Goal: Task Accomplishment & Management: Manage account settings

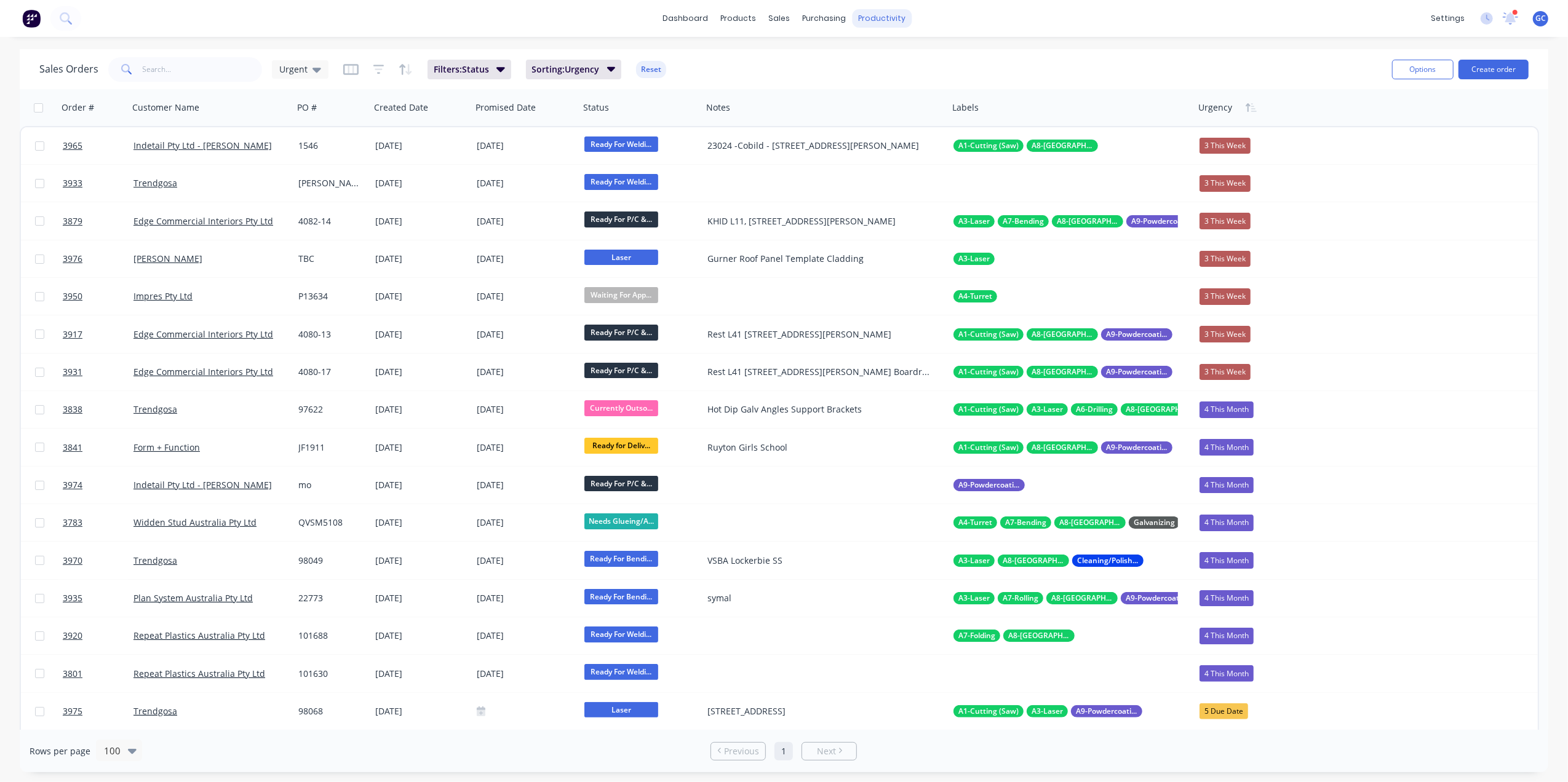
click at [877, 20] on div "productivity" at bounding box center [881, 18] width 60 height 18
click at [888, 55] on div "Workflow" at bounding box center [903, 59] width 37 height 11
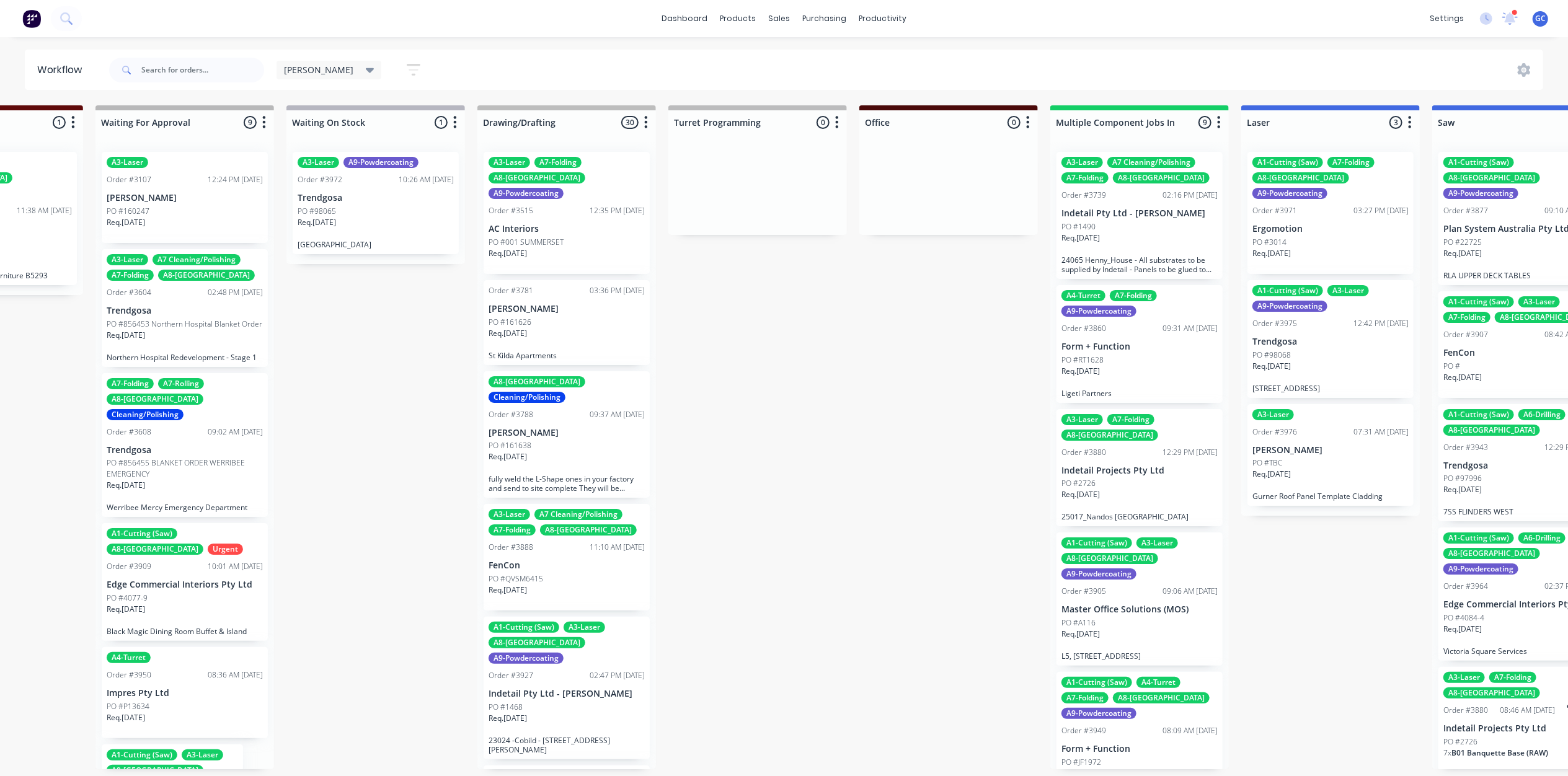
scroll to position [0, 2656]
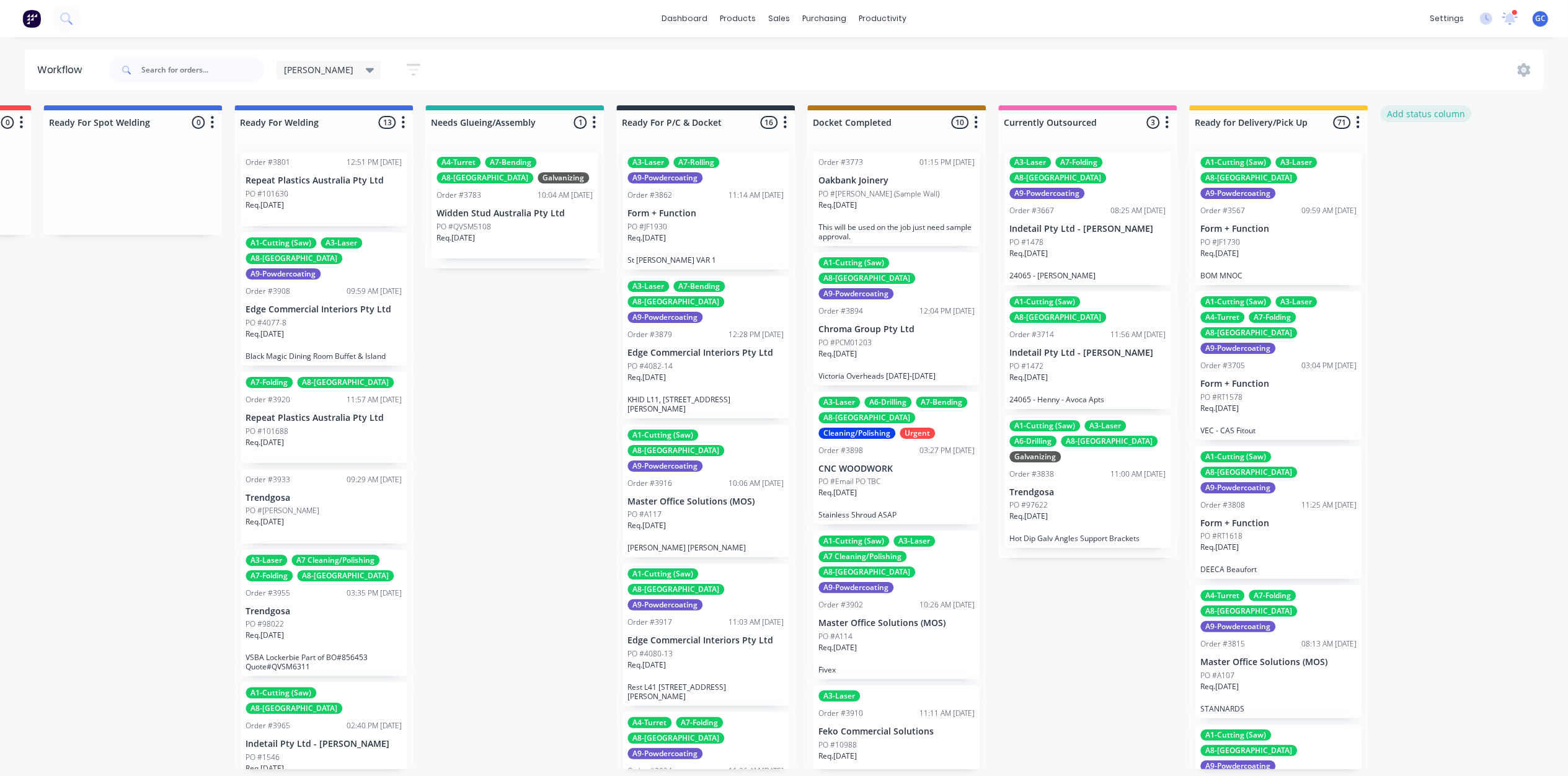
click at [1402, 109] on button "Add status column" at bounding box center [1425, 114] width 91 height 17
type input "Ready For Docket"
click at [1423, 152] on button "Add" at bounding box center [1421, 151] width 68 height 20
click at [719, 123] on div at bounding box center [705, 122] width 179 height 24
click at [685, 119] on input "Ready For P/C & Docket" at bounding box center [682, 122] width 122 height 13
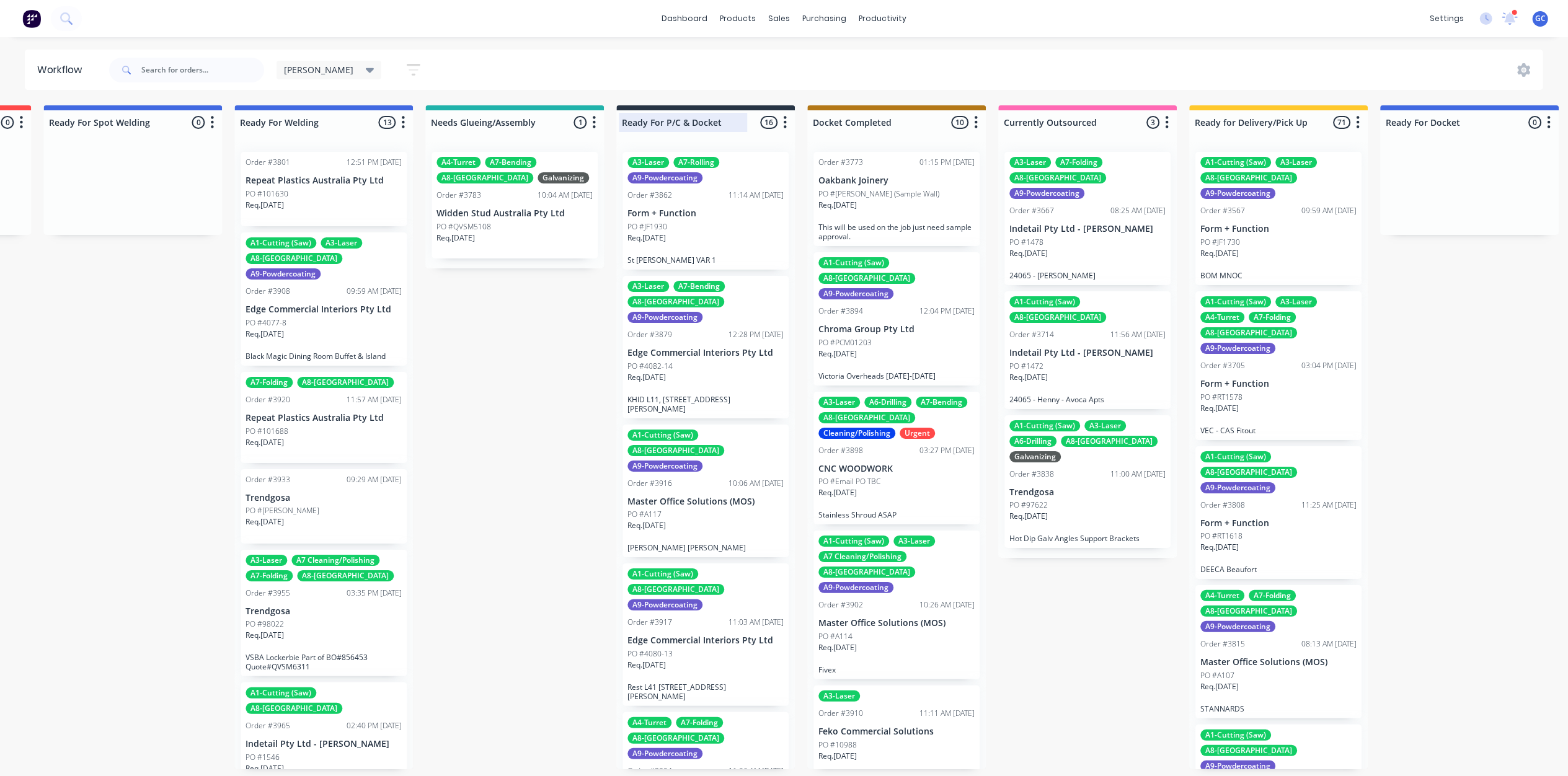
click at [722, 125] on input "Ready For P/C & Docket" at bounding box center [682, 122] width 122 height 13
type input "Ready For Powder Coat"
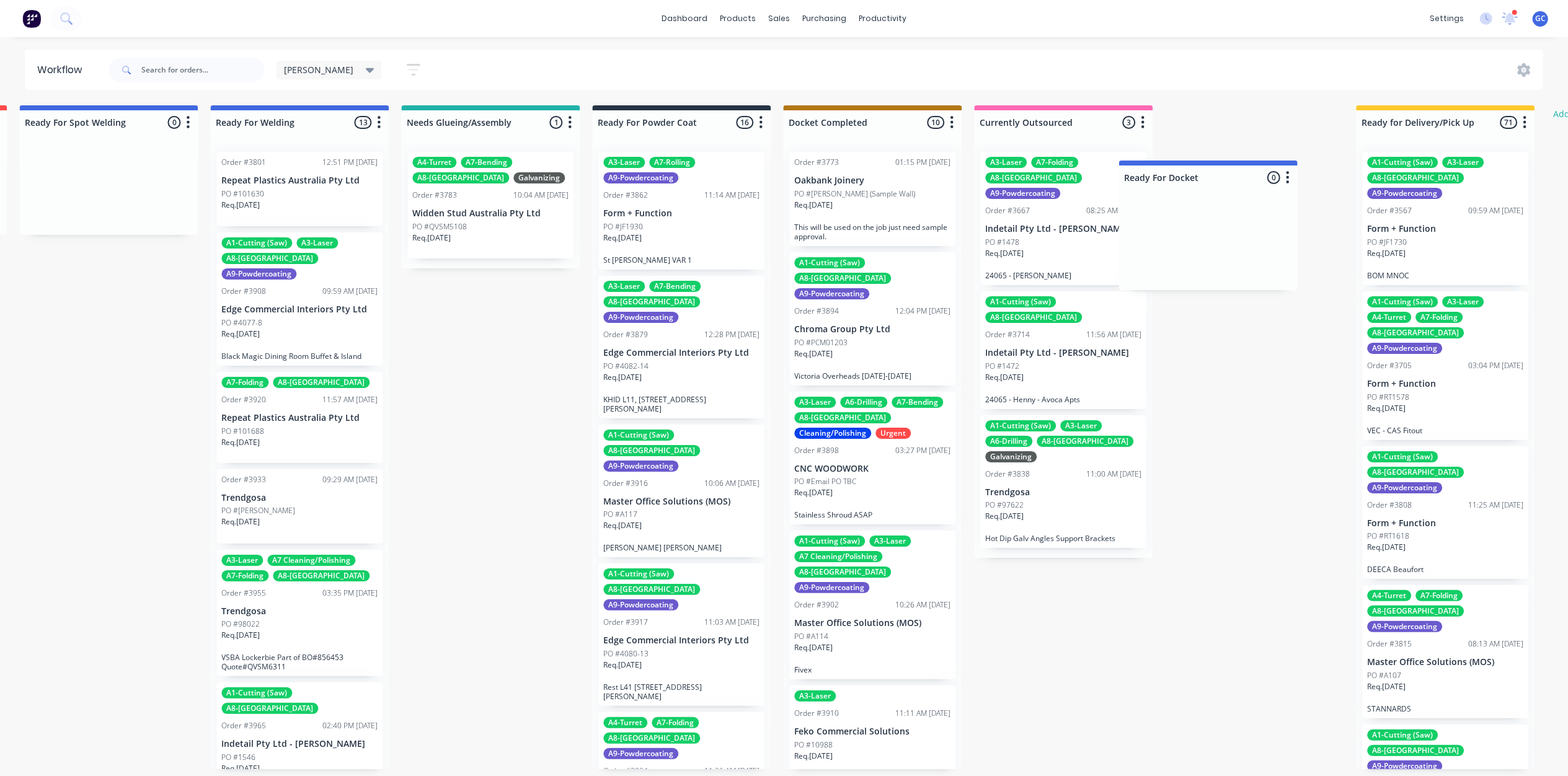
scroll to position [0, 2686]
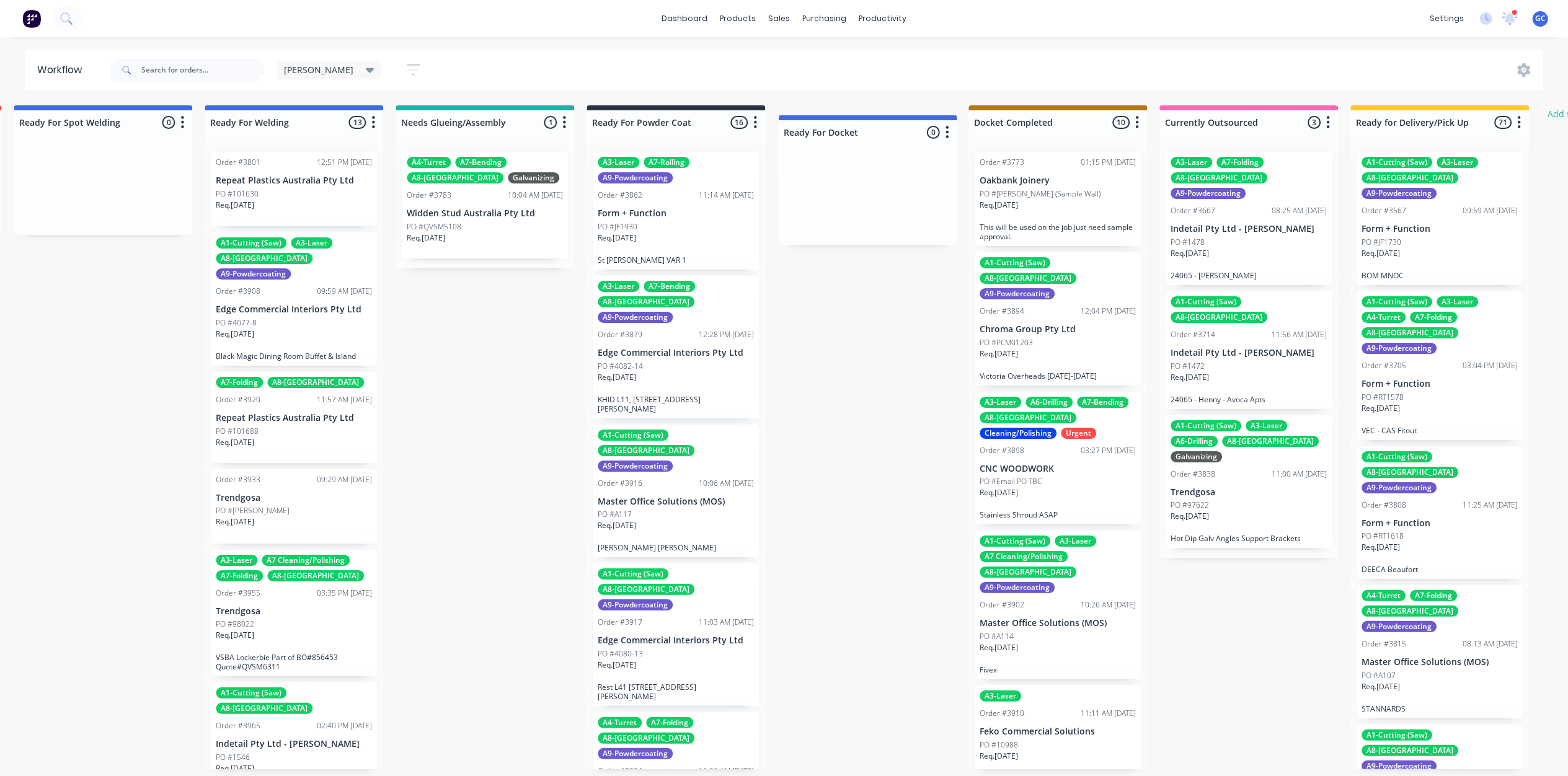
drag, startPoint x: 1491, startPoint y: 117, endPoint x: 890, endPoint y: 131, distance: 601.2
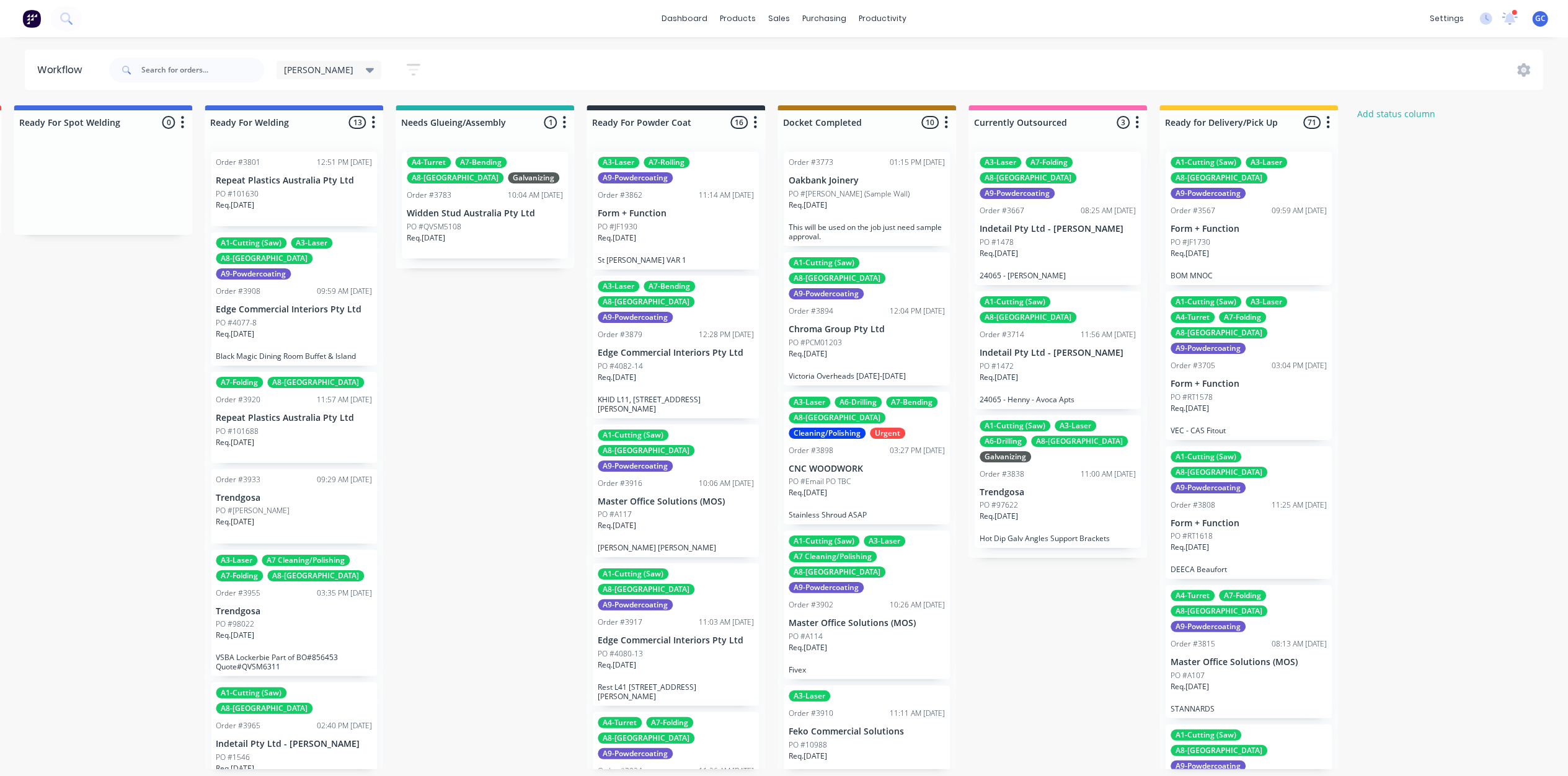
click at [406, 65] on icon "button" at bounding box center [413, 70] width 14 height 12
click at [330, 106] on div "Show/Hide statuses" at bounding box center [345, 109] width 93 height 13
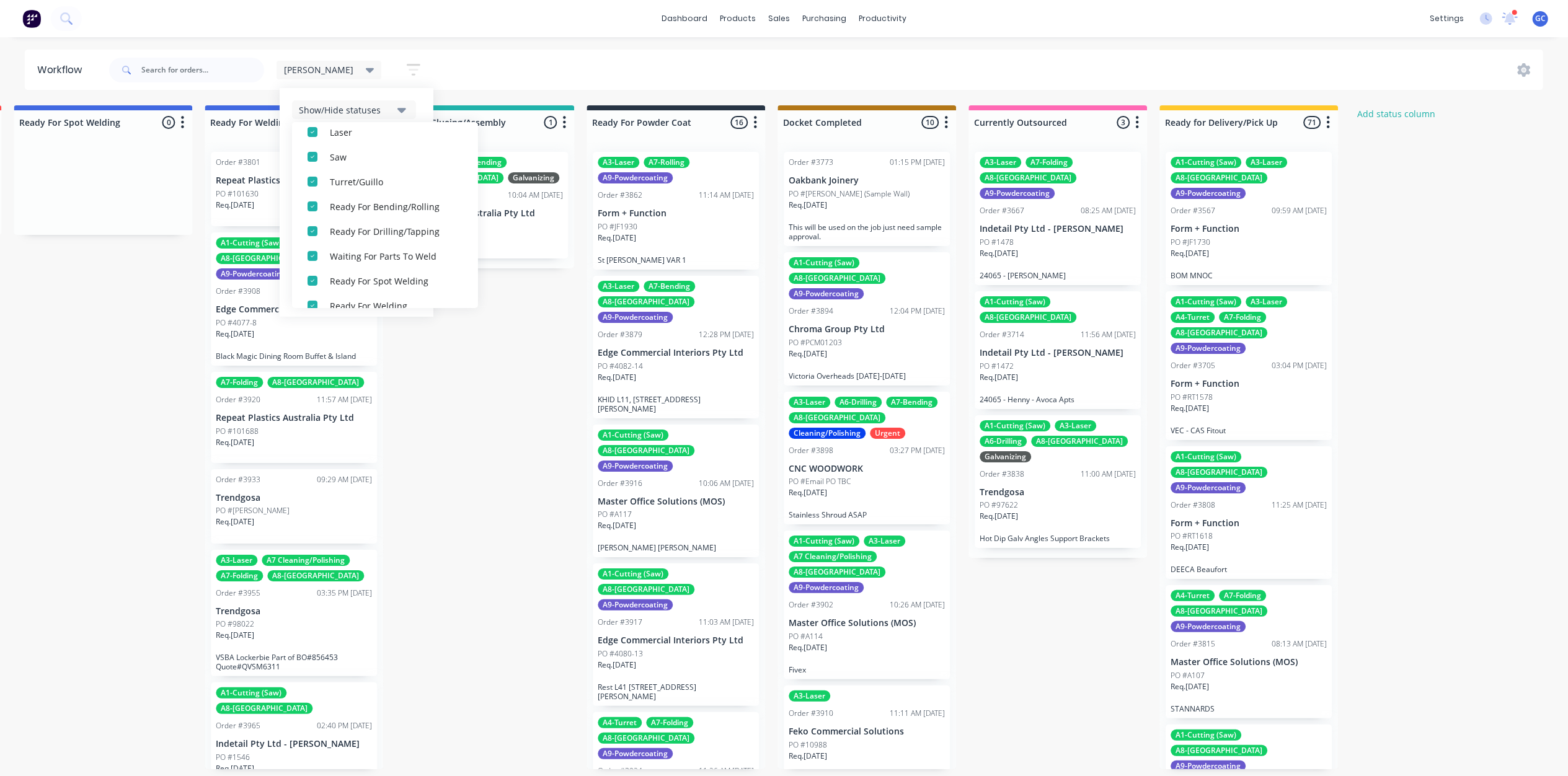
scroll to position [434, 0]
click at [300, 285] on div "button" at bounding box center [312, 289] width 25 height 25
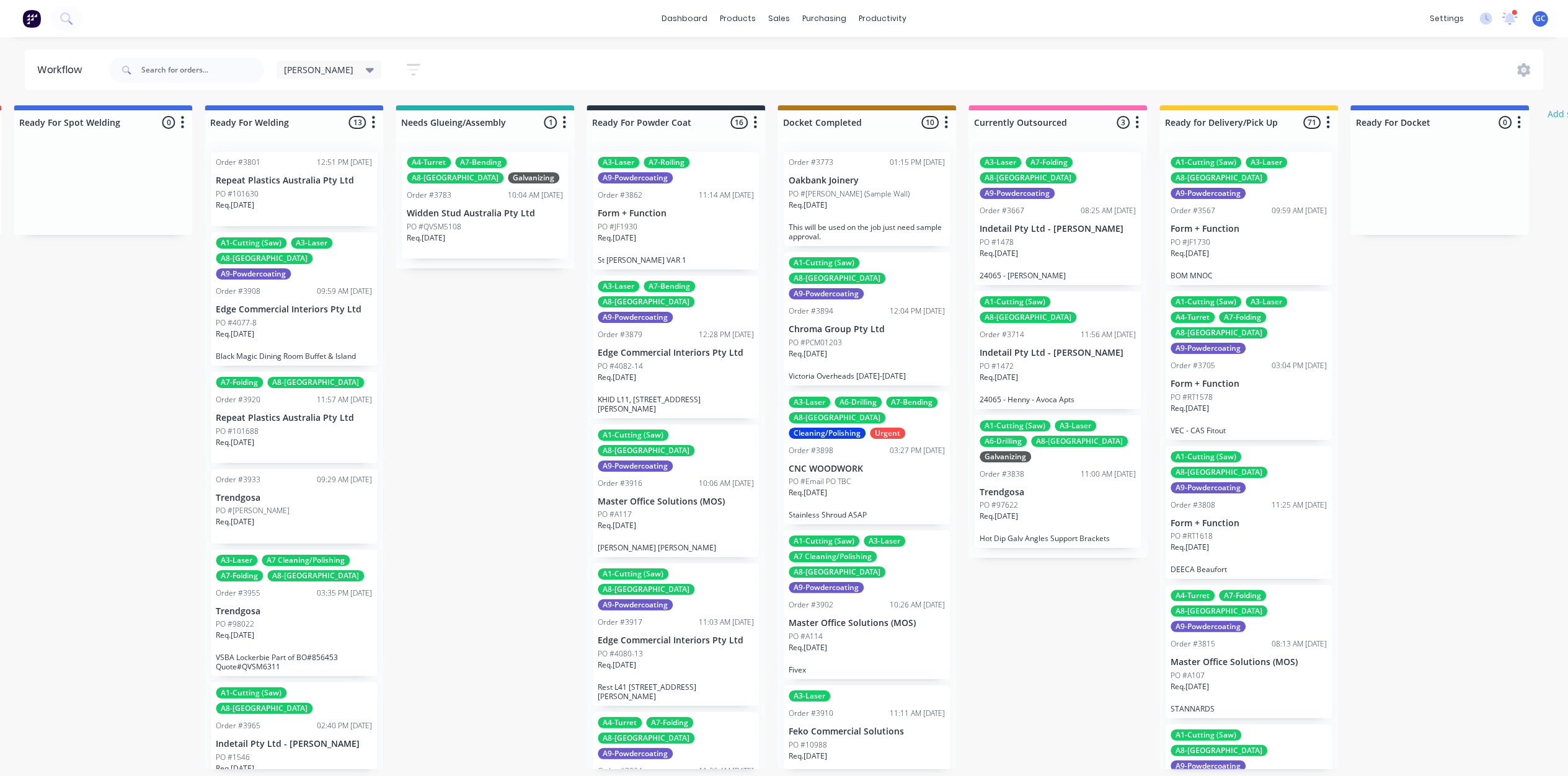
click at [467, 32] on div "dashboard products sales purchasing productivity dashboard products Product Cat…" at bounding box center [784, 18] width 1568 height 37
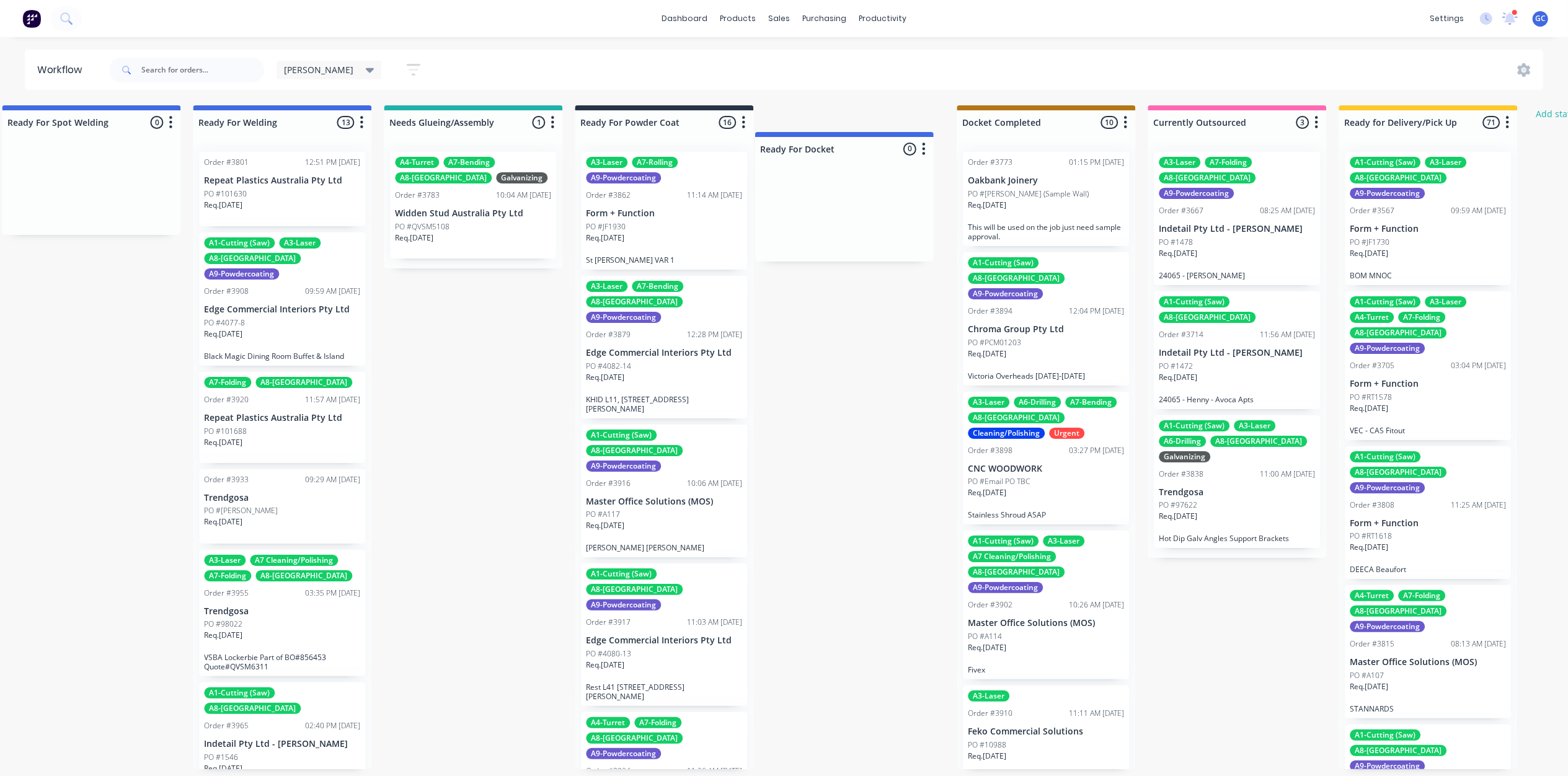
scroll to position [0, 2698]
drag, startPoint x: 1456, startPoint y: 115, endPoint x: 858, endPoint y: 141, distance: 598.6
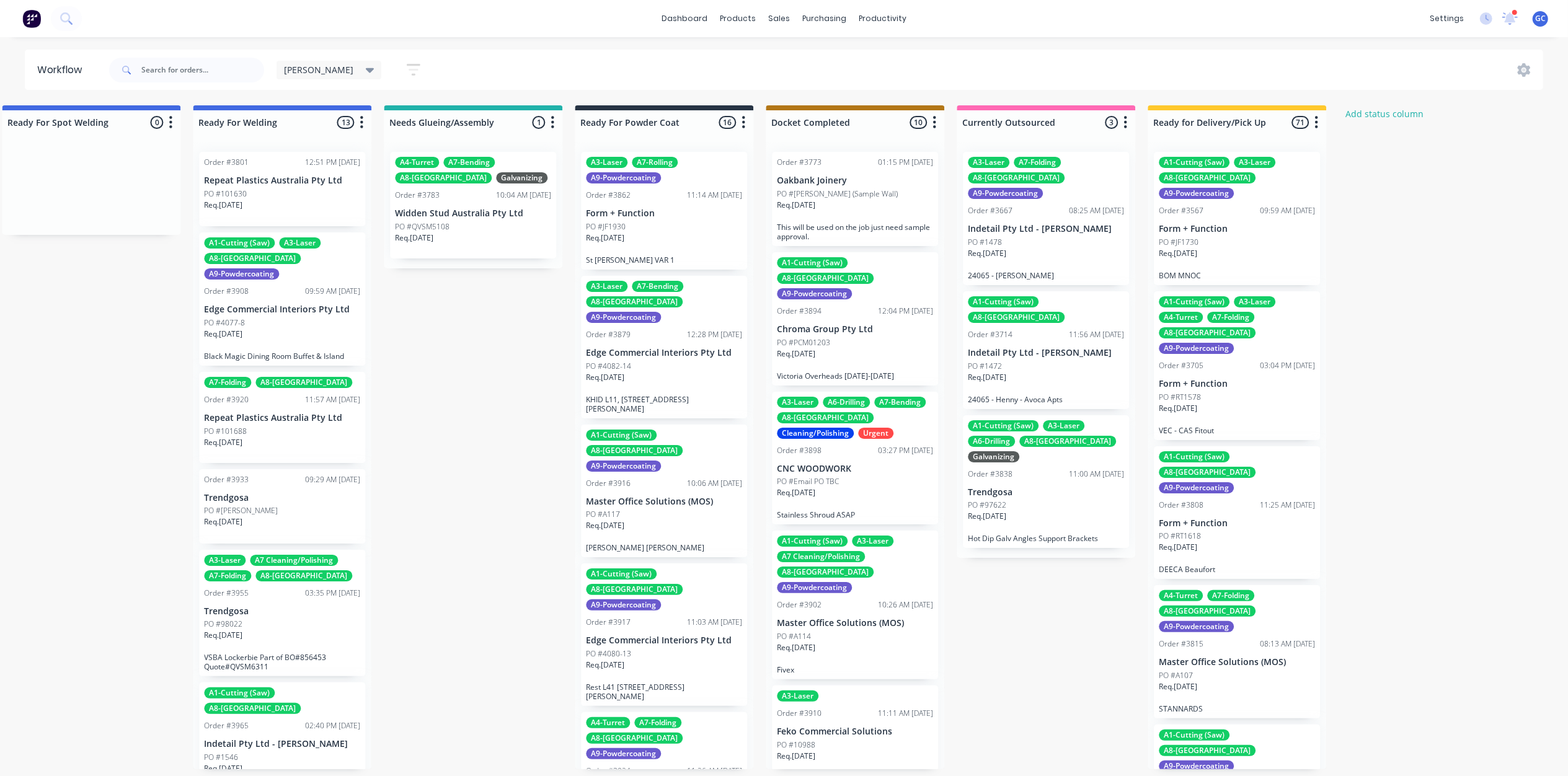
click at [302, 71] on span "[PERSON_NAME]" at bounding box center [318, 69] width 69 height 13
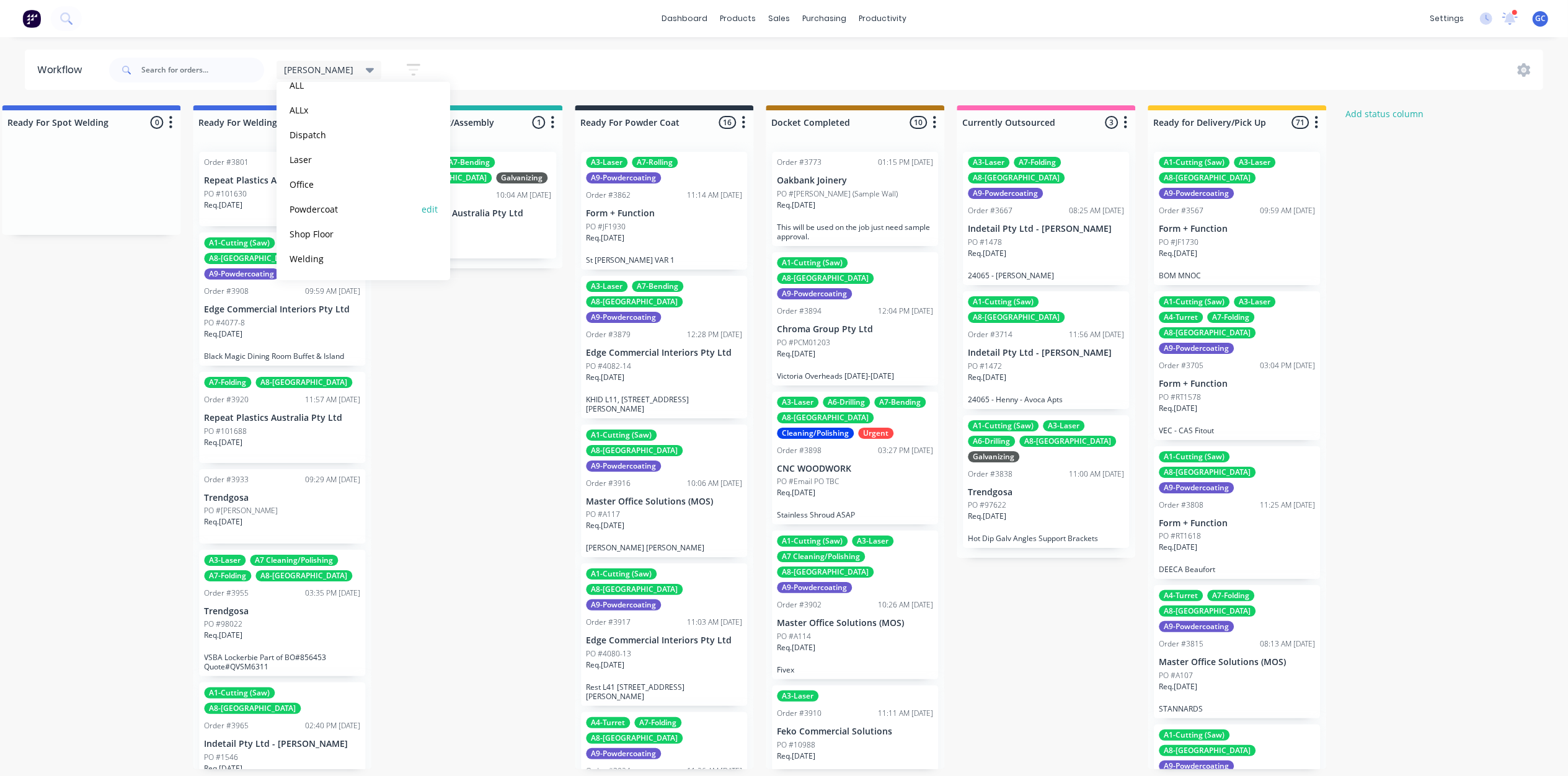
scroll to position [0, 0]
click at [390, 53] on div "Gino Save new view None edit Gino (Default) edit ALL edit ALLx edit Dispatch ed…" at bounding box center [824, 70] width 1437 height 37
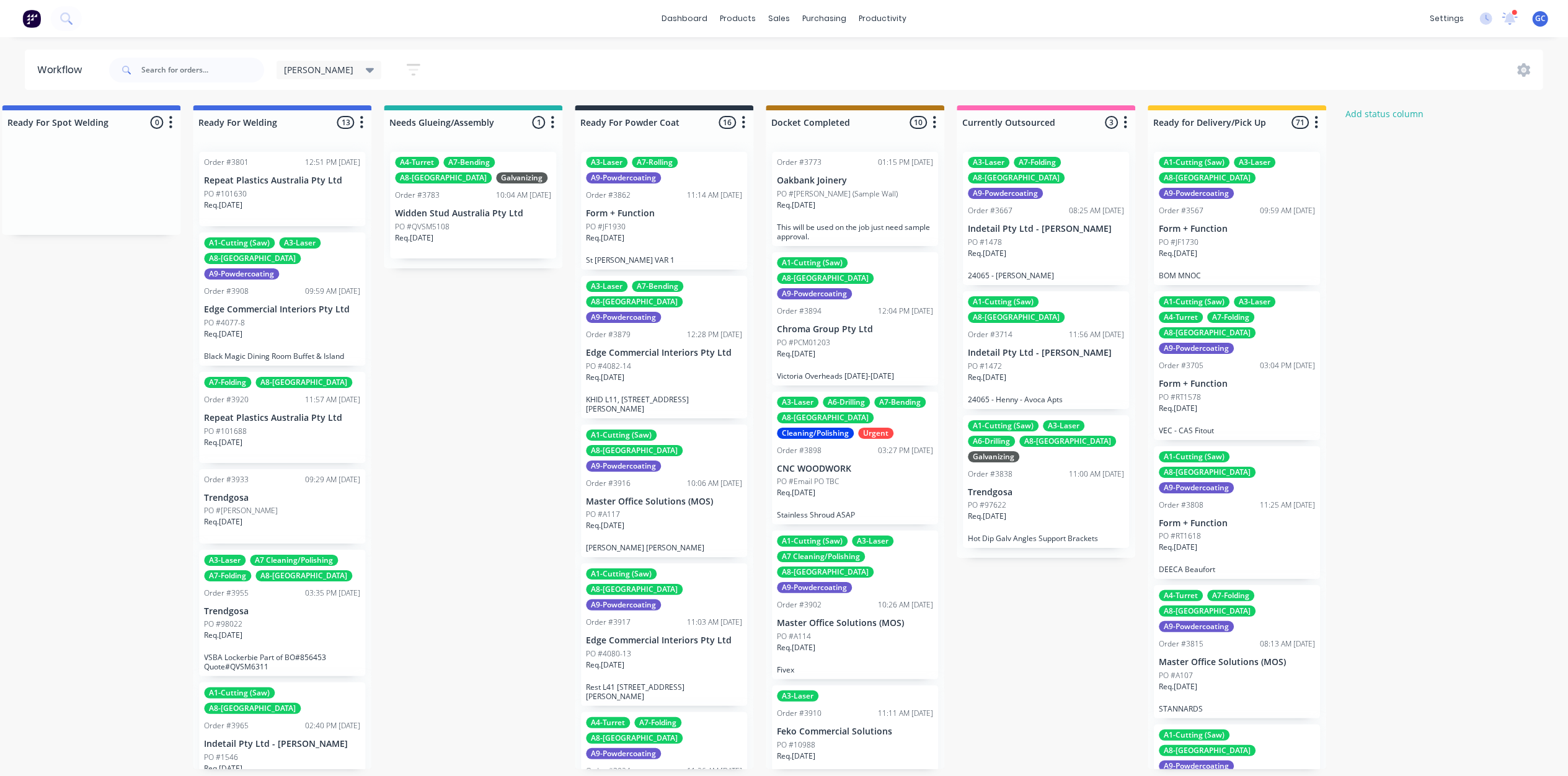
click at [394, 69] on button "button" at bounding box center [413, 70] width 40 height 24
click at [316, 114] on div "Show/Hide statuses" at bounding box center [345, 109] width 93 height 13
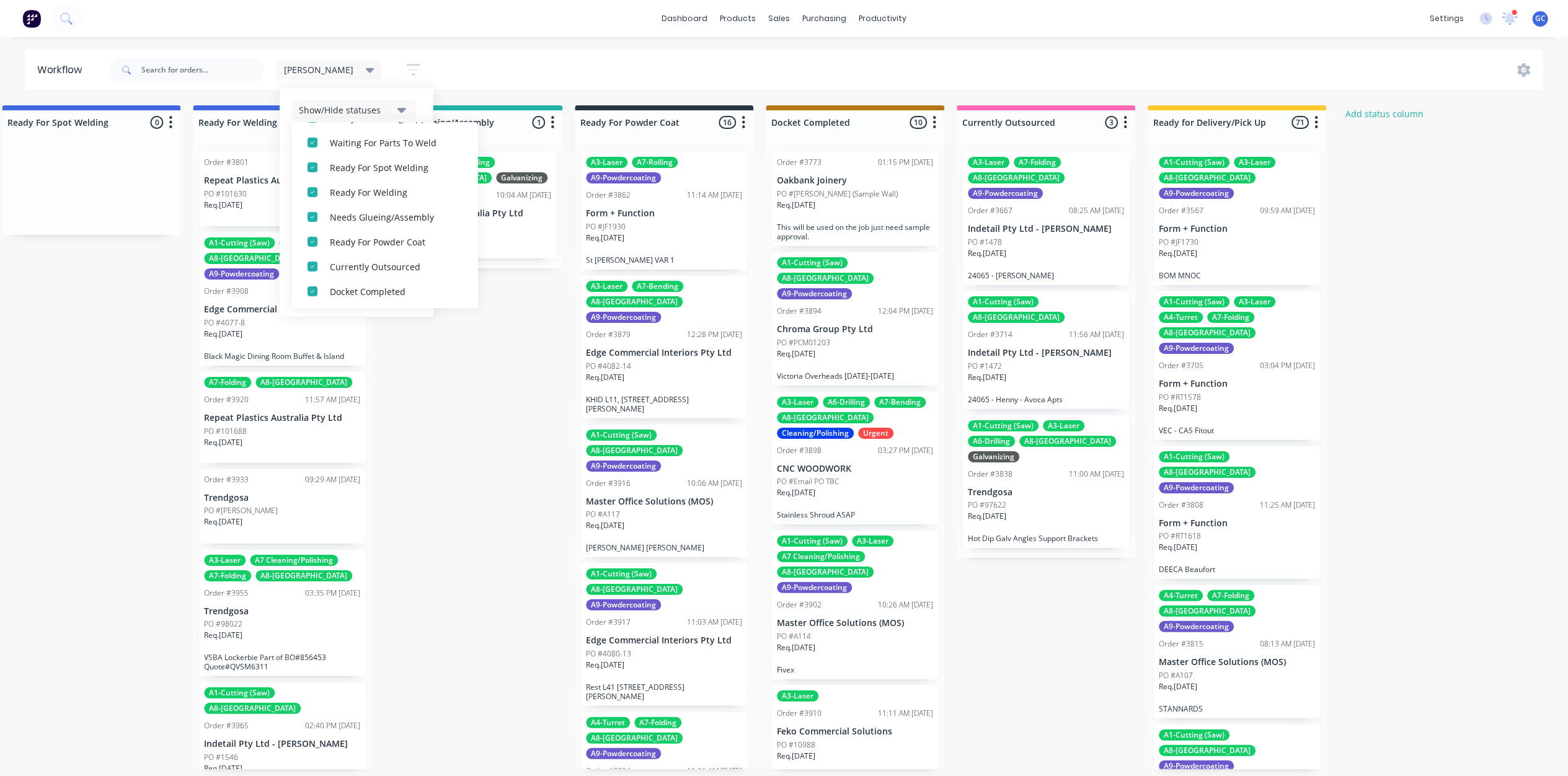
scroll to position [434, 0]
click at [330, 291] on div "Ready For Docket" at bounding box center [391, 289] width 124 height 13
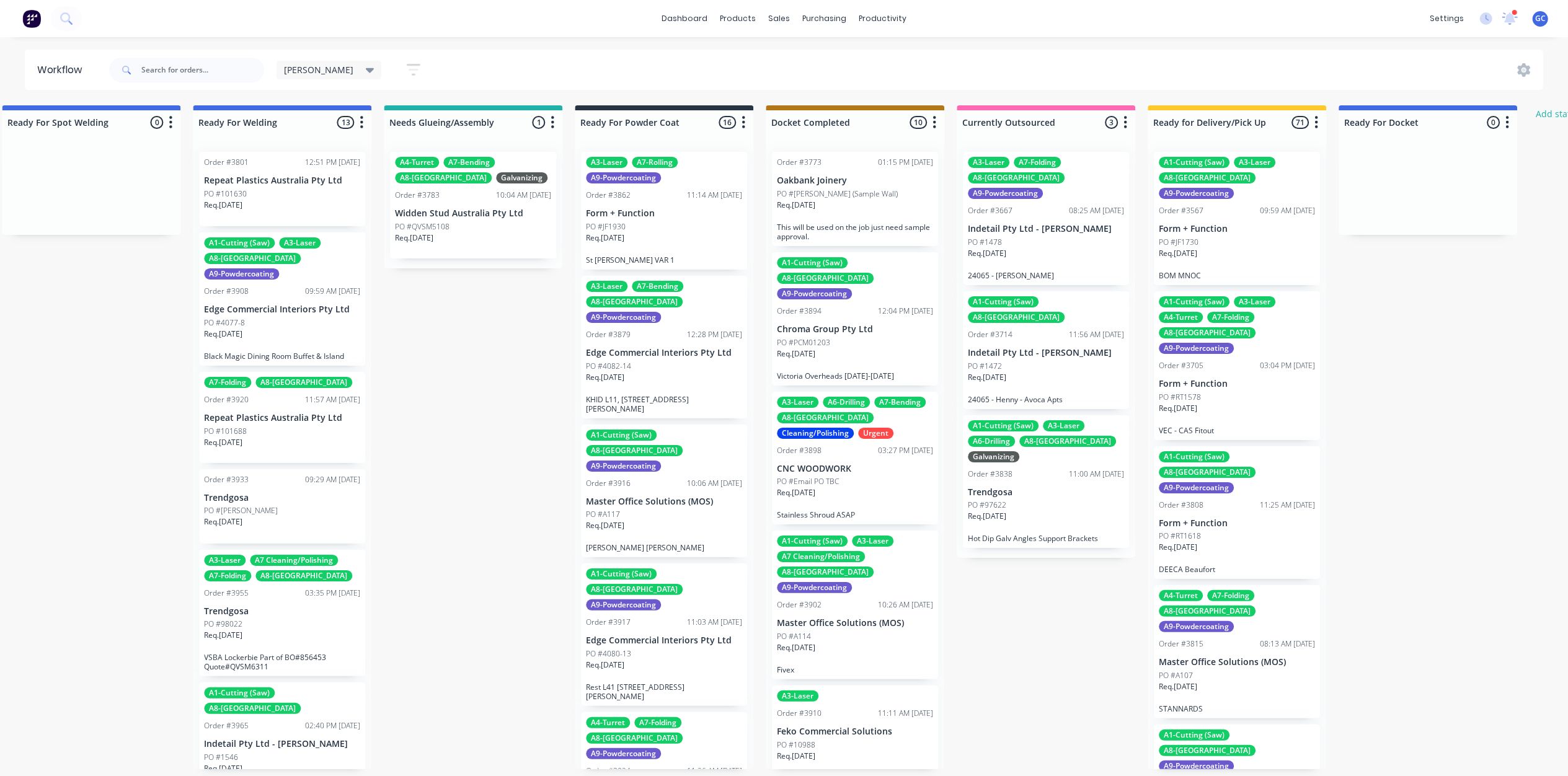
click at [305, 69] on div "[PERSON_NAME]" at bounding box center [329, 70] width 90 height 11
click at [422, 184] on button "edit" at bounding box center [429, 186] width 16 height 13
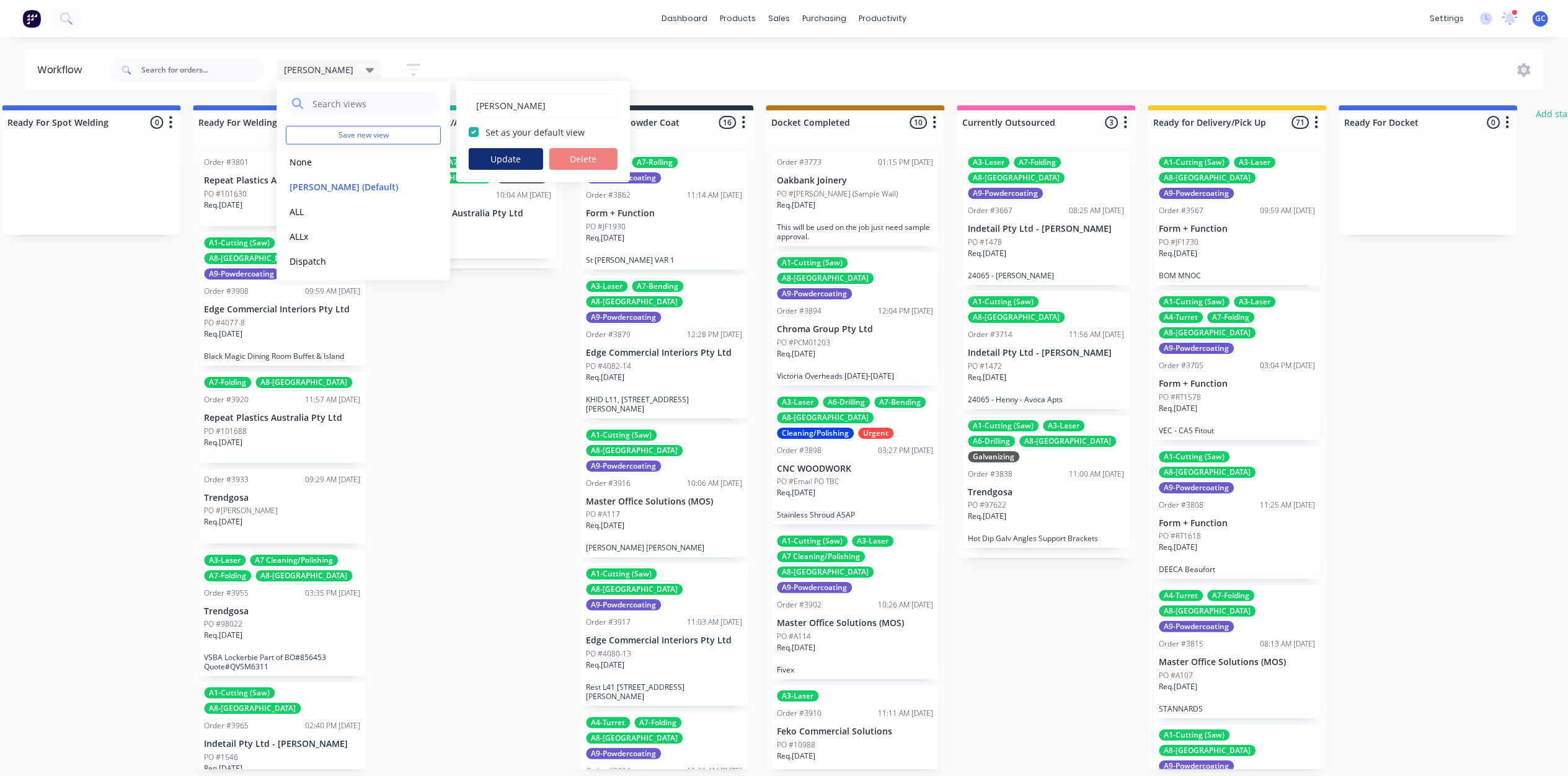
click at [507, 159] on button "Update" at bounding box center [506, 159] width 74 height 22
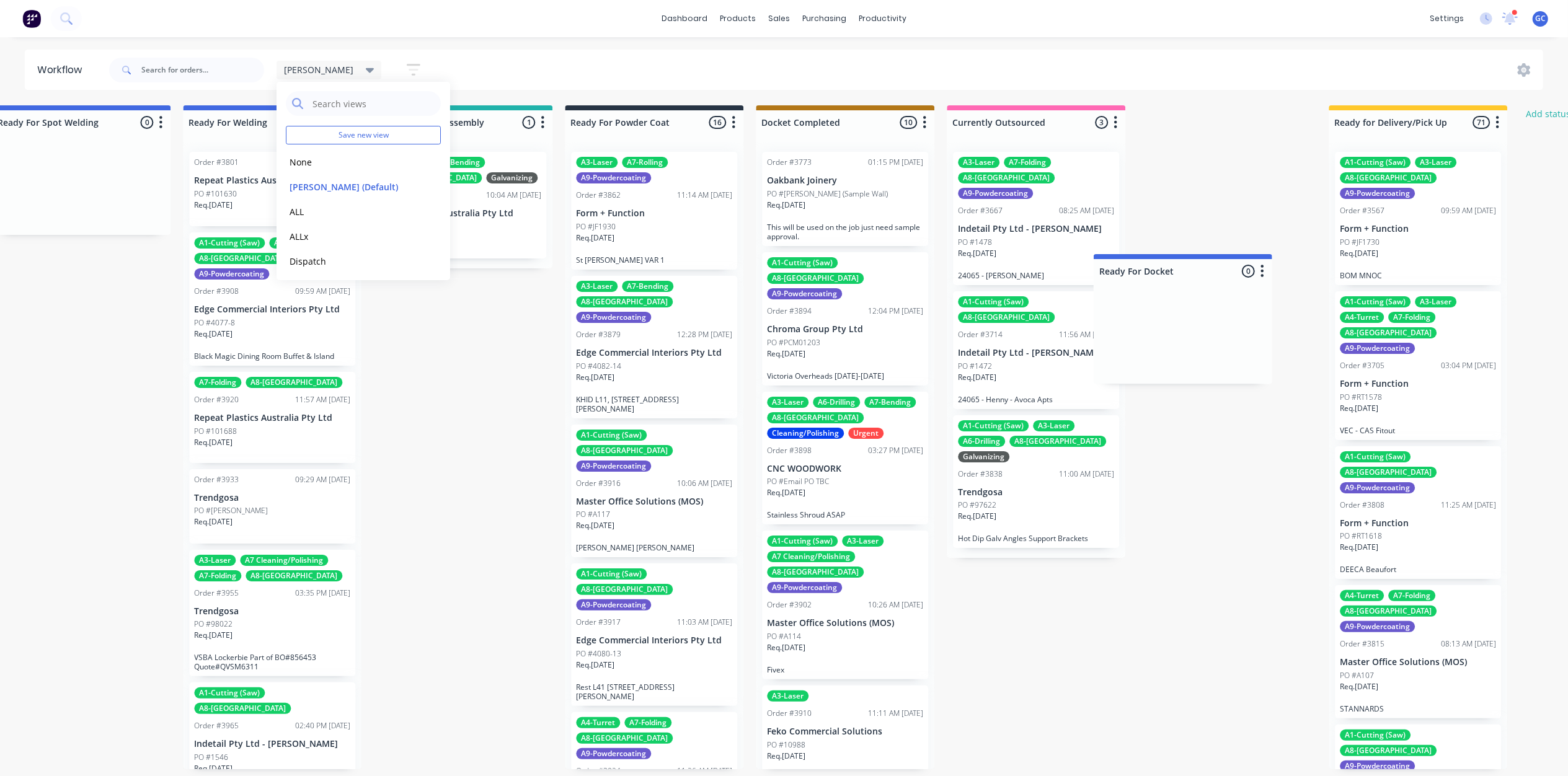
scroll to position [0, 2711]
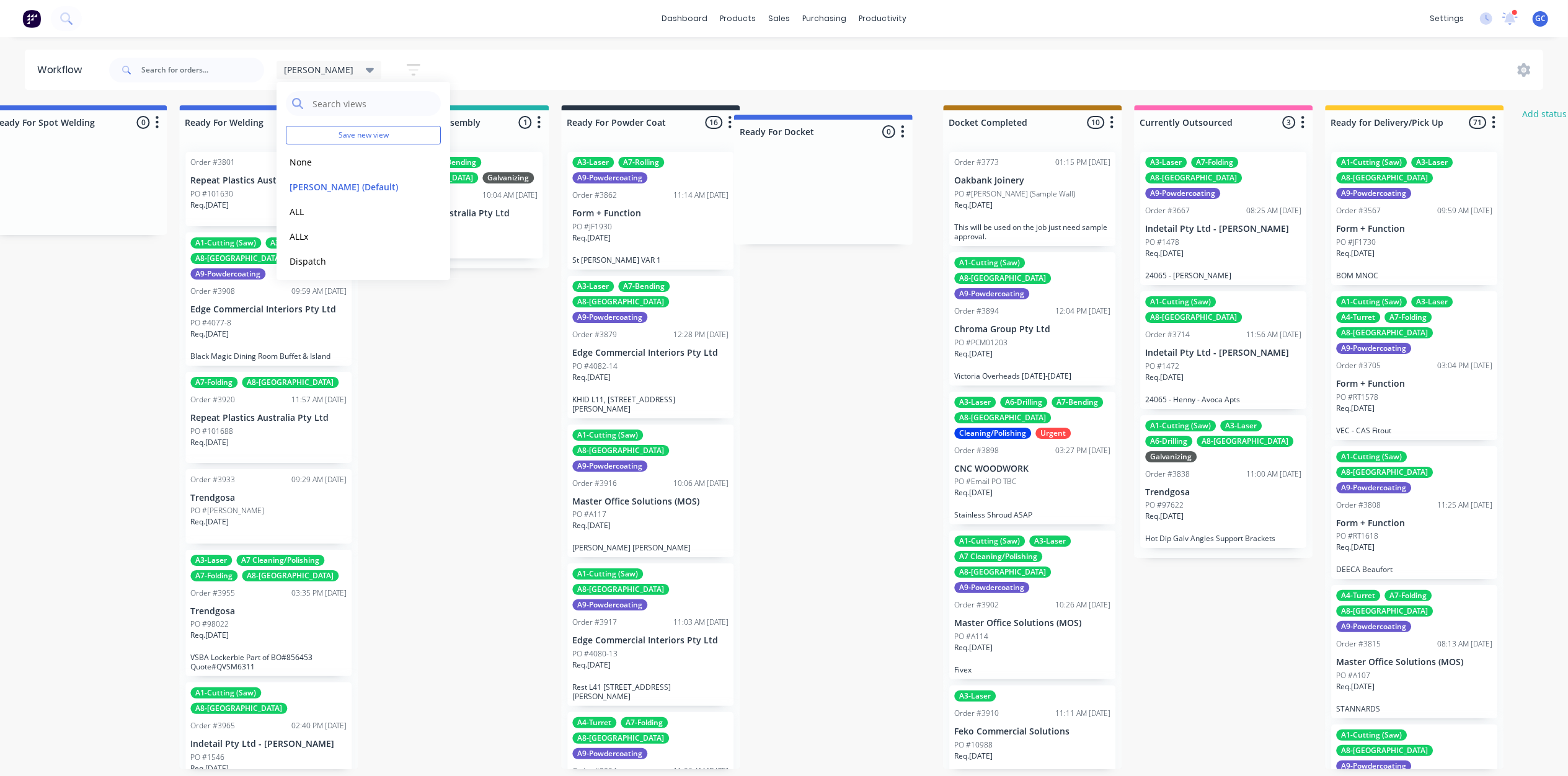
drag, startPoint x: 1440, startPoint y: 130, endPoint x: 849, endPoint y: 119, distance: 591.1
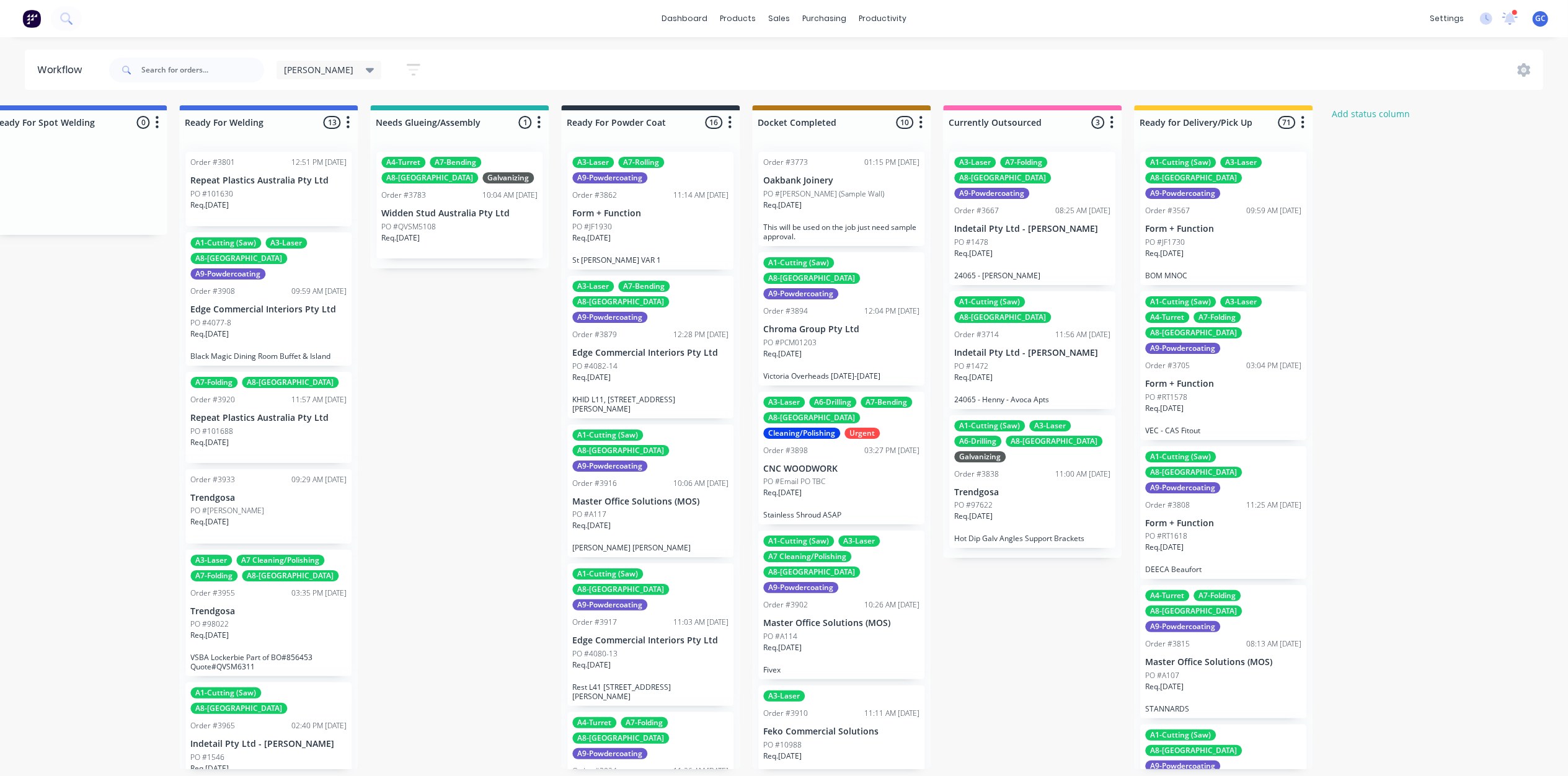
click at [406, 69] on icon "button" at bounding box center [413, 70] width 14 height 15
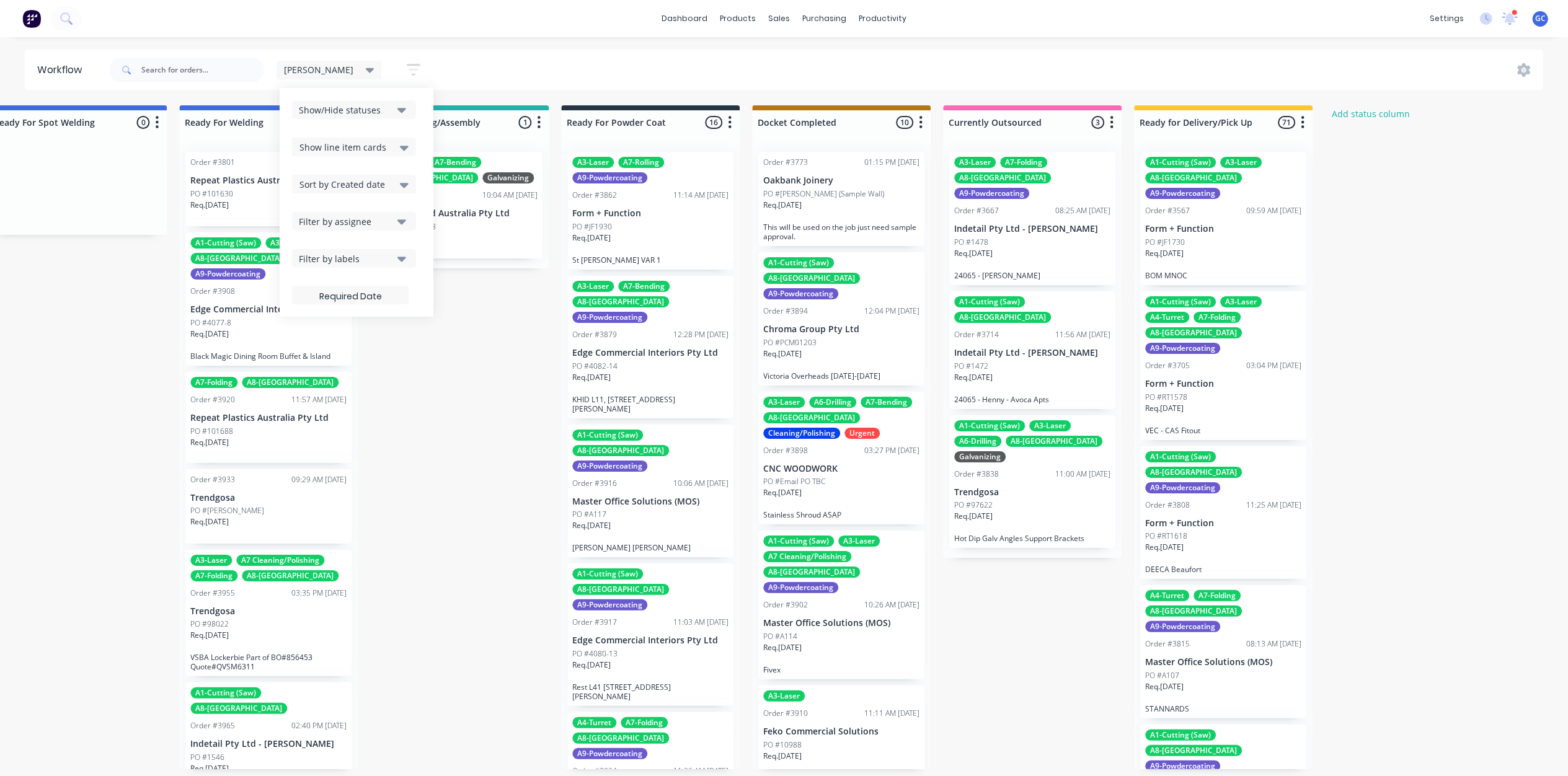
click at [324, 112] on div "Show/Hide statuses" at bounding box center [345, 109] width 93 height 13
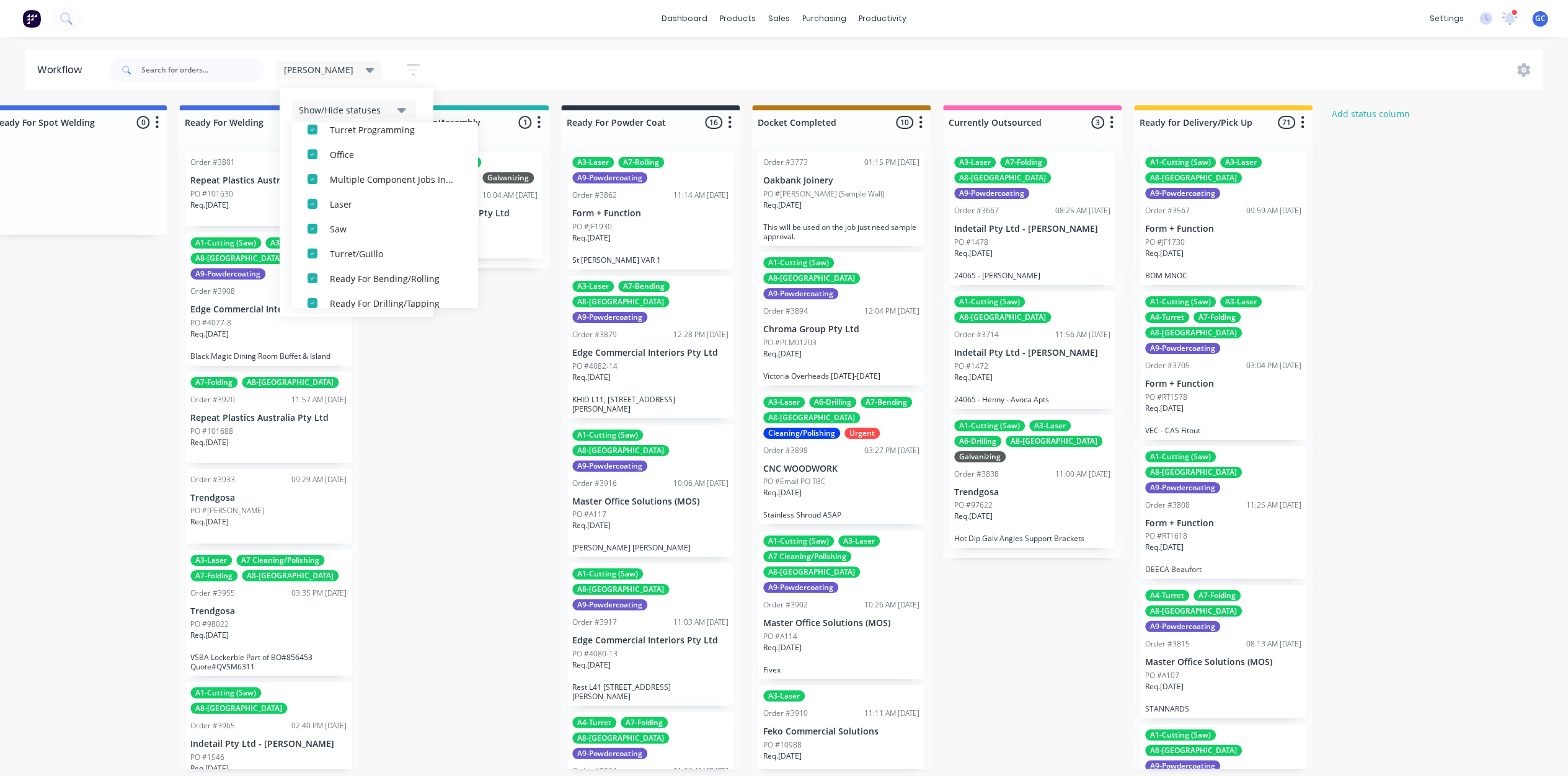
scroll to position [434, 0]
click at [300, 298] on div "button" at bounding box center [312, 289] width 25 height 25
click at [1269, 77] on div "Gino Save new view None edit Gino (Default) edit ALL edit ALLx edit Dispatch ed…" at bounding box center [824, 70] width 1437 height 37
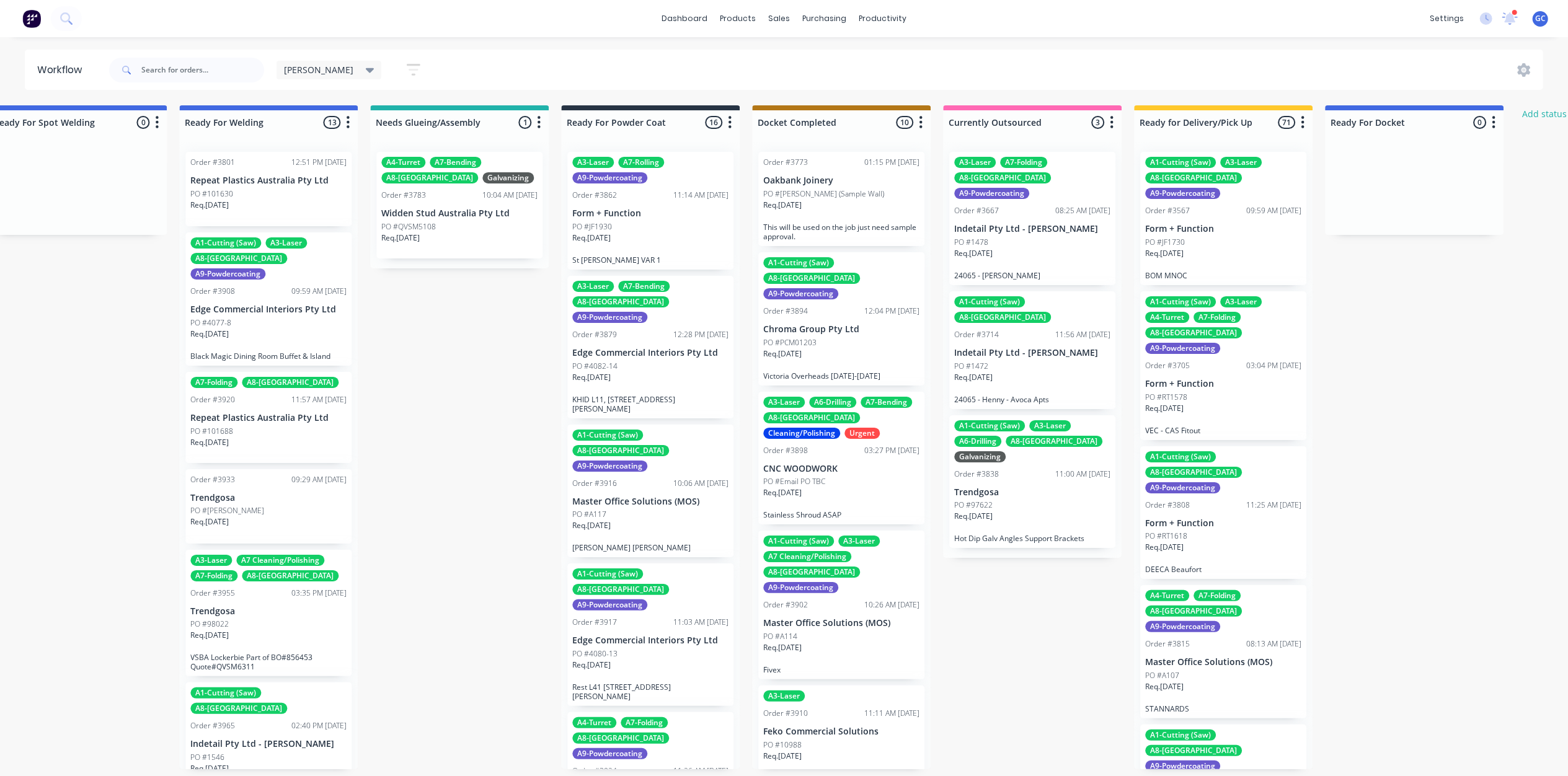
click at [298, 73] on span "[PERSON_NAME]" at bounding box center [318, 69] width 69 height 13
click at [422, 182] on button "edit" at bounding box center [429, 186] width 16 height 13
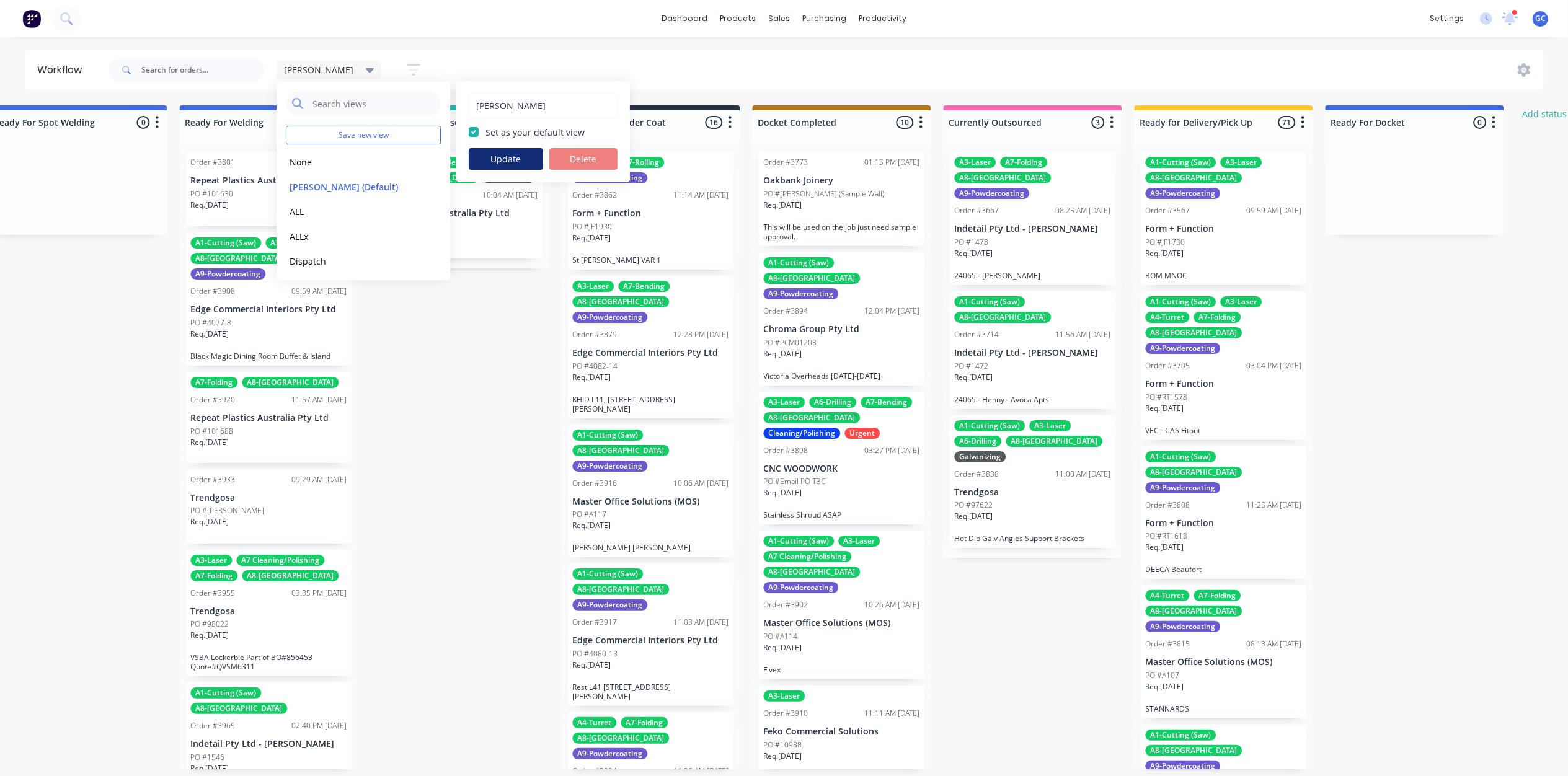
click at [521, 156] on button "Update" at bounding box center [506, 159] width 74 height 22
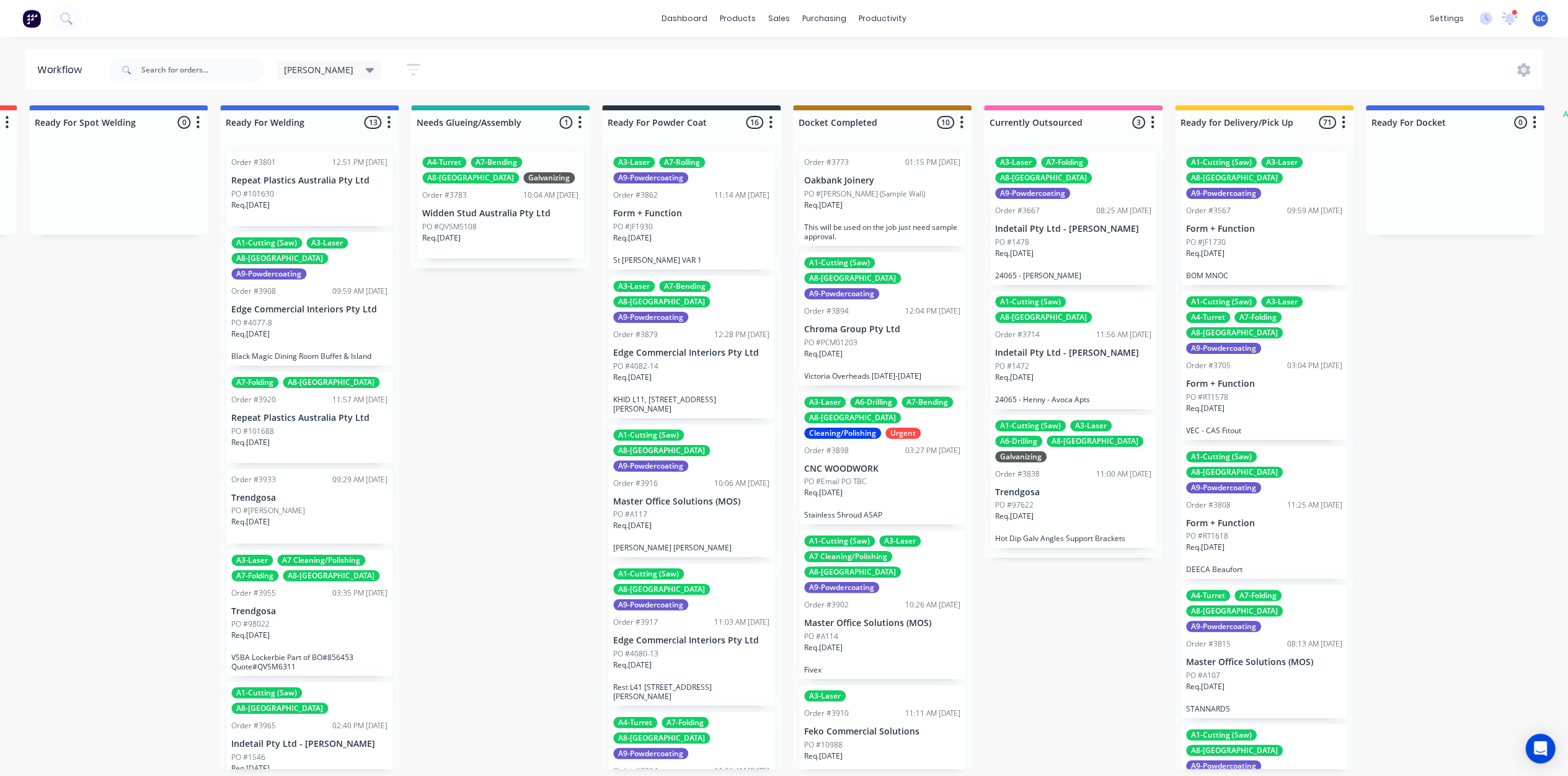
scroll to position [0, 2837]
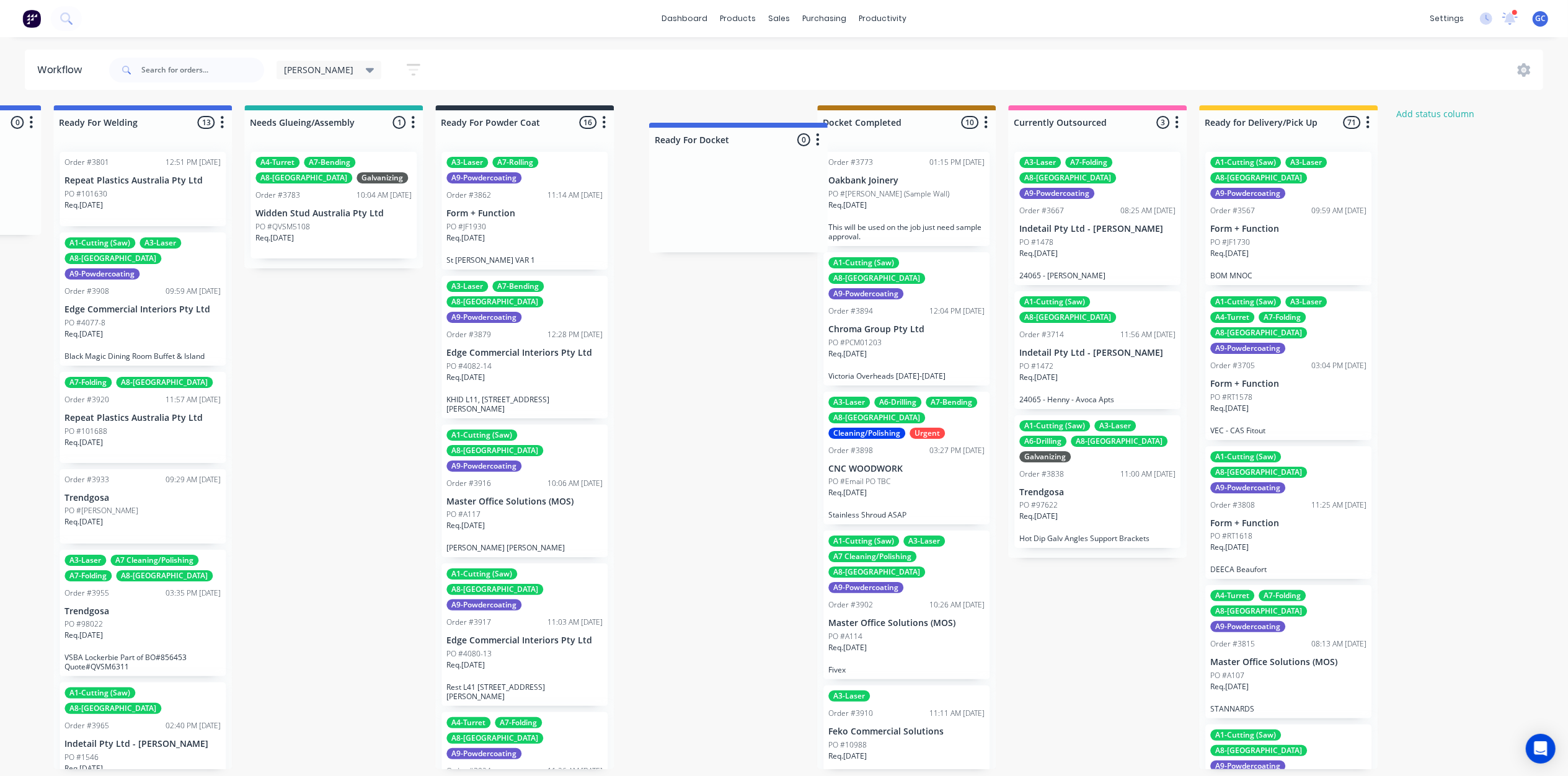
drag, startPoint x: 1307, startPoint y: 134, endPoint x: 739, endPoint y: 142, distance: 568.1
click at [394, 72] on button "button" at bounding box center [413, 70] width 40 height 24
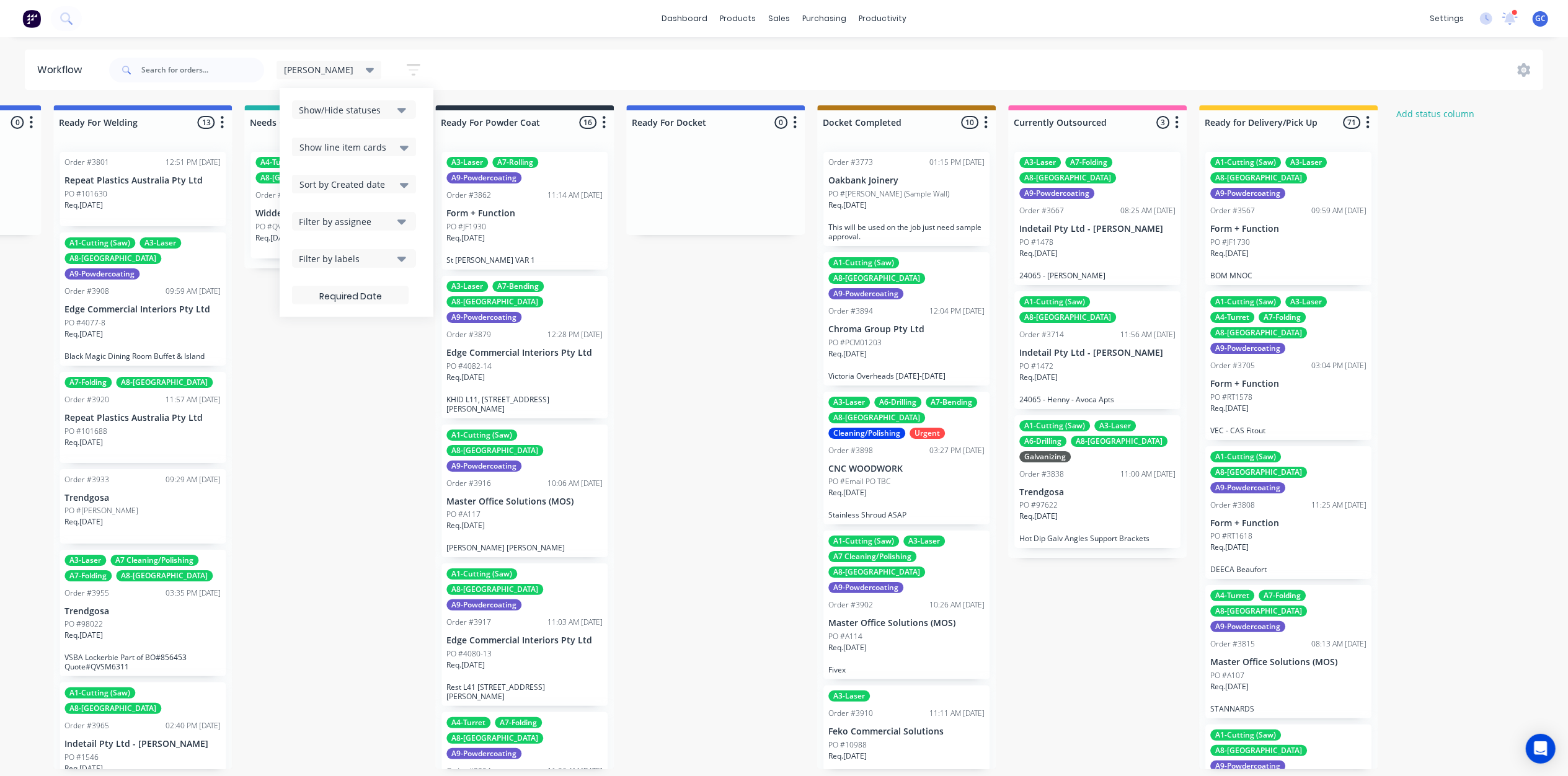
click at [358, 154] on div "Show line item cards" at bounding box center [353, 147] width 124 height 18
click at [349, 191] on div "Hide line item cards" at bounding box center [353, 195] width 124 height 22
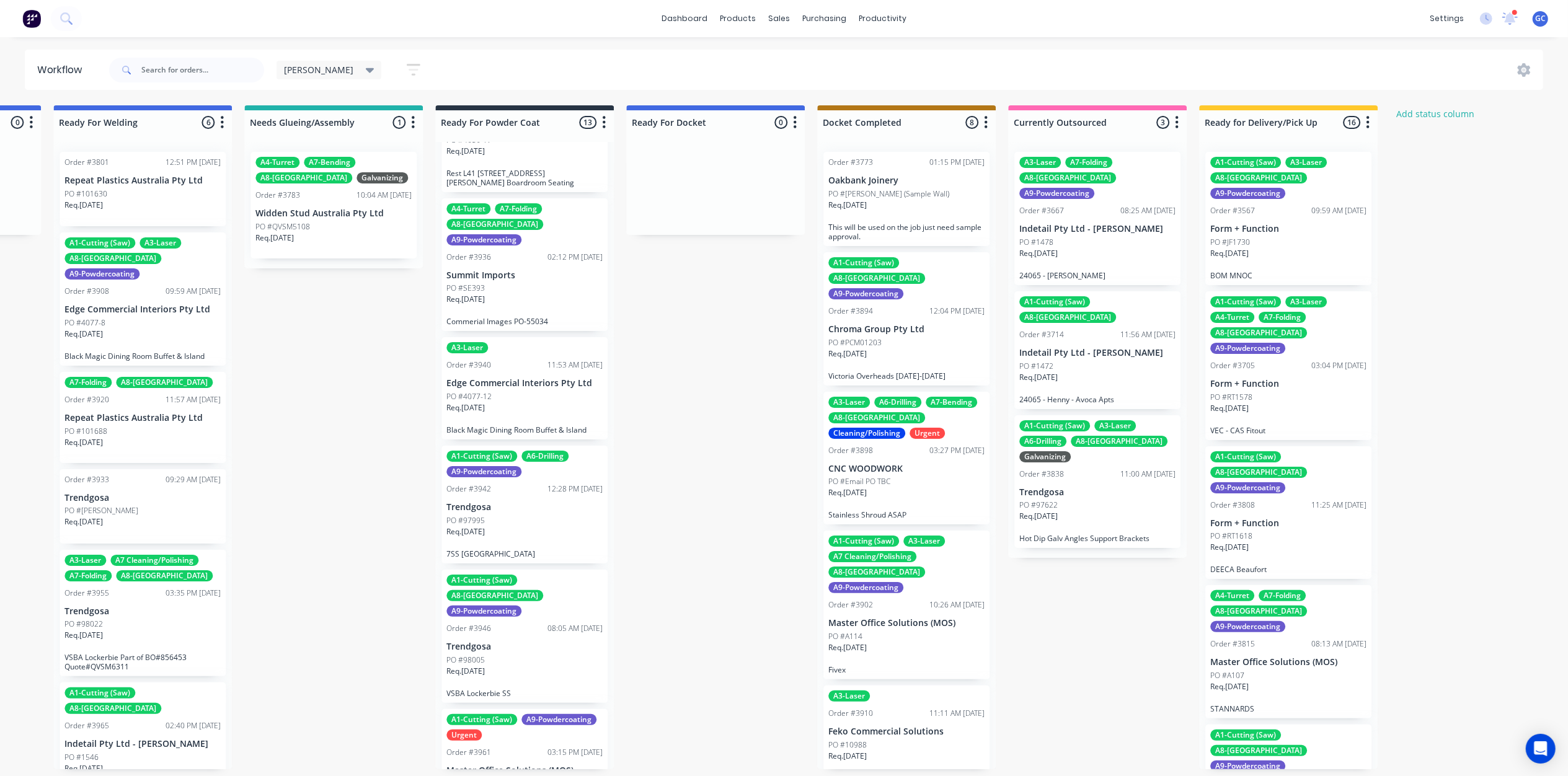
scroll to position [5, 2837]
click at [517, 778] on div "PO #TBC" at bounding box center [524, 784] width 156 height 11
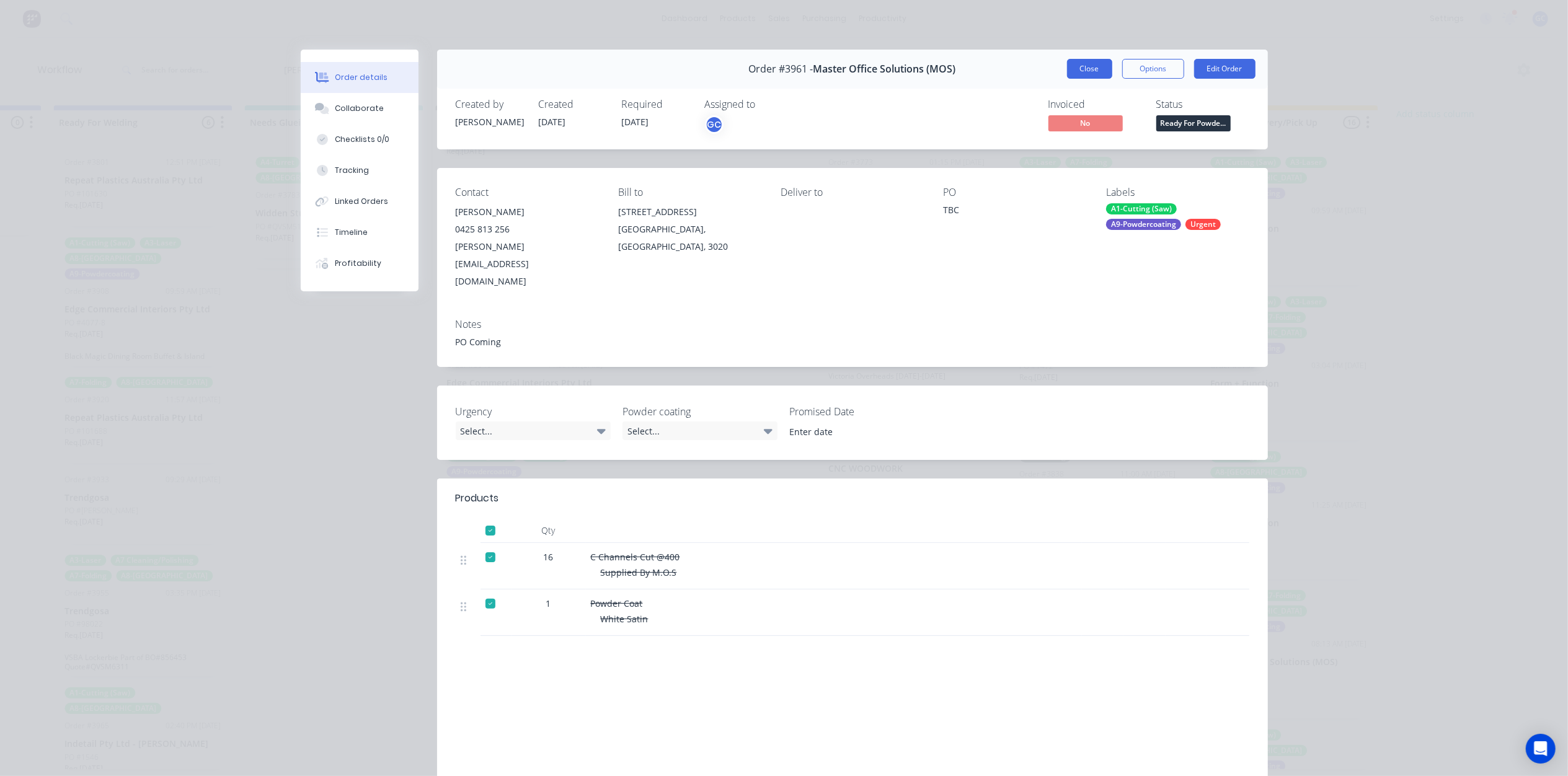
click at [1082, 73] on button "Close" at bounding box center [1089, 69] width 46 height 20
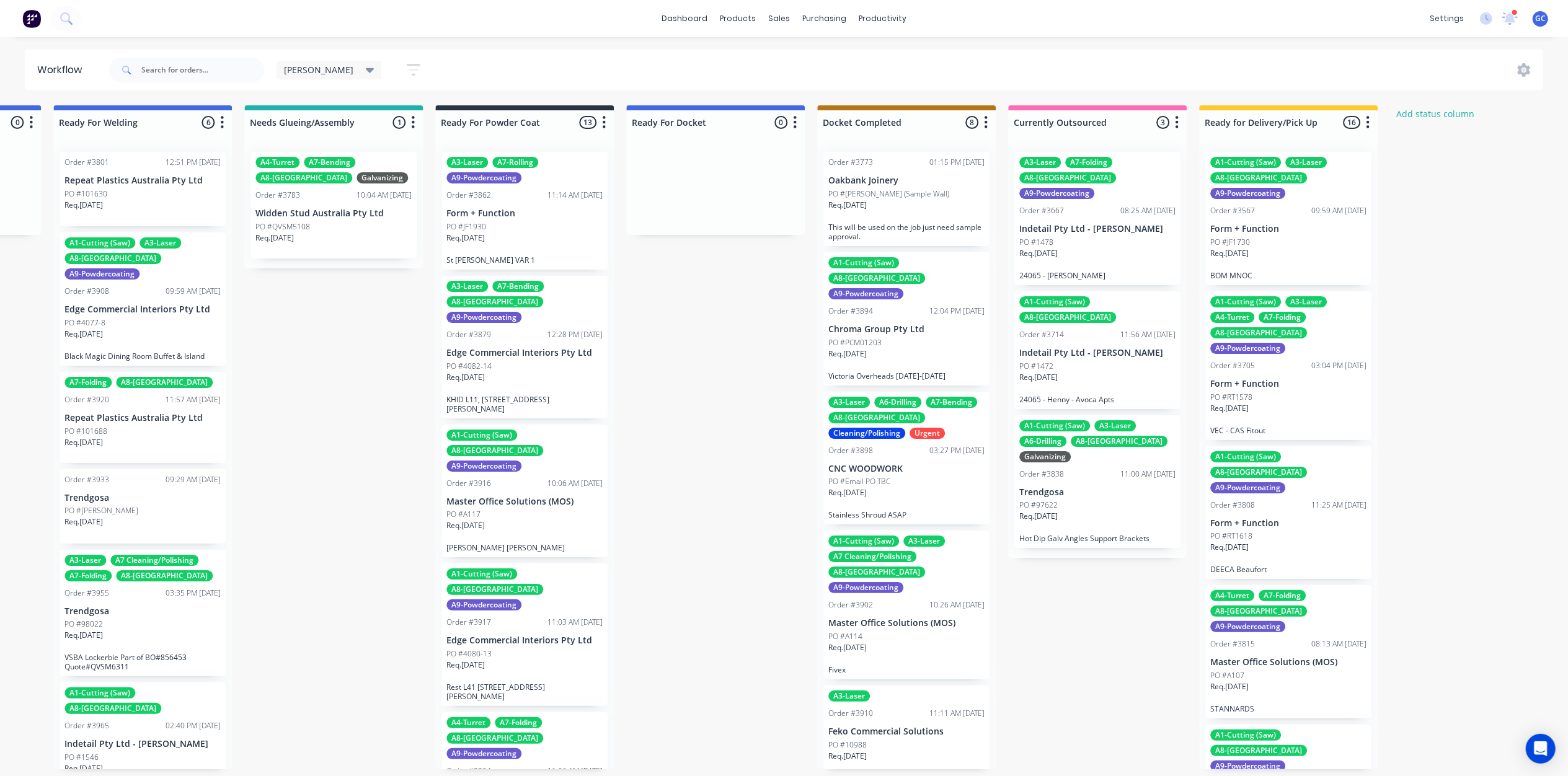
scroll to position [0, 2837]
click at [797, 120] on button "button" at bounding box center [795, 123] width 15 height 15
click at [735, 149] on span "Status colour" at bounding box center [718, 149] width 55 height 13
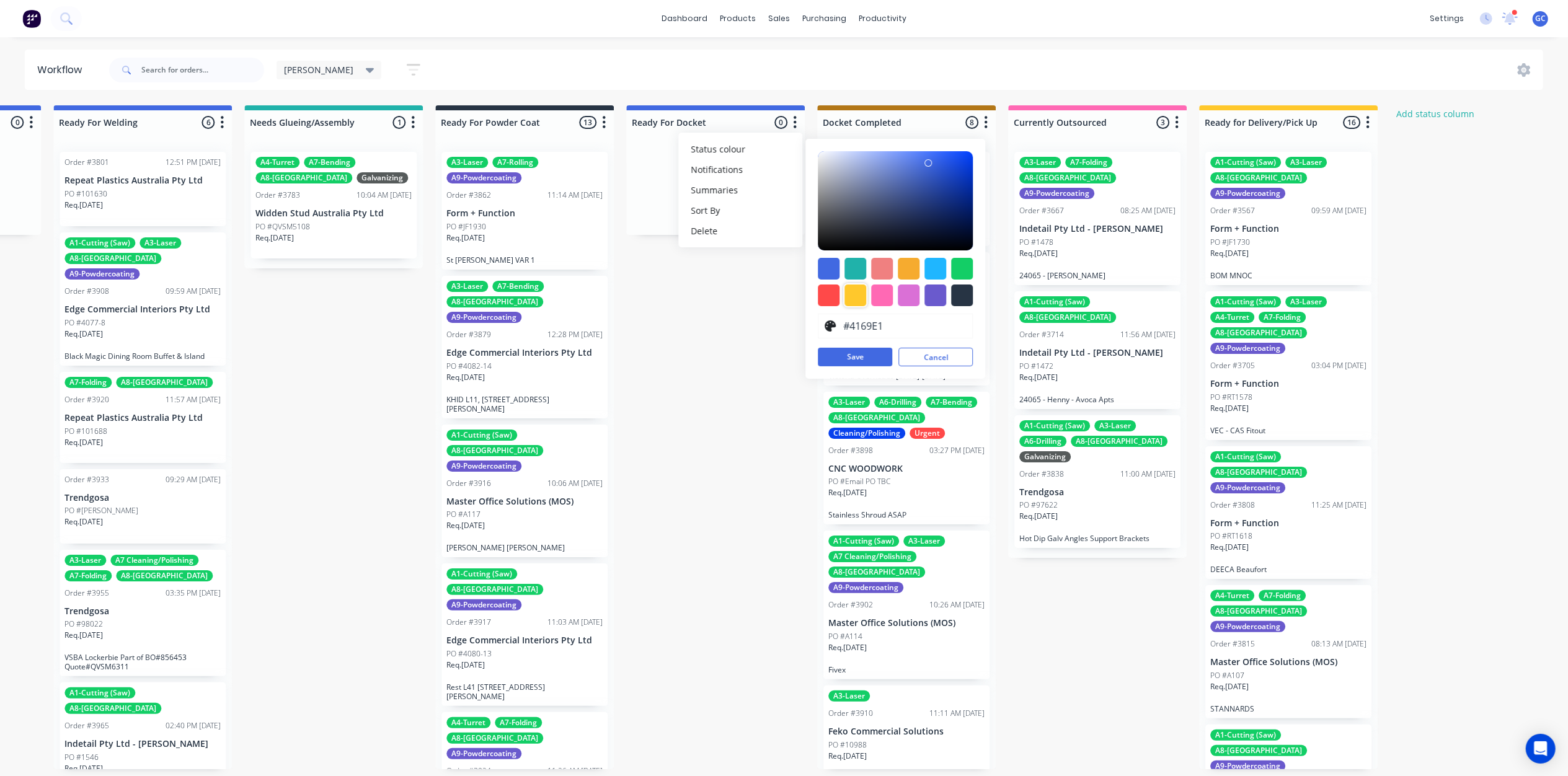
click at [864, 301] on div at bounding box center [855, 295] width 22 height 22
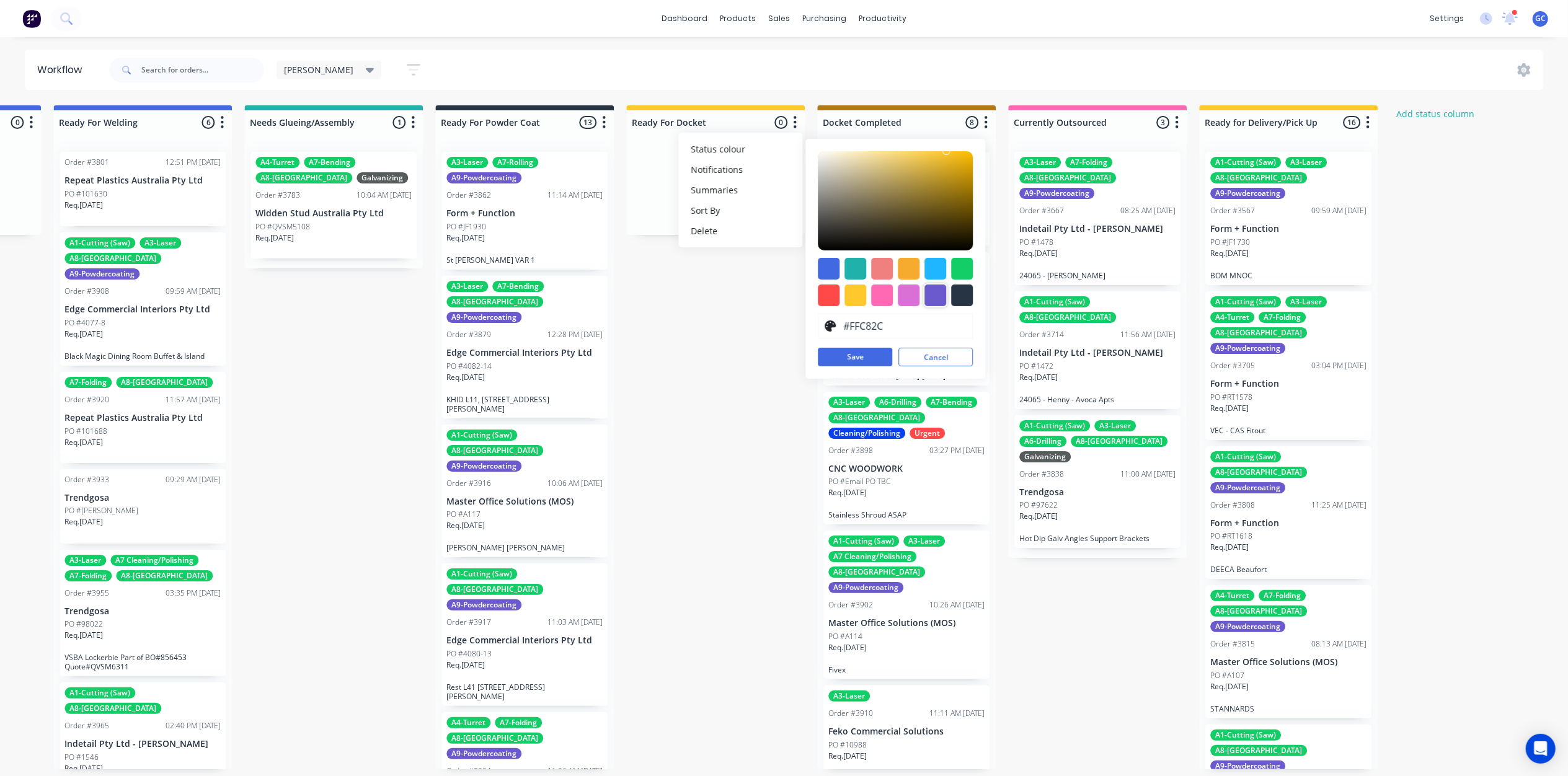
click at [945, 301] on div at bounding box center [935, 295] width 22 height 22
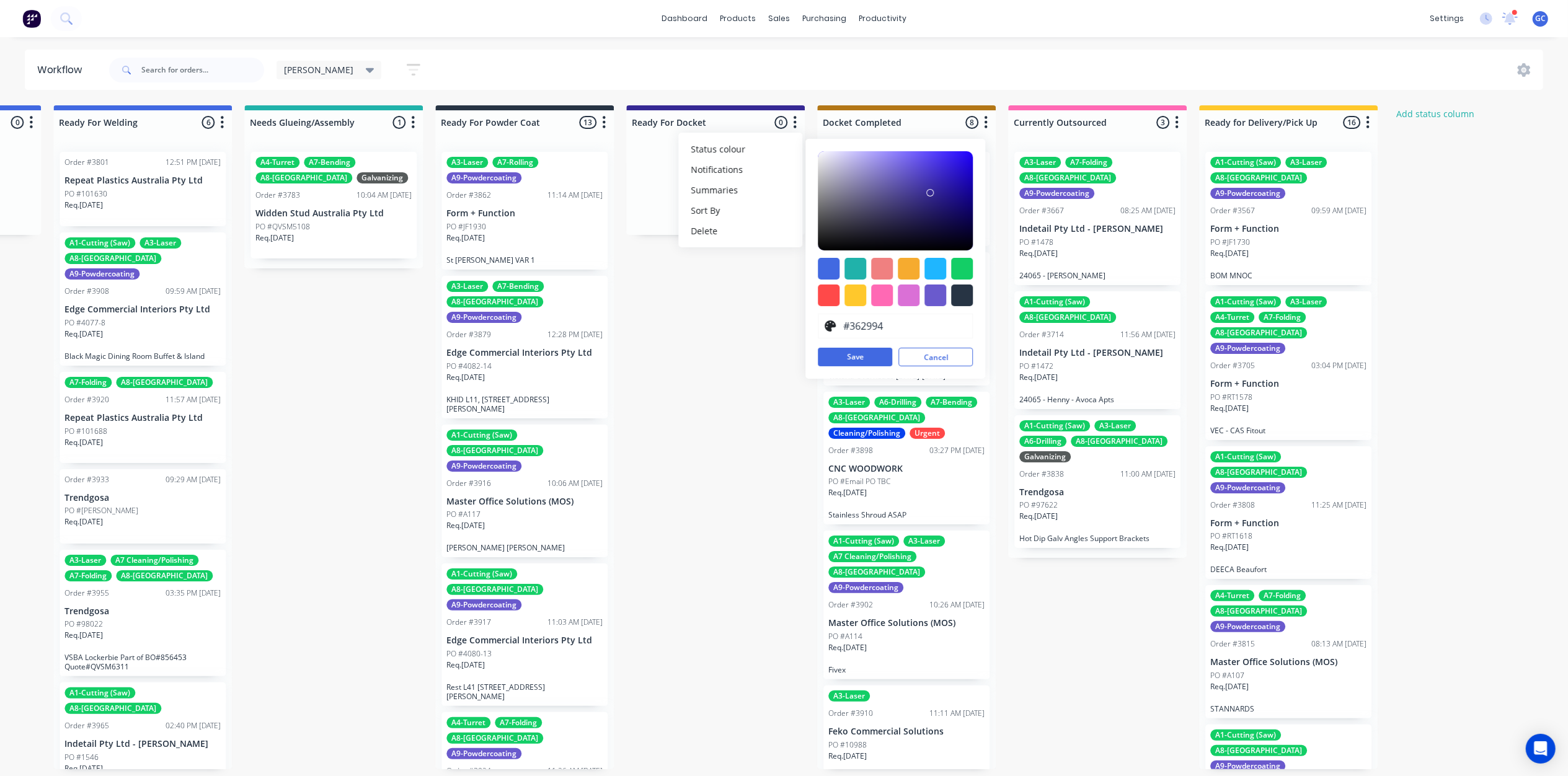
drag, startPoint x: 906, startPoint y: 170, endPoint x: 930, endPoint y: 194, distance: 33.9
click at [930, 194] on div at bounding box center [930, 193] width 8 height 8
drag, startPoint x: 928, startPoint y: 192, endPoint x: 948, endPoint y: 203, distance: 22.8
click at [950, 200] on div at bounding box center [952, 200] width 8 height 8
click at [935, 271] on div at bounding box center [935, 268] width 22 height 22
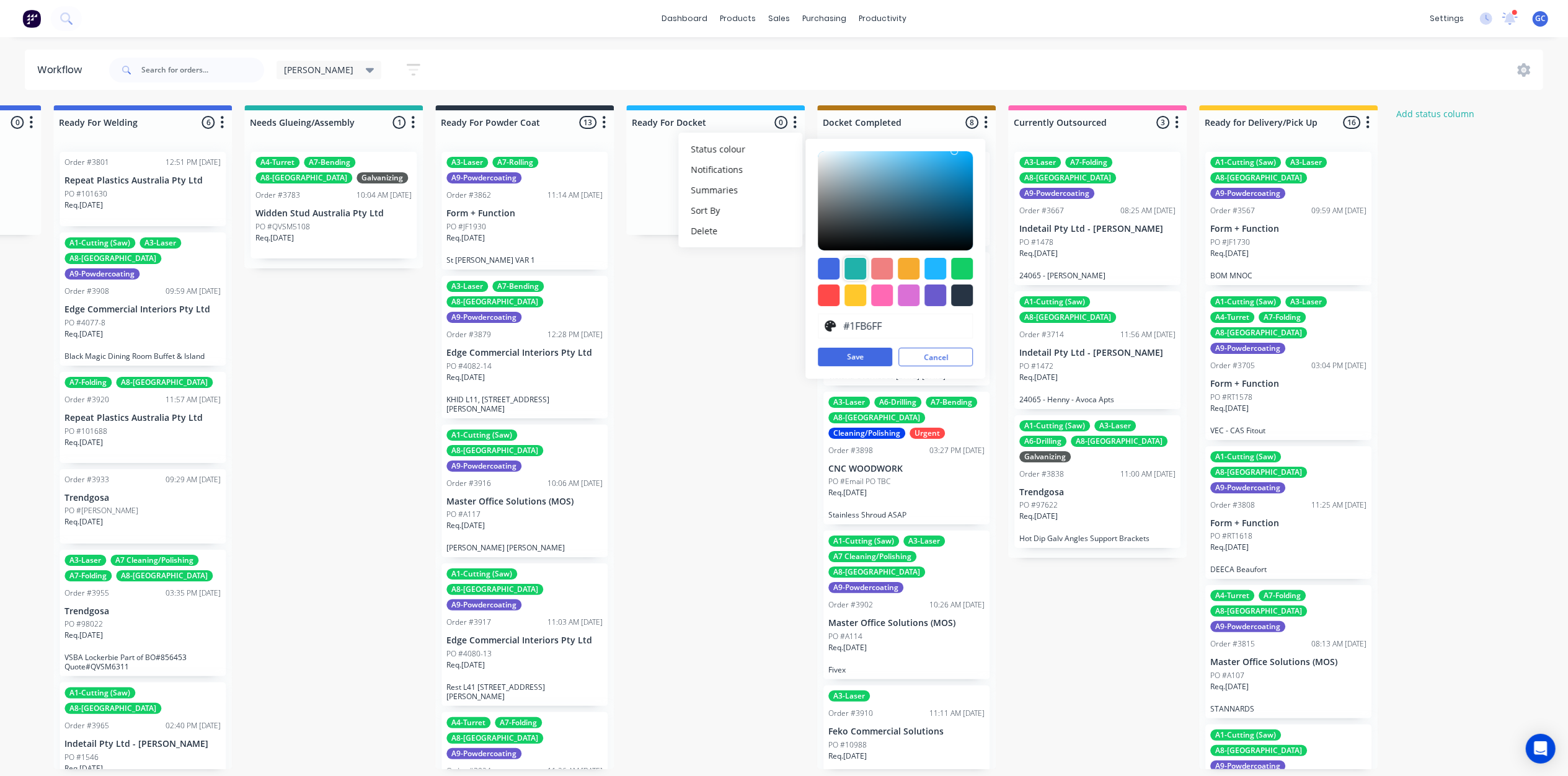
click at [861, 268] on div at bounding box center [855, 268] width 22 height 22
click at [932, 265] on div at bounding box center [935, 268] width 22 height 22
type input "#36B8FA"
click at [938, 153] on div at bounding box center [895, 200] width 155 height 99
click at [874, 358] on button "Save" at bounding box center [855, 357] width 74 height 18
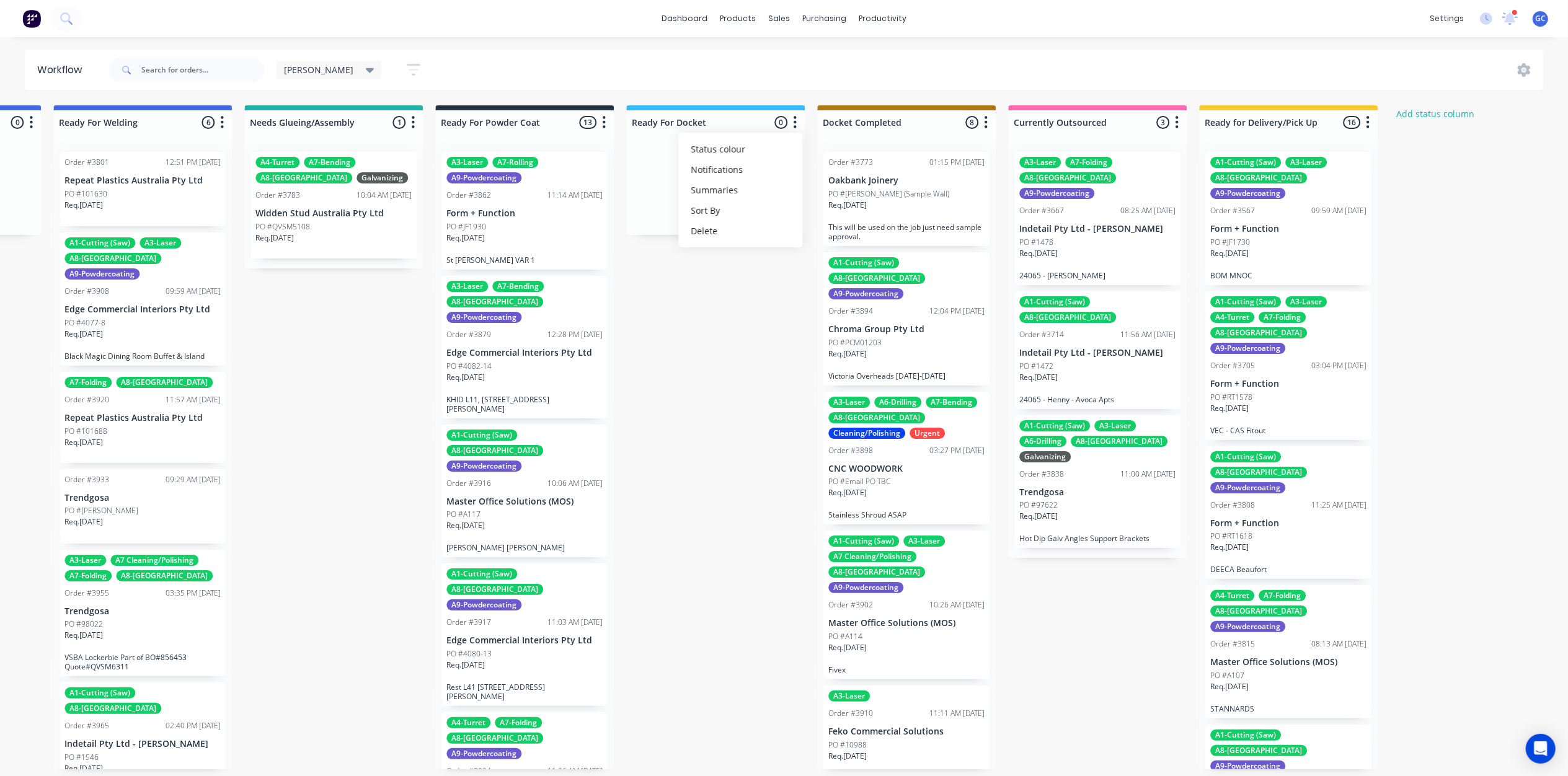
click at [534, 245] on div "Req. [DATE]" at bounding box center [524, 243] width 156 height 21
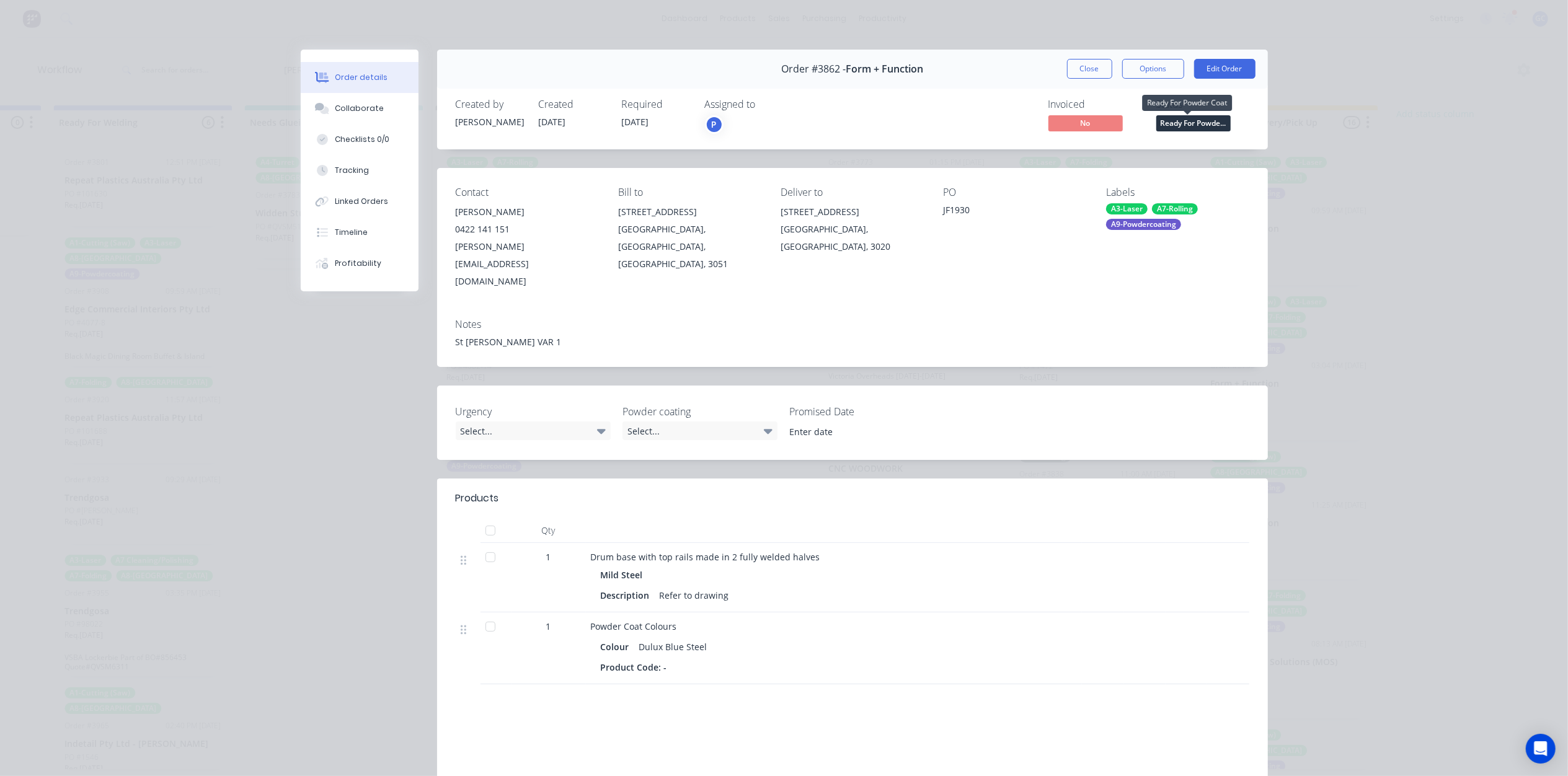
click at [1191, 125] on span "Ready For Powde..." at bounding box center [1193, 123] width 74 height 15
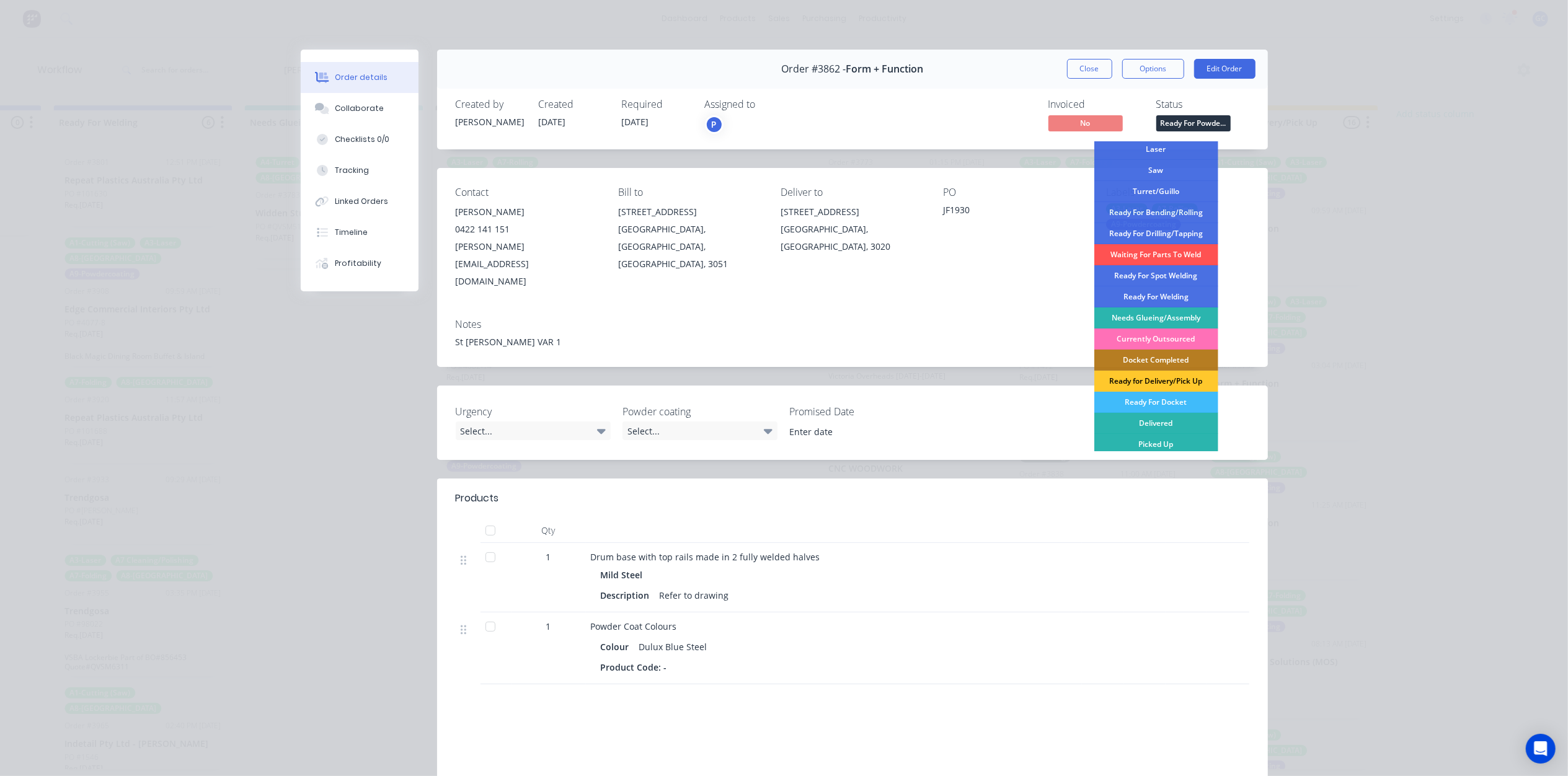
scroll to position [181, 0]
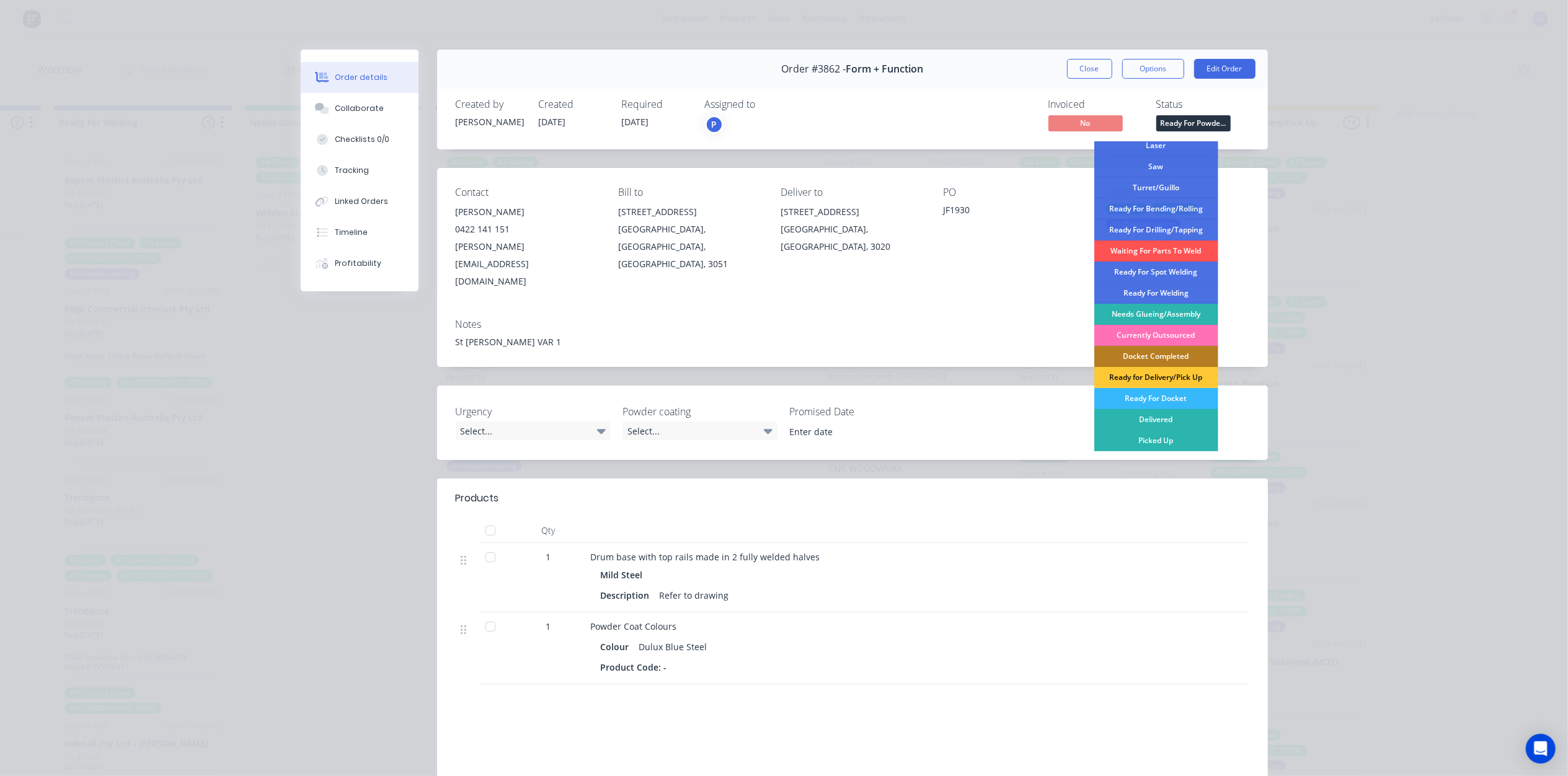
click at [1164, 399] on div "Ready For Docket" at bounding box center [1155, 399] width 124 height 21
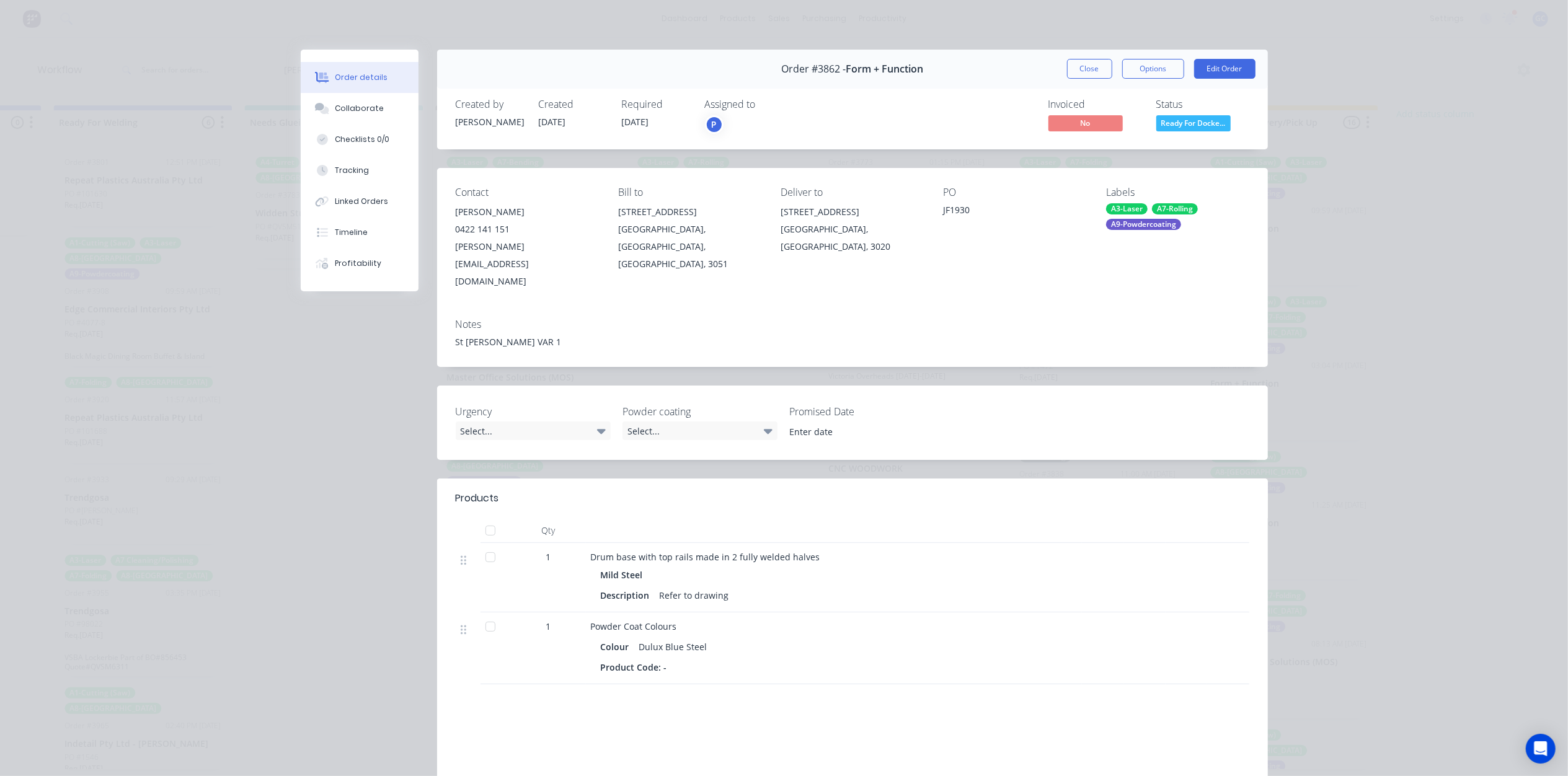
click at [1084, 58] on div "Order #3862 - Form + Function Close Options Edit Order" at bounding box center [852, 68] width 830 height 39
click at [1084, 73] on button "Close" at bounding box center [1089, 69] width 46 height 20
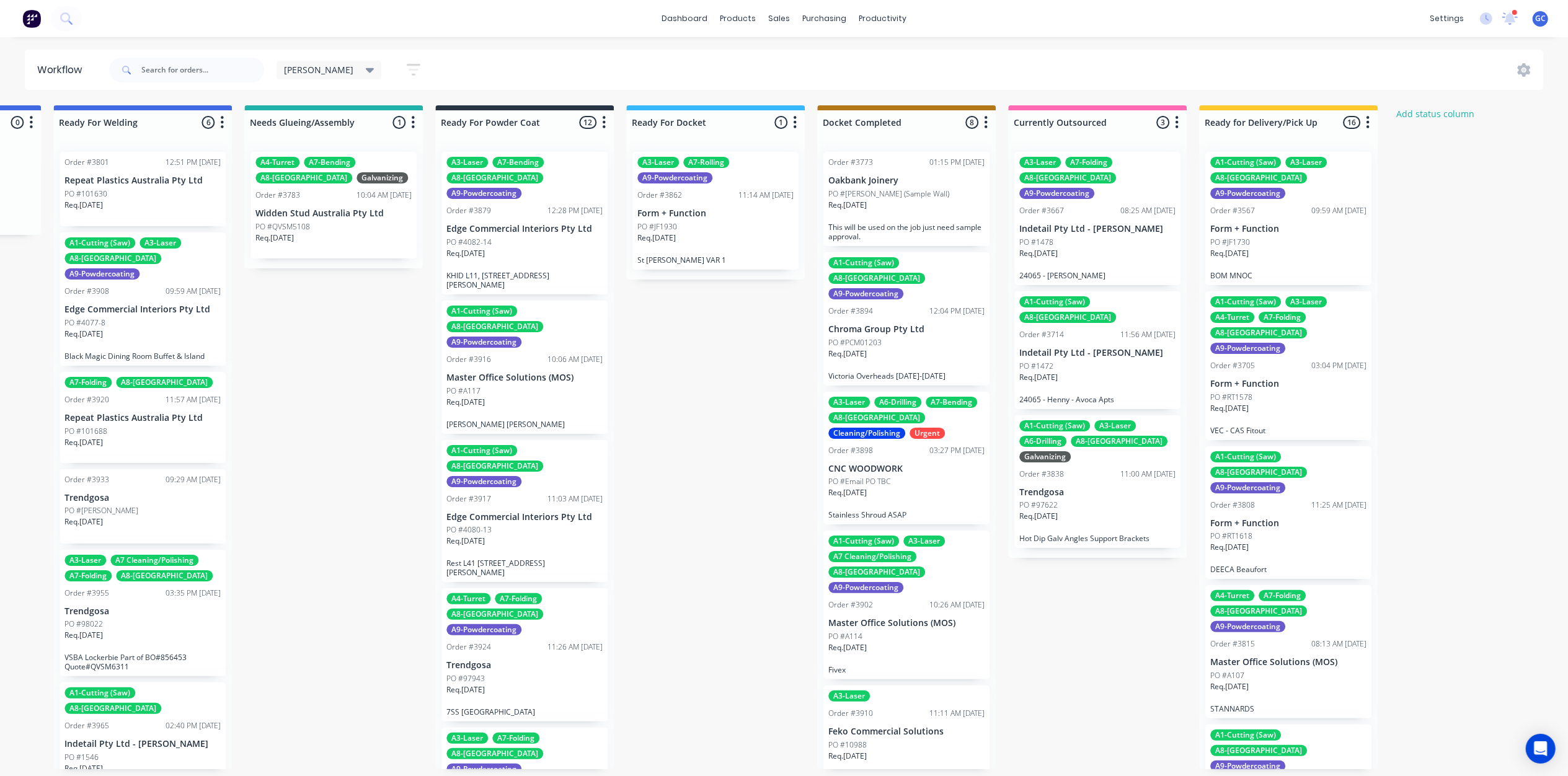
click at [504, 248] on div "Req. [DATE]" at bounding box center [524, 258] width 156 height 21
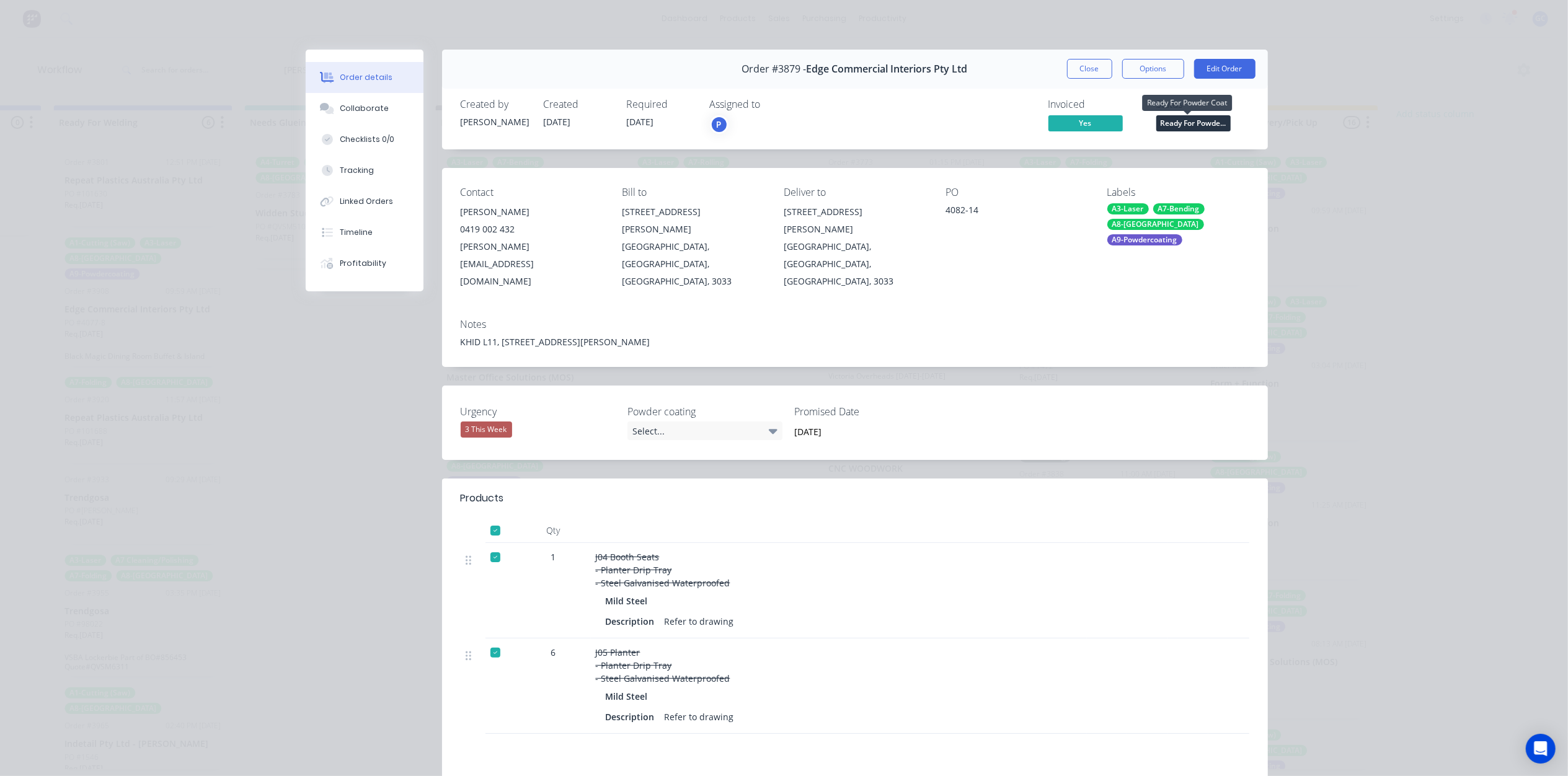
click at [1198, 119] on span "Ready For Powde..." at bounding box center [1193, 123] width 74 height 15
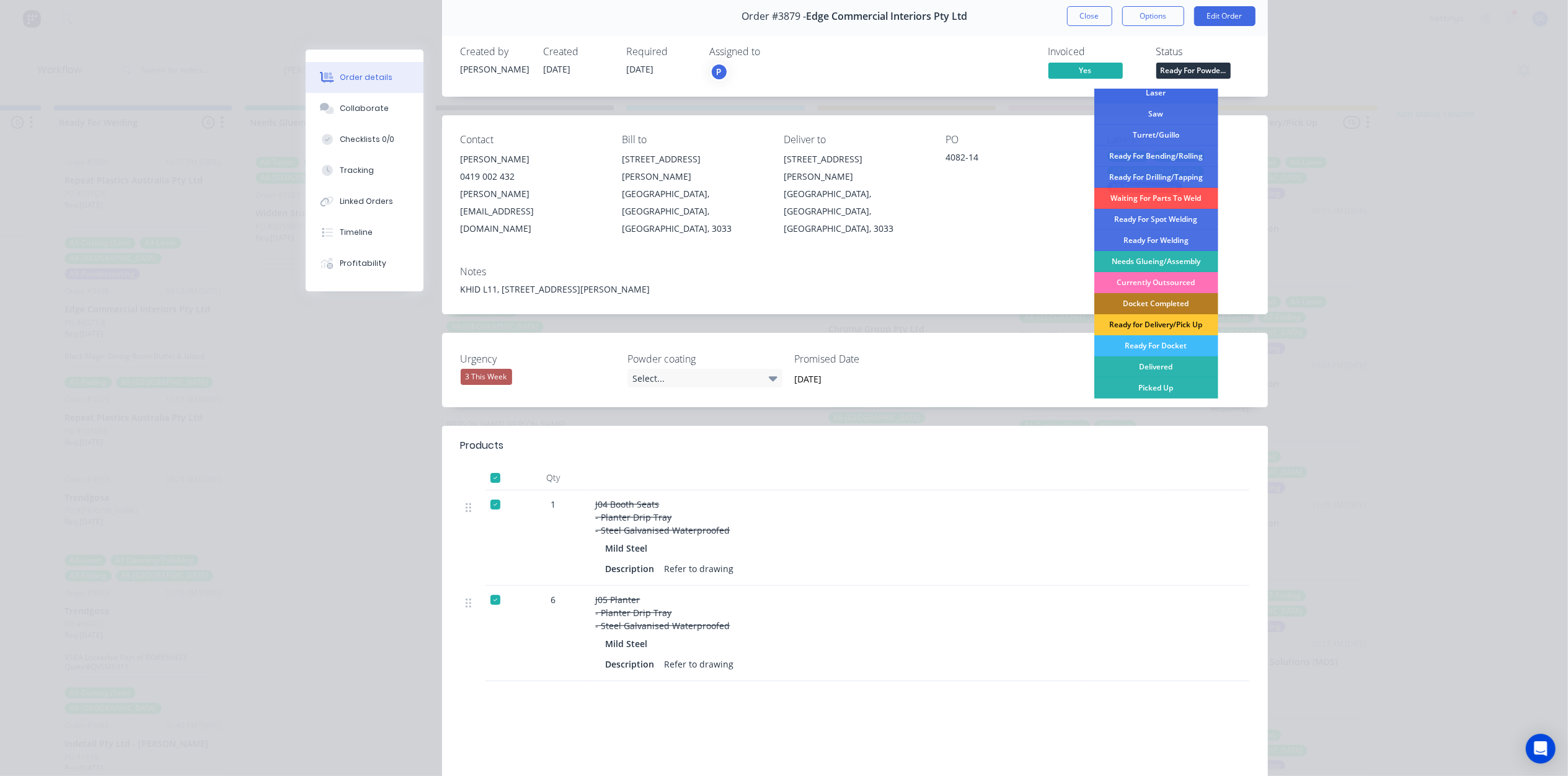
scroll to position [83, 0]
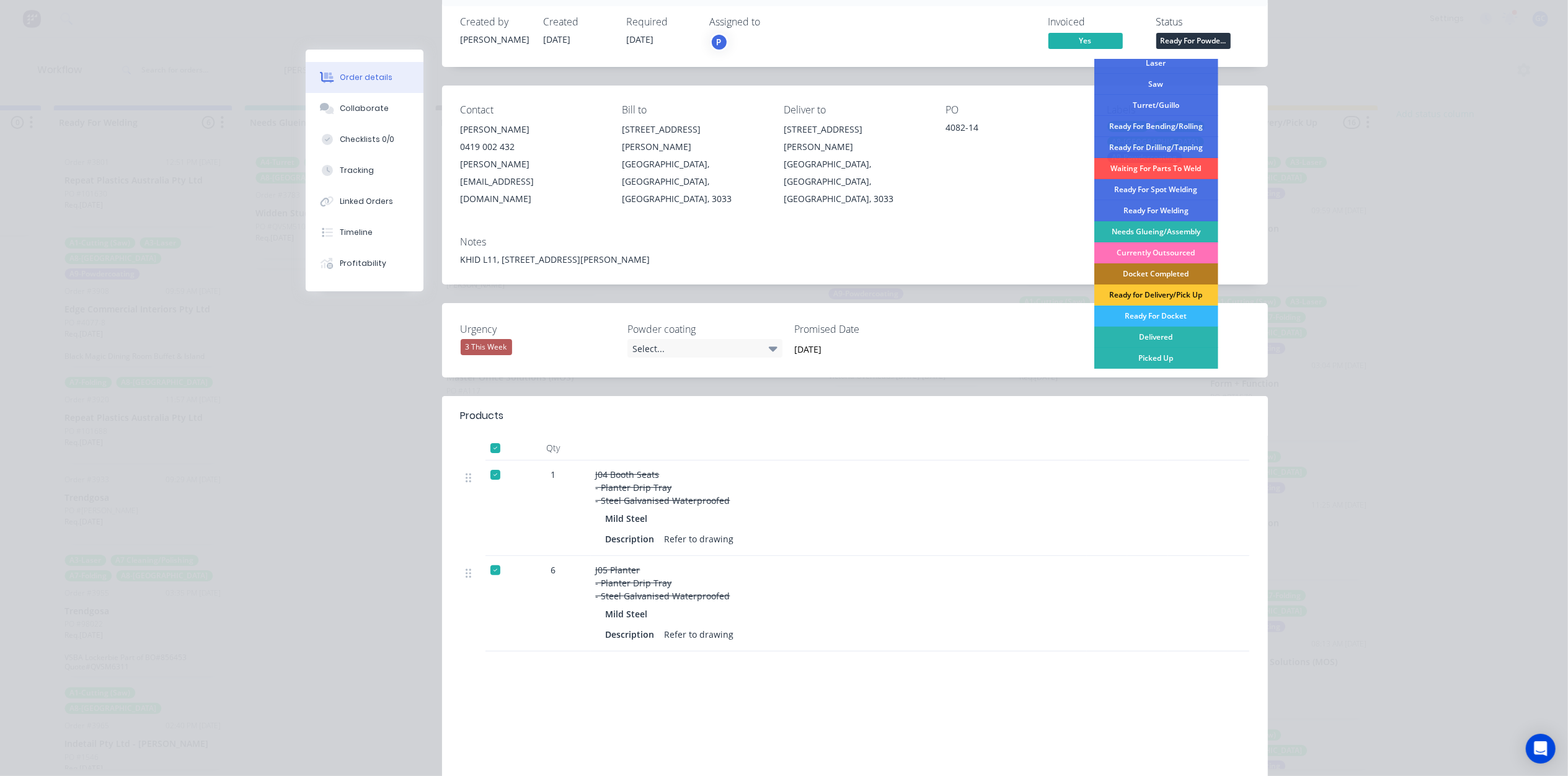
click at [1154, 320] on div "Ready For Docket" at bounding box center [1155, 316] width 124 height 21
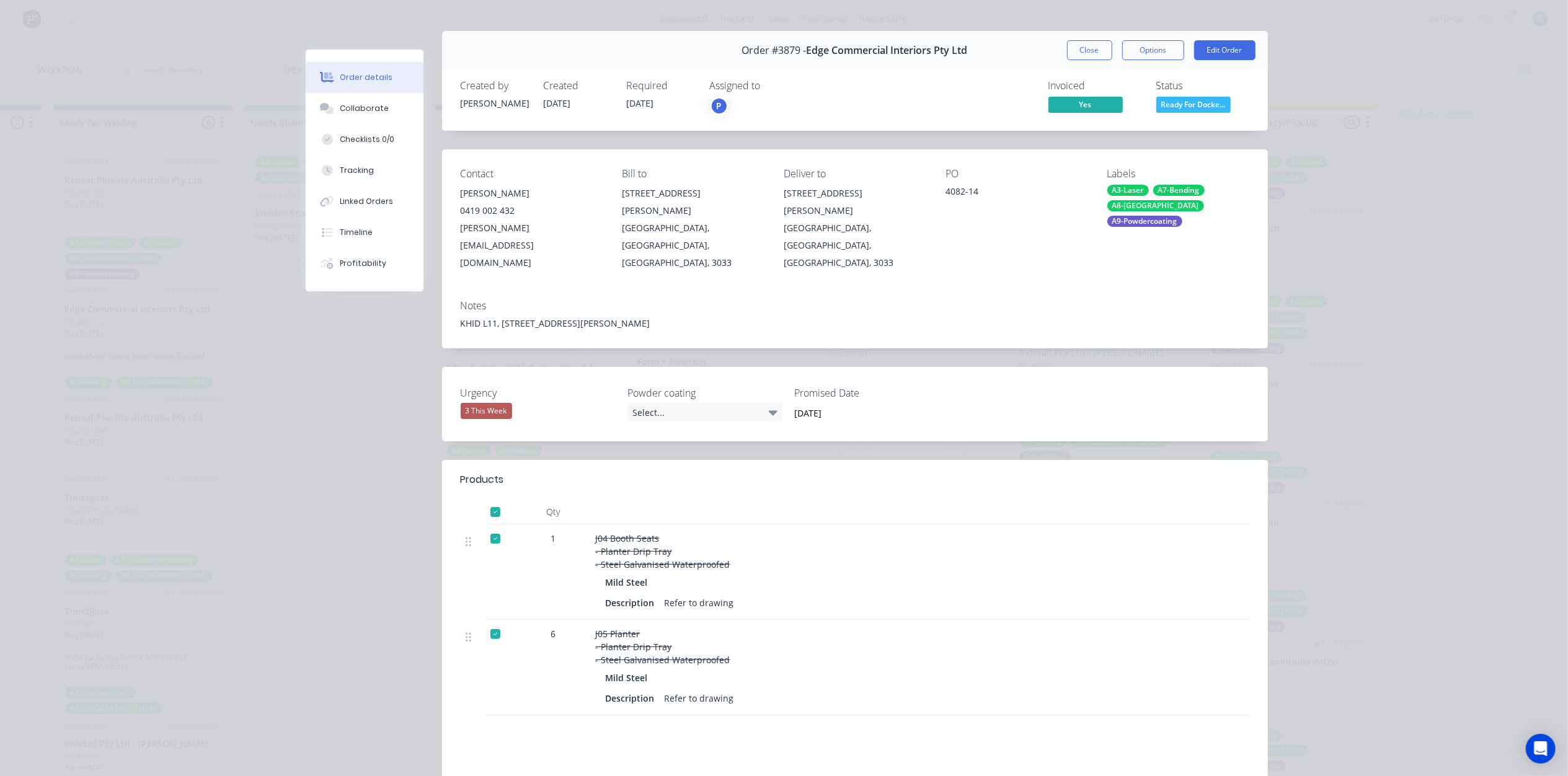
scroll to position [0, 0]
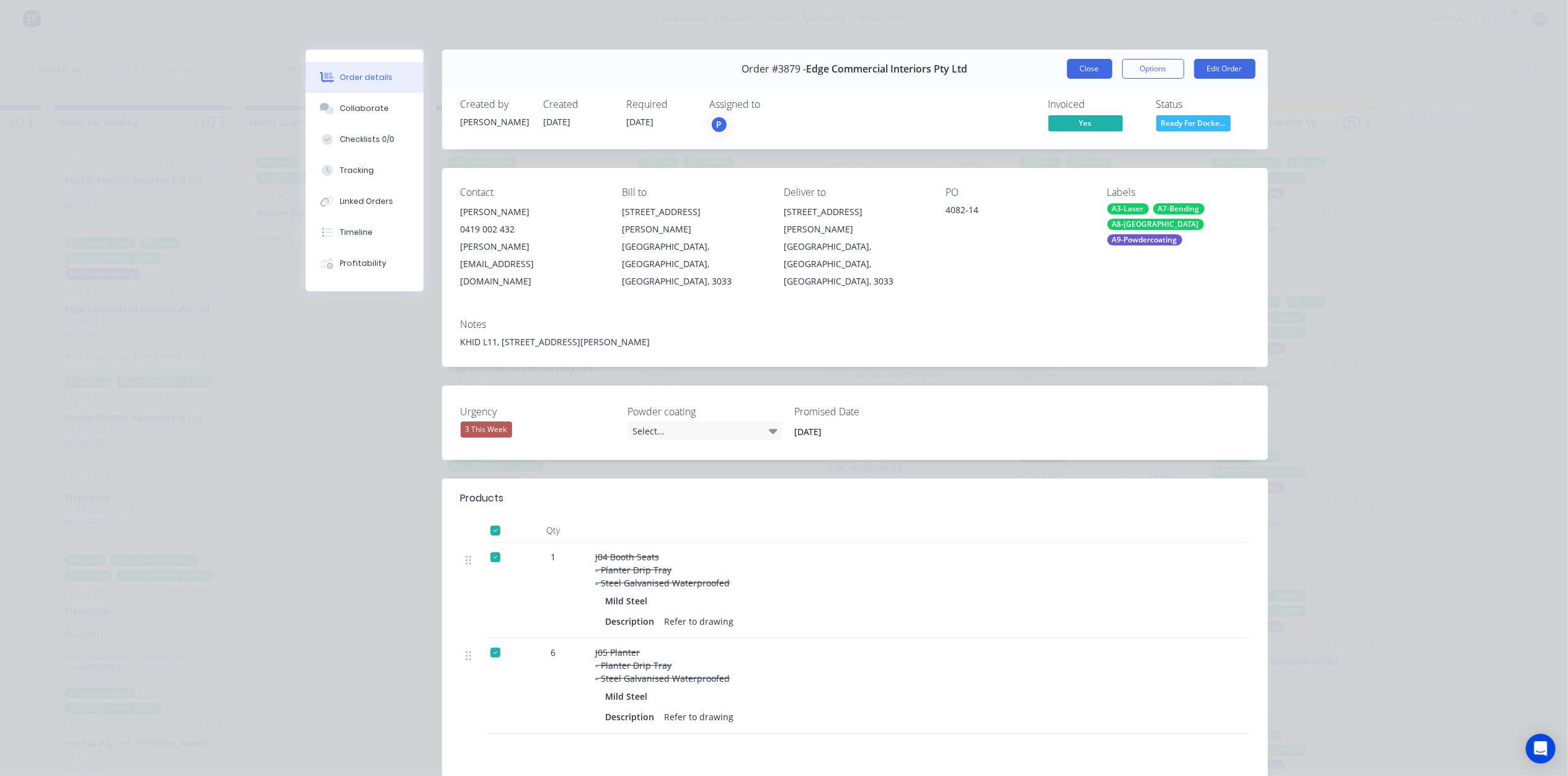
click at [1089, 68] on button "Close" at bounding box center [1089, 69] width 46 height 20
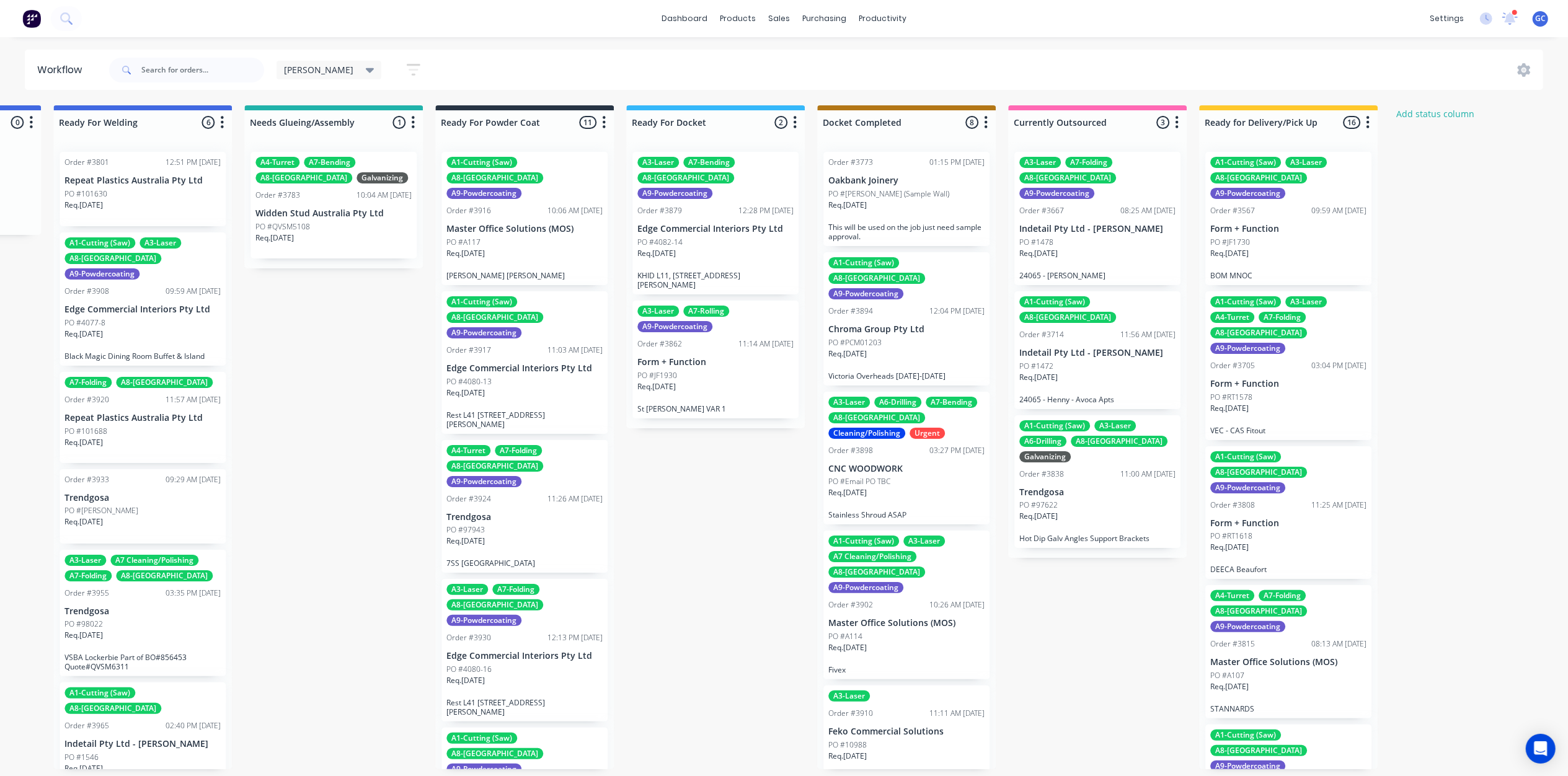
click at [520, 387] on div "Req. [DATE]" at bounding box center [524, 398] width 156 height 21
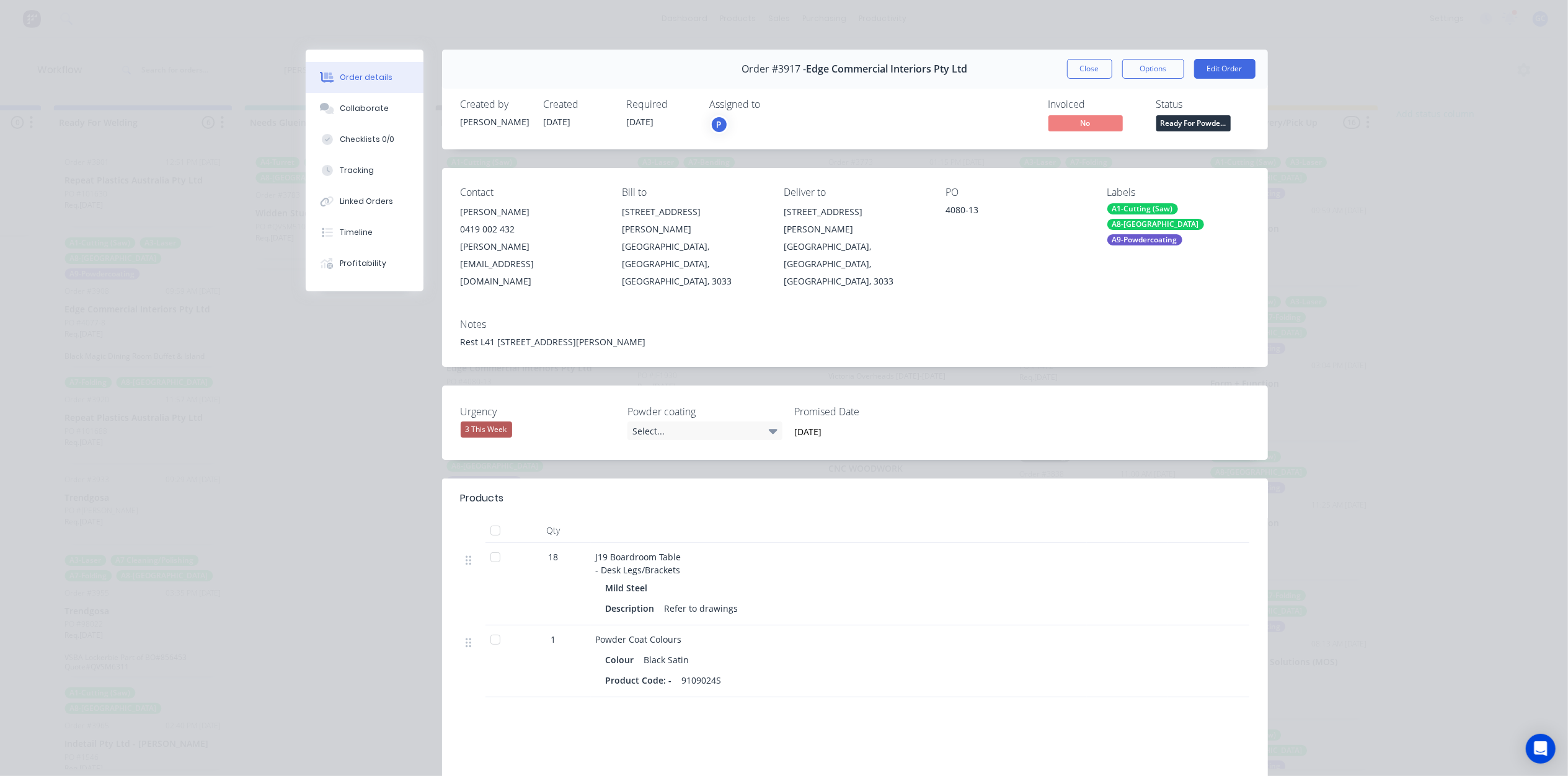
click at [1193, 120] on span "Ready For Powde..." at bounding box center [1193, 123] width 74 height 15
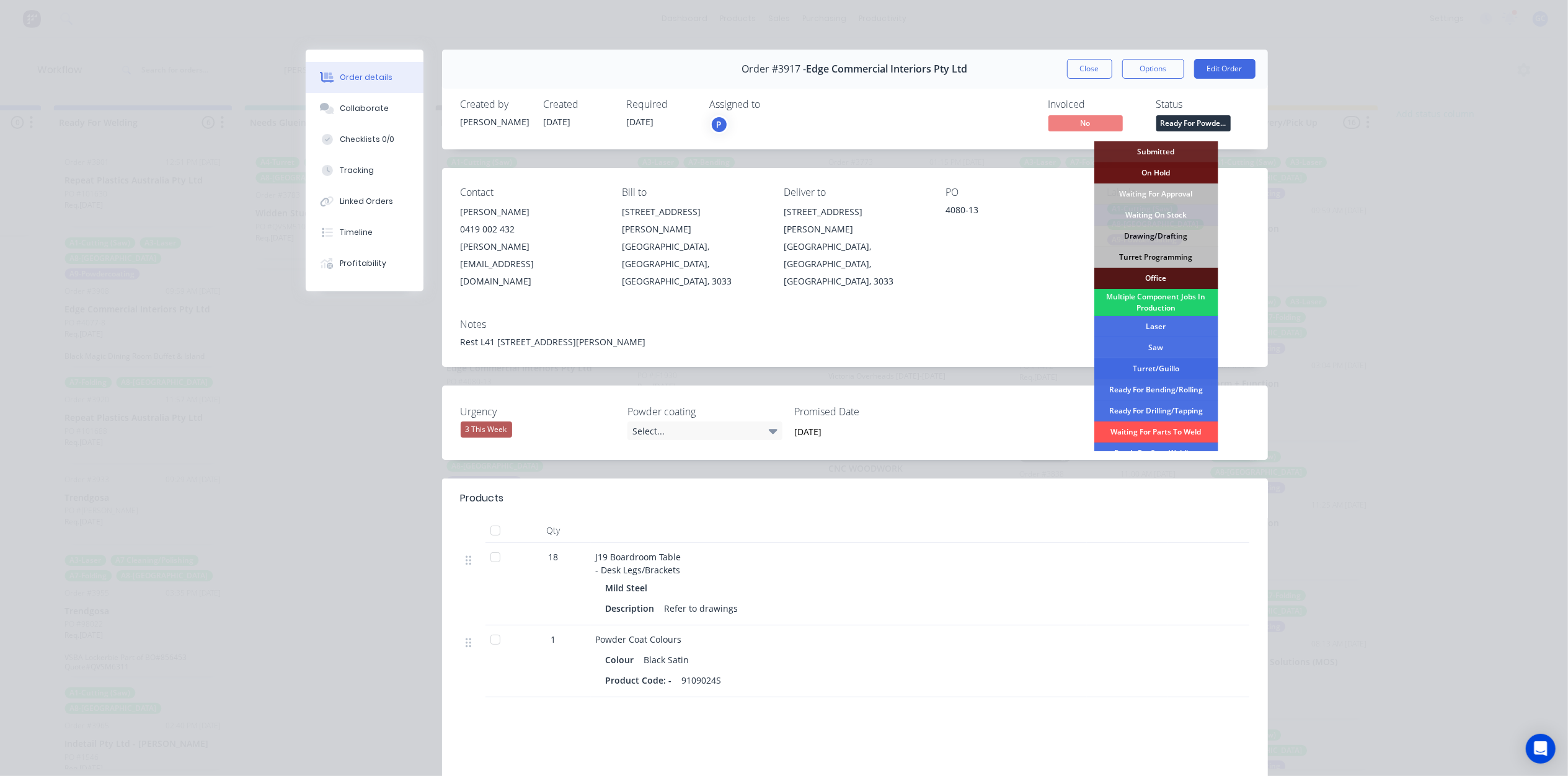
scroll to position [83, 0]
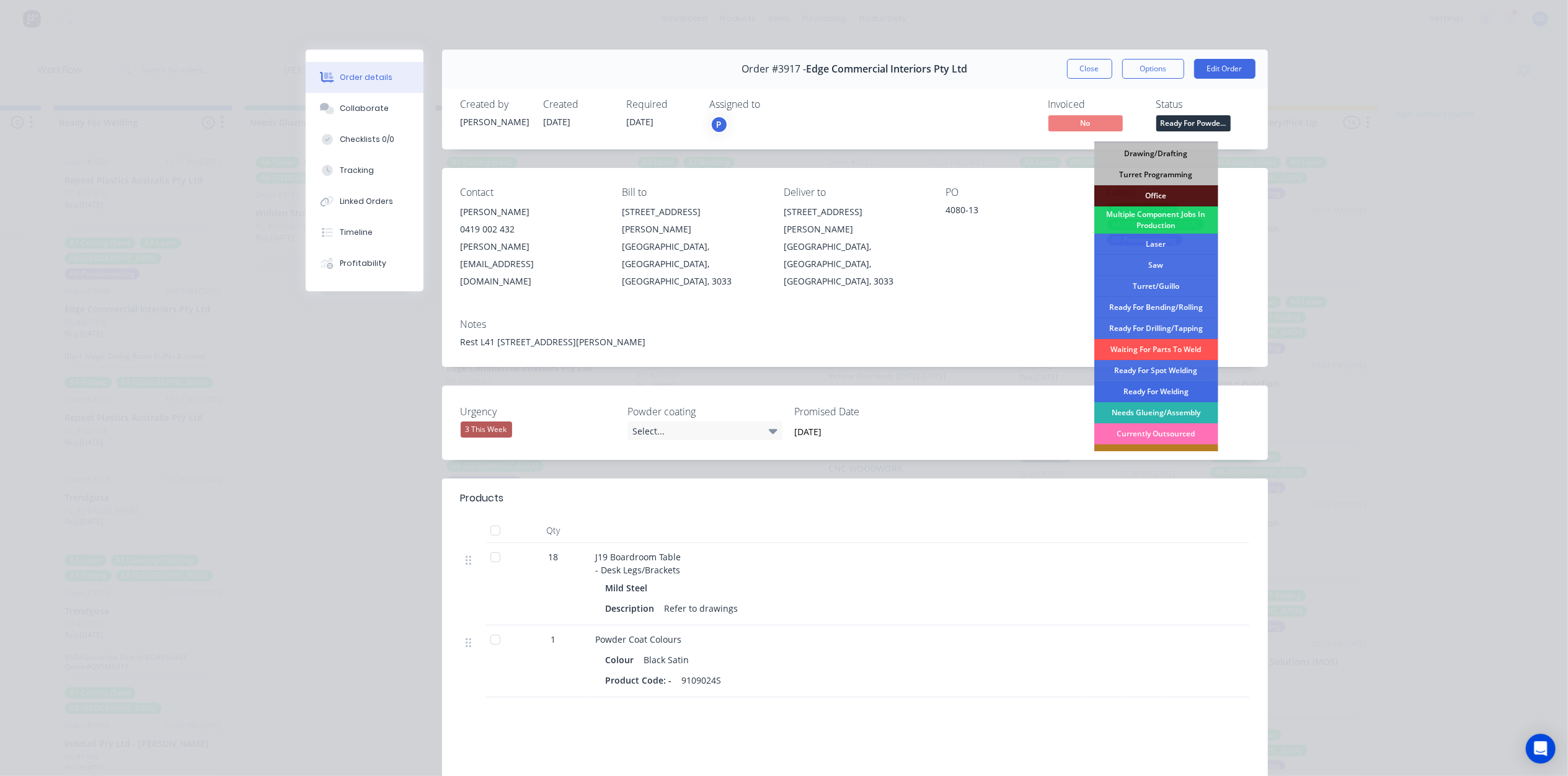
click at [1164, 382] on div "Ready For Welding" at bounding box center [1155, 392] width 124 height 21
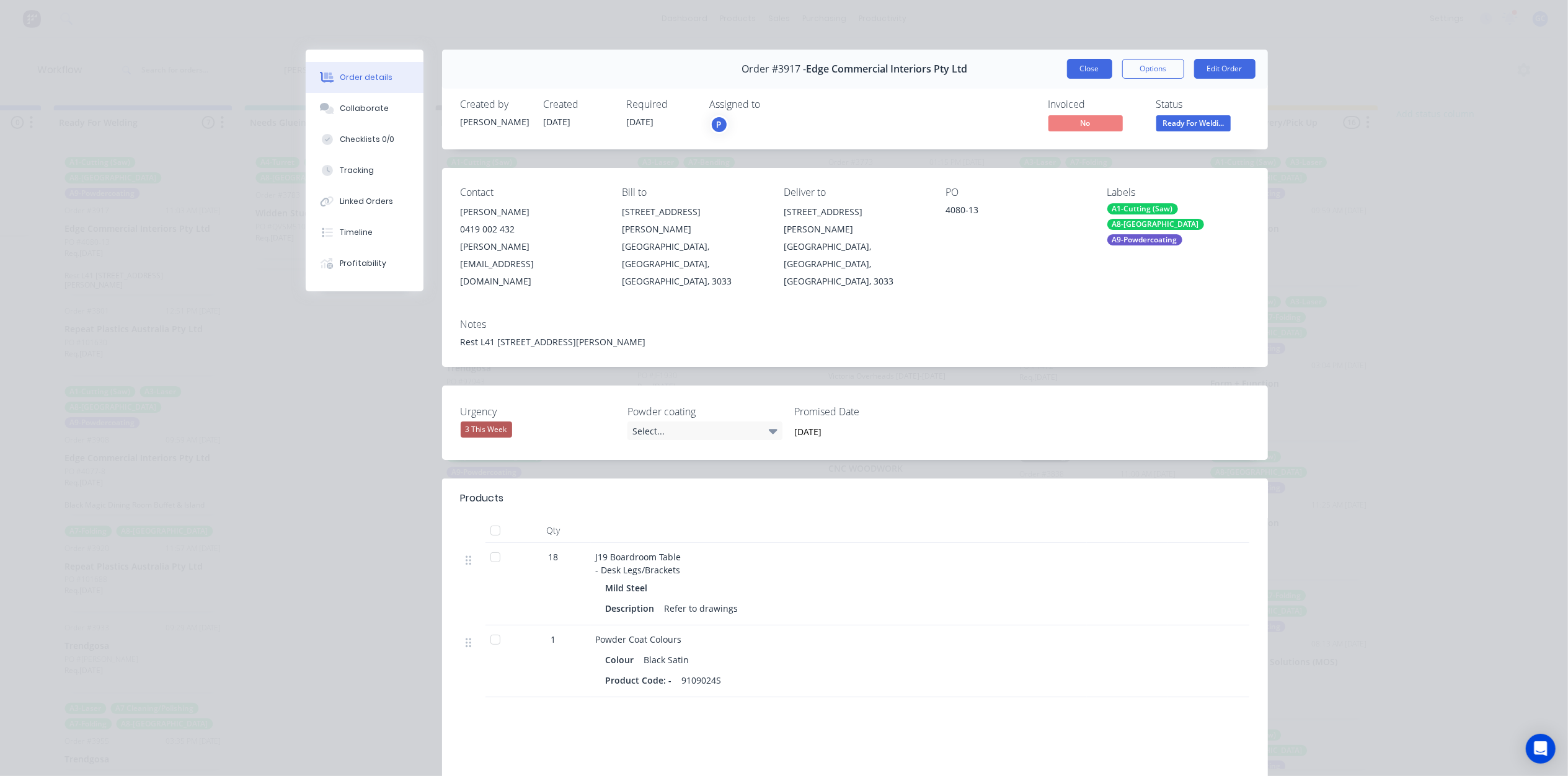
click at [1099, 61] on button "Close" at bounding box center [1089, 69] width 46 height 20
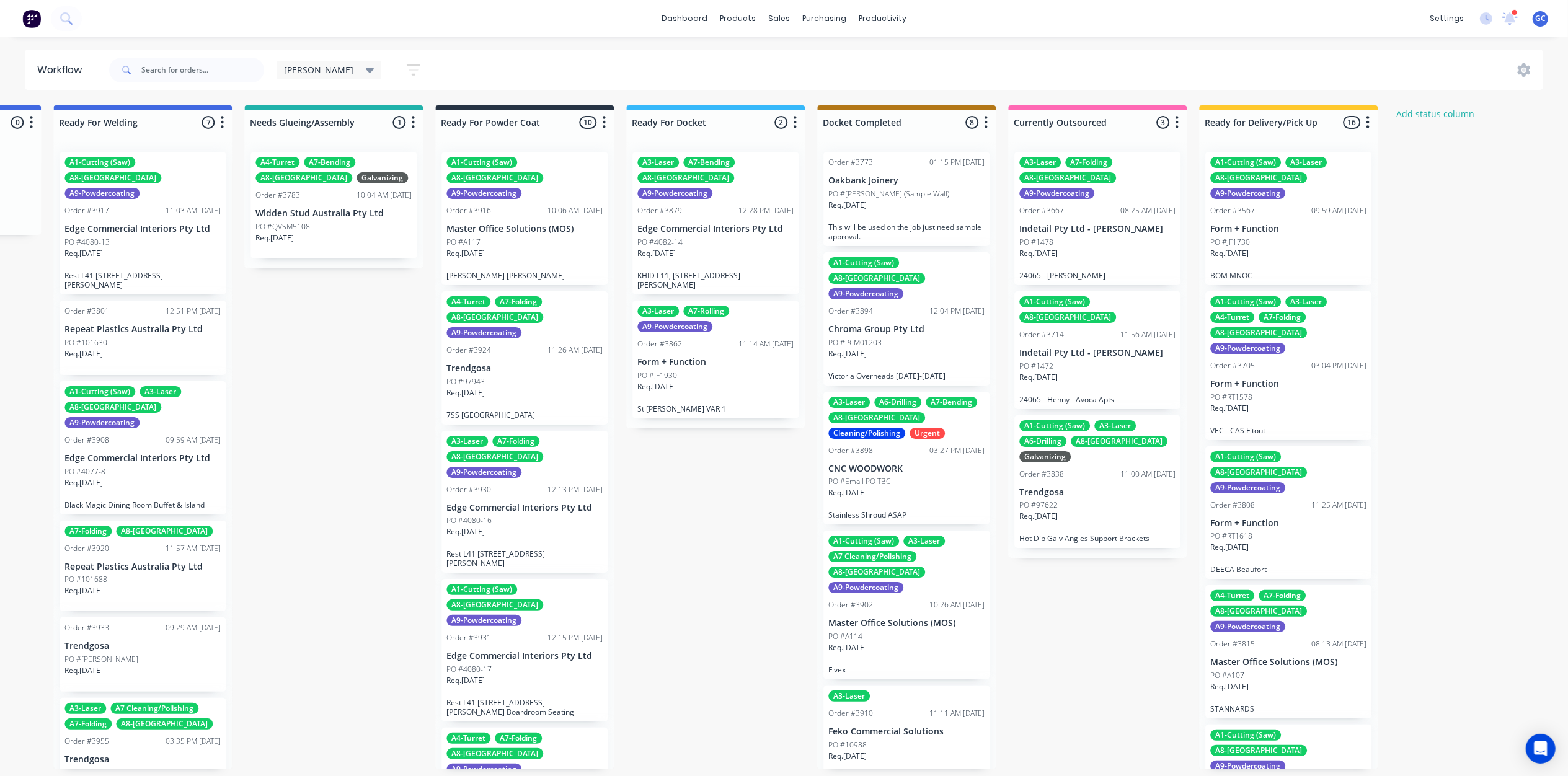
click at [530, 387] on div "Req. [DATE]" at bounding box center [524, 398] width 156 height 21
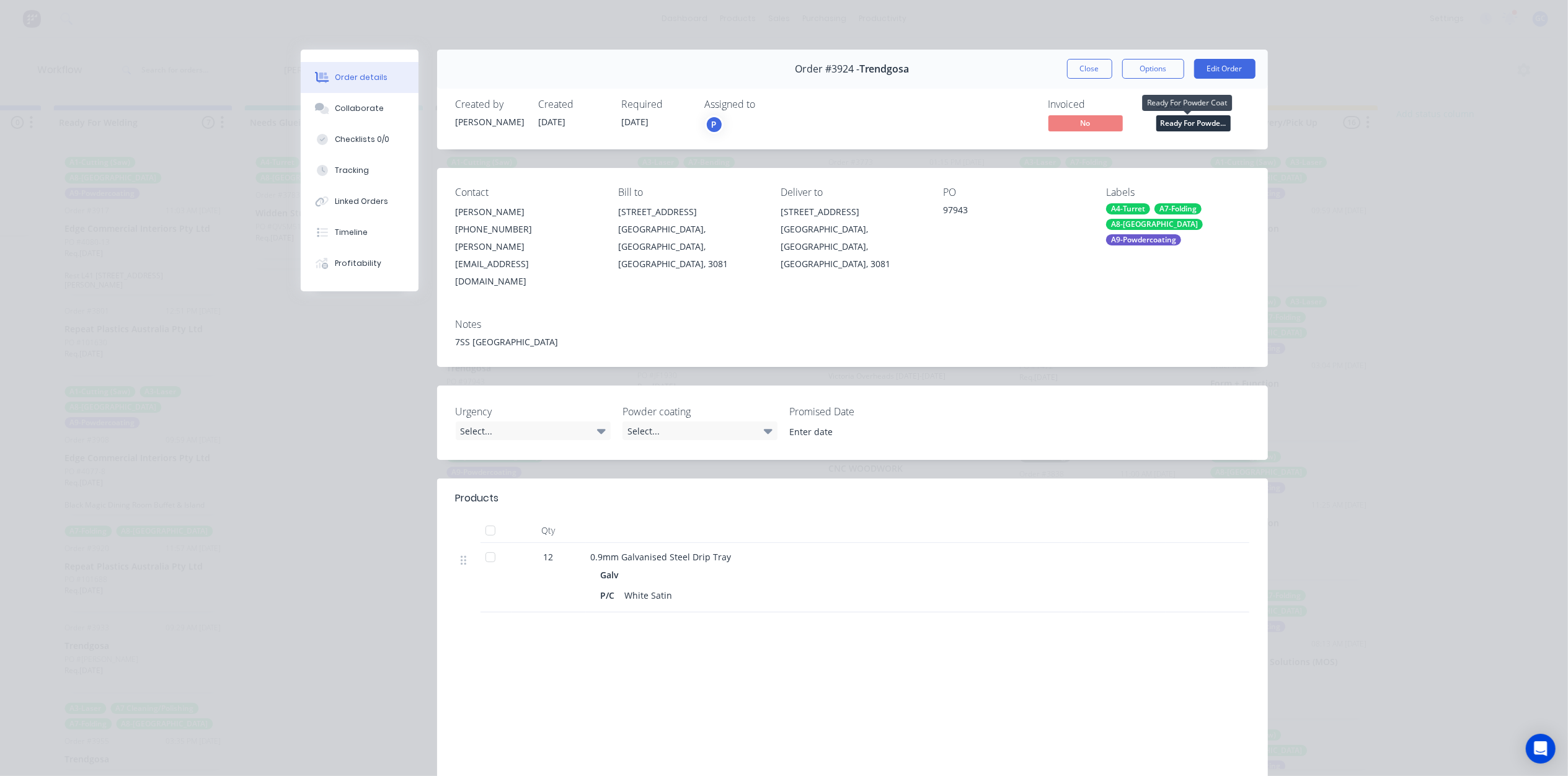
click at [1184, 123] on span "Ready For Powde..." at bounding box center [1193, 123] width 74 height 15
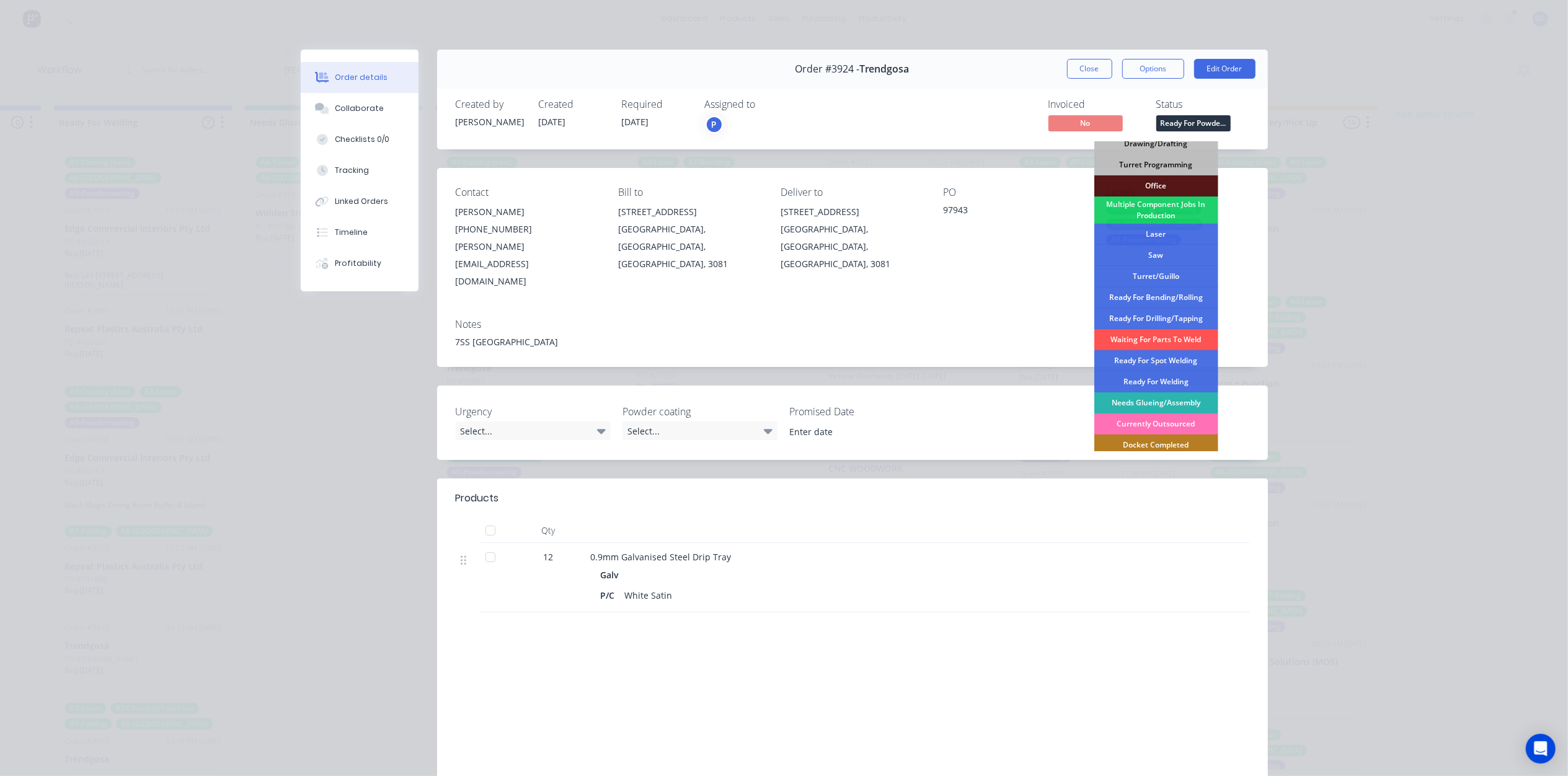
scroll to position [181, 0]
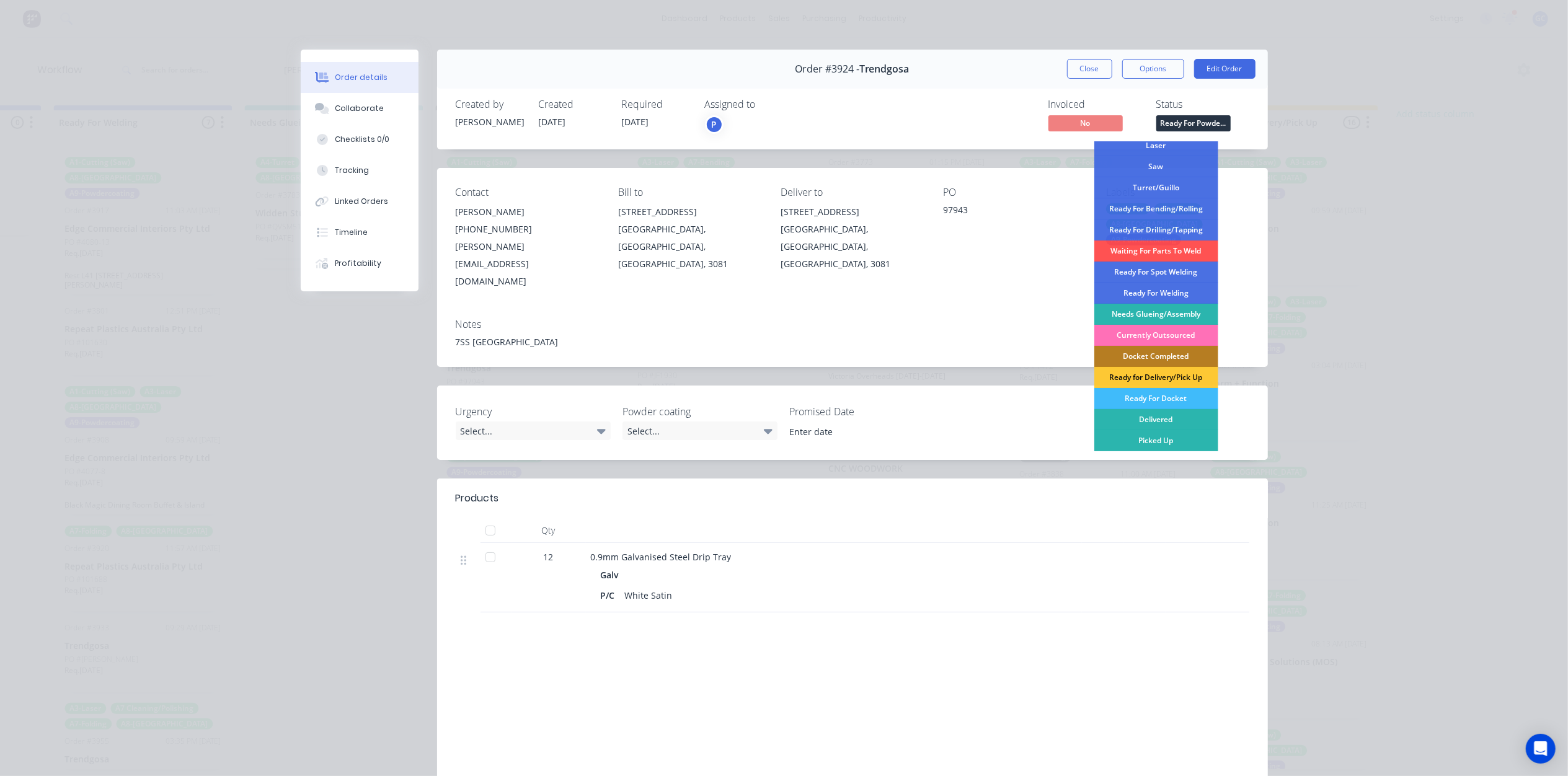
click at [1164, 397] on div "Ready For Docket" at bounding box center [1155, 399] width 124 height 21
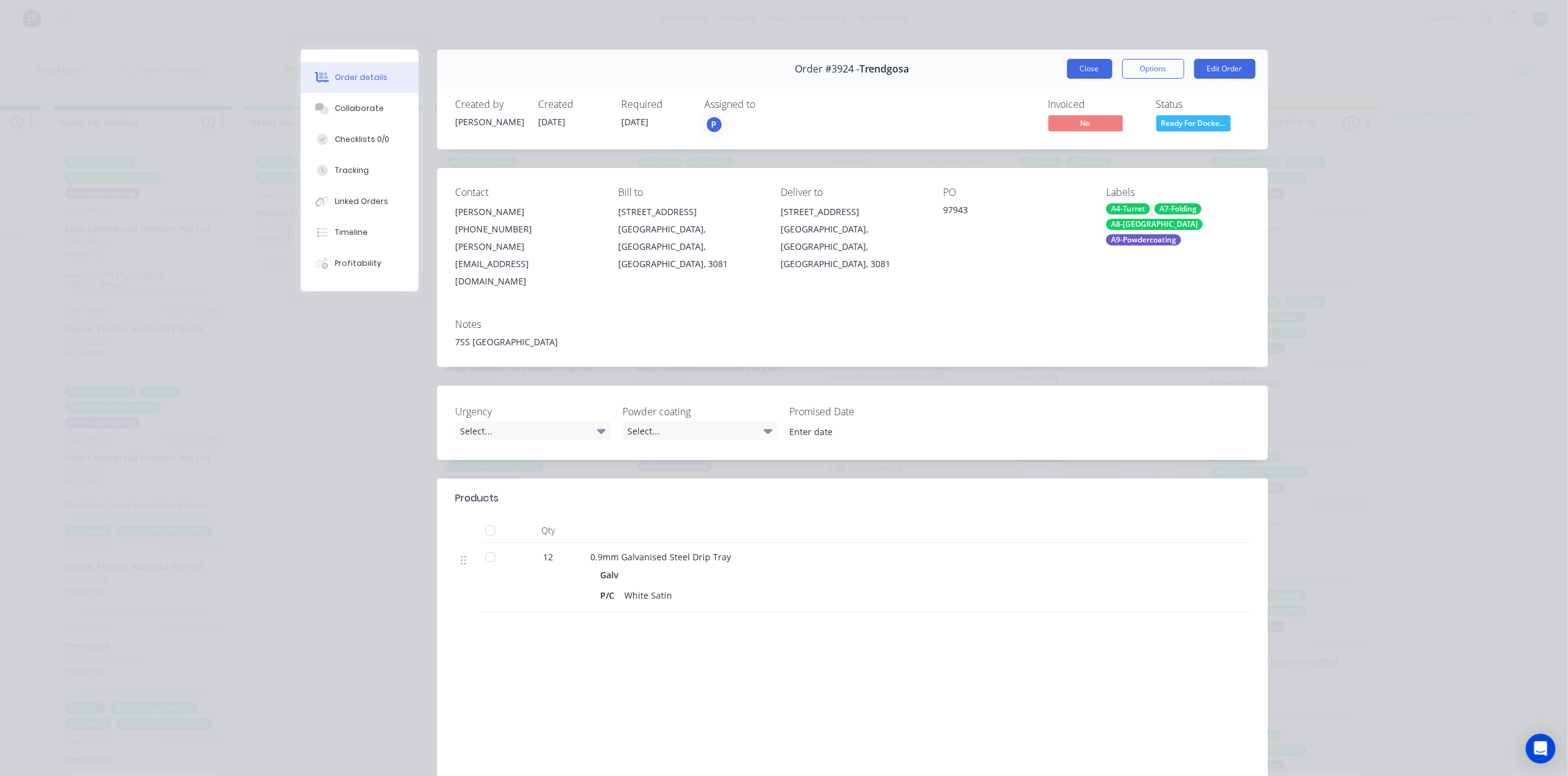
click at [1101, 72] on button "Close" at bounding box center [1089, 69] width 46 height 20
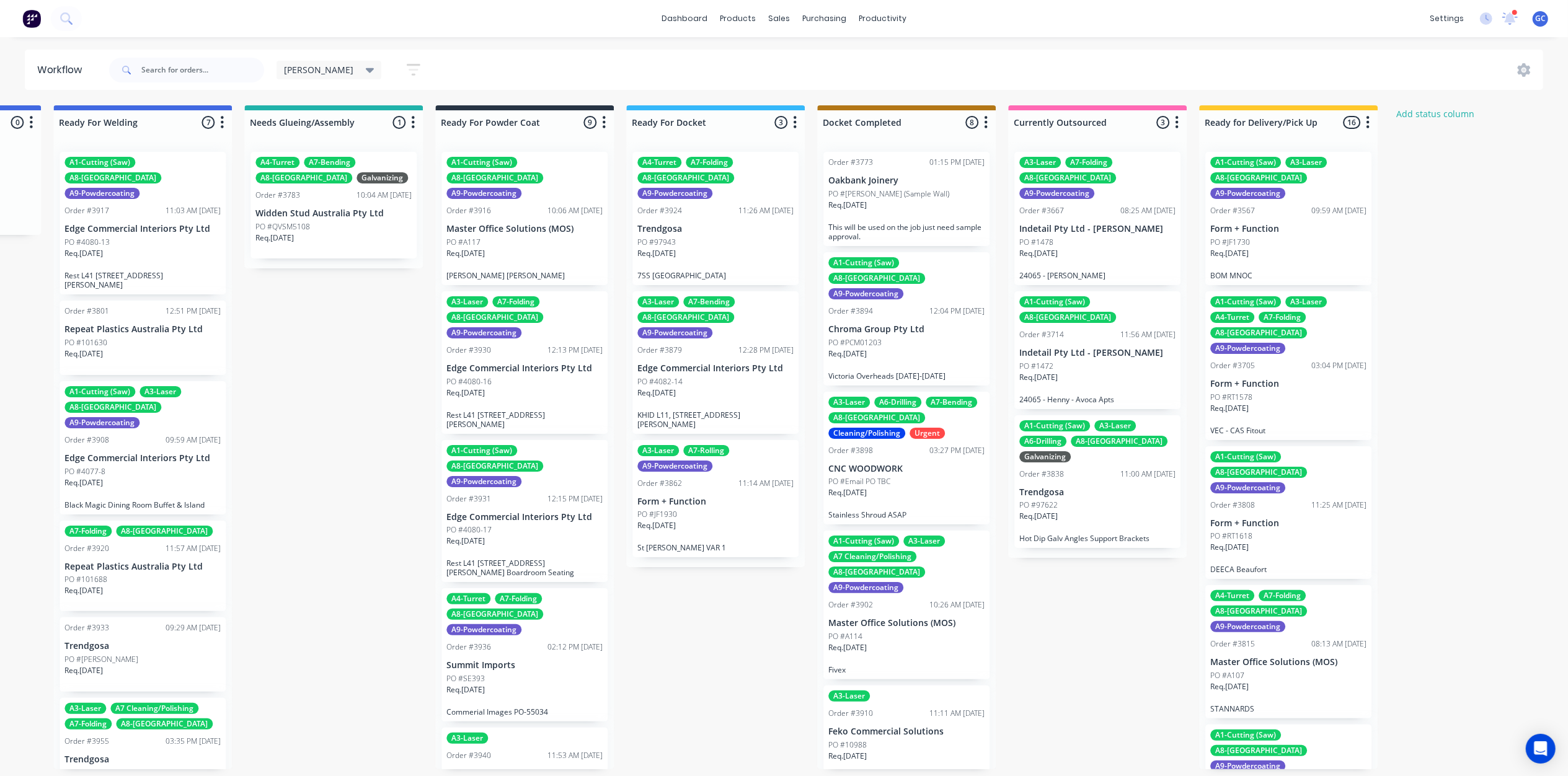
click at [500, 376] on div "PO #4080-16" at bounding box center [524, 381] width 156 height 11
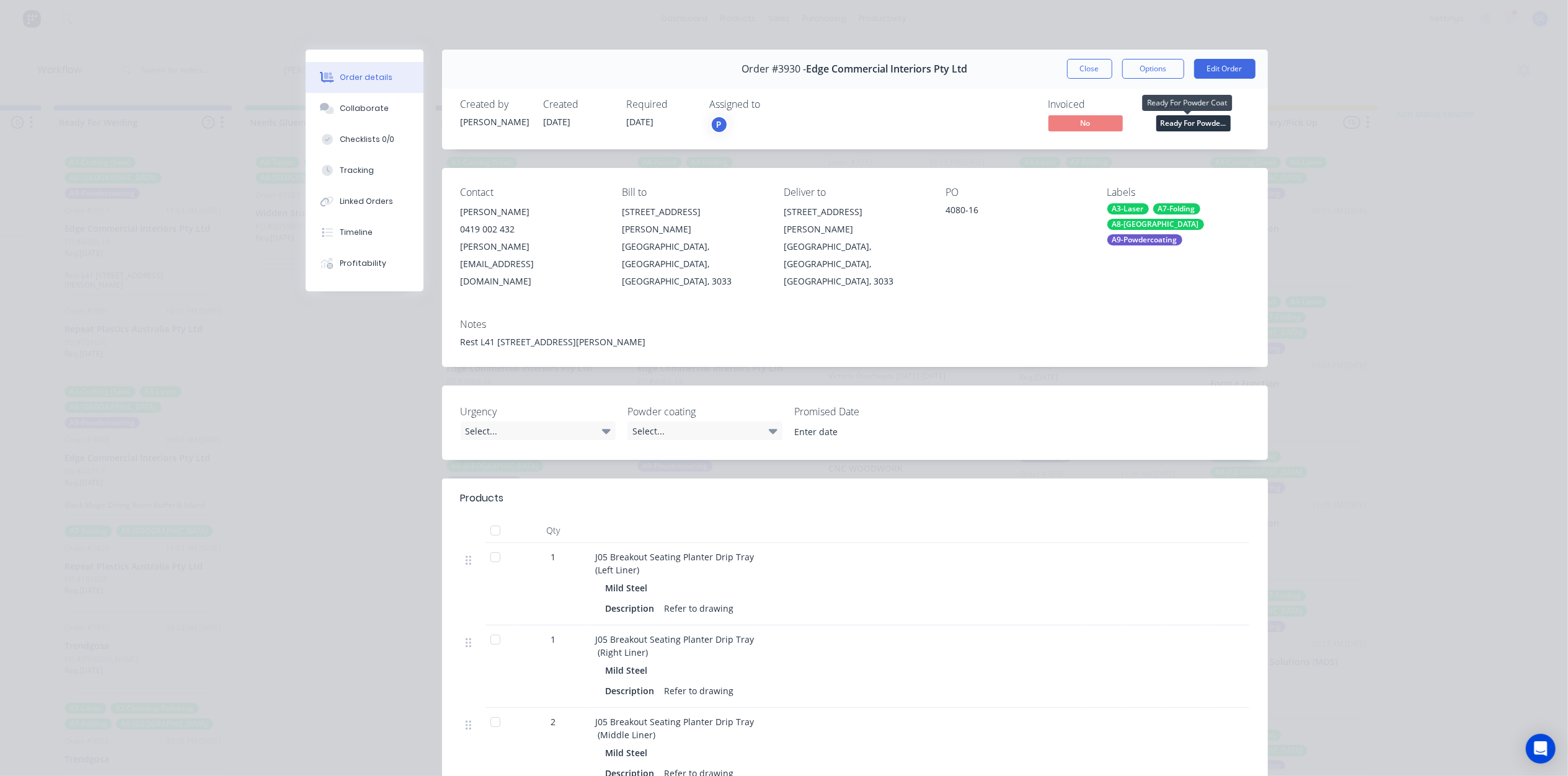
click at [1187, 124] on span "Ready For Powde..." at bounding box center [1193, 123] width 74 height 15
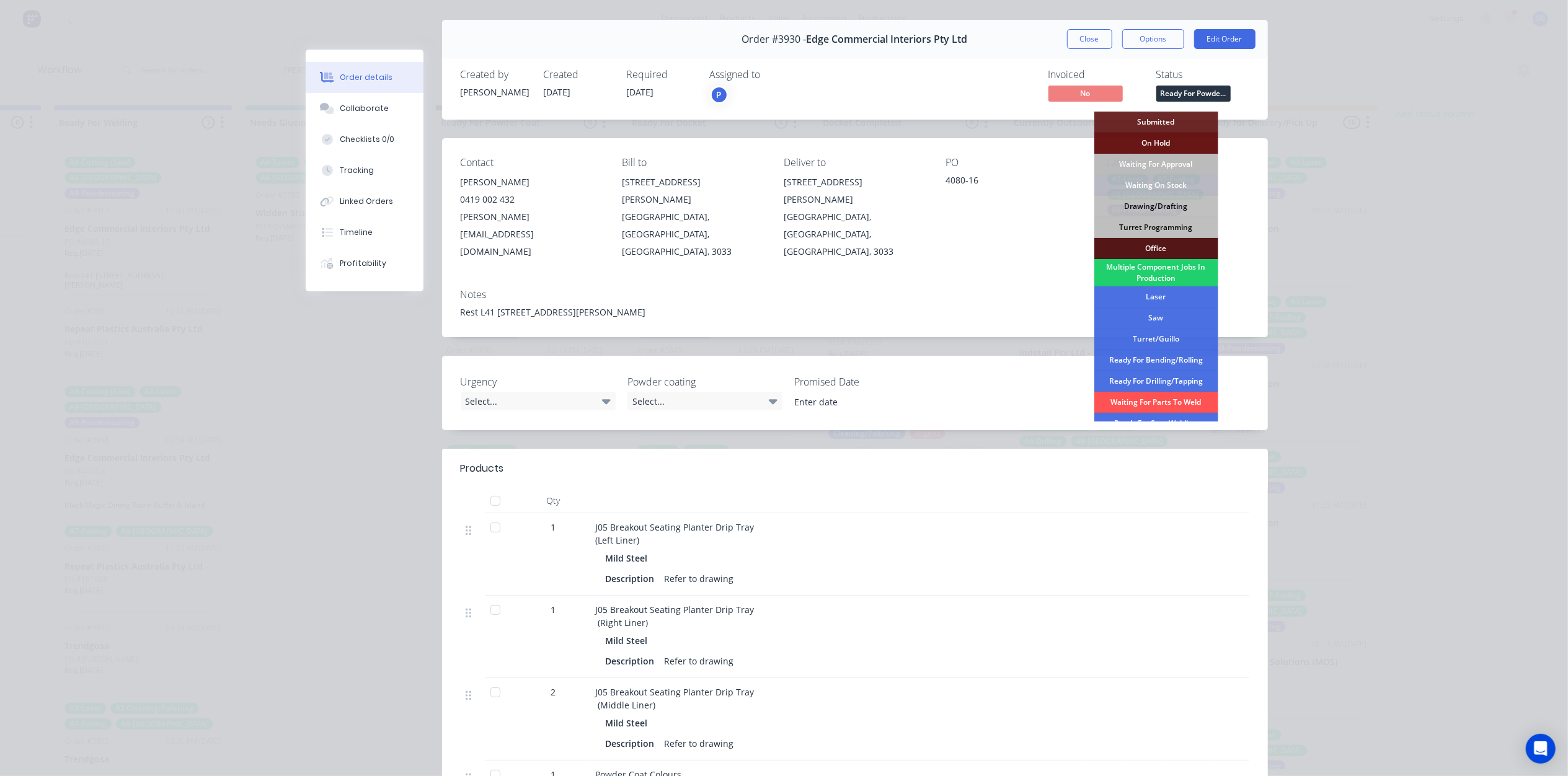
scroll to position [0, 0]
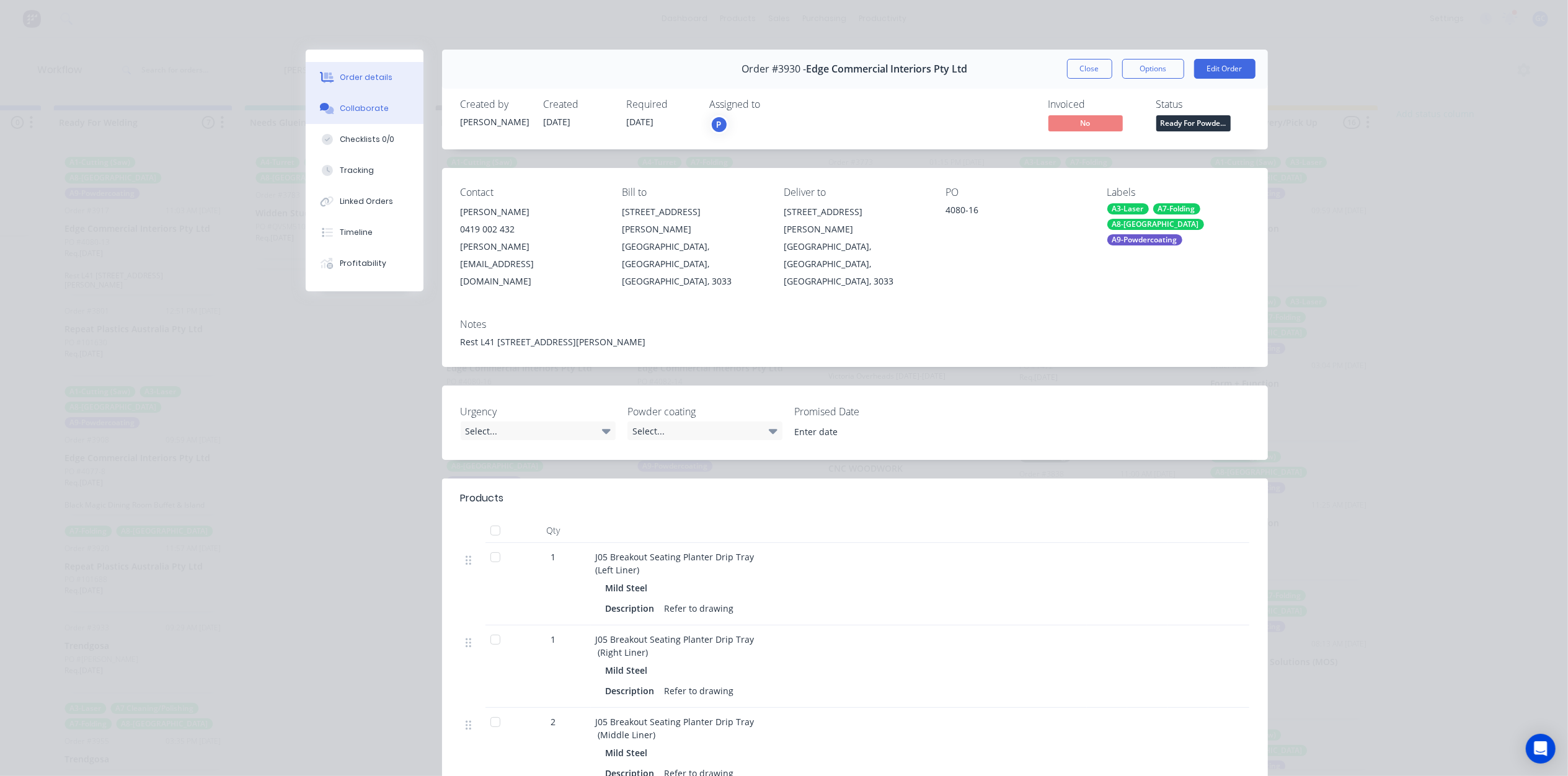
click at [383, 116] on button "Collaborate" at bounding box center [364, 108] width 118 height 31
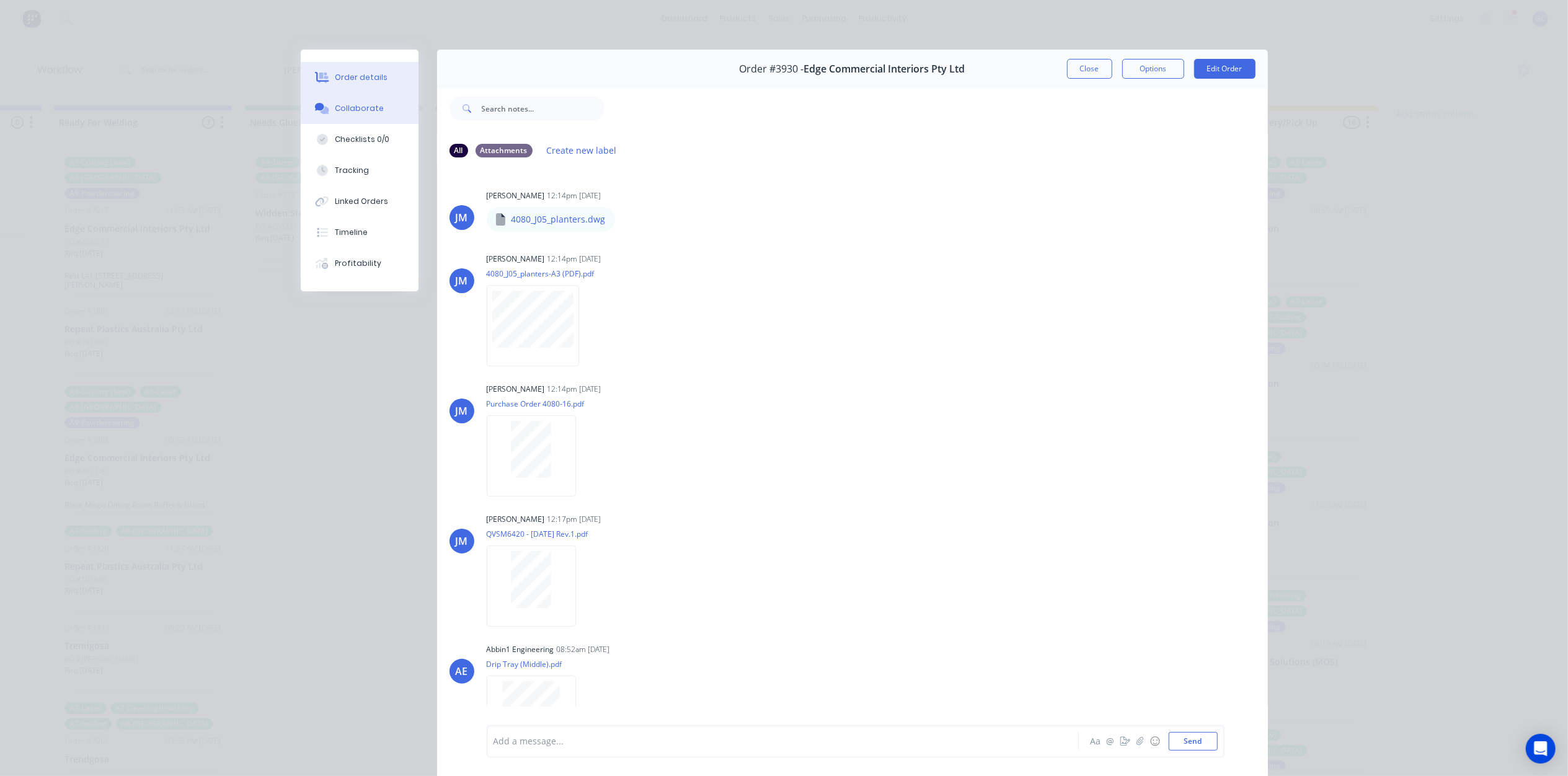
click at [390, 79] on button "Order details" at bounding box center [359, 77] width 118 height 31
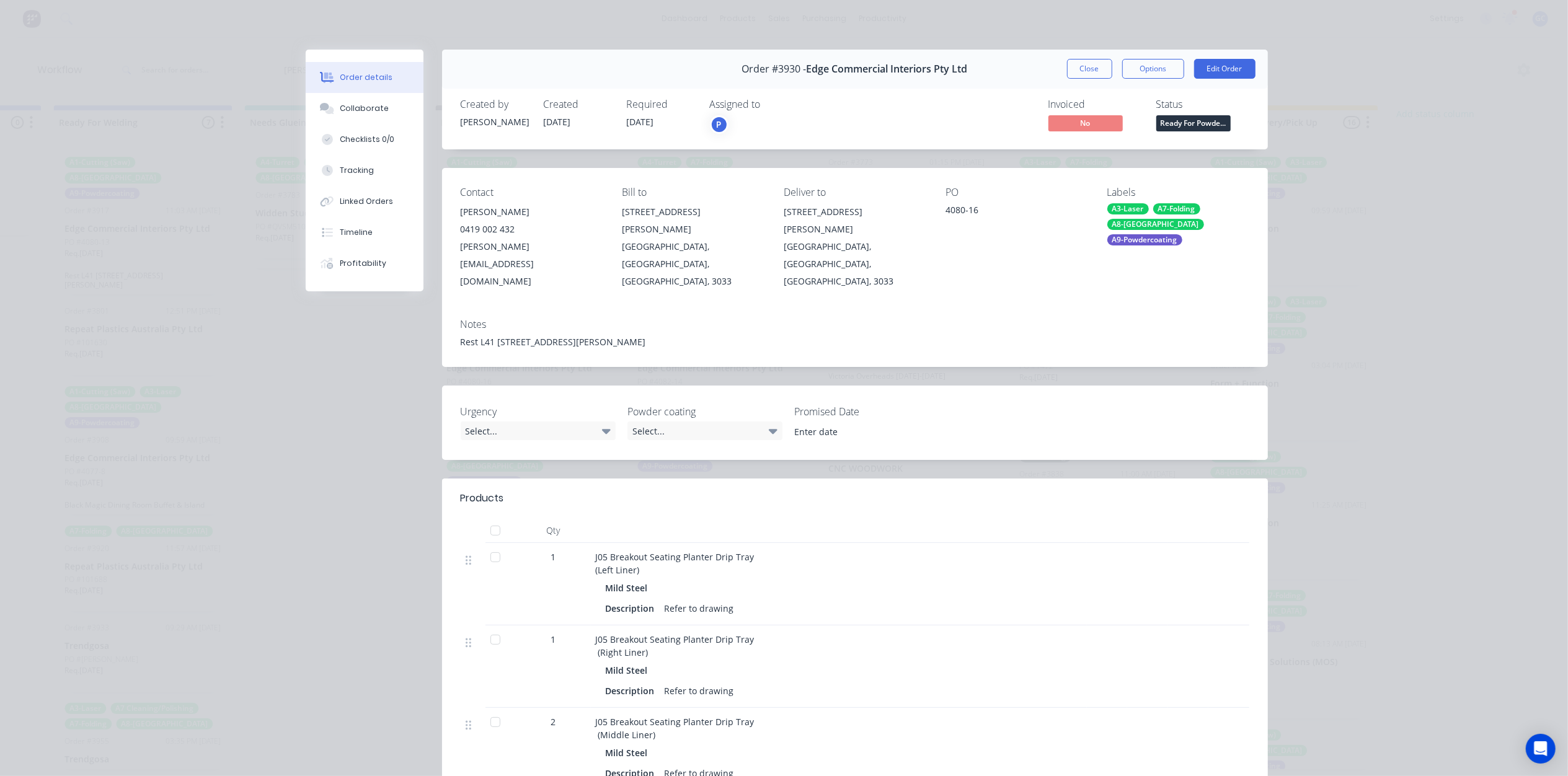
drag, startPoint x: 1233, startPoint y: 110, endPoint x: 1220, endPoint y: 119, distance: 15.8
click at [1233, 112] on div "Status Ready For Powde..." at bounding box center [1203, 116] width 93 height 36
click at [1219, 119] on span "Ready For Powde..." at bounding box center [1193, 123] width 74 height 15
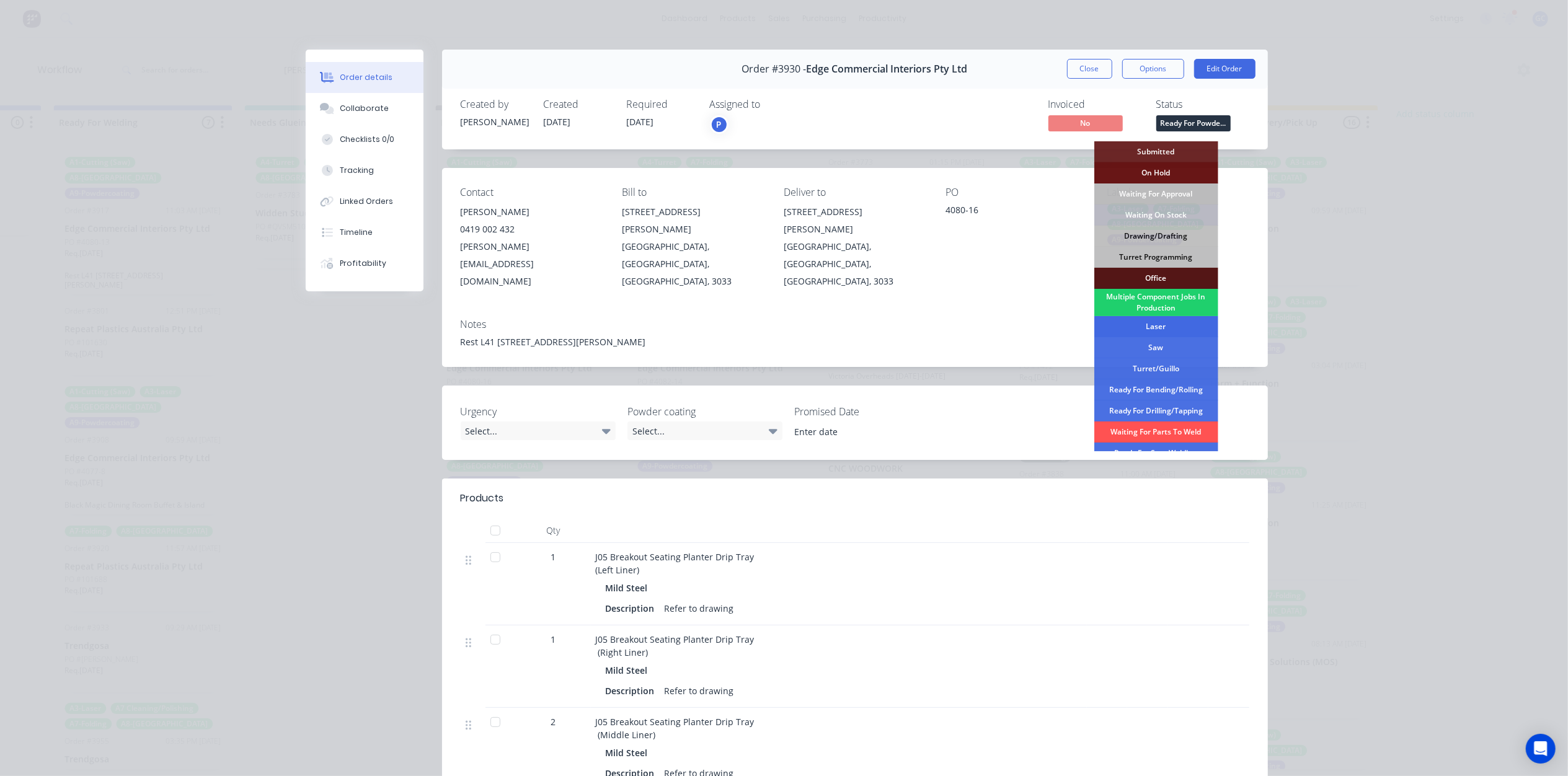
click at [1161, 325] on div "Laser" at bounding box center [1155, 326] width 124 height 21
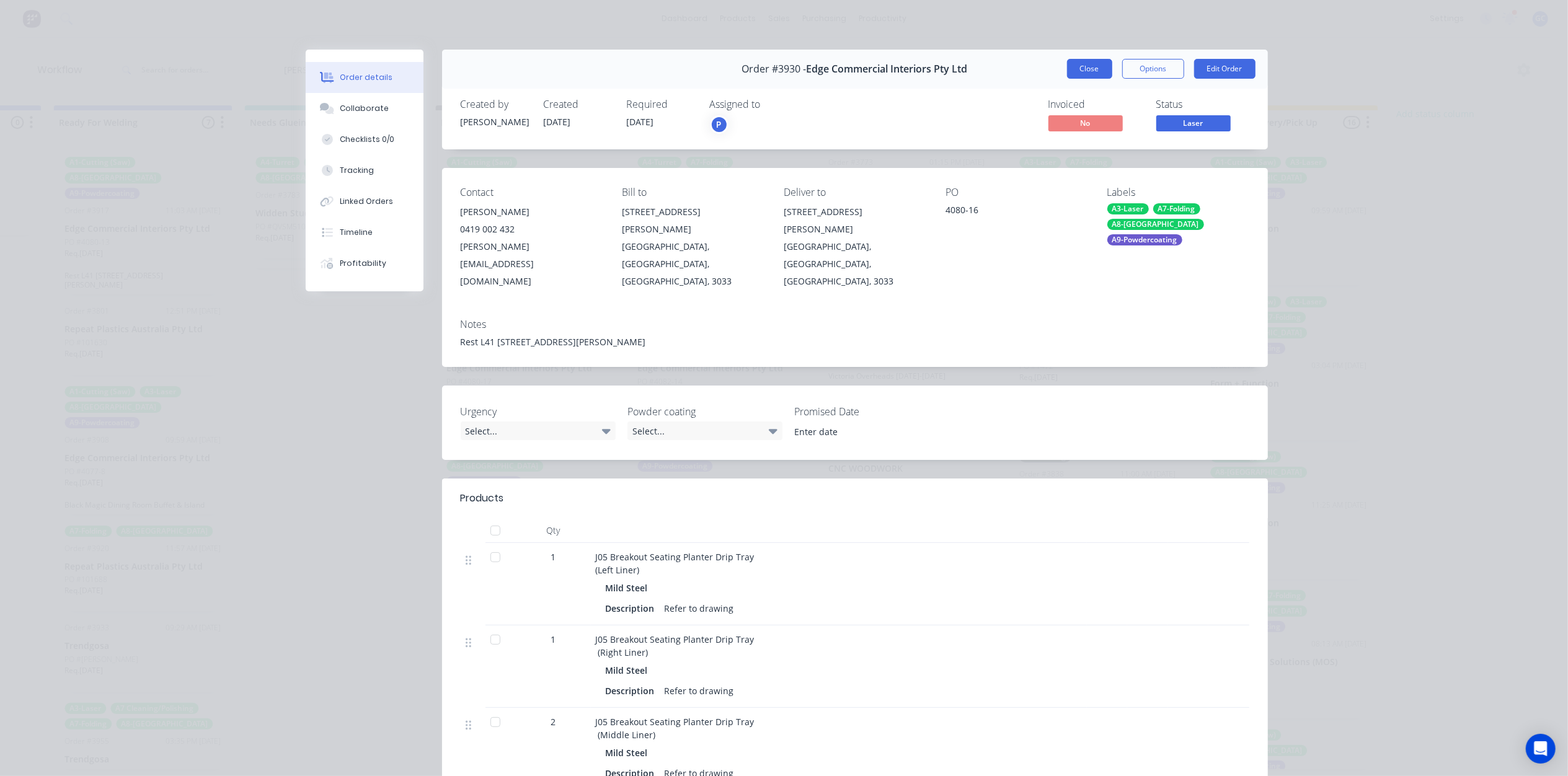
click at [1083, 69] on button "Close" at bounding box center [1089, 69] width 46 height 20
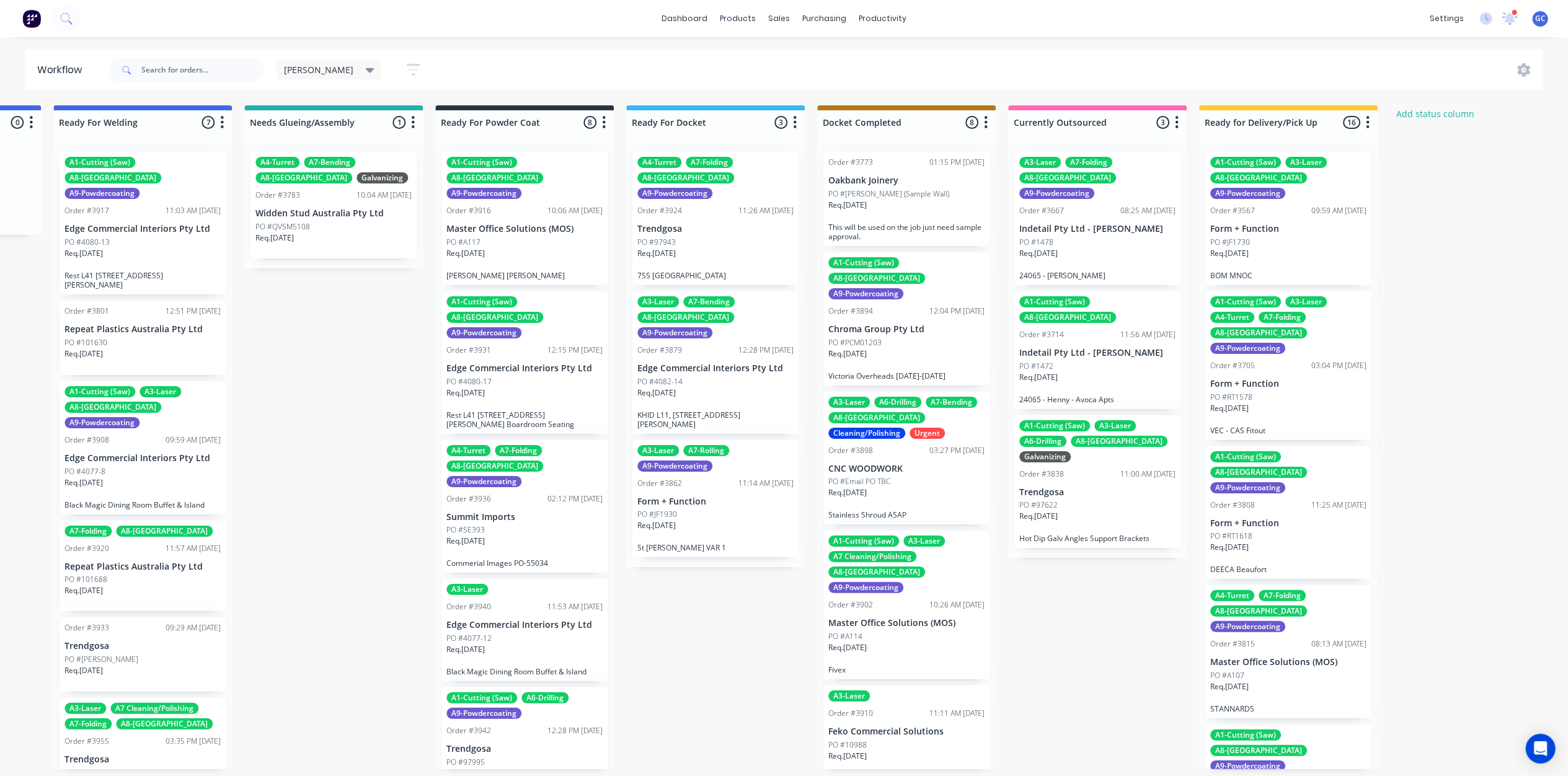
click at [517, 387] on div "Req. [DATE]" at bounding box center [524, 398] width 156 height 21
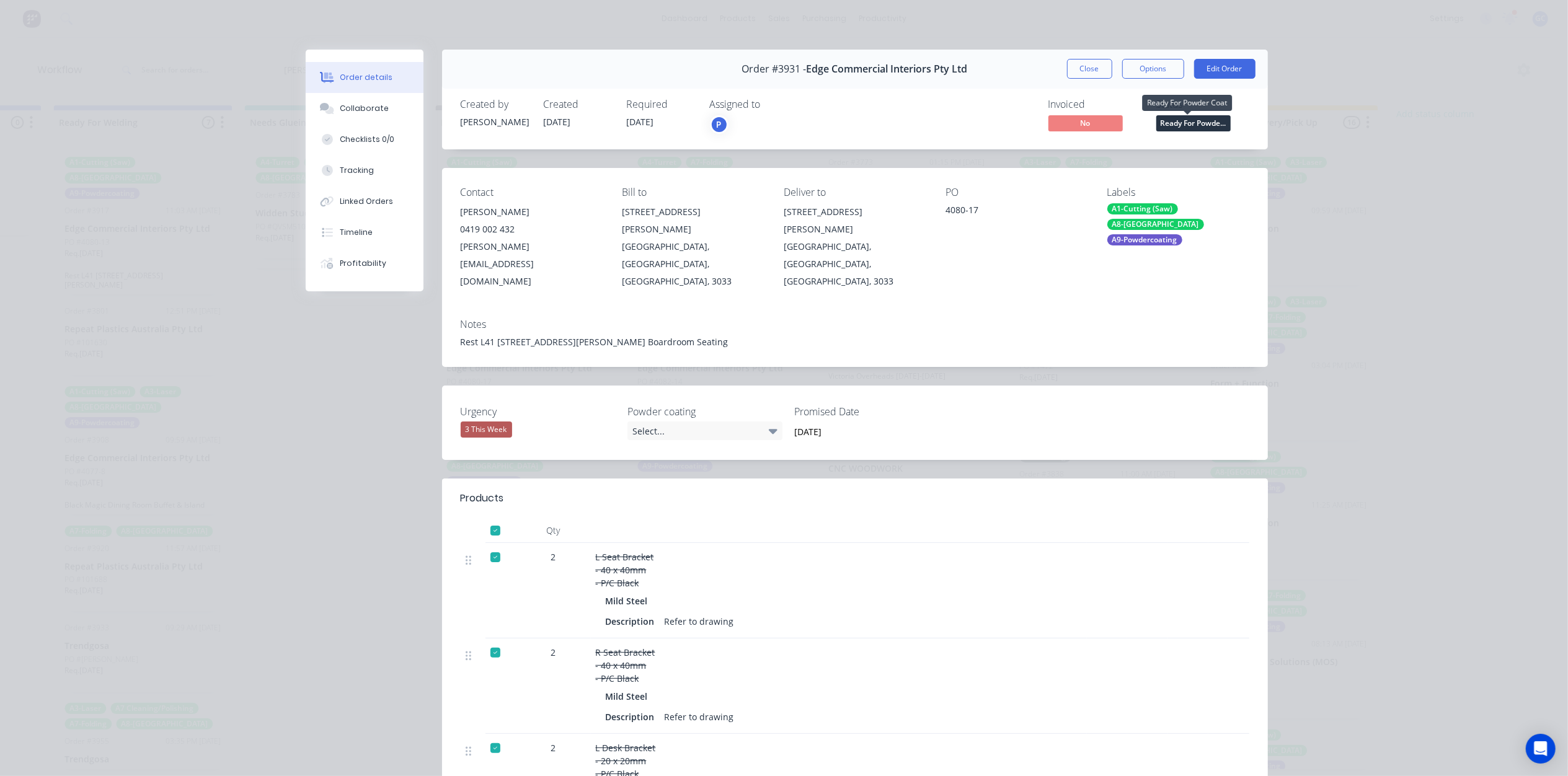
click at [1187, 130] on span "Ready For Powde..." at bounding box center [1193, 123] width 74 height 15
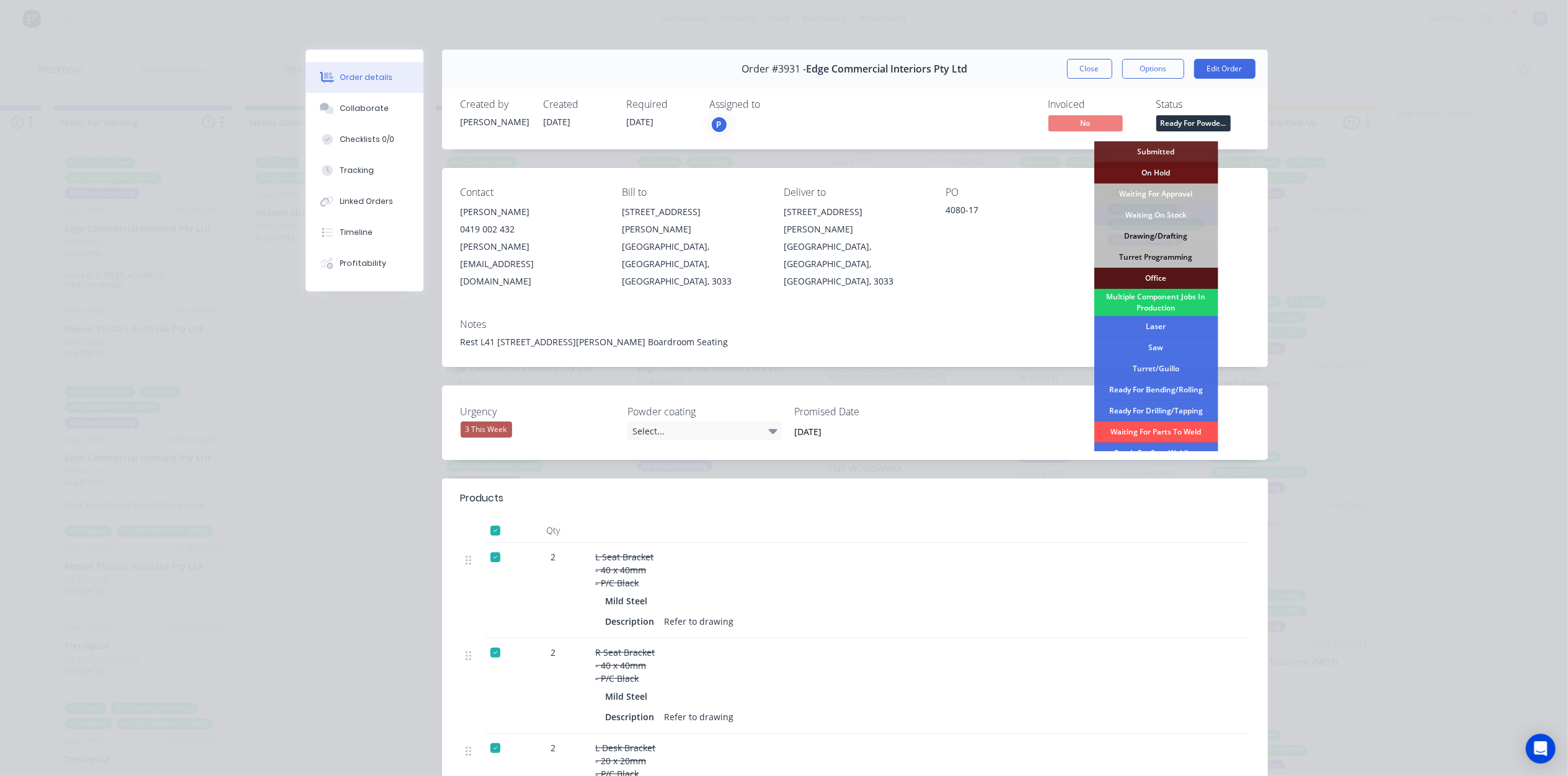
scroll to position [165, 0]
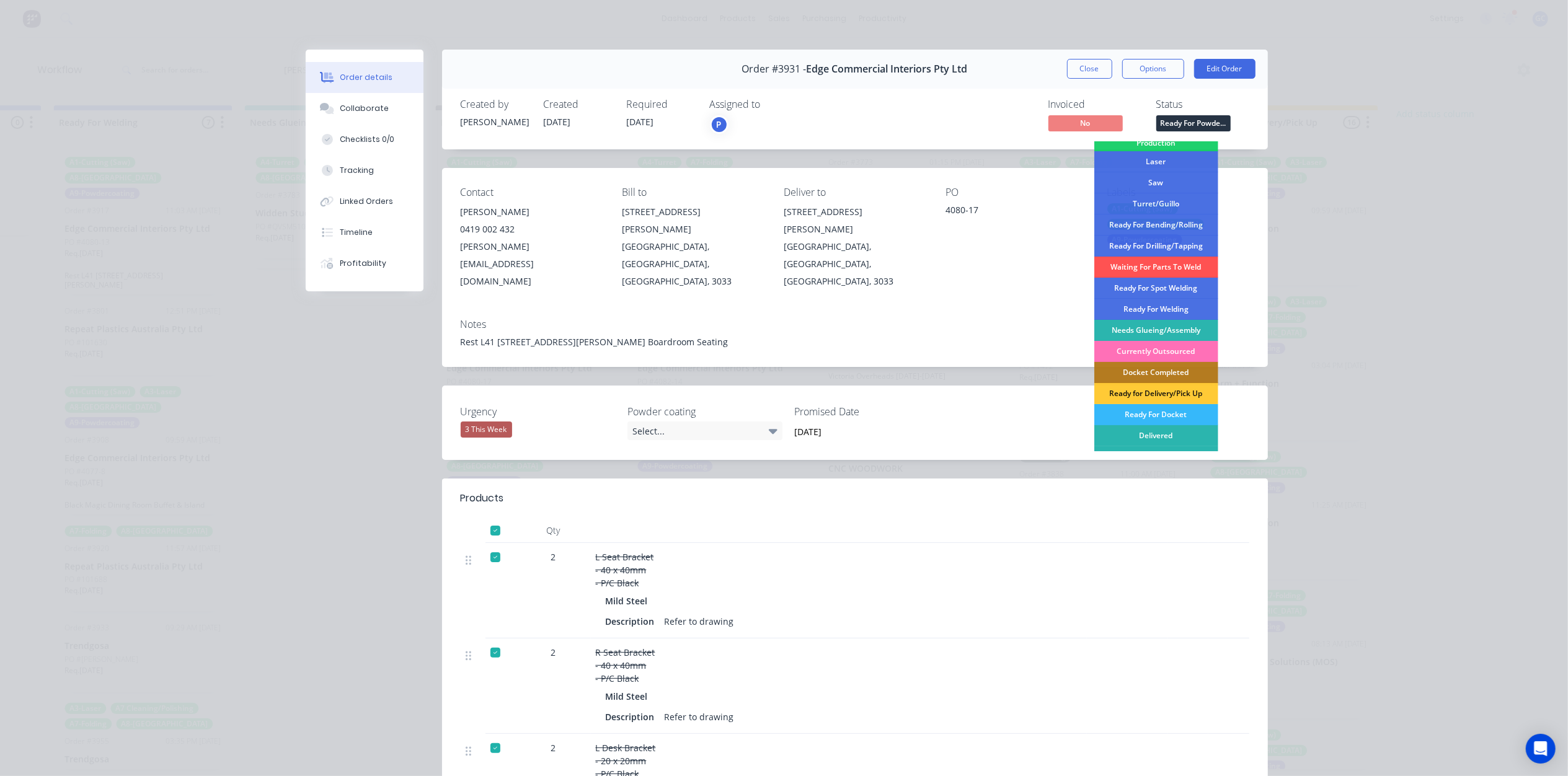
click at [1168, 412] on div "Ready For Docket" at bounding box center [1155, 415] width 124 height 21
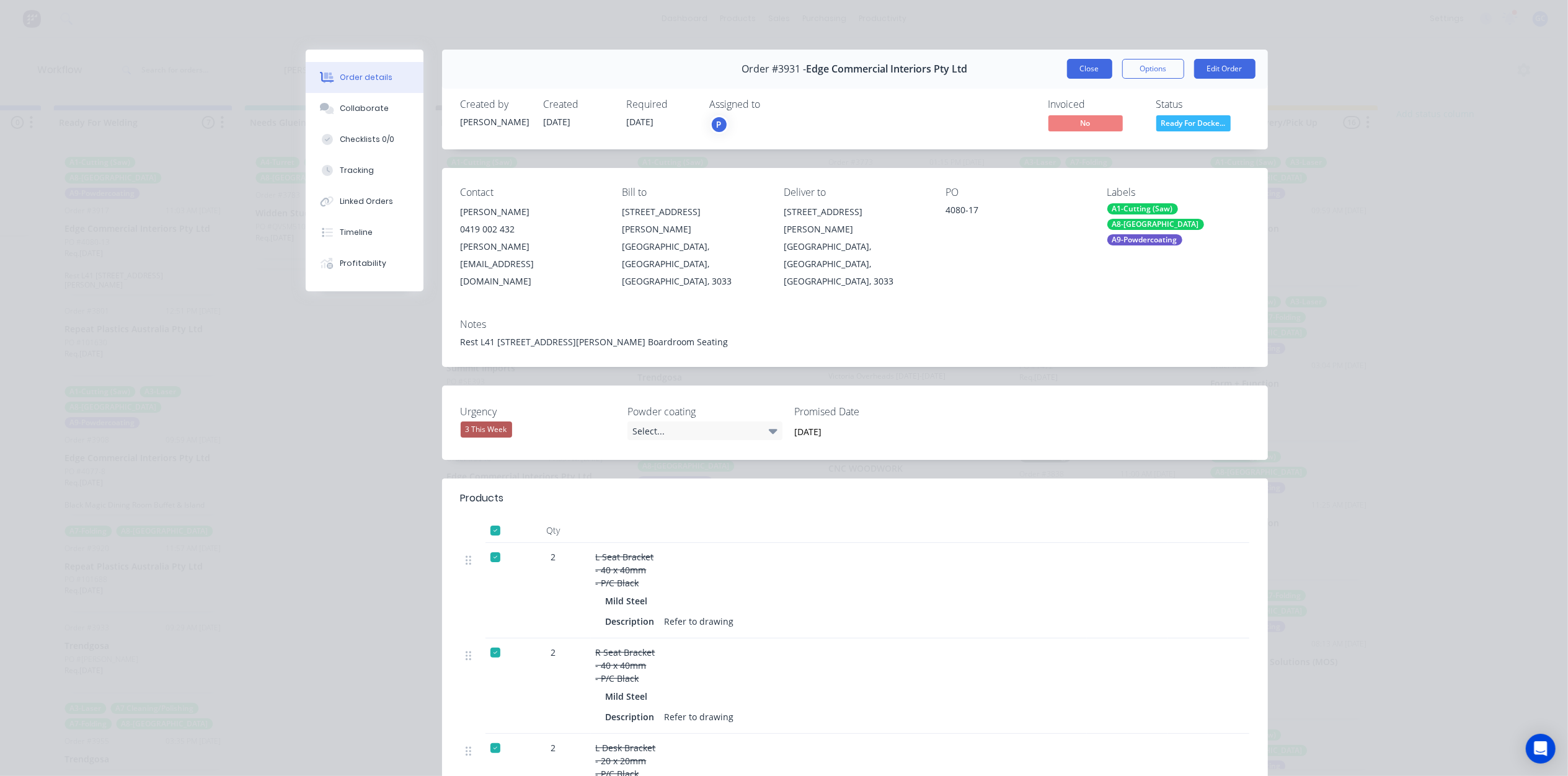
click at [1083, 68] on button "Close" at bounding box center [1089, 69] width 46 height 20
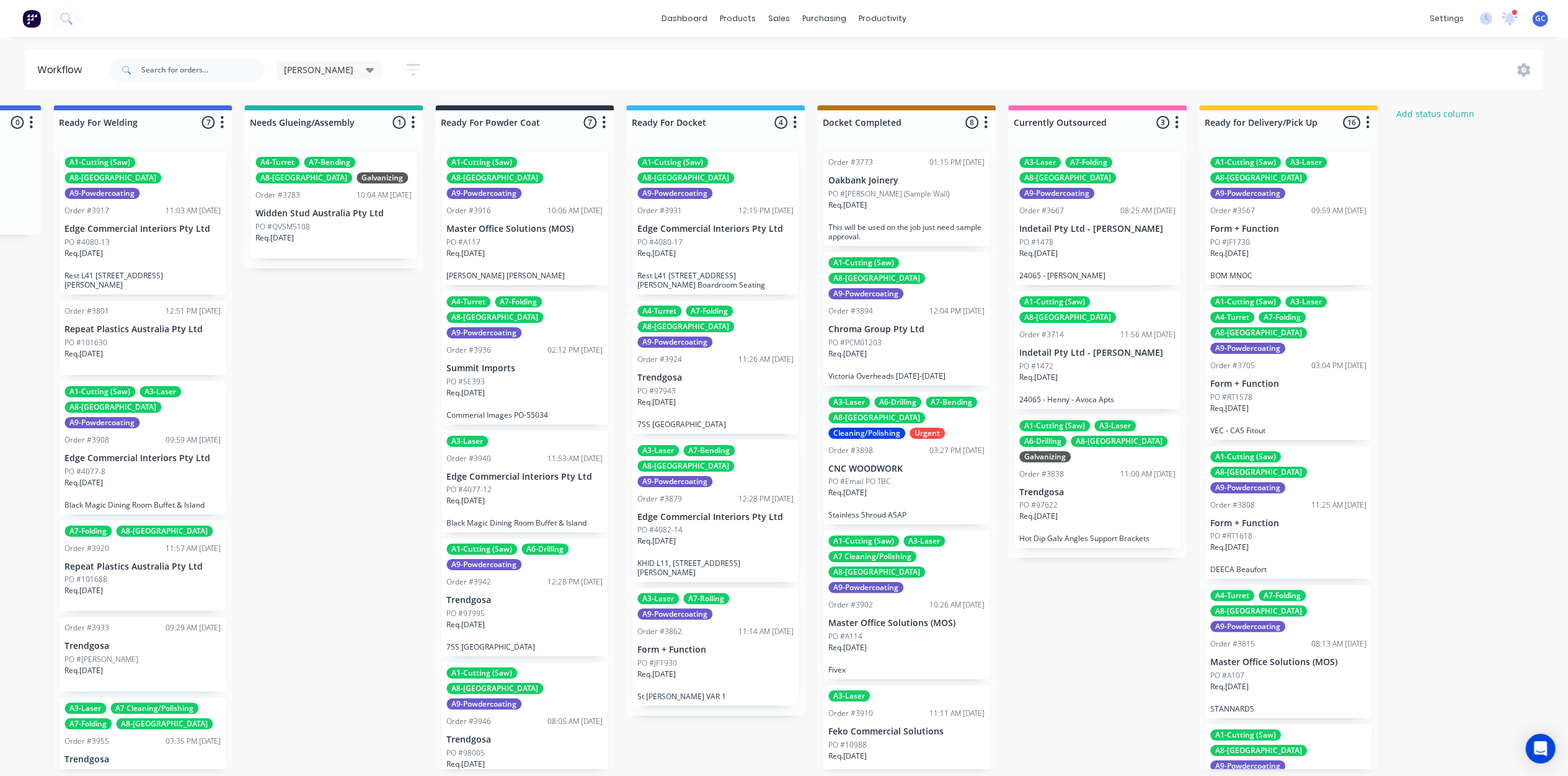
click at [499, 387] on div "Req. [DATE]" at bounding box center [524, 398] width 156 height 21
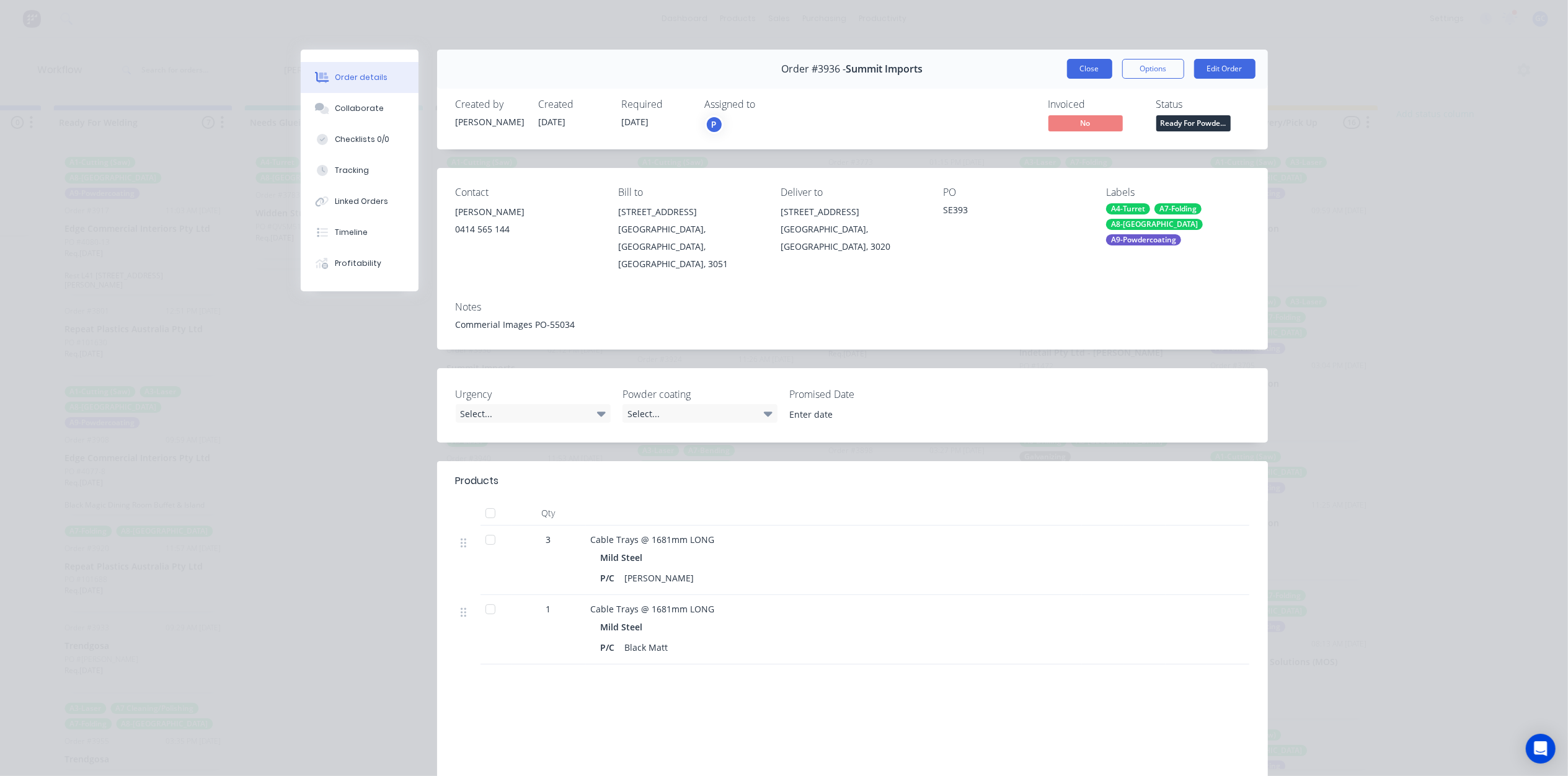
click at [1094, 77] on button "Close" at bounding box center [1089, 69] width 46 height 20
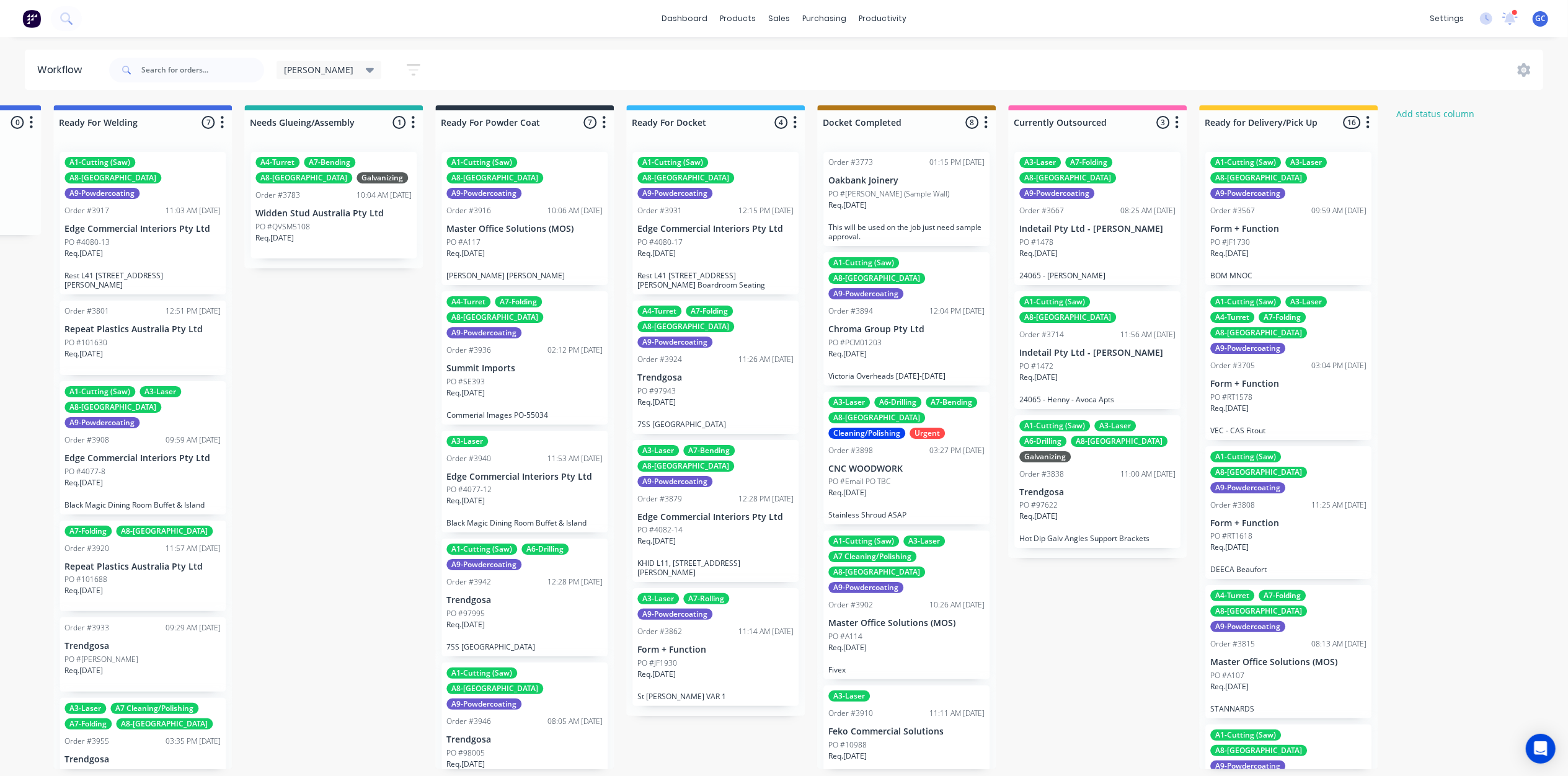
click at [504, 224] on p "Master Office Solutions (MOS)" at bounding box center [524, 229] width 156 height 11
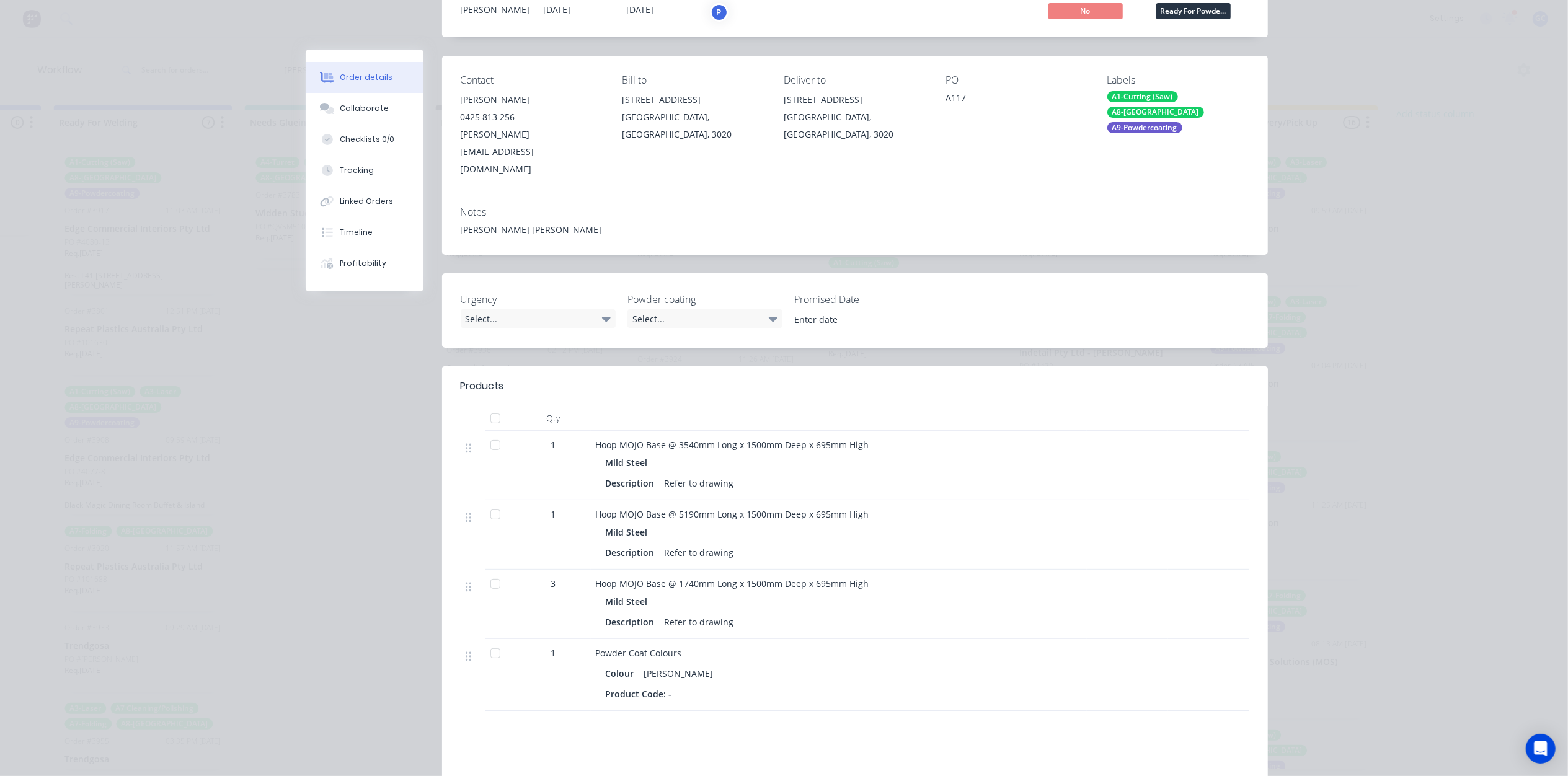
scroll to position [83, 0]
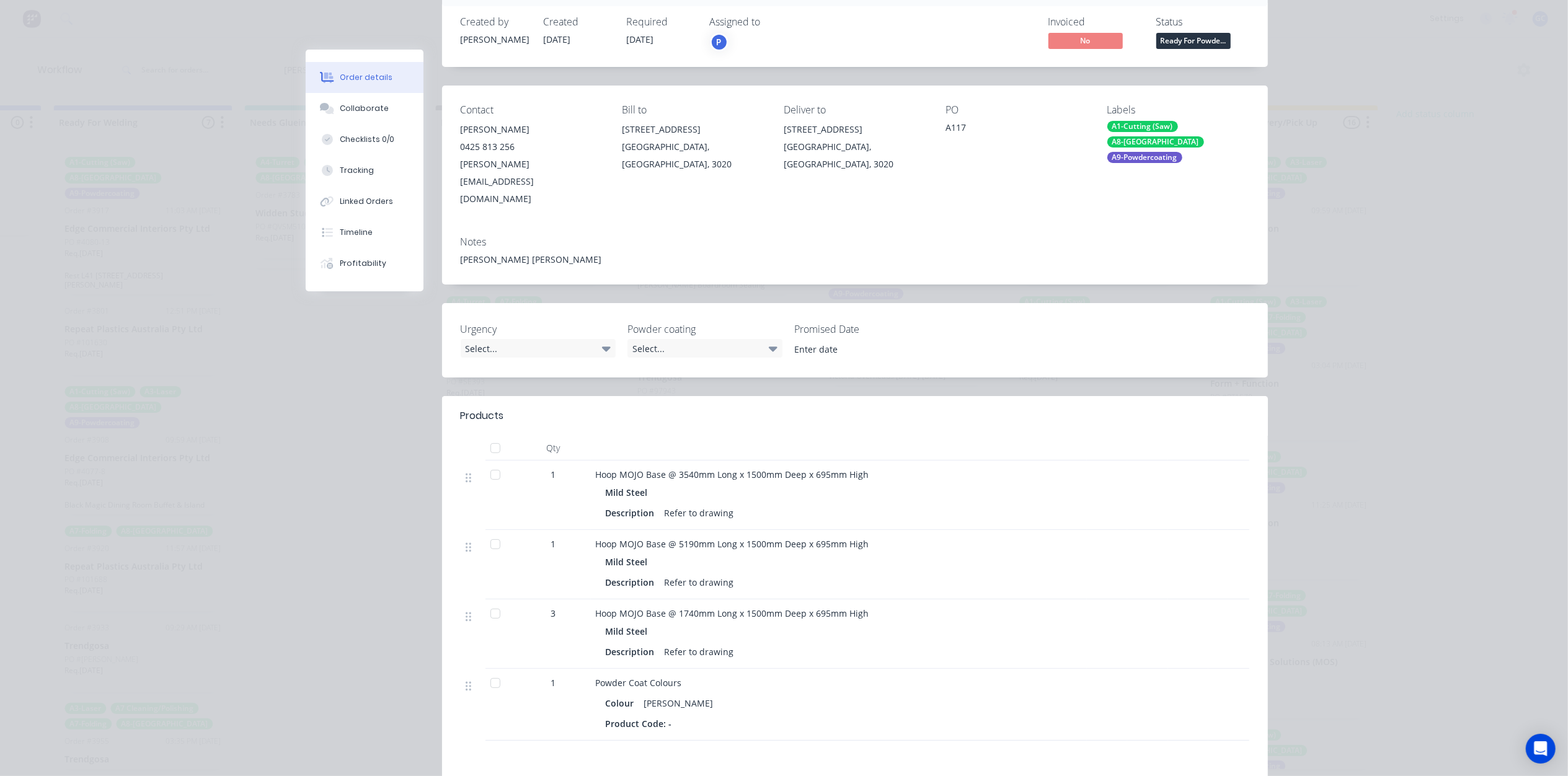
click at [1174, 33] on span "Ready For Powde..." at bounding box center [1193, 40] width 74 height 15
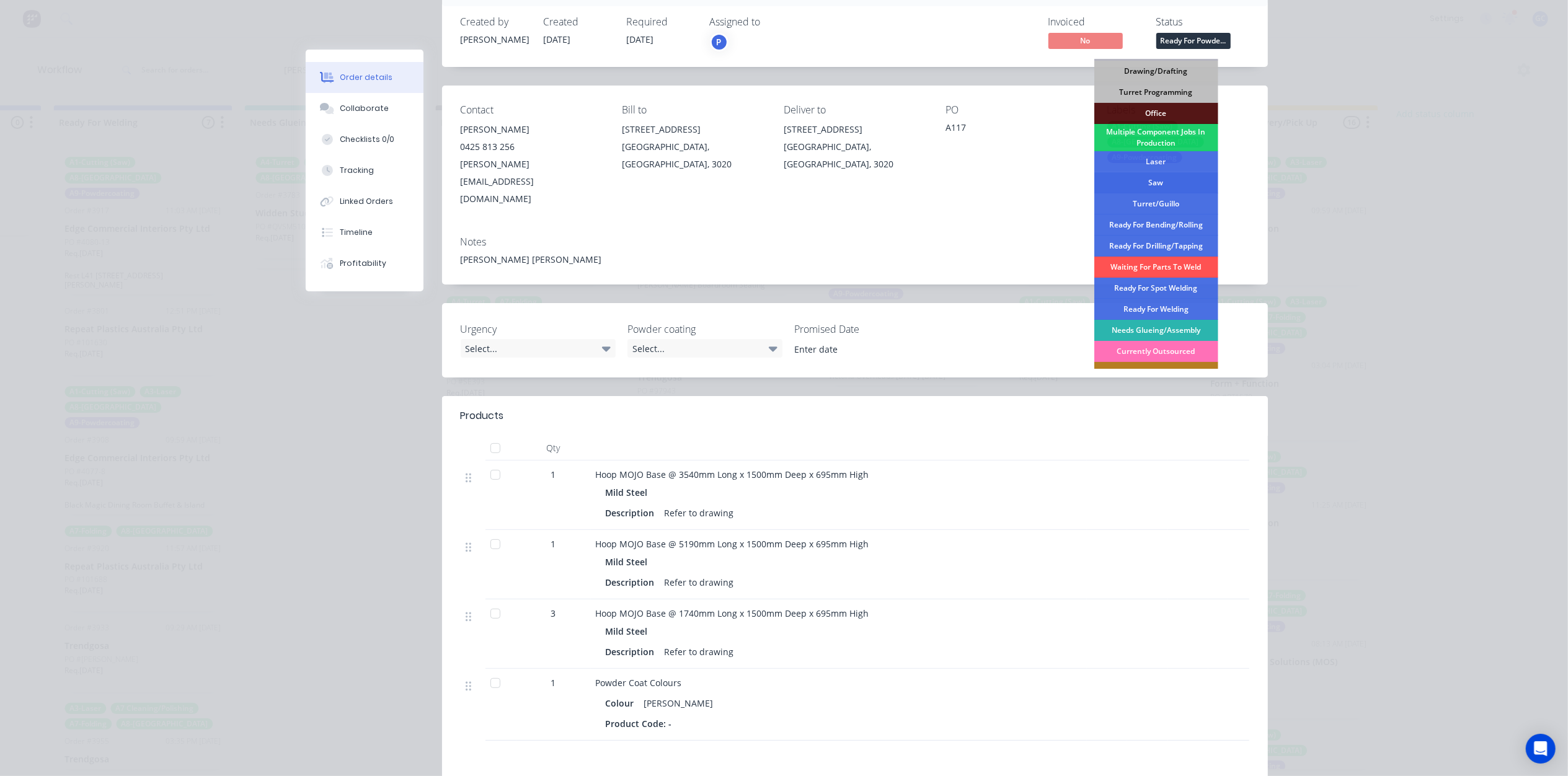
scroll to position [165, 0]
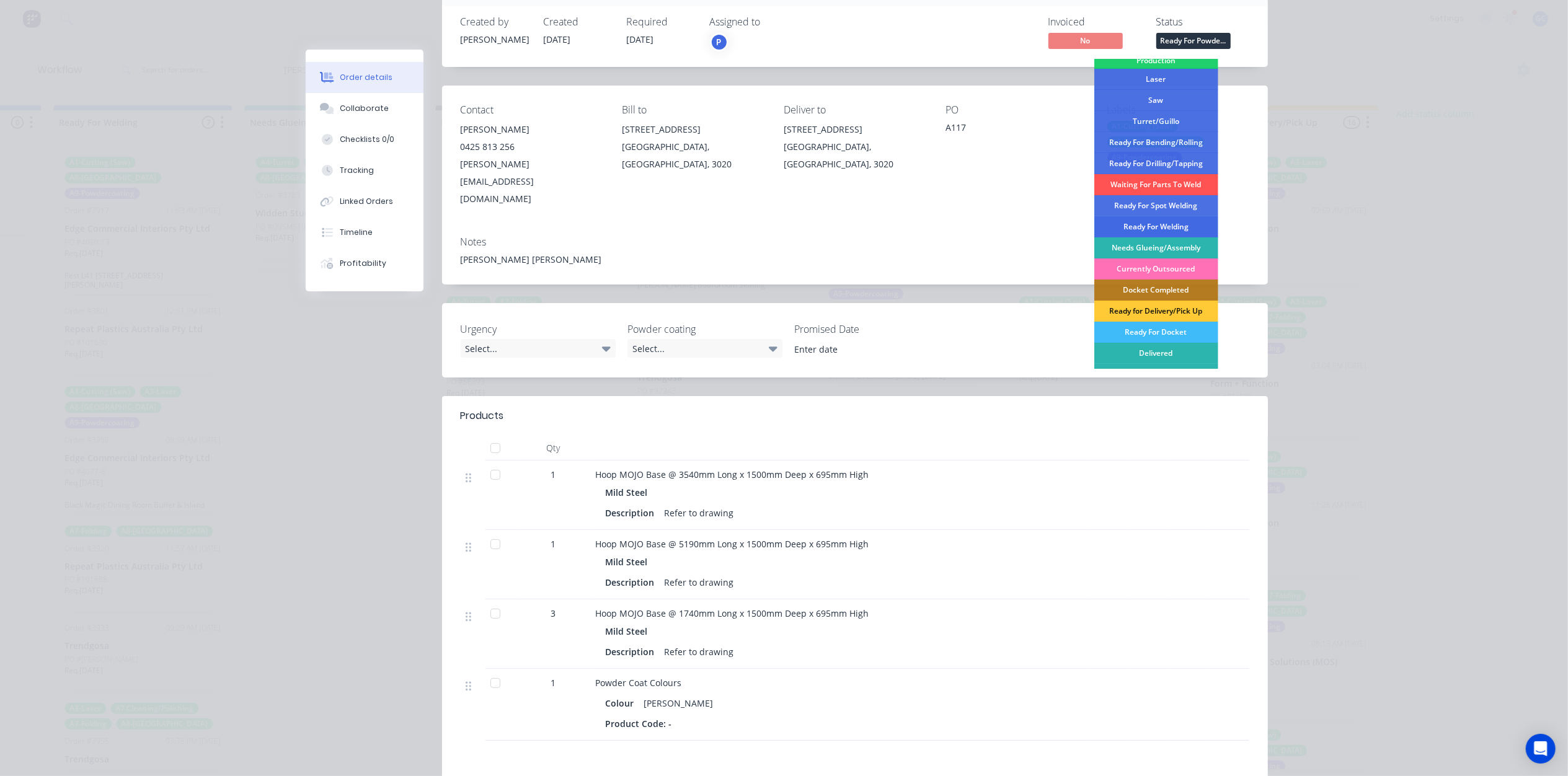
click at [1155, 227] on div "Ready For Welding" at bounding box center [1155, 227] width 124 height 21
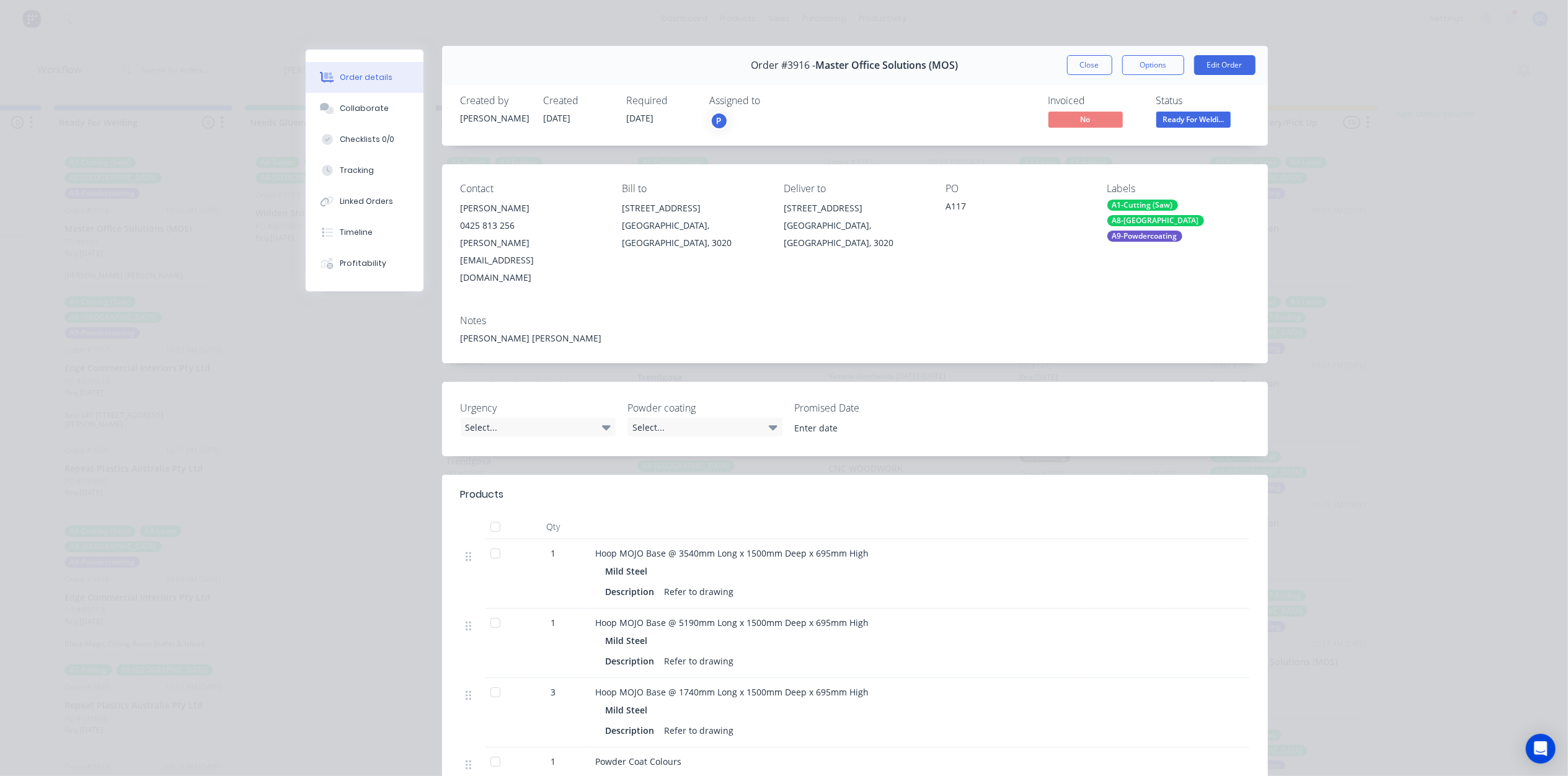
scroll to position [0, 0]
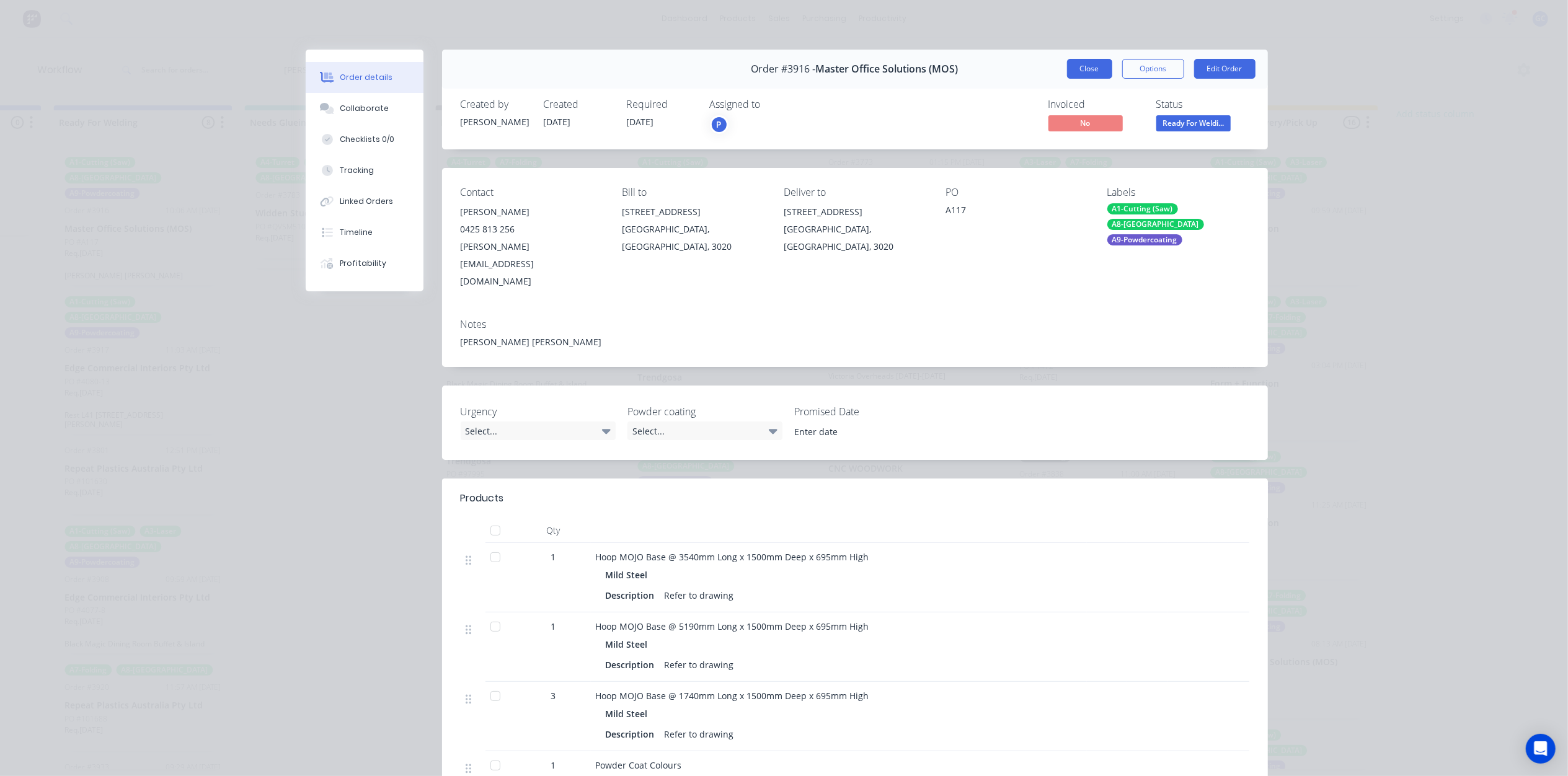
click at [1076, 68] on button "Close" at bounding box center [1089, 69] width 46 height 20
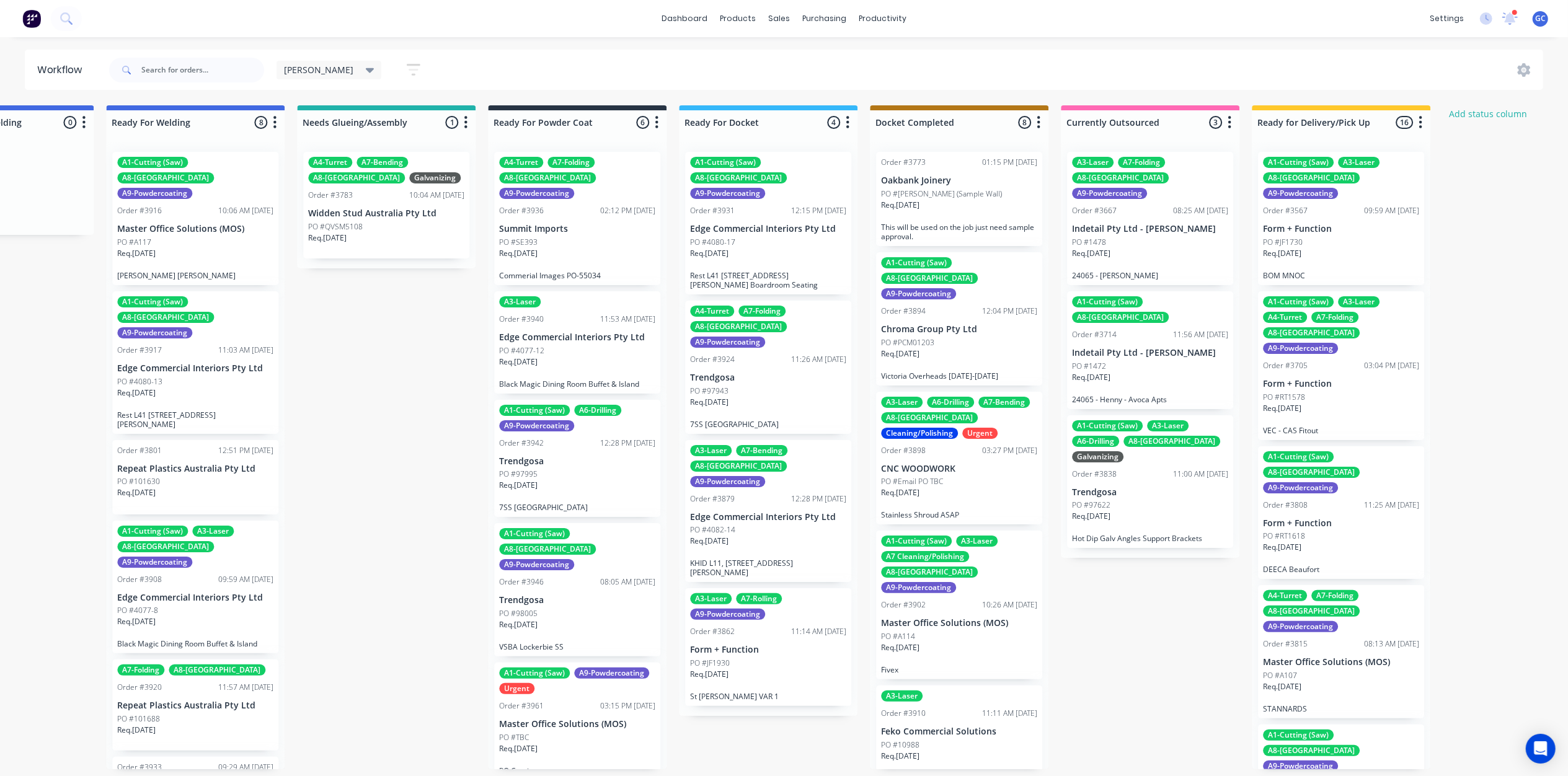
scroll to position [0, 2772]
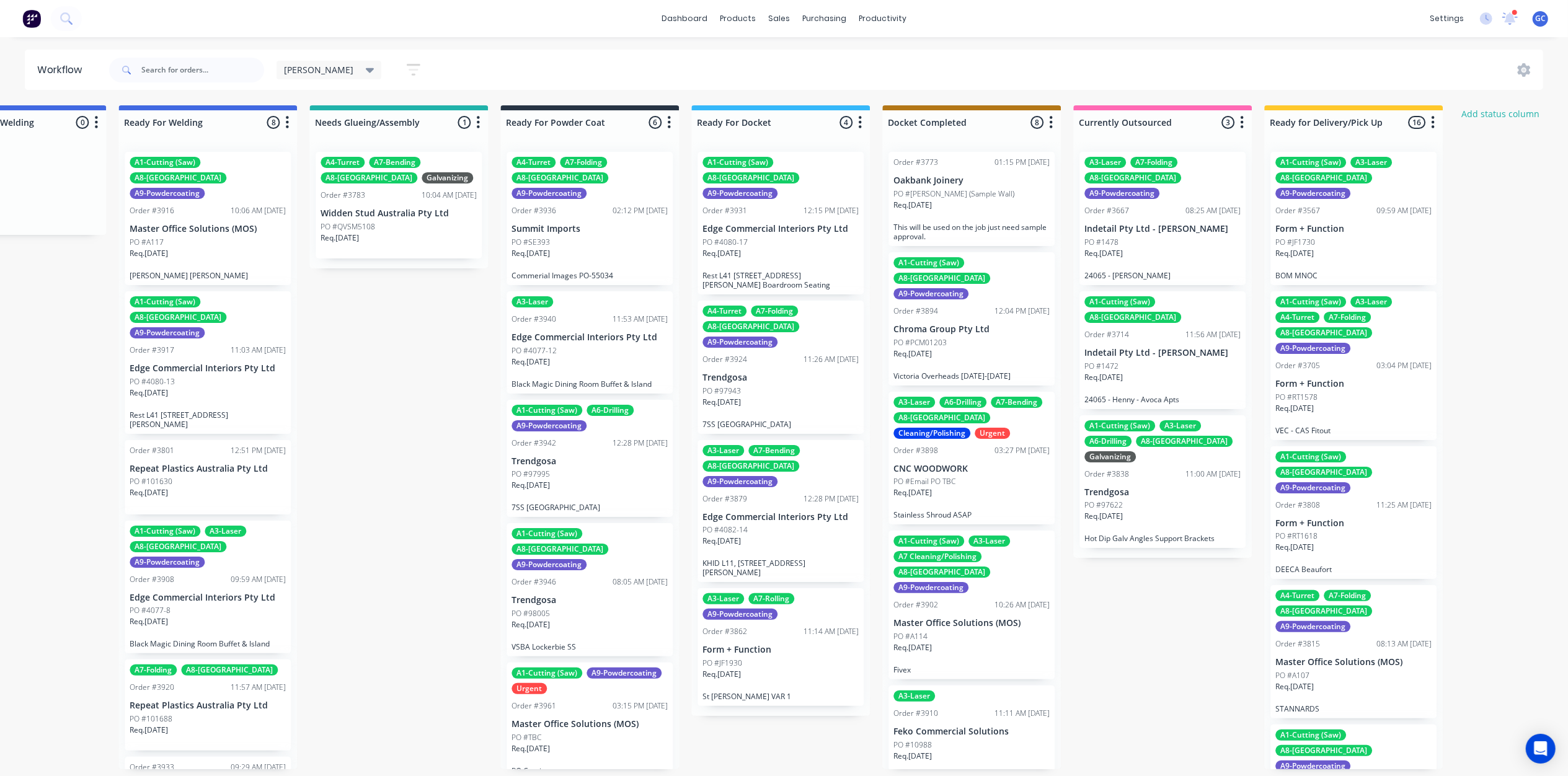
click at [201, 237] on div "PO #A117" at bounding box center [208, 242] width 156 height 11
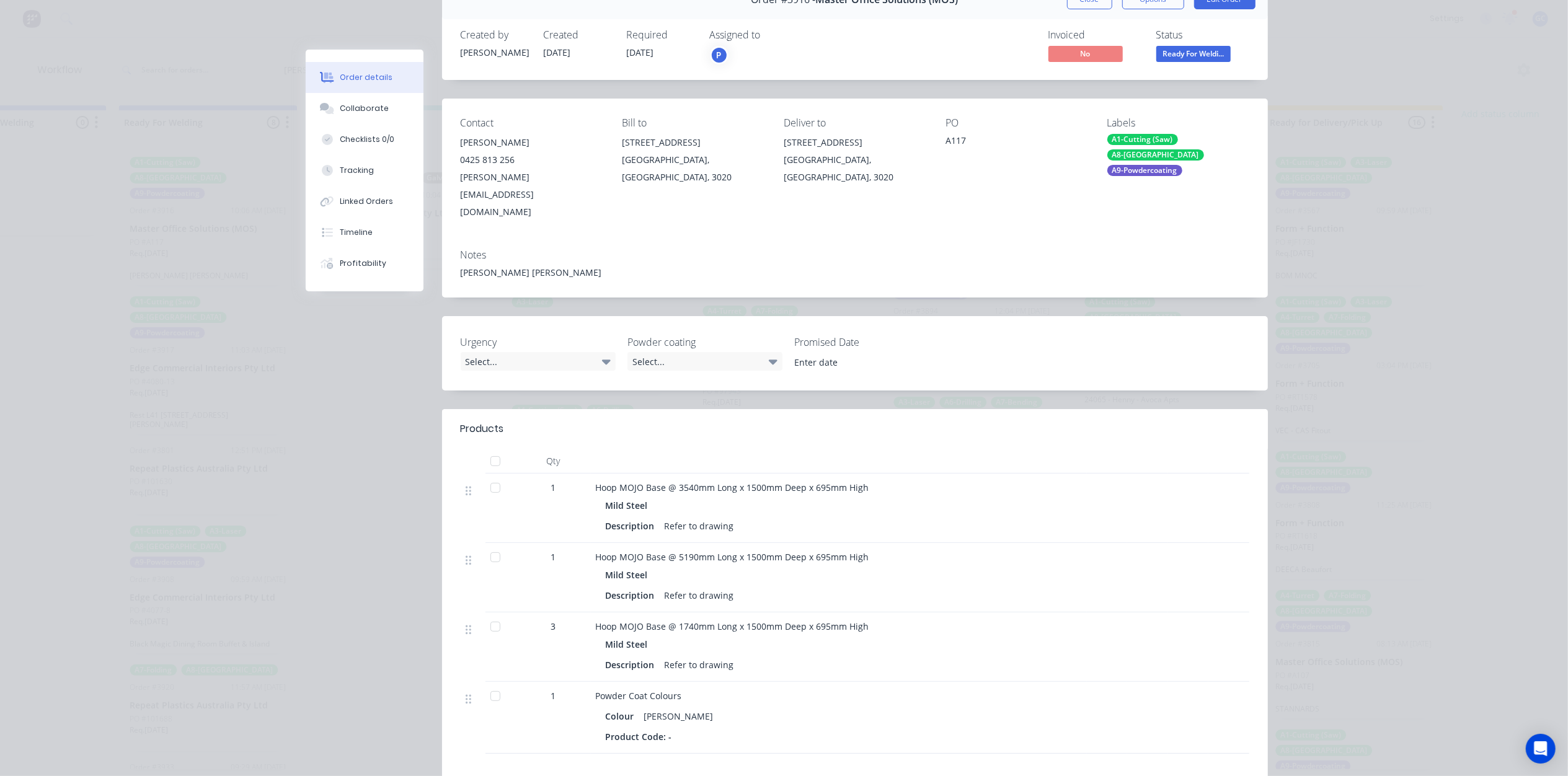
scroll to position [0, 0]
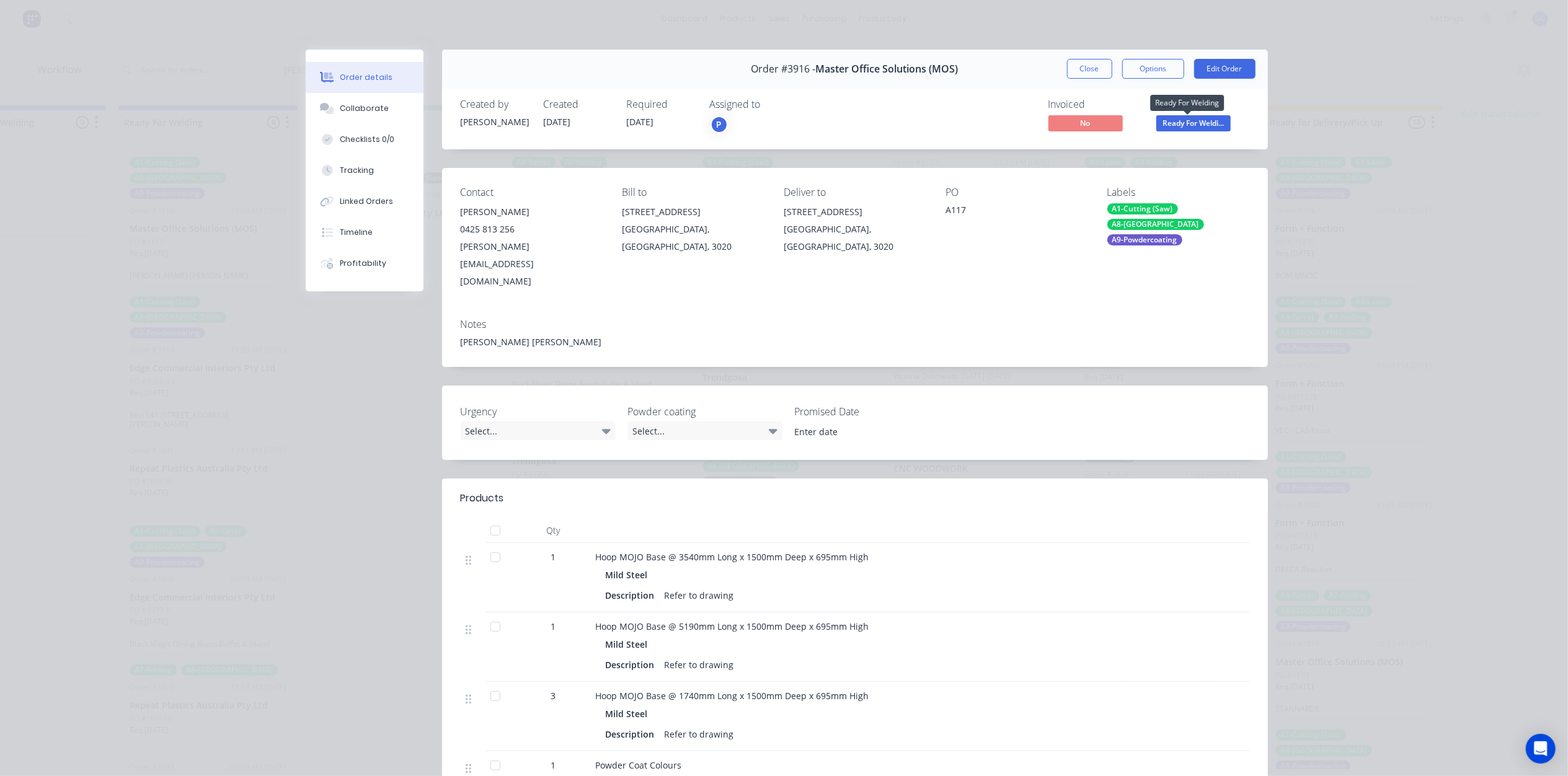
click at [1208, 123] on span "Ready For Weldi..." at bounding box center [1193, 123] width 74 height 15
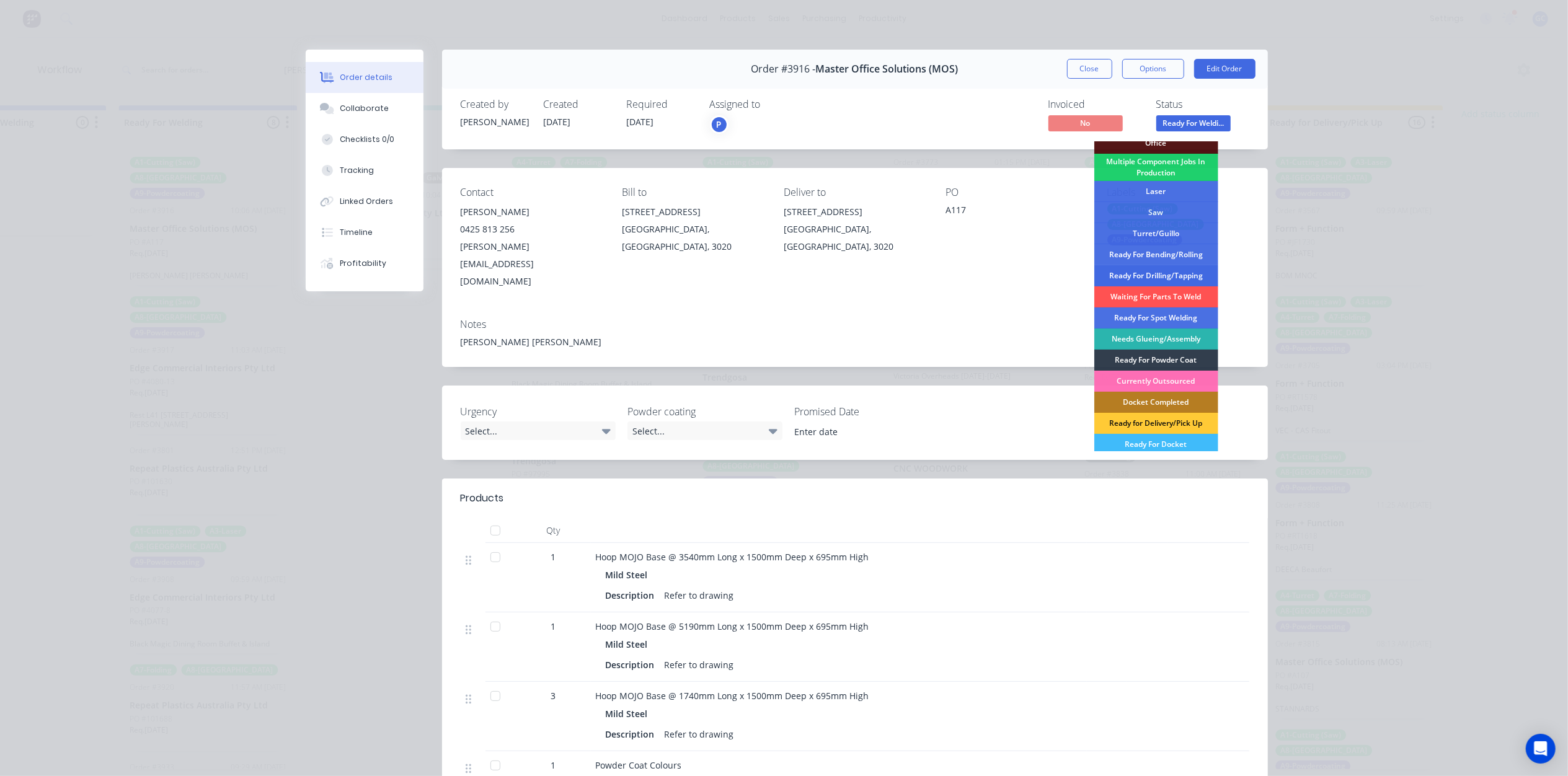
scroll to position [165, 0]
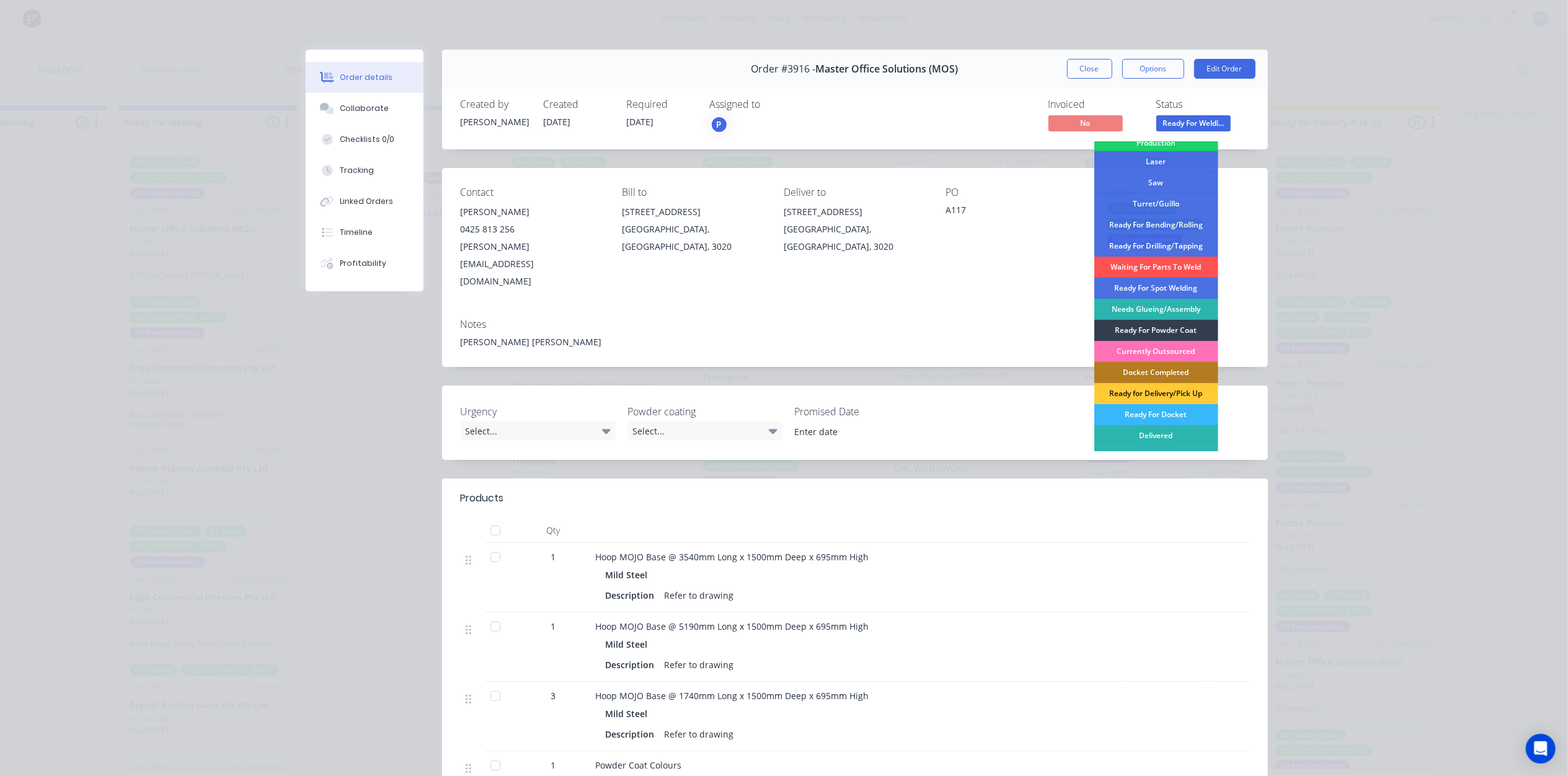
click at [1164, 412] on div "Ready For Docket" at bounding box center [1155, 415] width 124 height 21
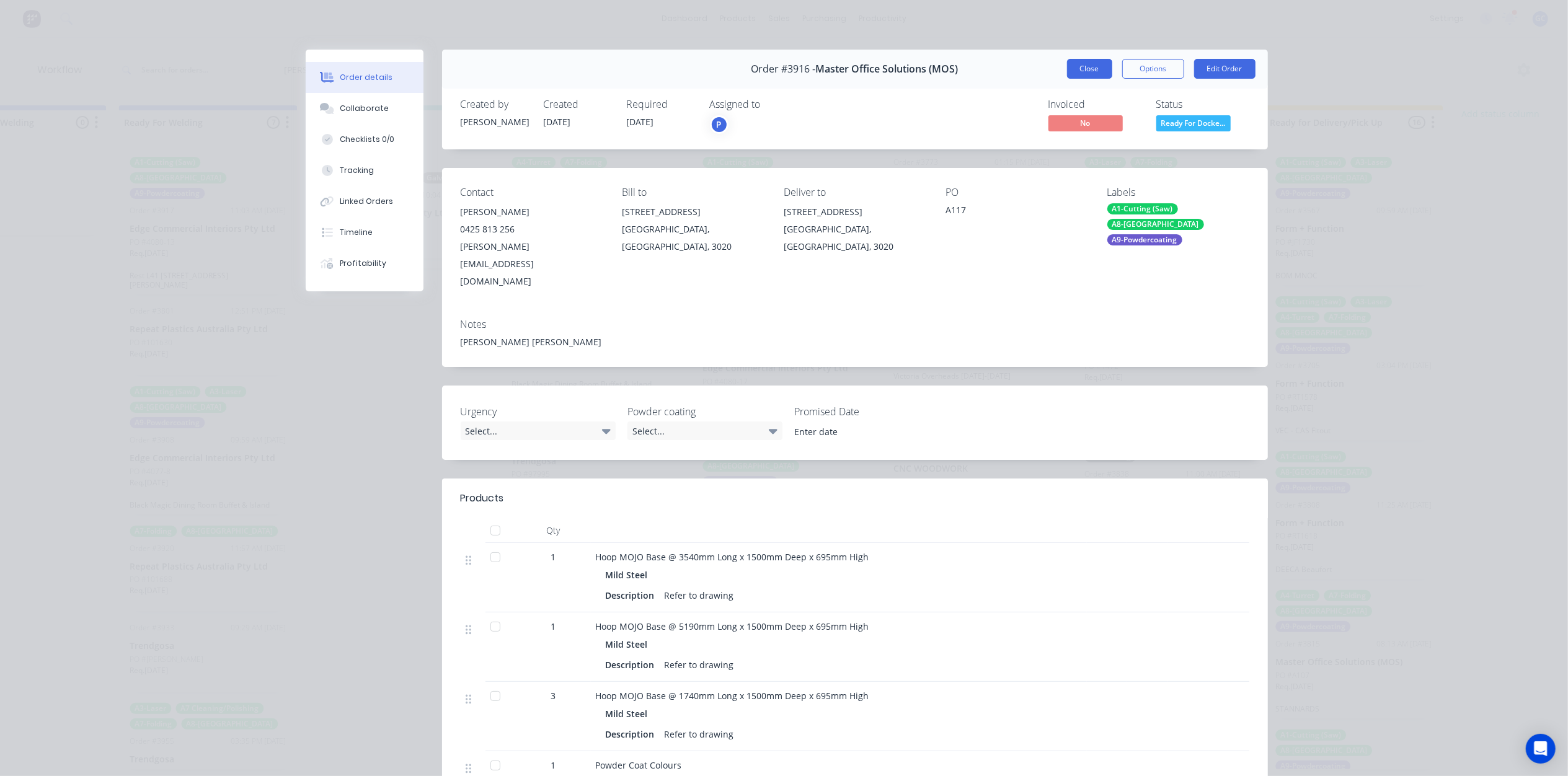
click at [1092, 69] on button "Close" at bounding box center [1089, 69] width 46 height 20
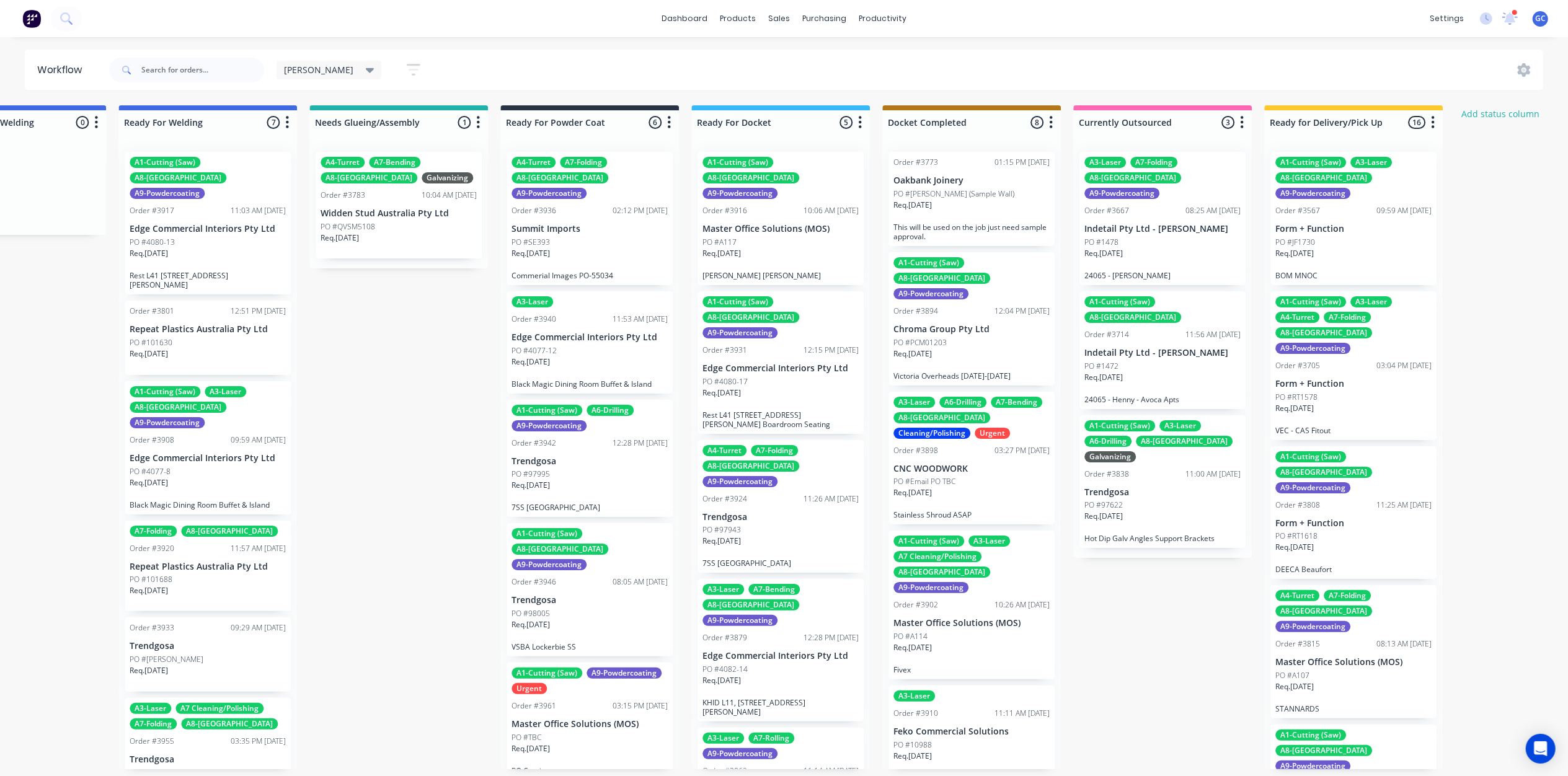
click at [594, 248] on div "Req. [DATE]" at bounding box center [590, 258] width 156 height 21
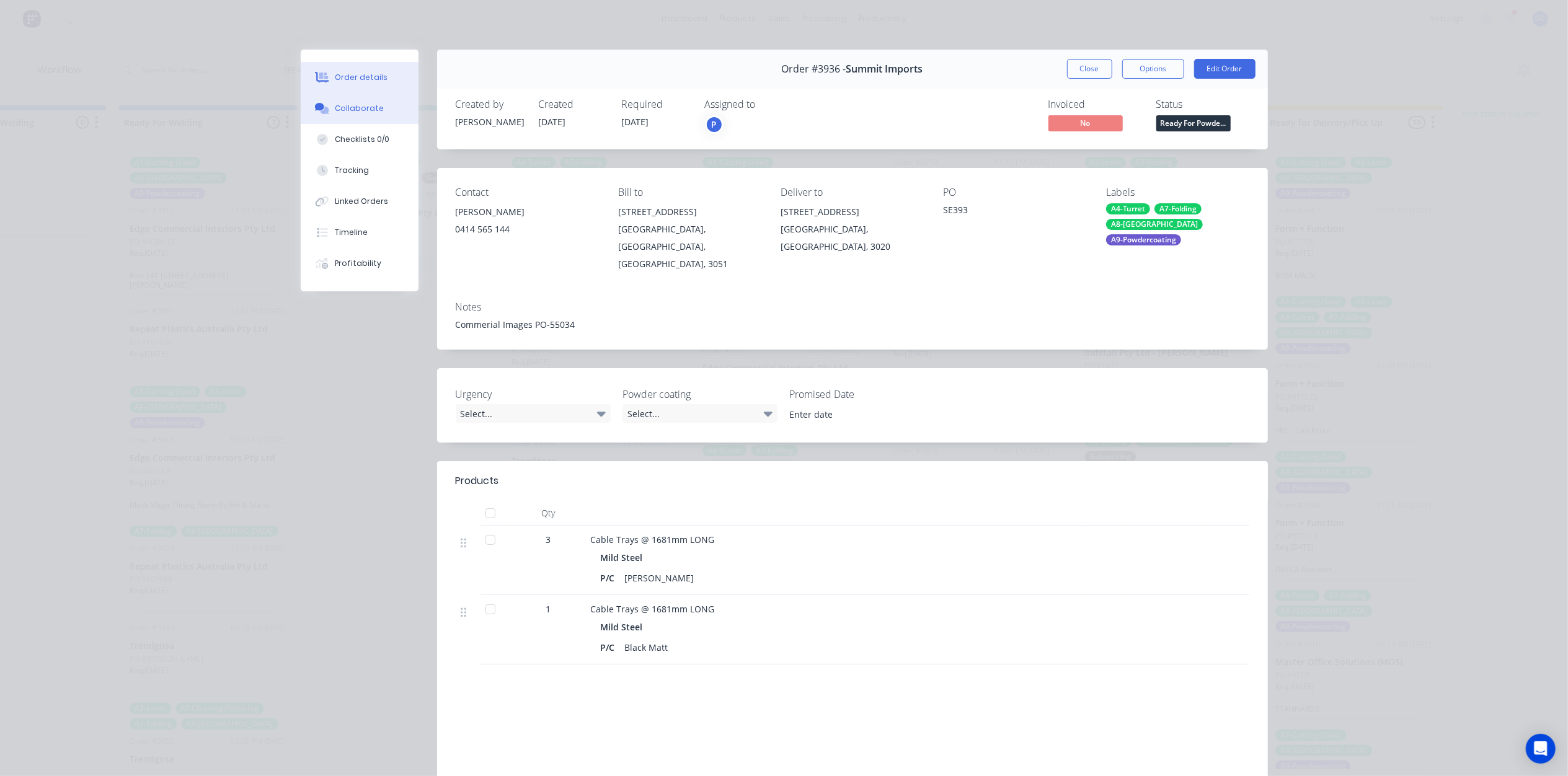
click at [356, 109] on div "Collaborate" at bounding box center [359, 108] width 49 height 11
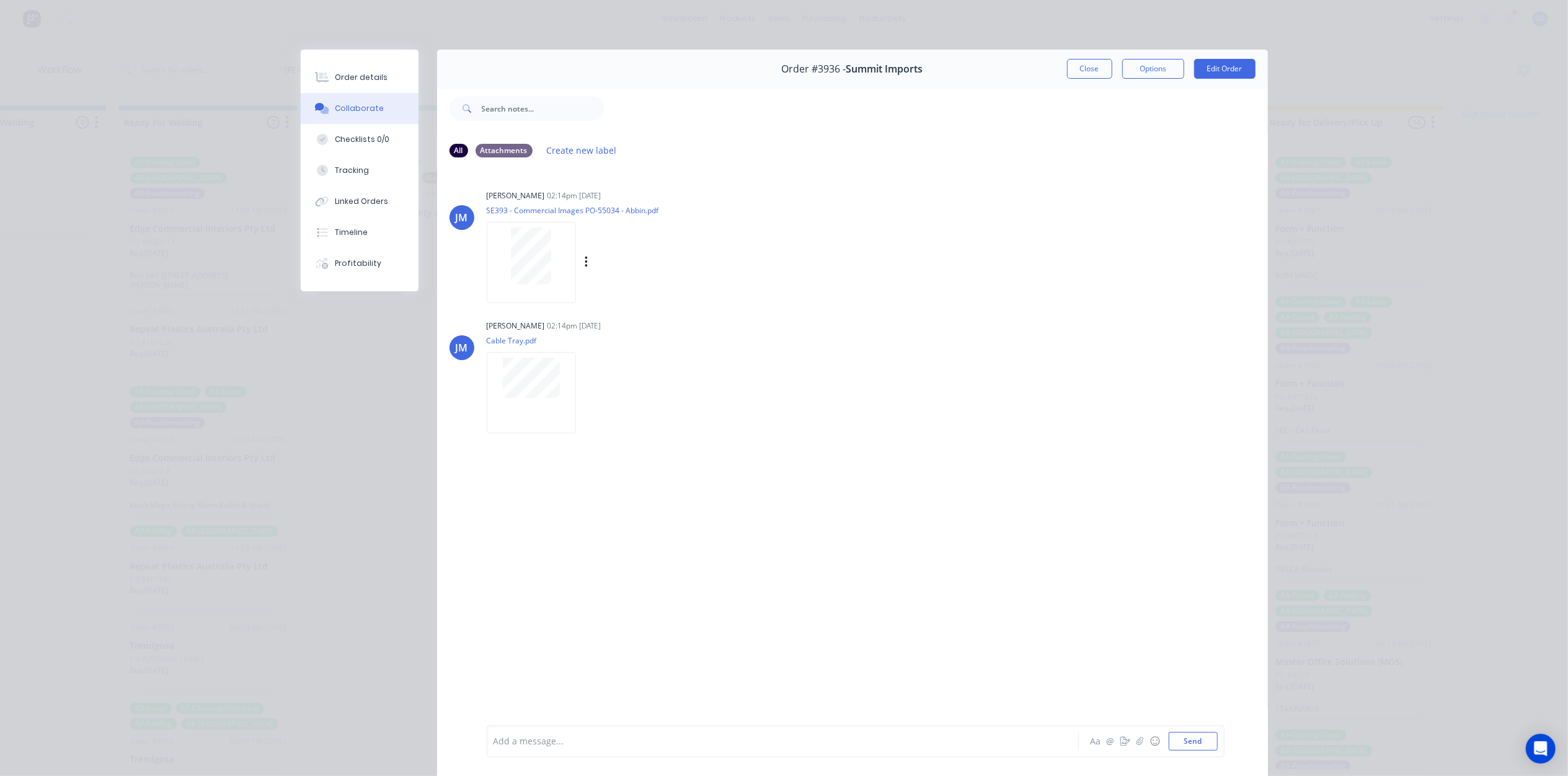
click at [534, 289] on div at bounding box center [531, 262] width 89 height 81
click at [361, 79] on div "Order details" at bounding box center [361, 77] width 52 height 11
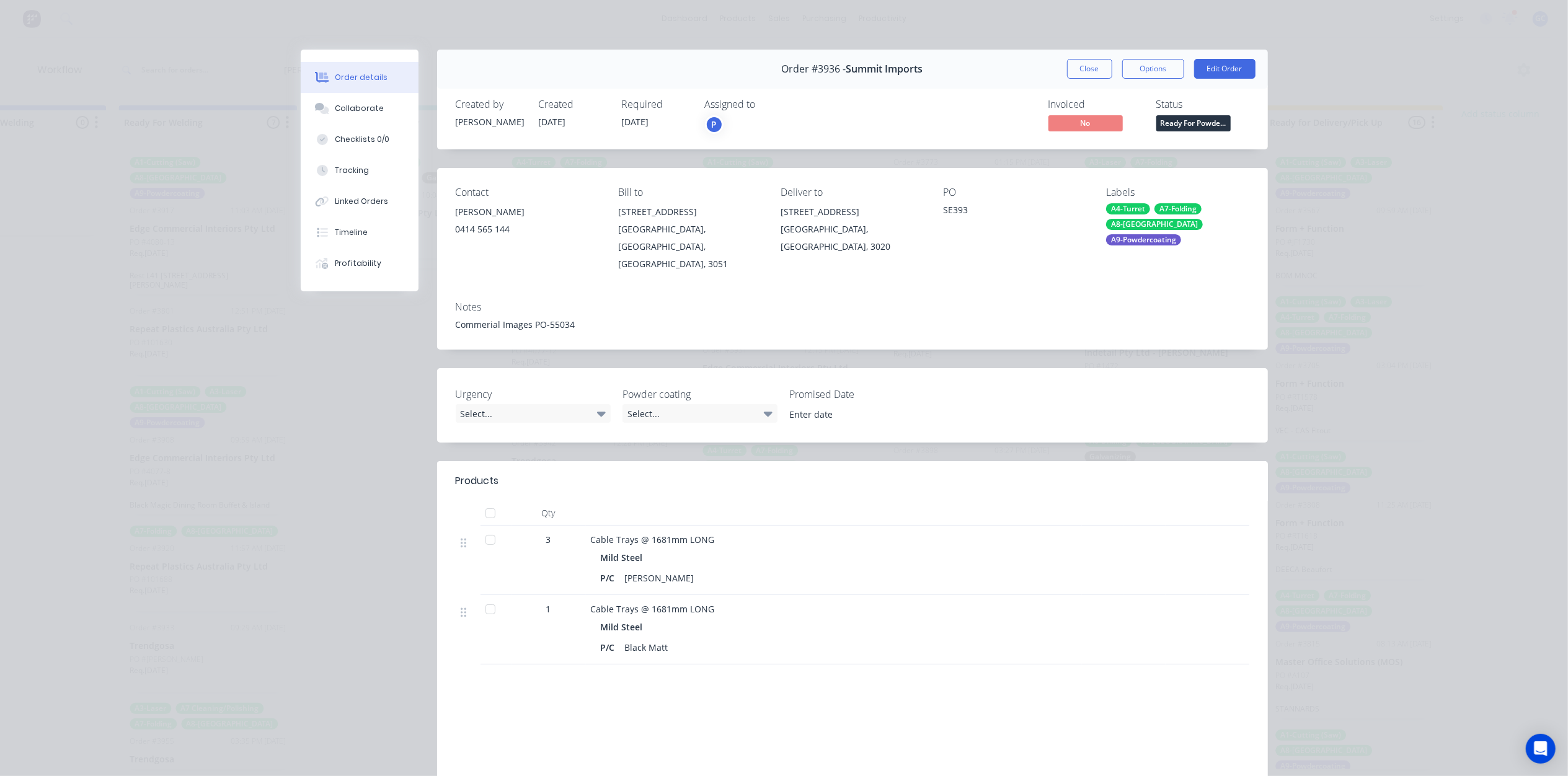
click at [1181, 123] on span "Ready For Powde..." at bounding box center [1193, 123] width 74 height 15
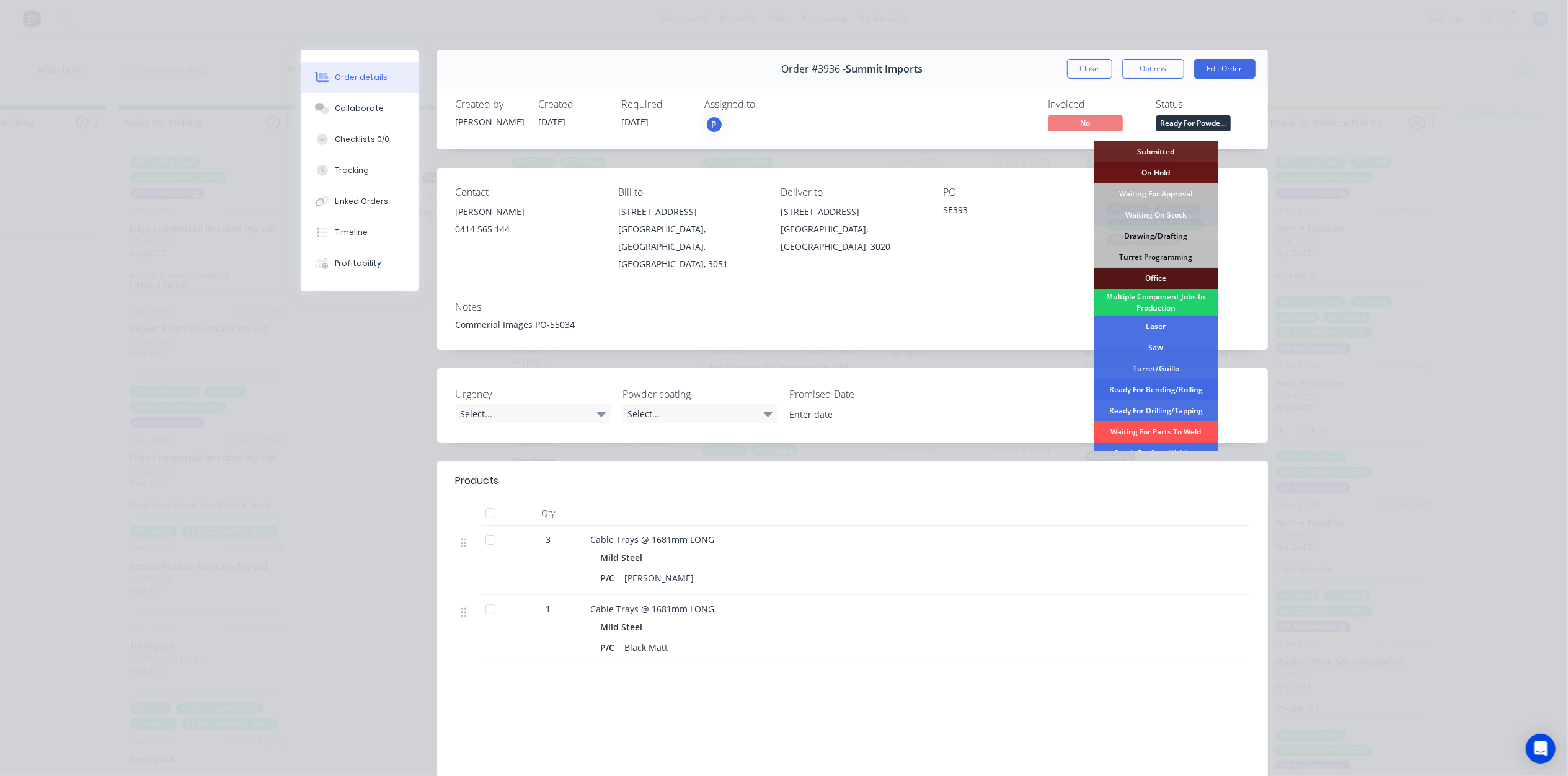
click at [1168, 389] on div "Ready For Bending/Rolling" at bounding box center [1155, 390] width 124 height 21
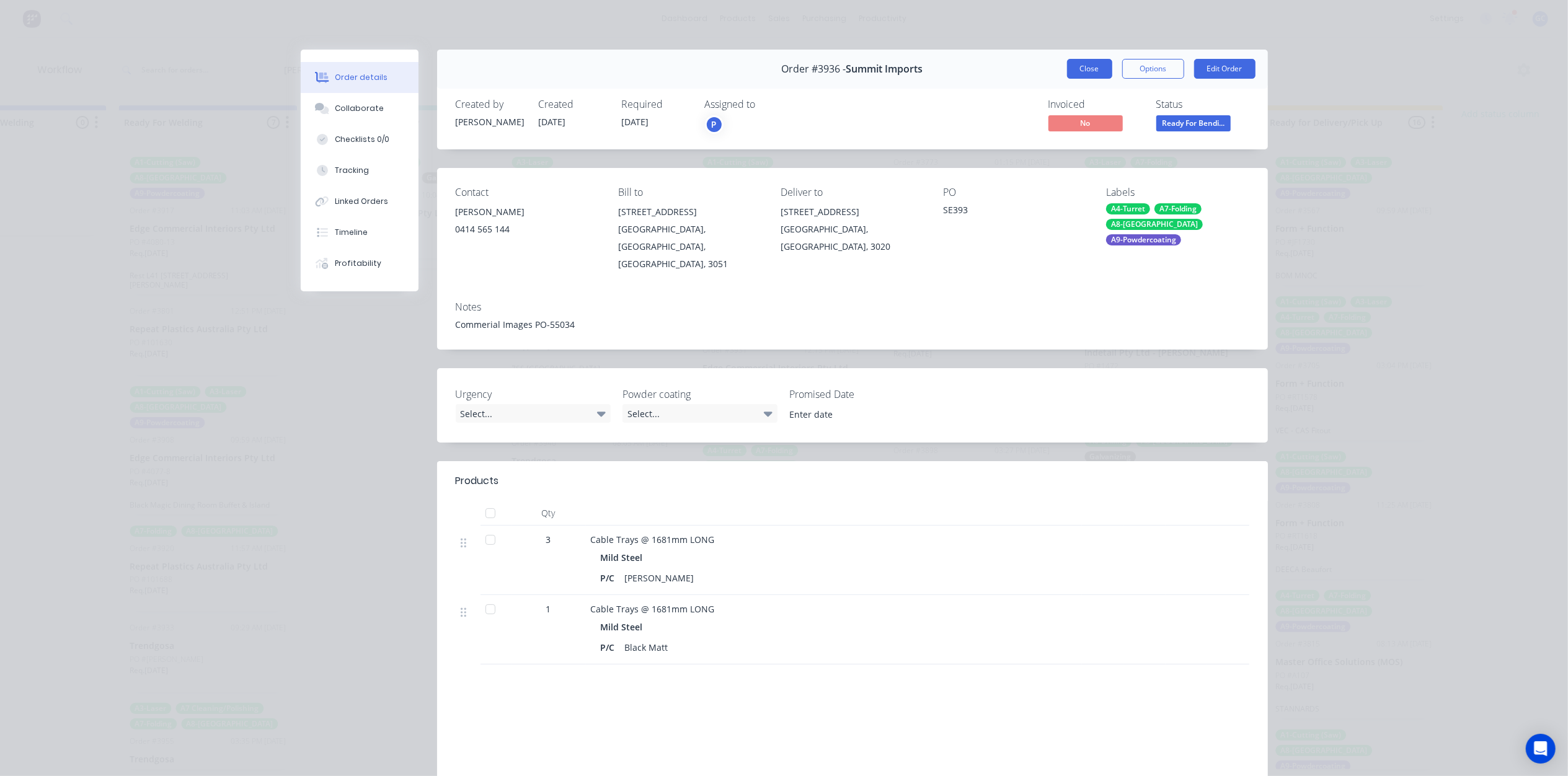
click at [1085, 68] on button "Close" at bounding box center [1089, 69] width 46 height 20
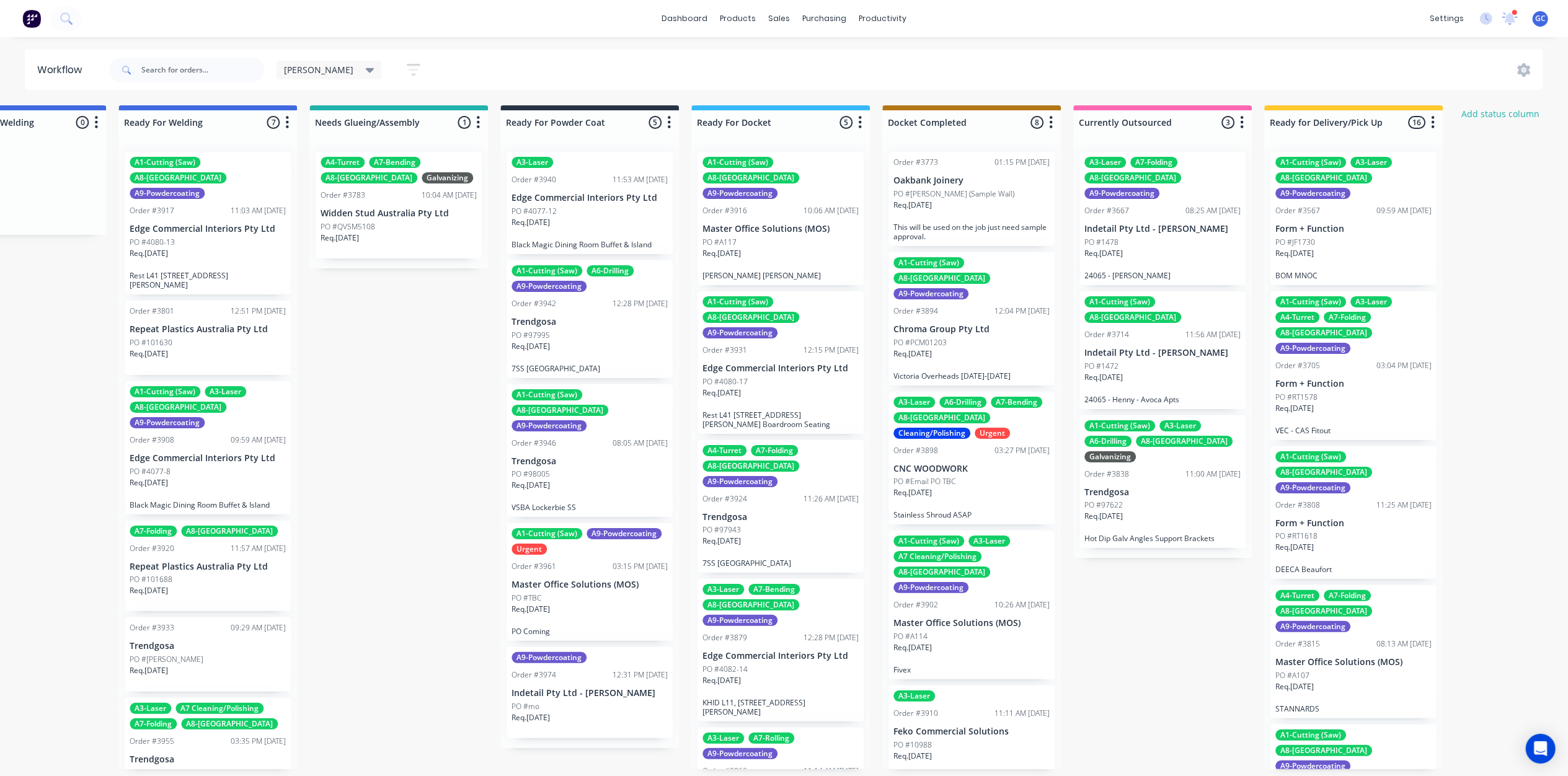
click at [601, 355] on div "Req. [DATE]" at bounding box center [590, 352] width 156 height 21
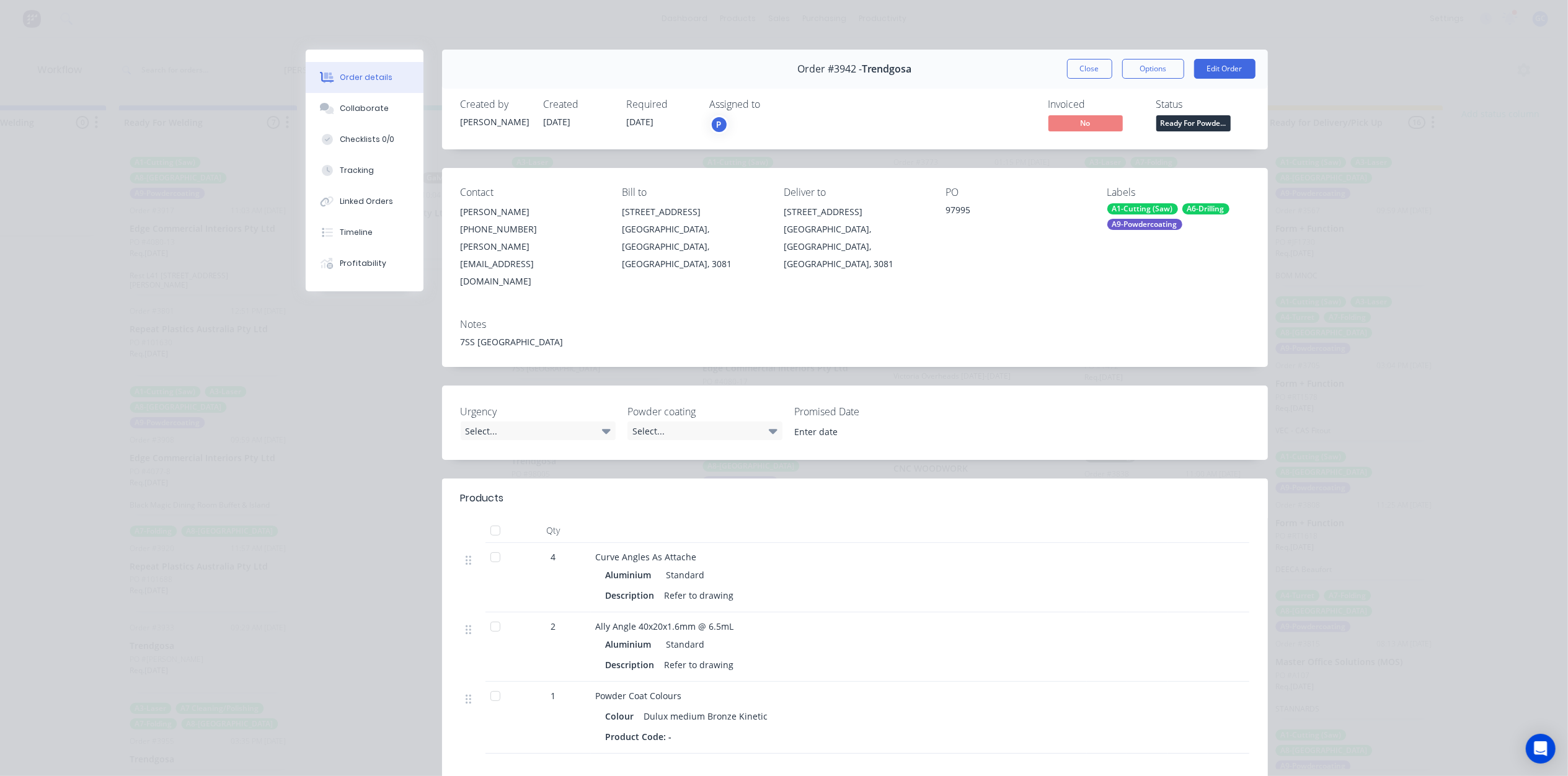
click at [1177, 124] on span "Ready For Powde..." at bounding box center [1193, 123] width 74 height 15
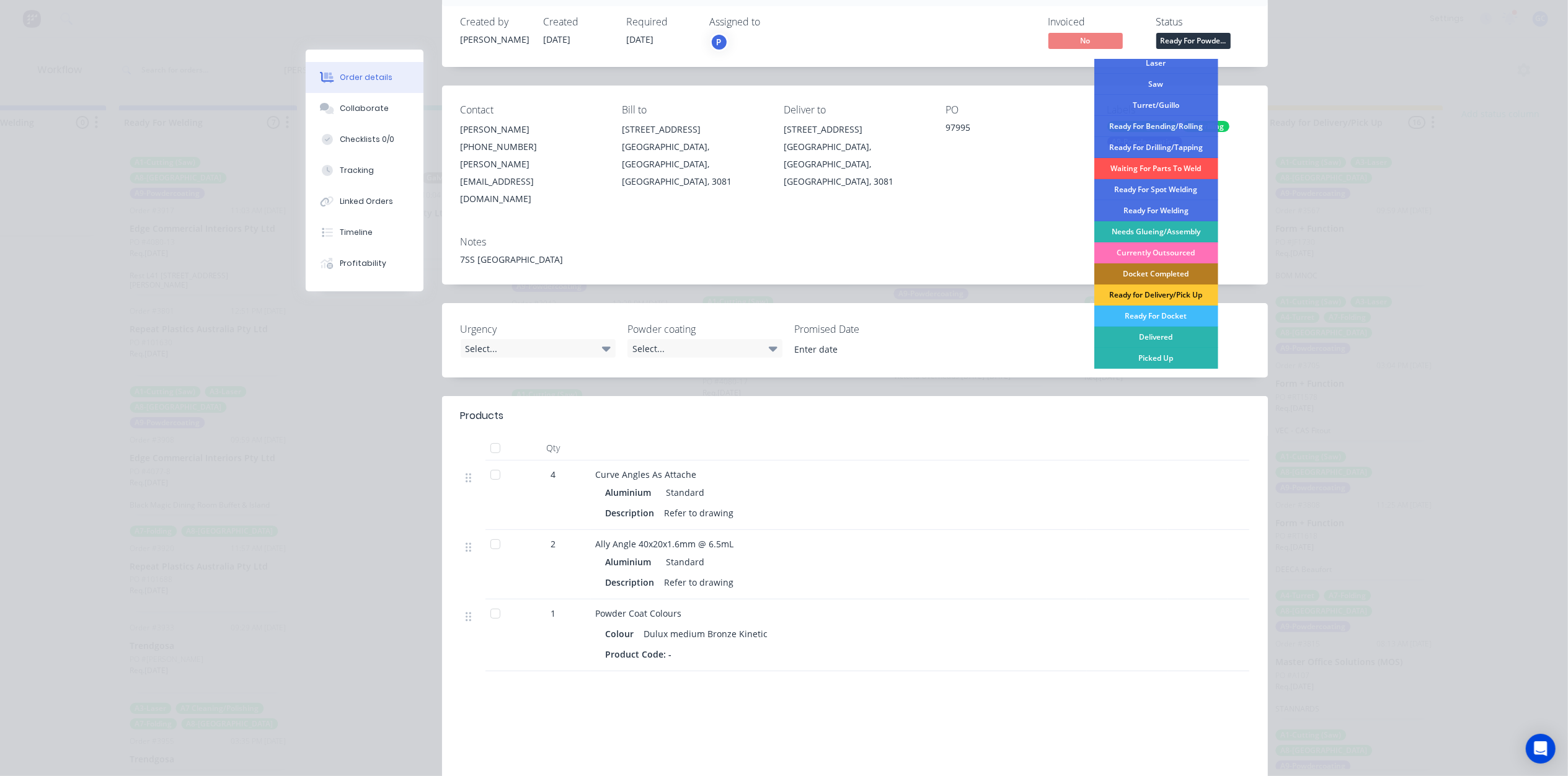
scroll to position [0, 0]
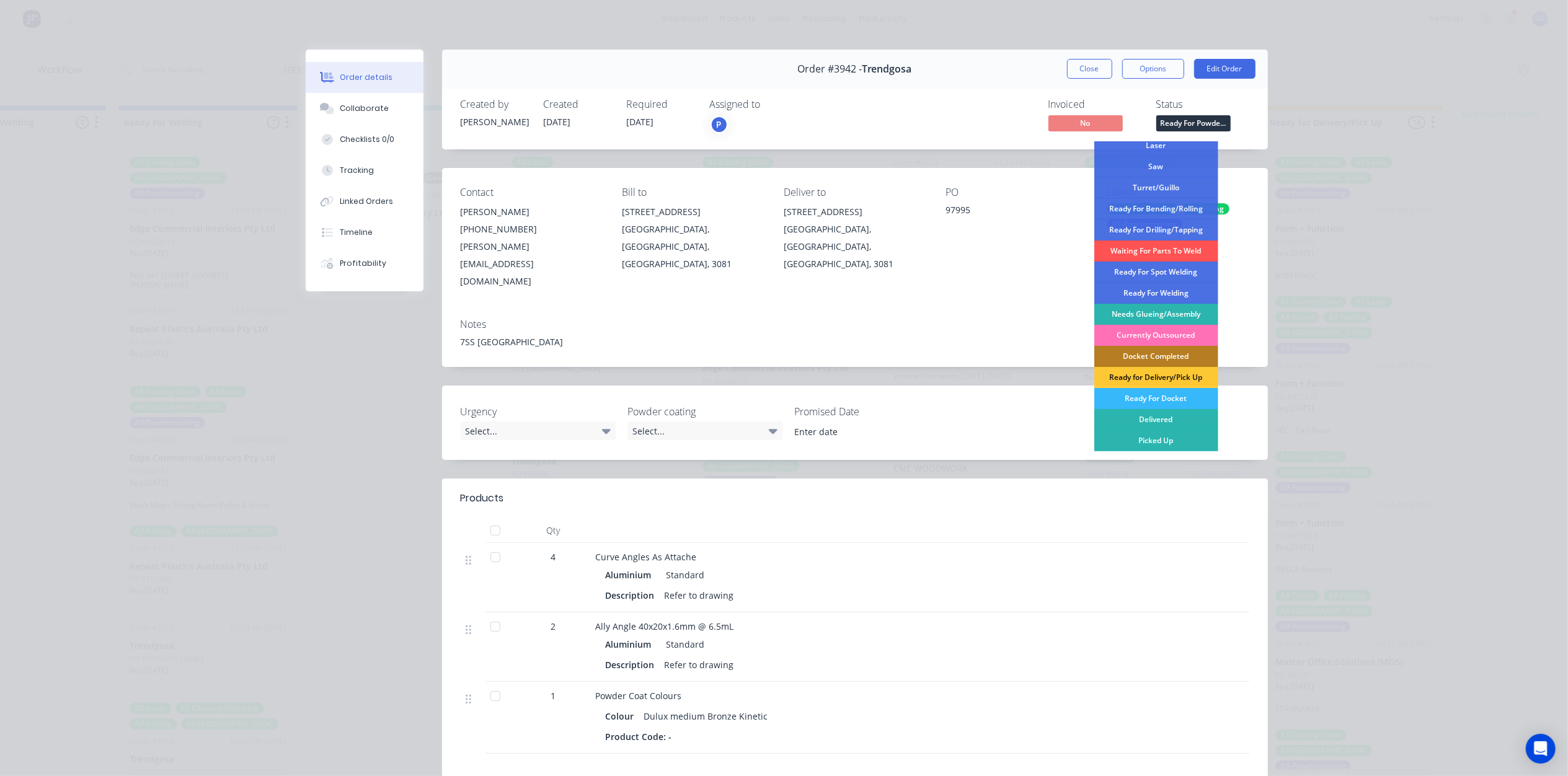
click at [1176, 400] on div "Ready For Docket" at bounding box center [1155, 399] width 124 height 21
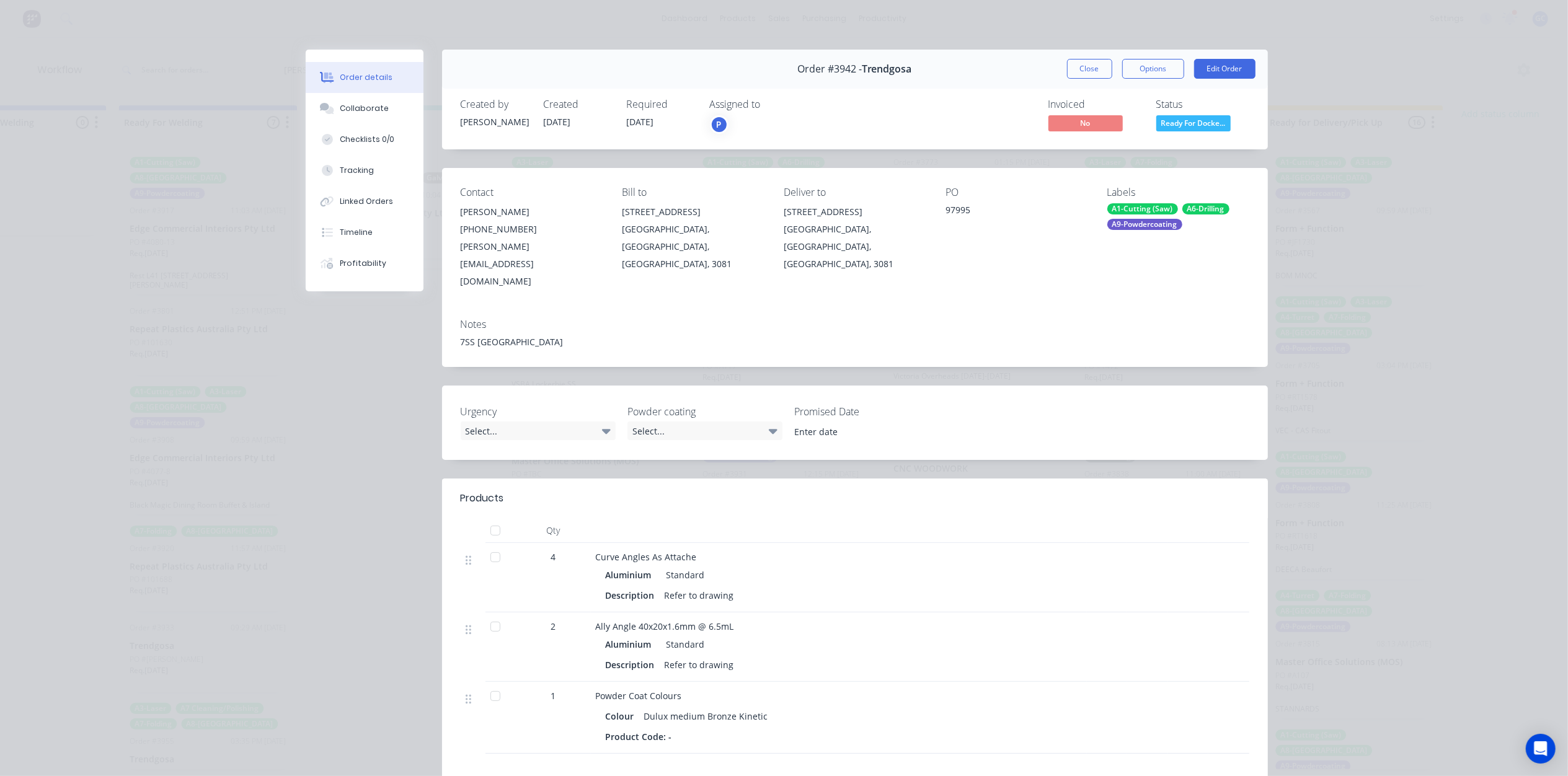
click at [1086, 67] on button "Close" at bounding box center [1089, 69] width 46 height 20
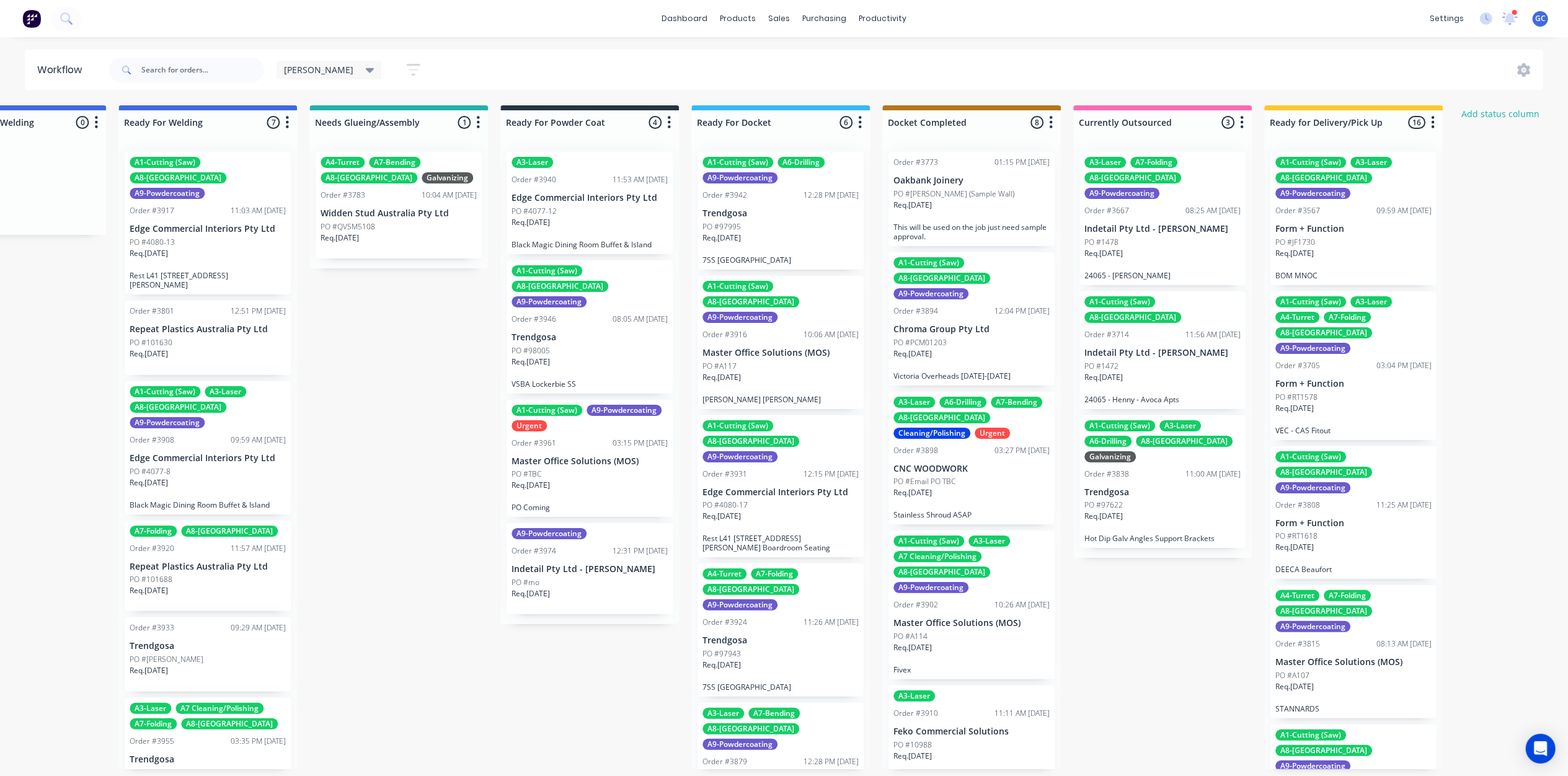
click at [568, 345] on div "PO #98005" at bounding box center [590, 350] width 156 height 11
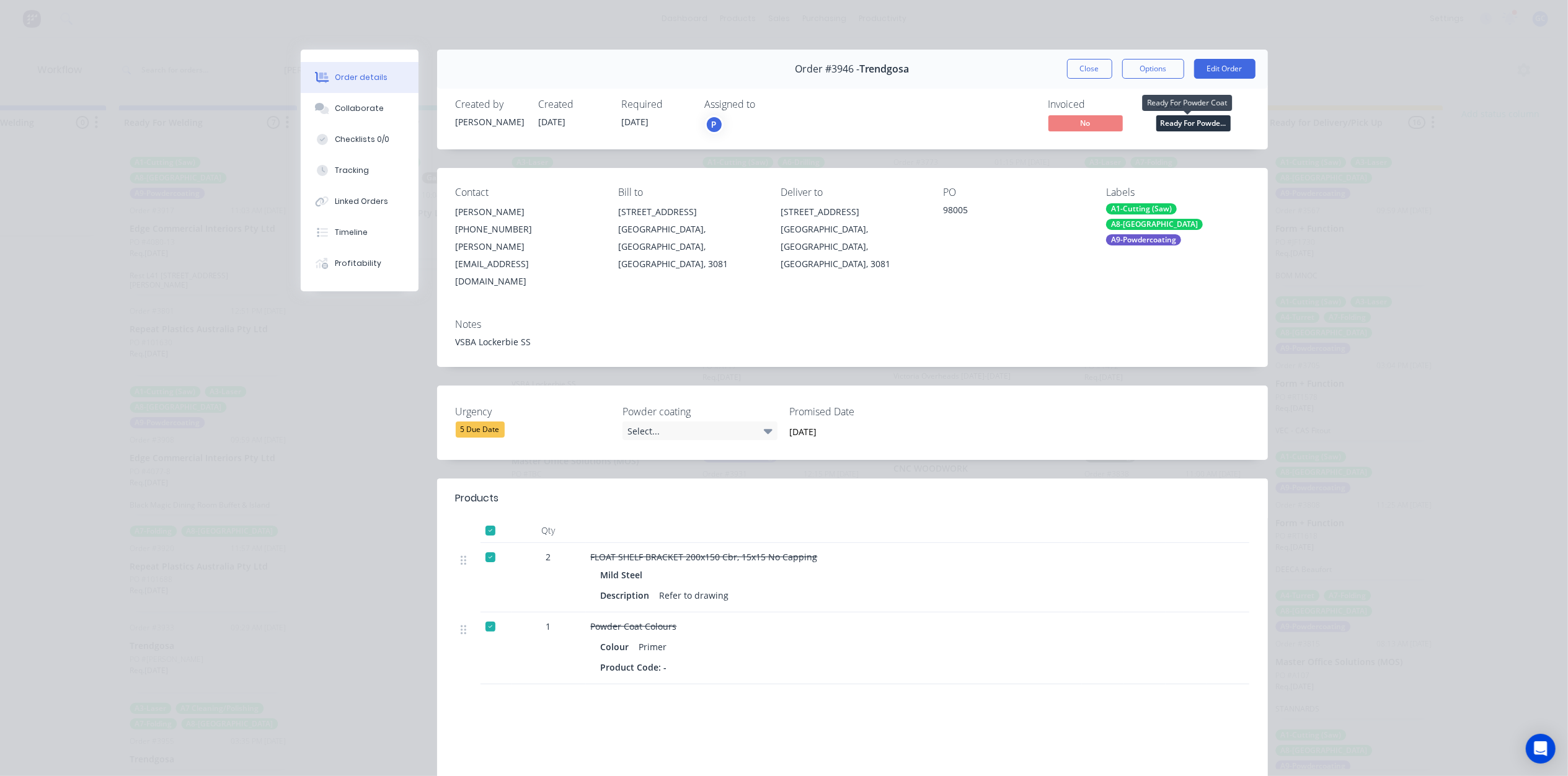
click at [1195, 121] on span "Ready For Powde..." at bounding box center [1193, 123] width 74 height 15
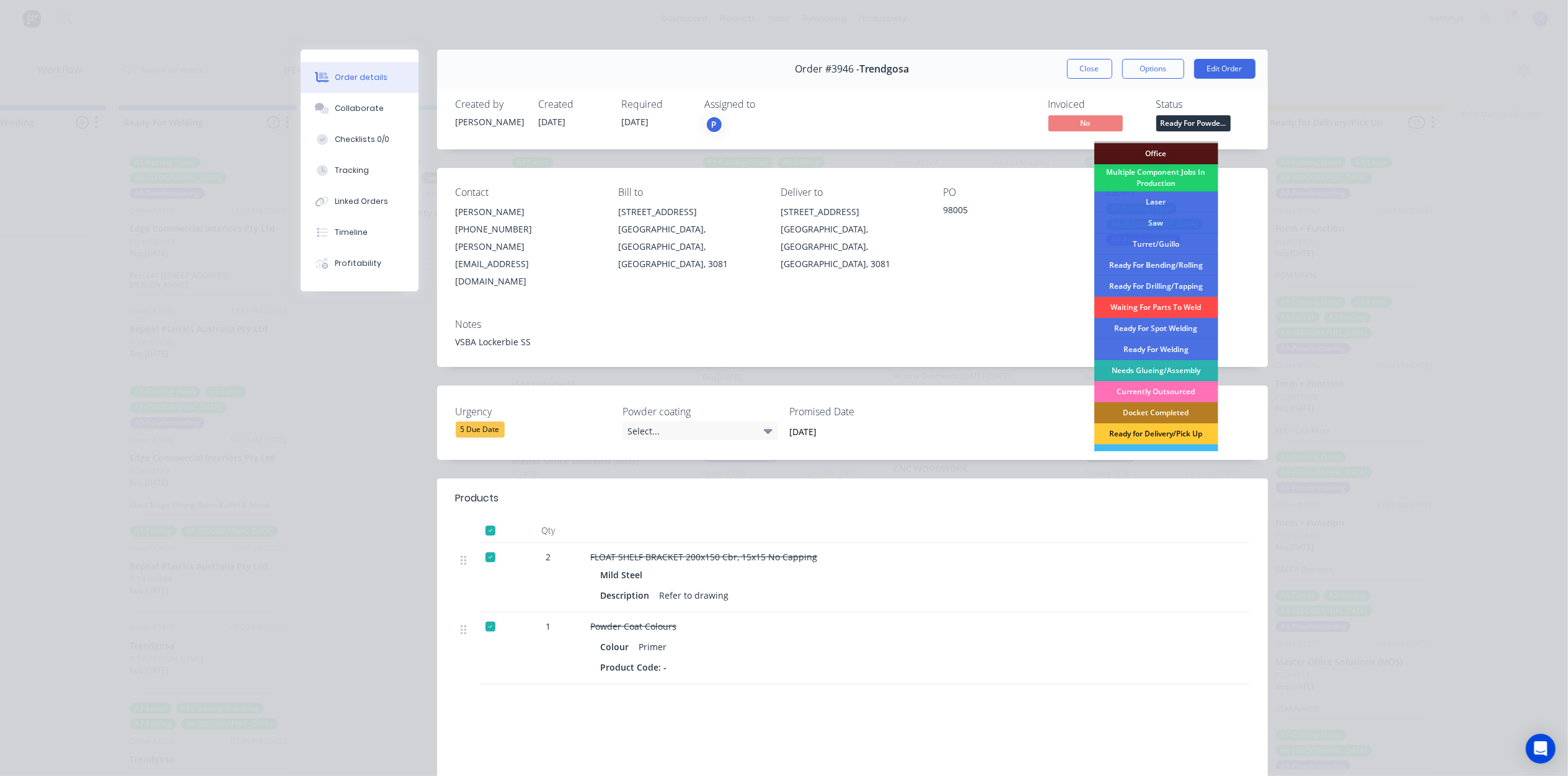
scroll to position [165, 0]
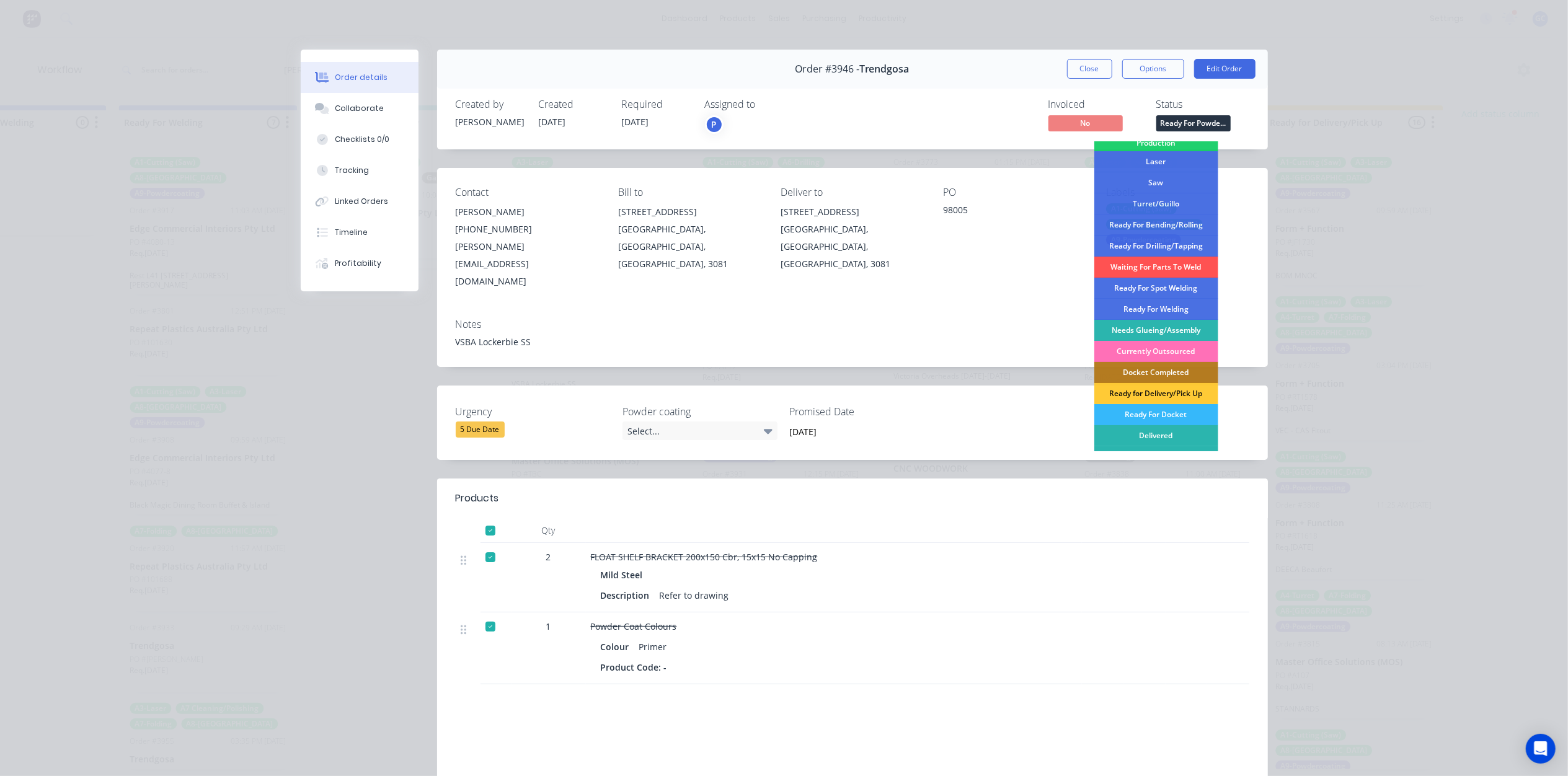
click at [1159, 410] on div "Ready For Docket" at bounding box center [1155, 415] width 124 height 21
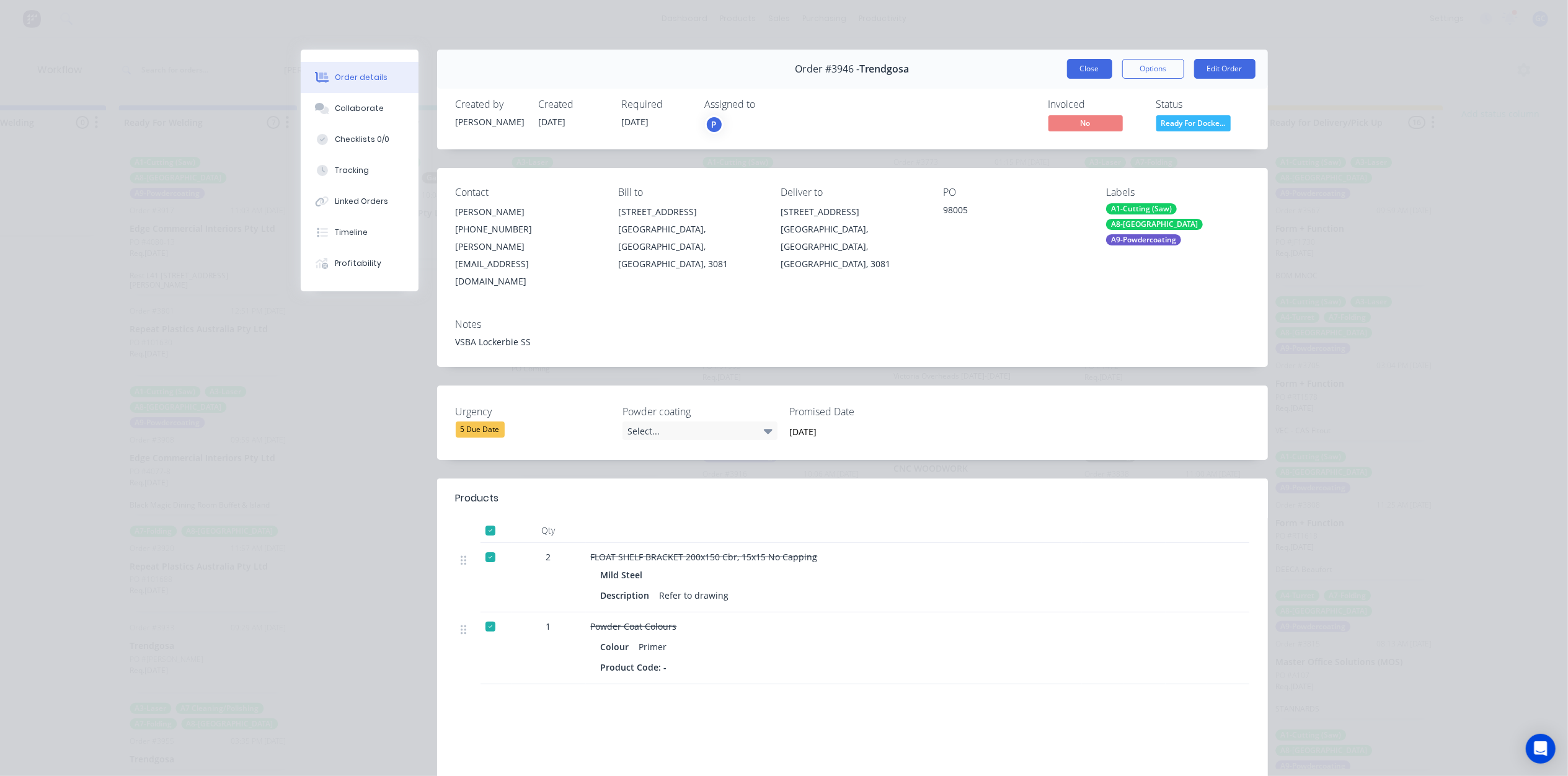
click at [1082, 71] on button "Close" at bounding box center [1089, 69] width 46 height 20
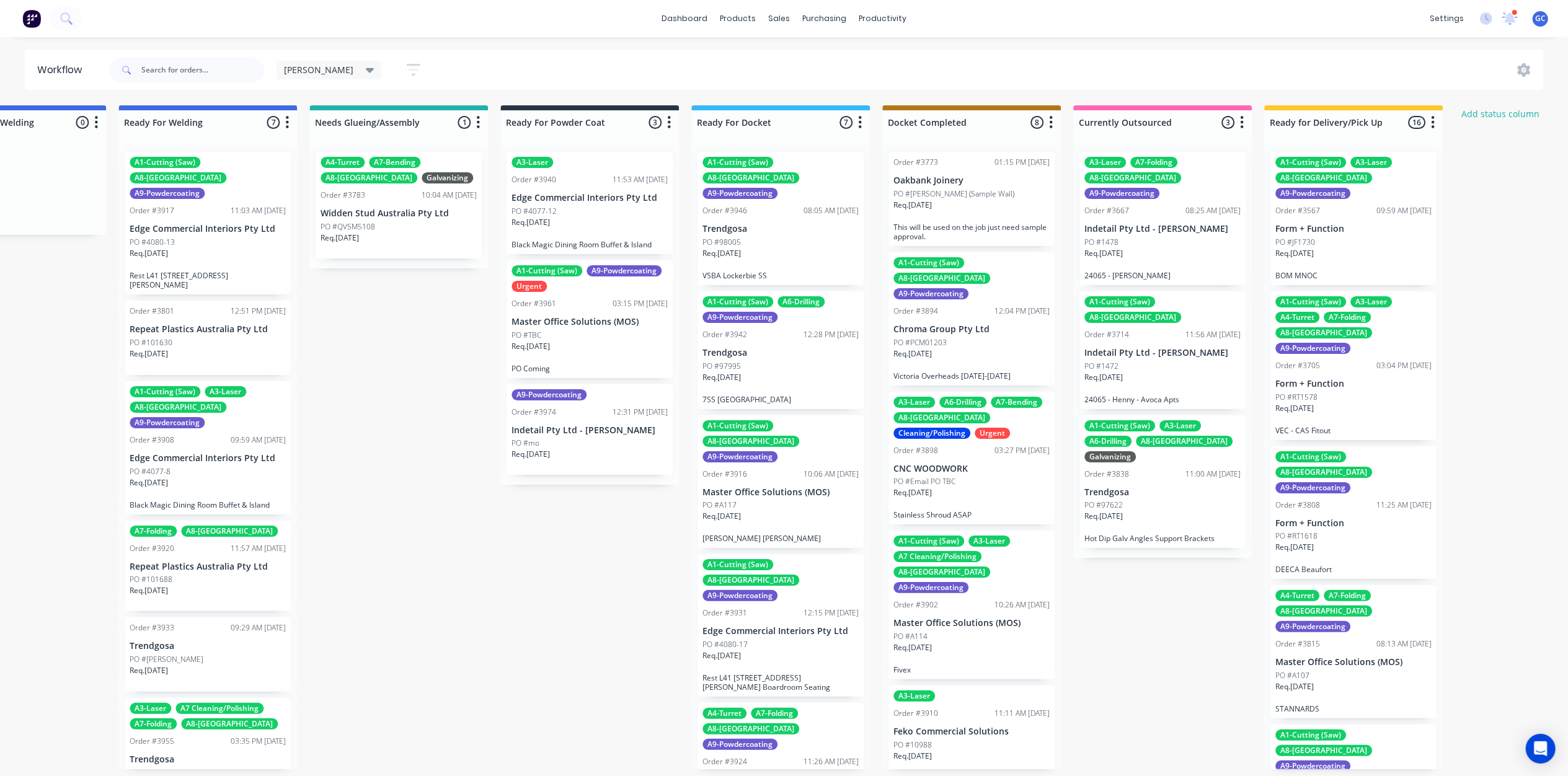
click at [567, 342] on div "Req. [DATE]" at bounding box center [590, 352] width 156 height 21
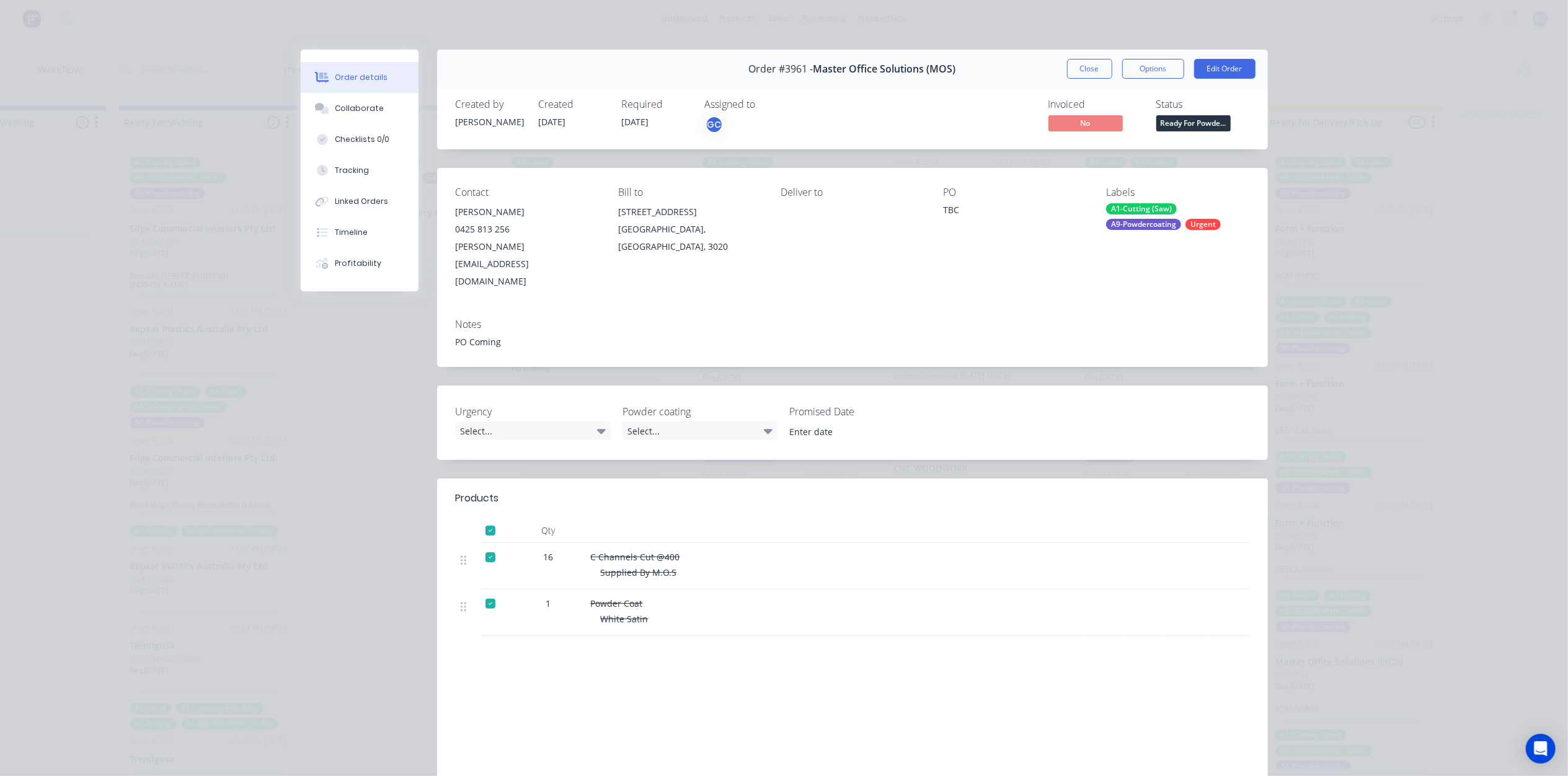
click at [1181, 122] on span "Ready For Powde..." at bounding box center [1193, 123] width 74 height 15
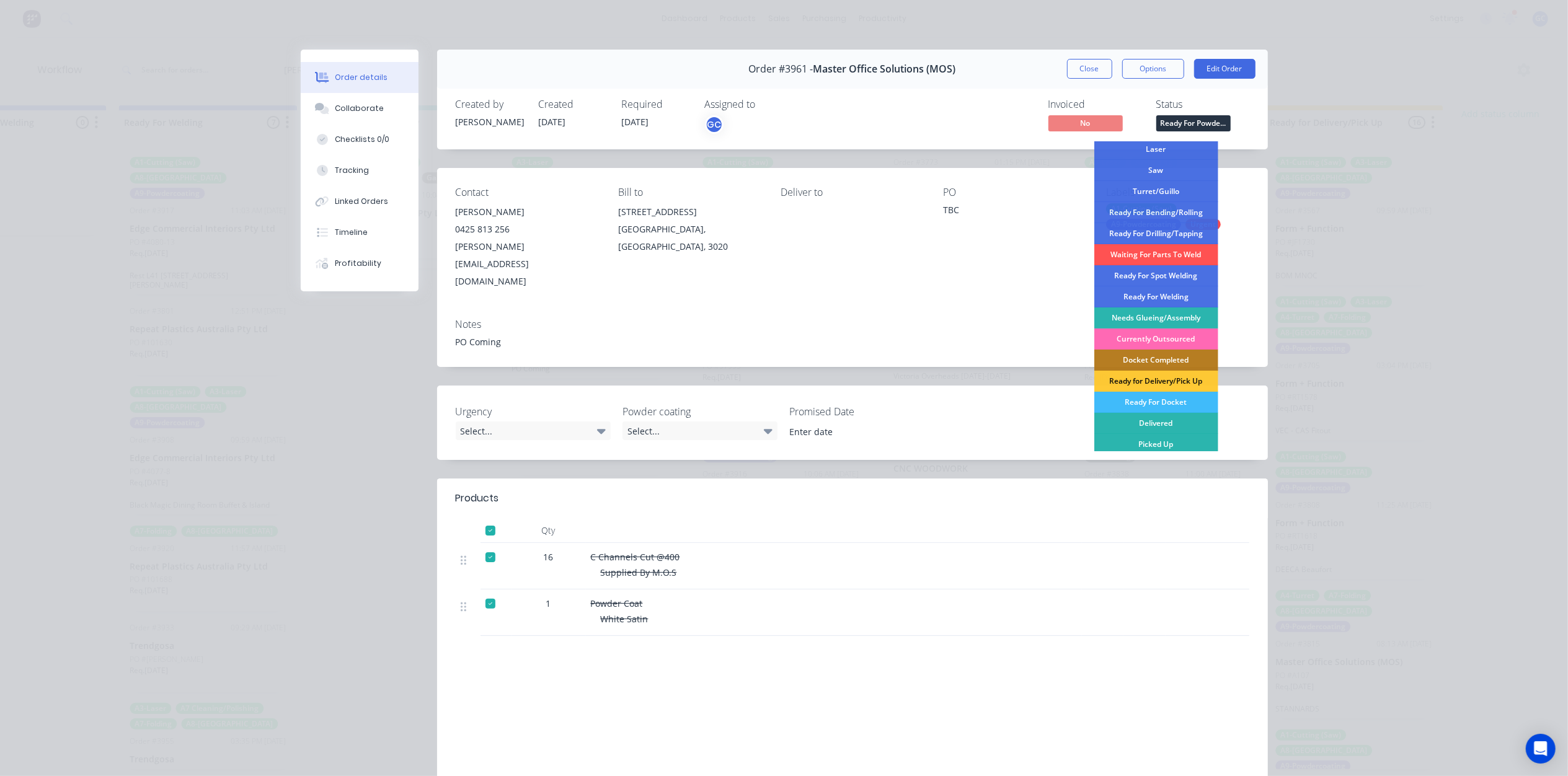
scroll to position [181, 0]
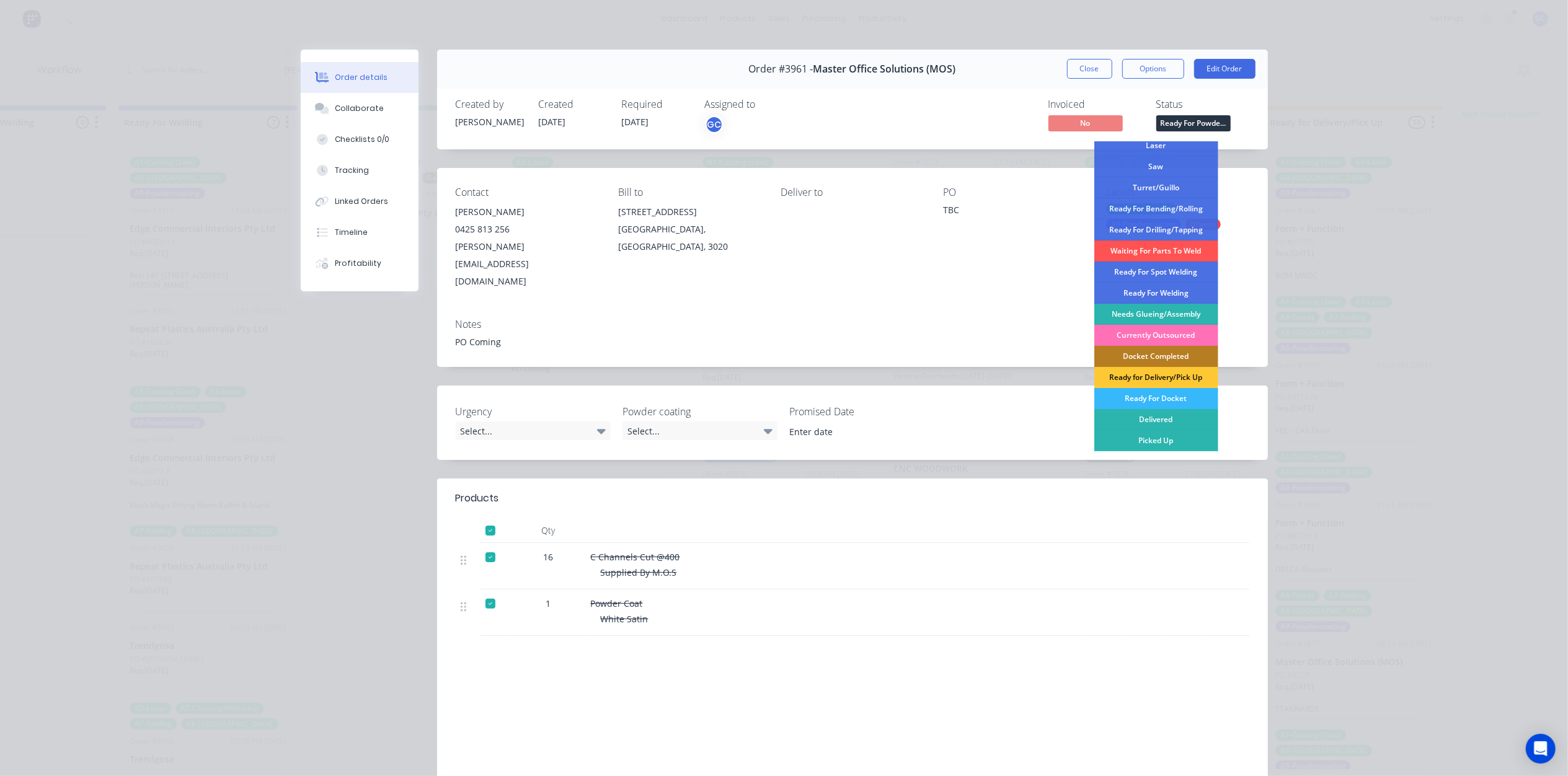
click at [1159, 398] on div "Ready For Docket" at bounding box center [1155, 399] width 124 height 21
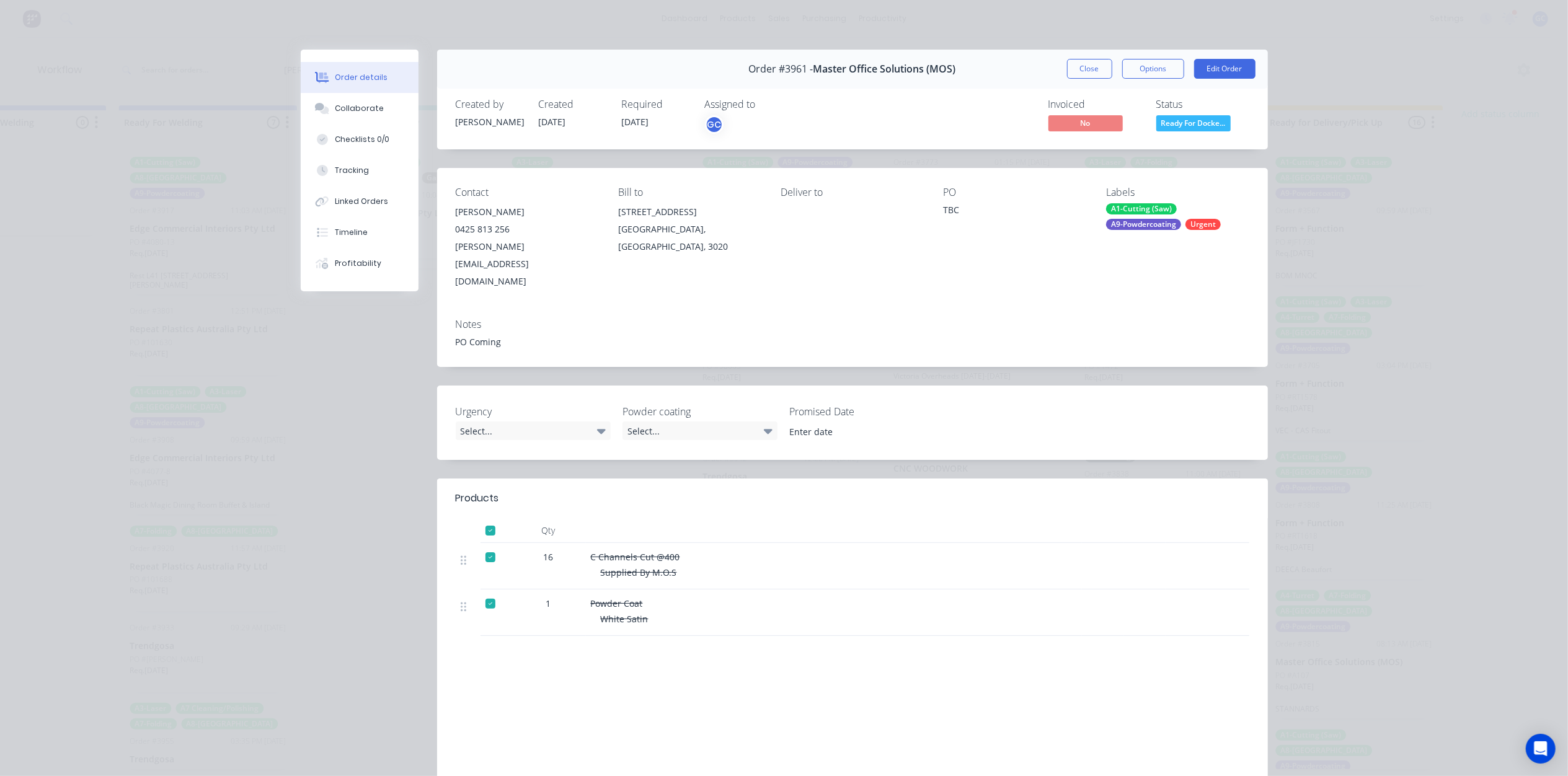
click at [1086, 74] on button "Close" at bounding box center [1089, 69] width 46 height 20
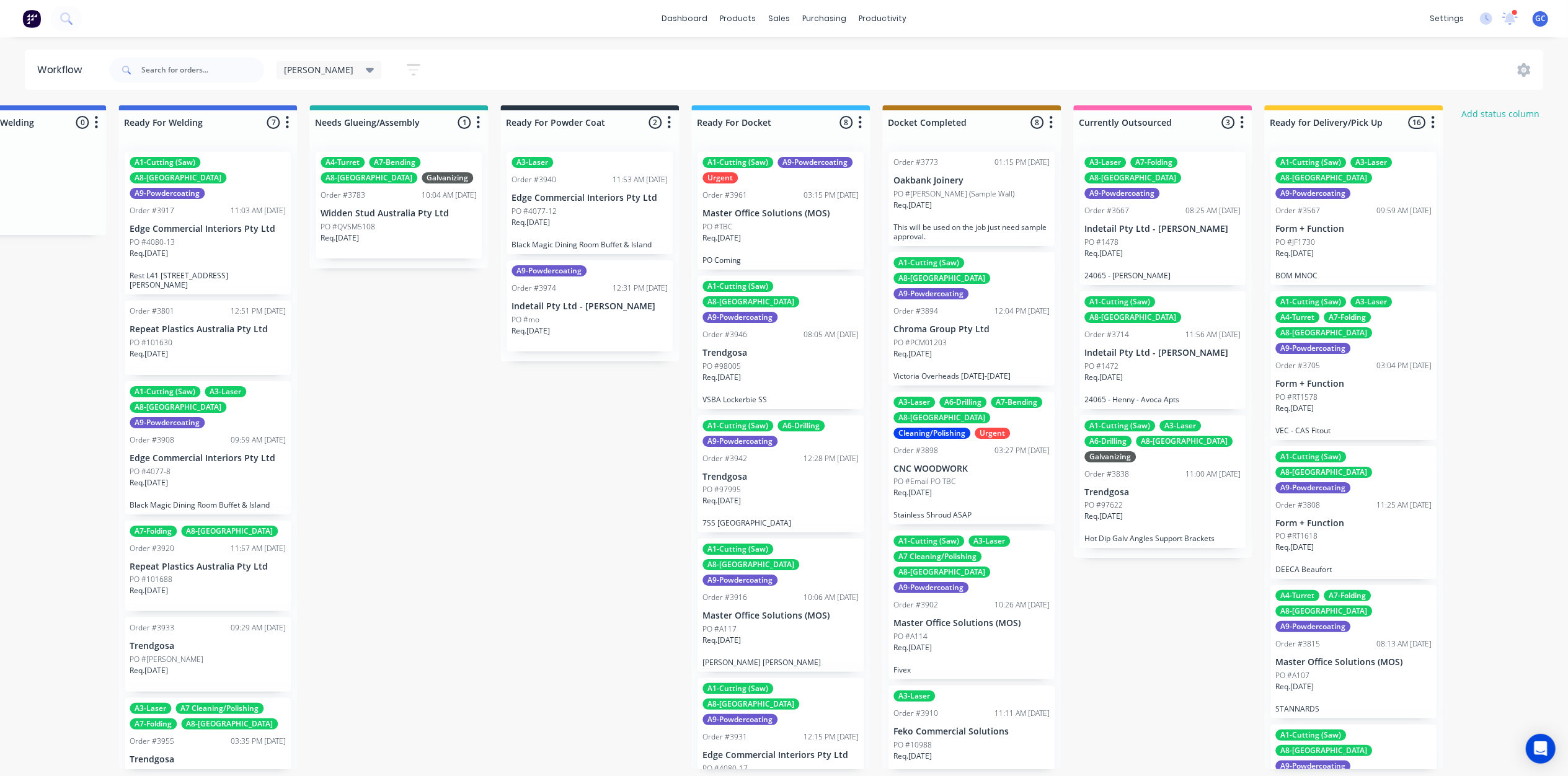
click at [590, 320] on div "PO #mo" at bounding box center [590, 320] width 156 height 11
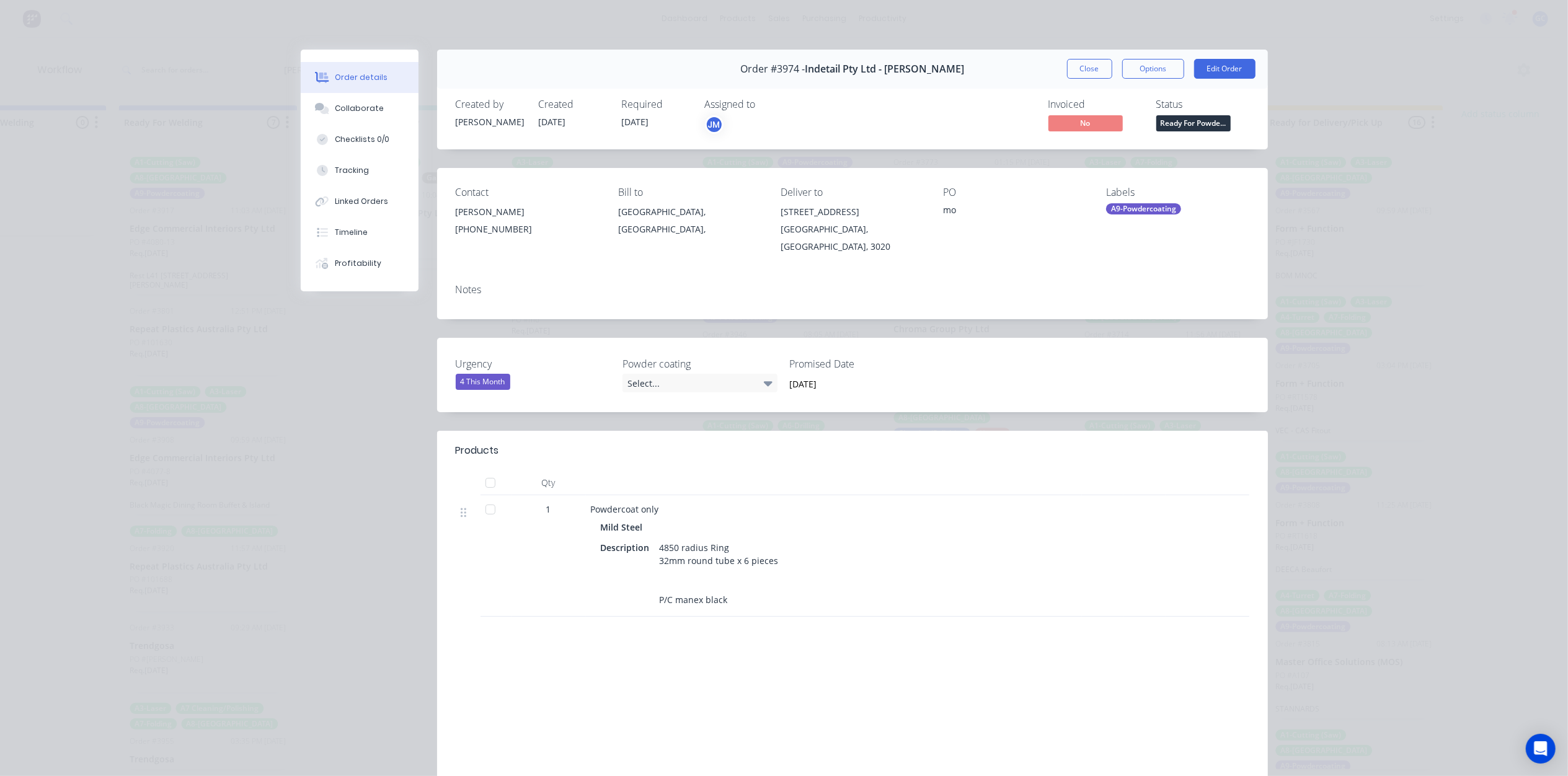
click at [1178, 130] on span "Ready For Powde..." at bounding box center [1193, 123] width 74 height 15
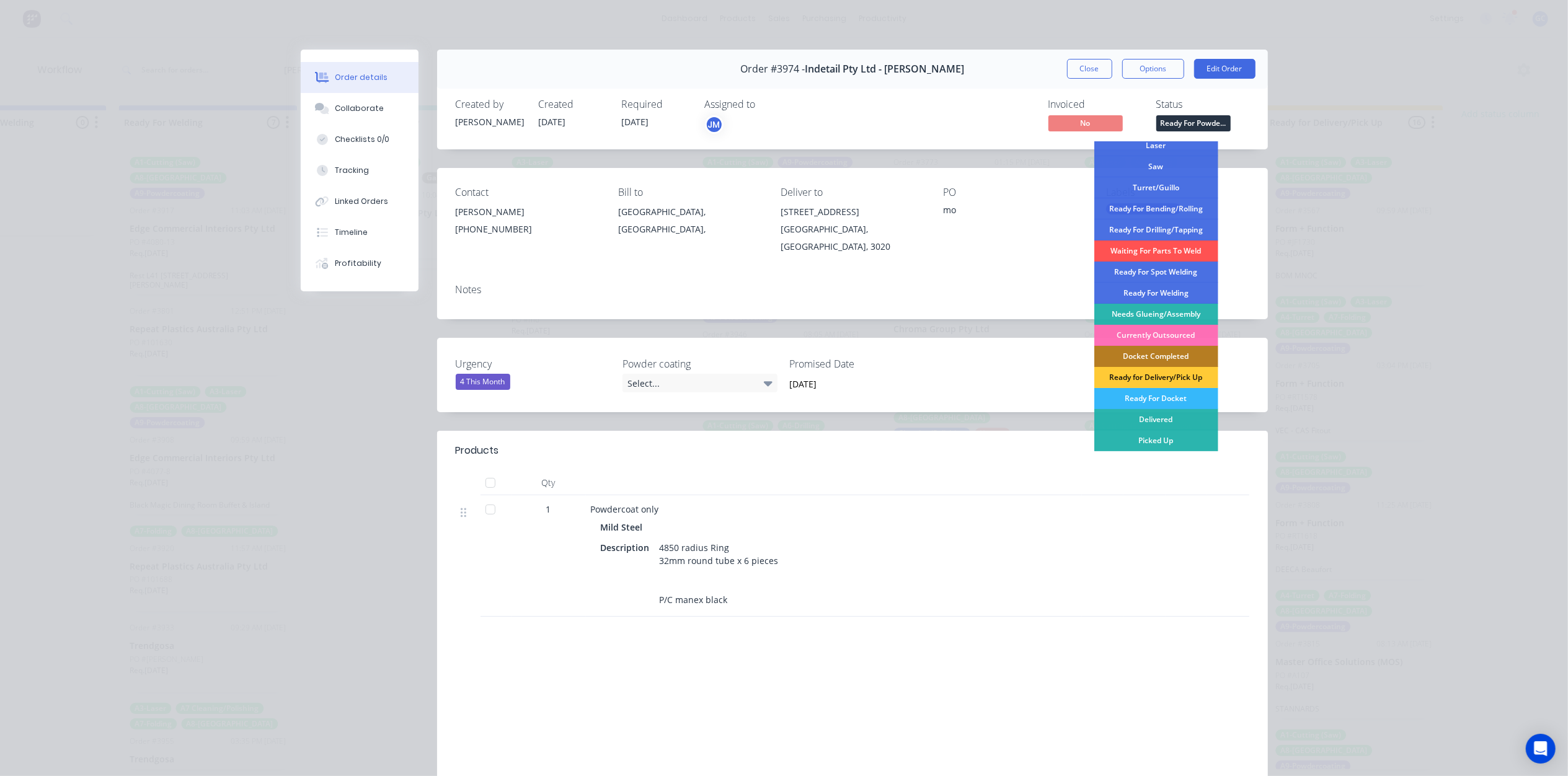
click at [1158, 397] on div "Ready For Docket" at bounding box center [1155, 399] width 124 height 21
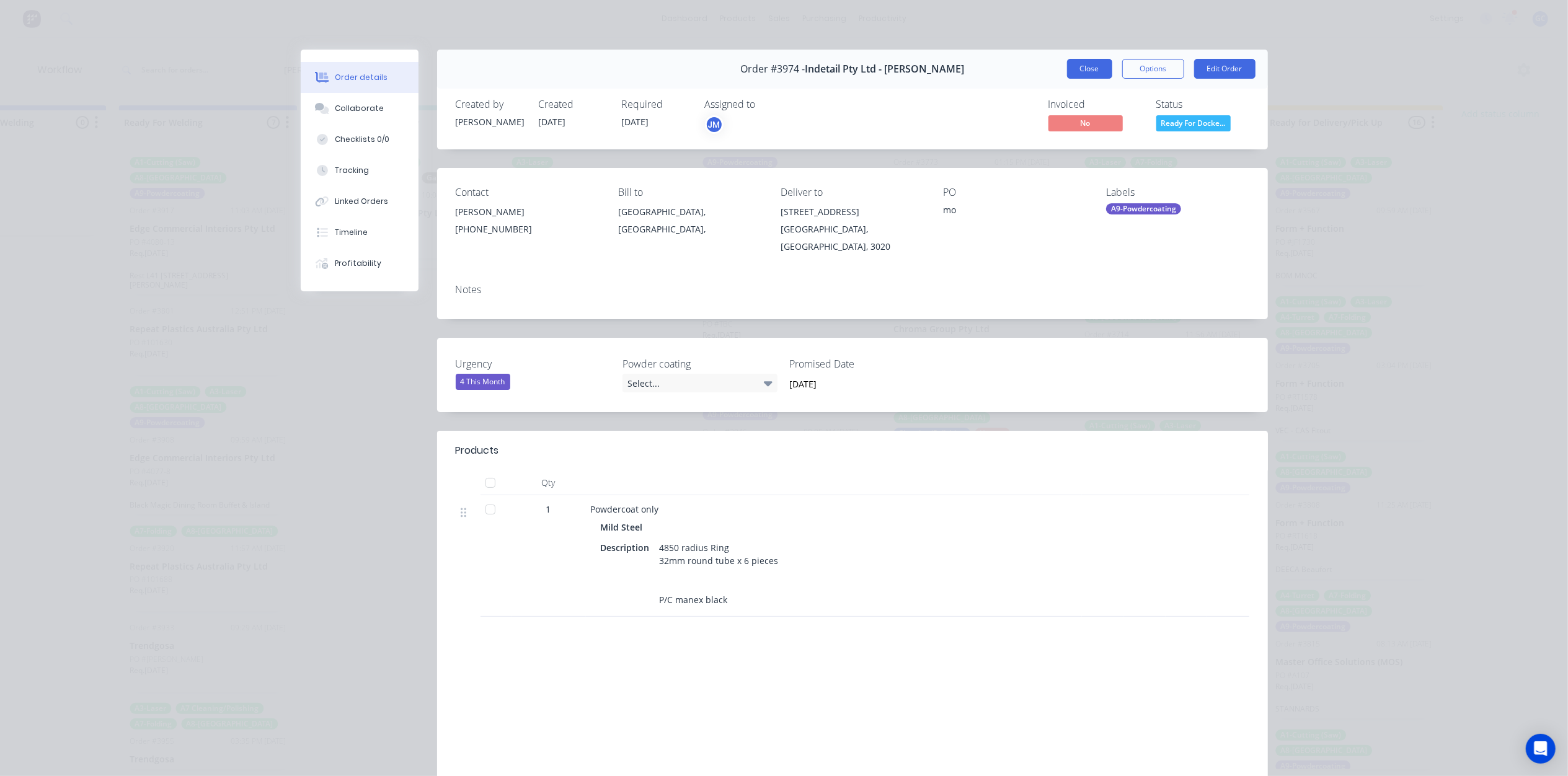
click at [1070, 75] on button "Close" at bounding box center [1089, 69] width 46 height 20
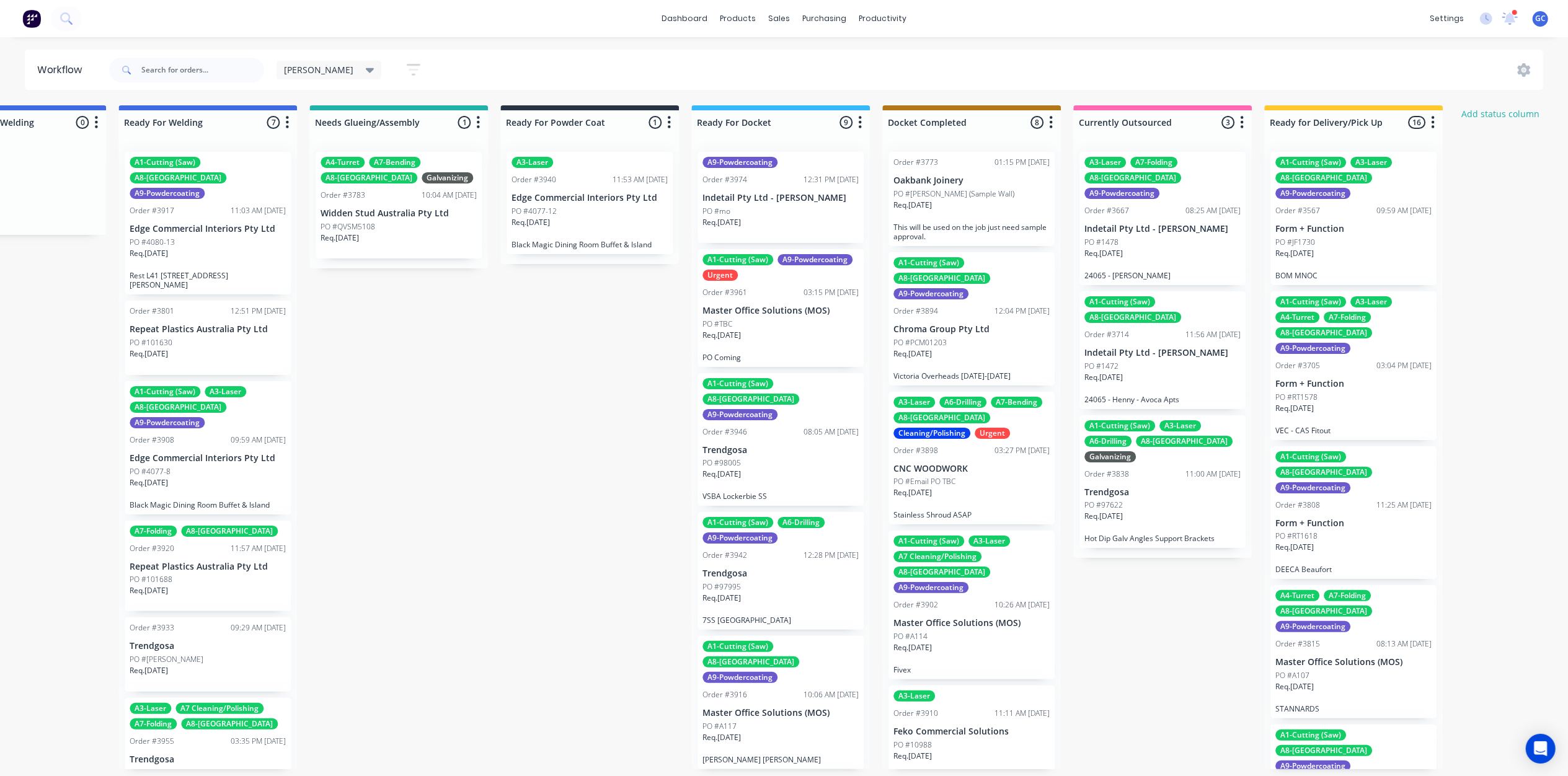
click at [618, 224] on div "Req. [DATE]" at bounding box center [590, 228] width 156 height 21
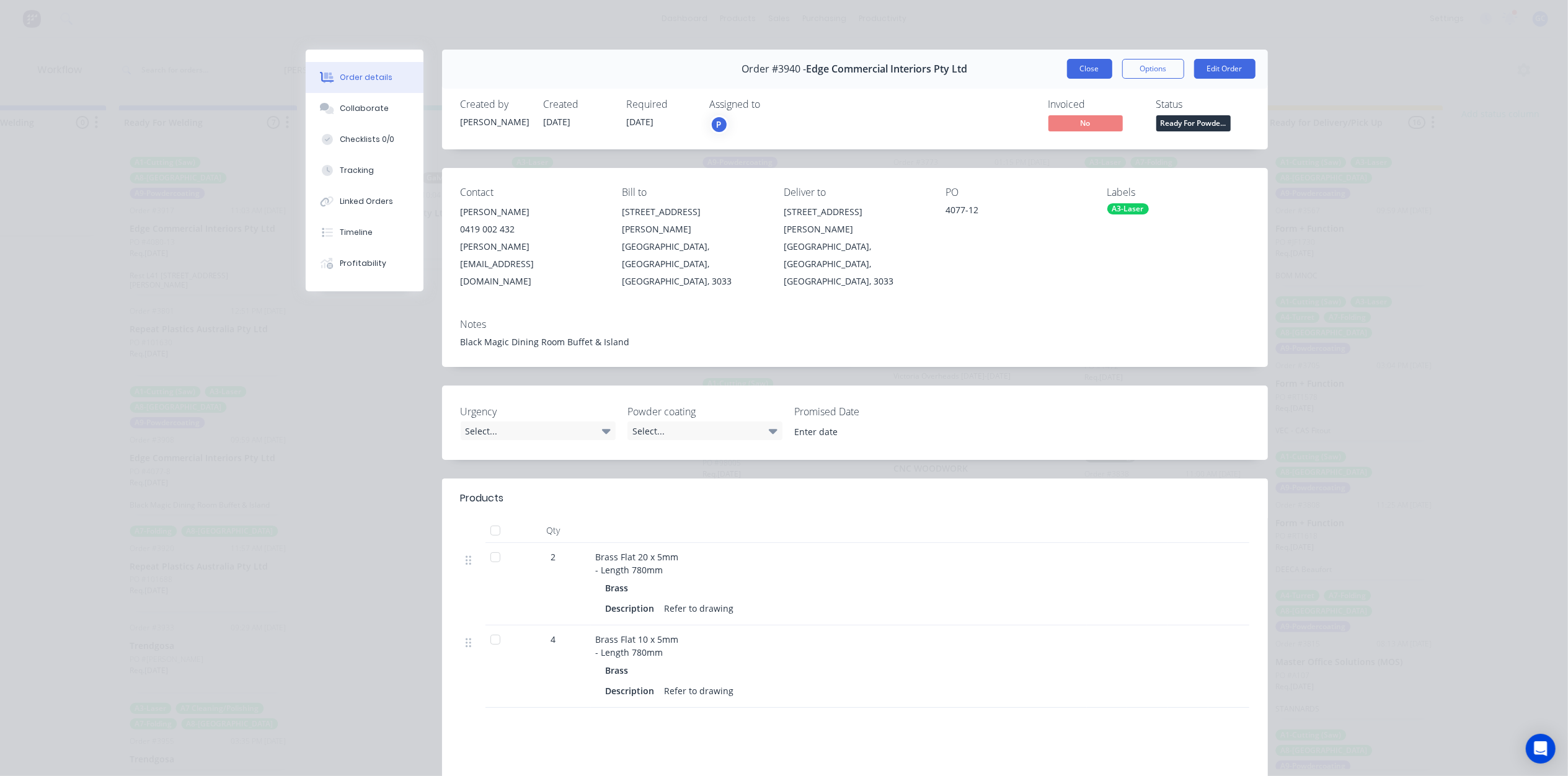
click at [1092, 76] on button "Close" at bounding box center [1089, 69] width 46 height 20
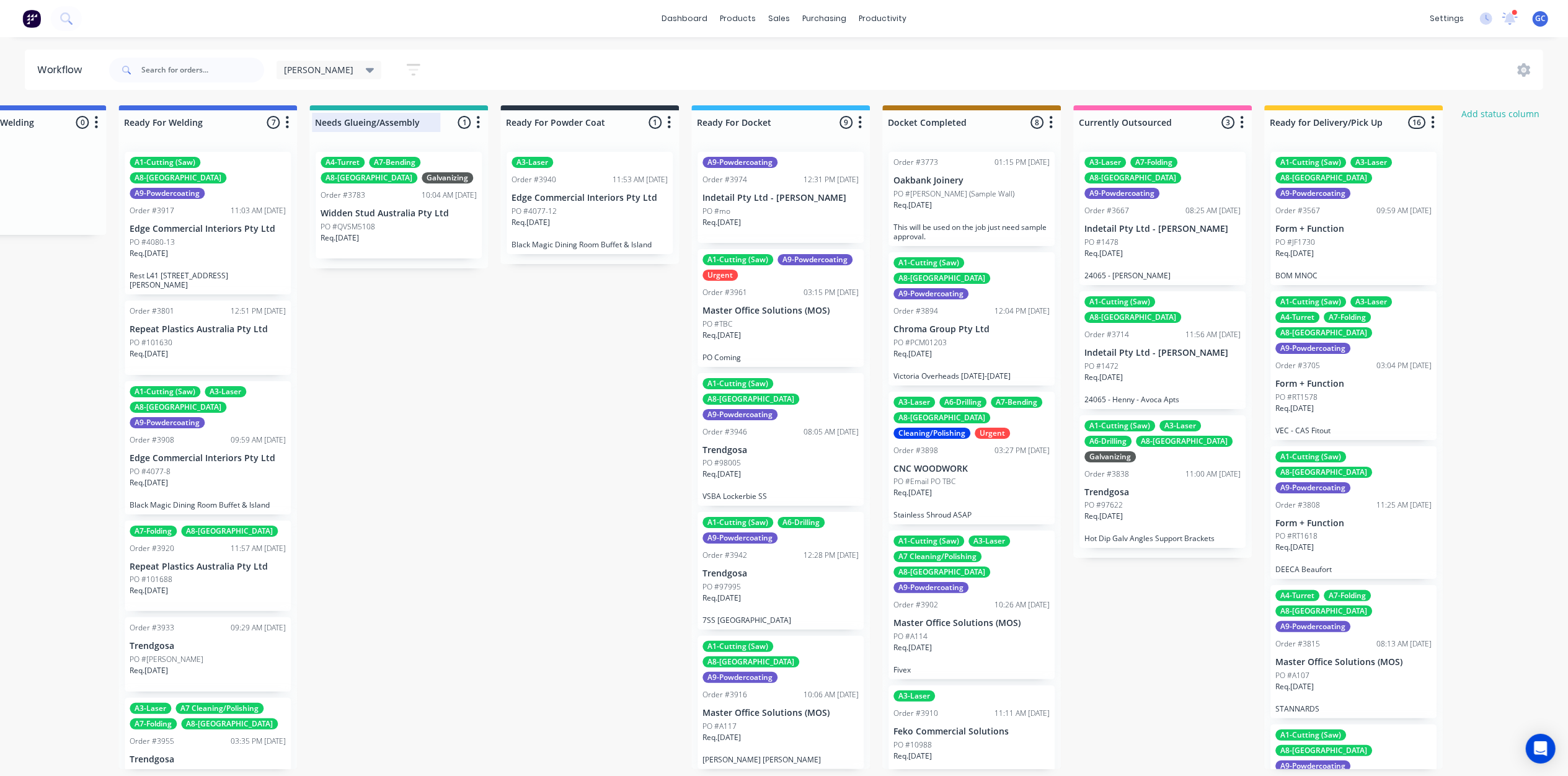
click at [346, 122] on div at bounding box center [398, 122] width 179 height 24
drag, startPoint x: 343, startPoint y: 122, endPoint x: 270, endPoint y: 114, distance: 73.4
type input "Ready For Welding"
click at [336, 121] on div at bounding box center [398, 122] width 179 height 24
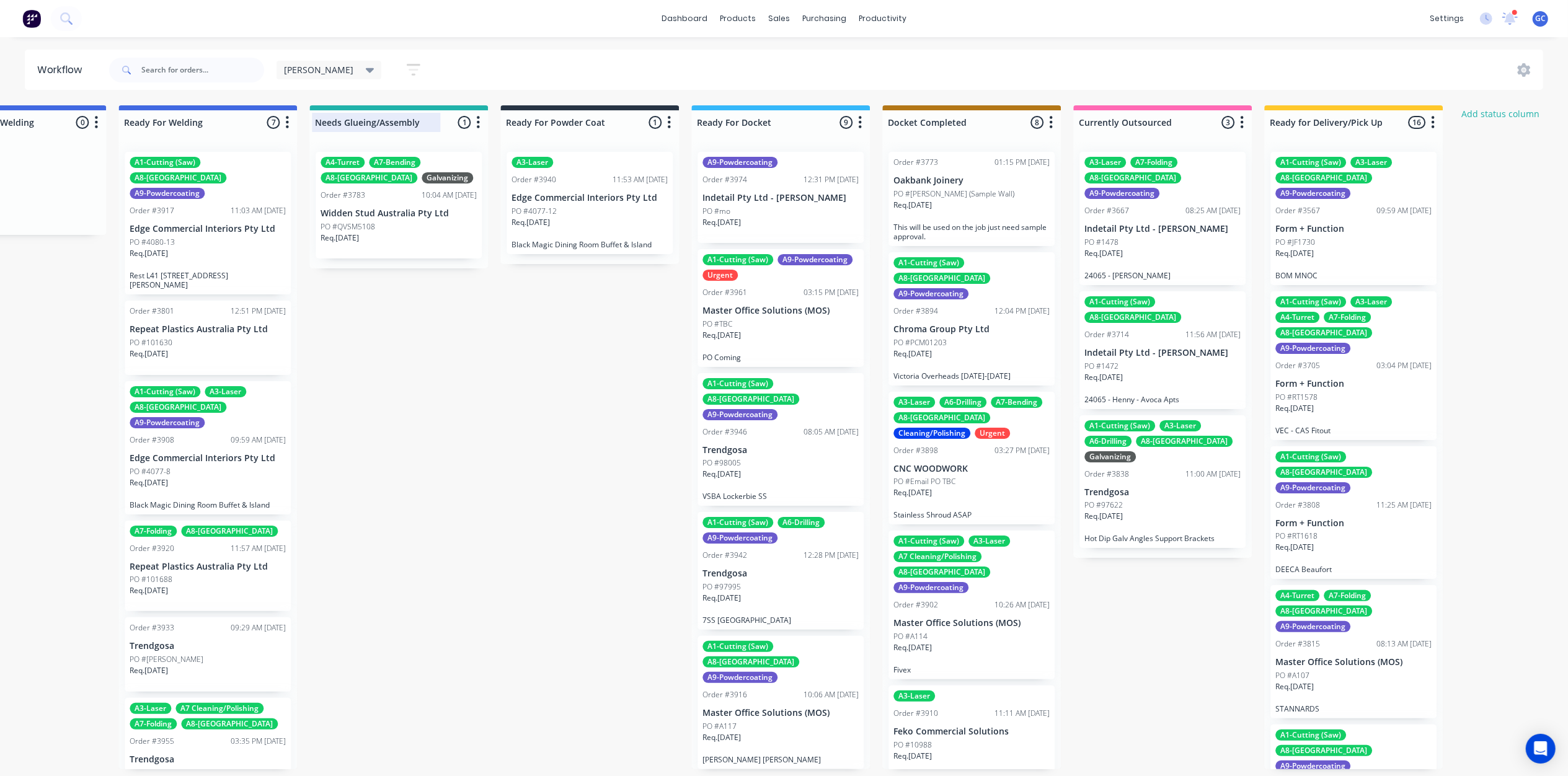
click at [343, 121] on input "Needs Glueing/Assembly" at bounding box center [376, 122] width 122 height 13
drag, startPoint x: 343, startPoint y: 121, endPoint x: 304, endPoint y: 125, distance: 39.2
type input "[PERSON_NAME]/Glueing/Assembly"
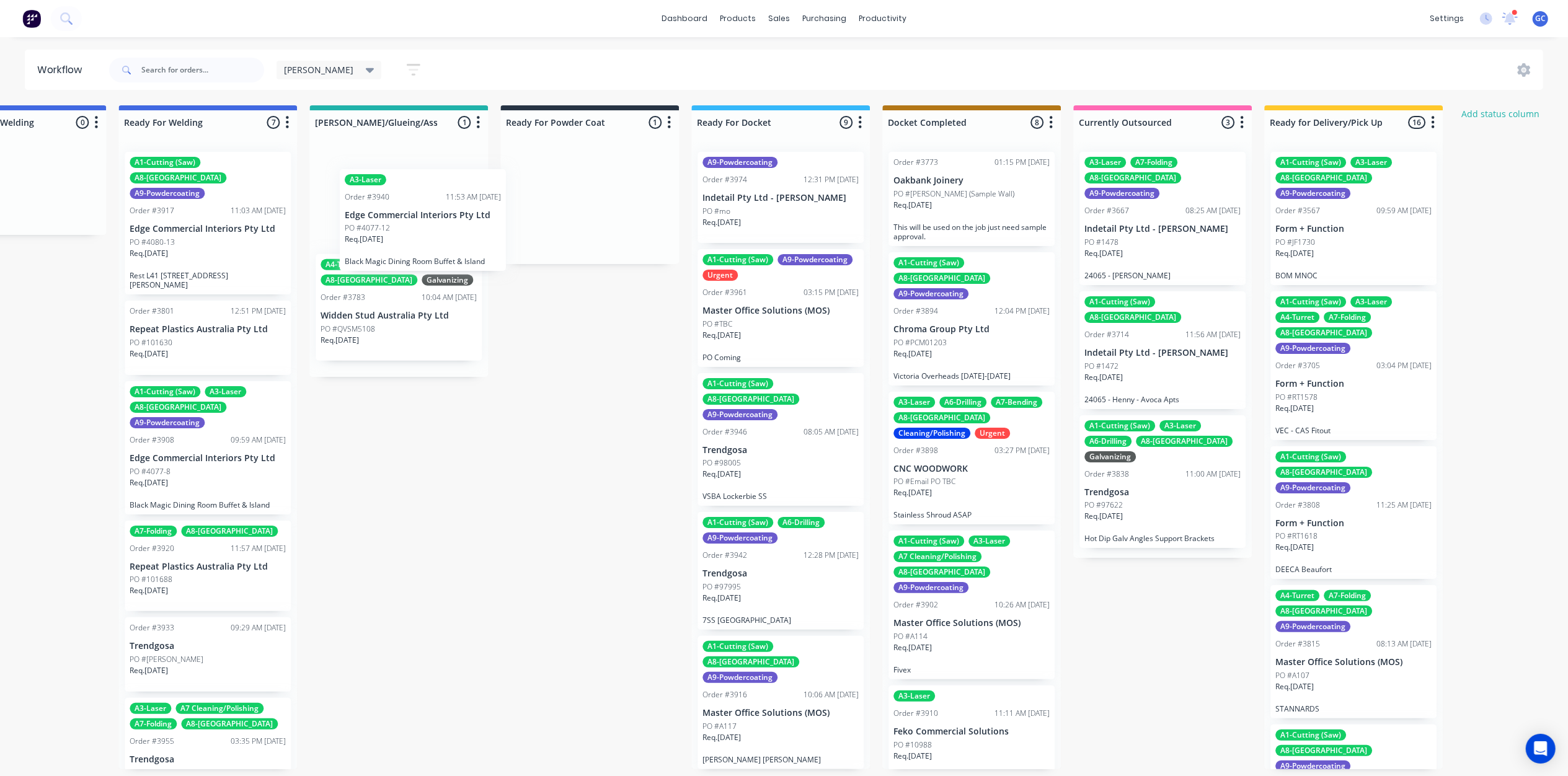
drag, startPoint x: 591, startPoint y: 219, endPoint x: 417, endPoint y: 248, distance: 176.4
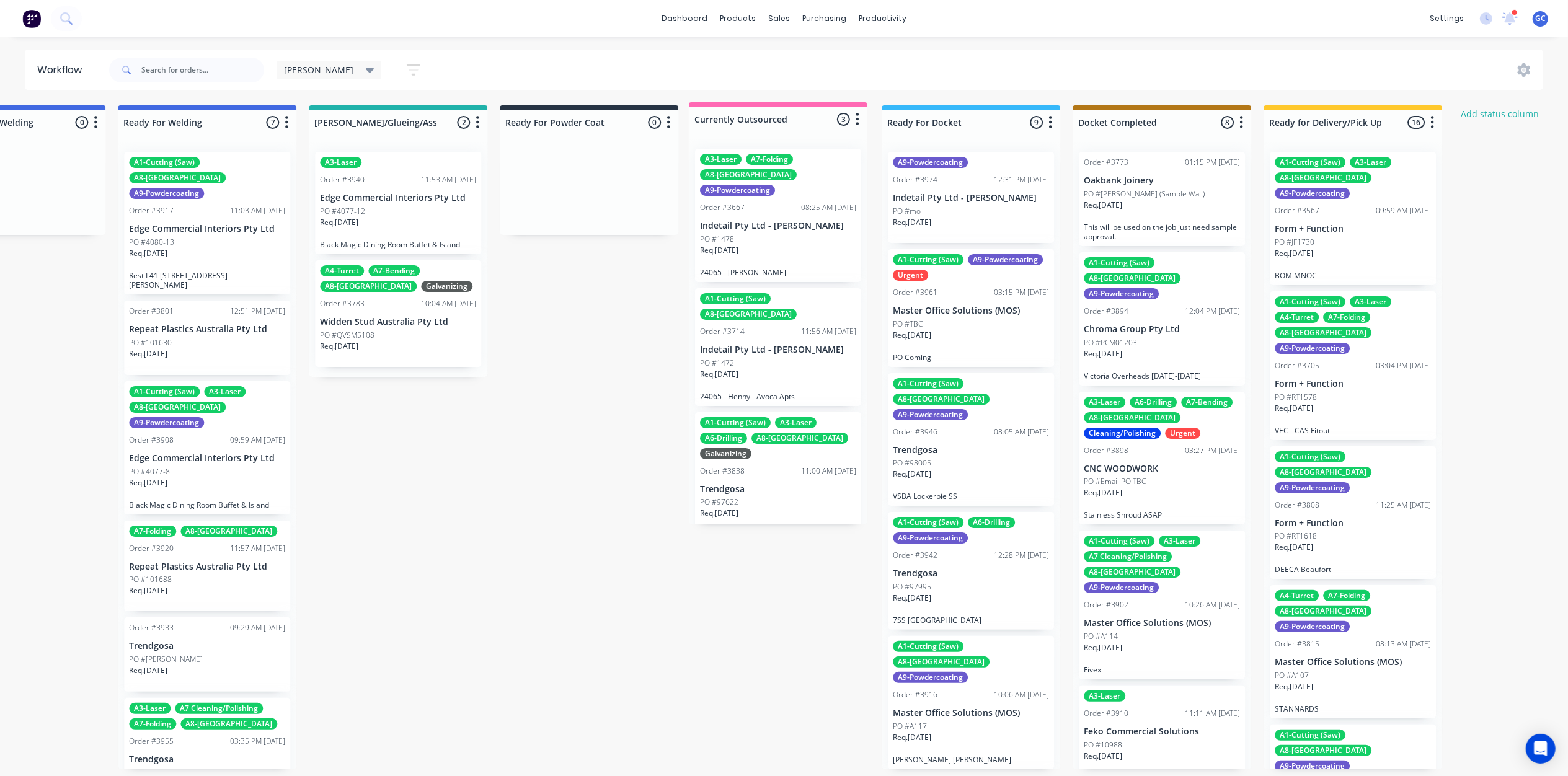
drag, startPoint x: 1201, startPoint y: 123, endPoint x: 816, endPoint y: 125, distance: 385.0
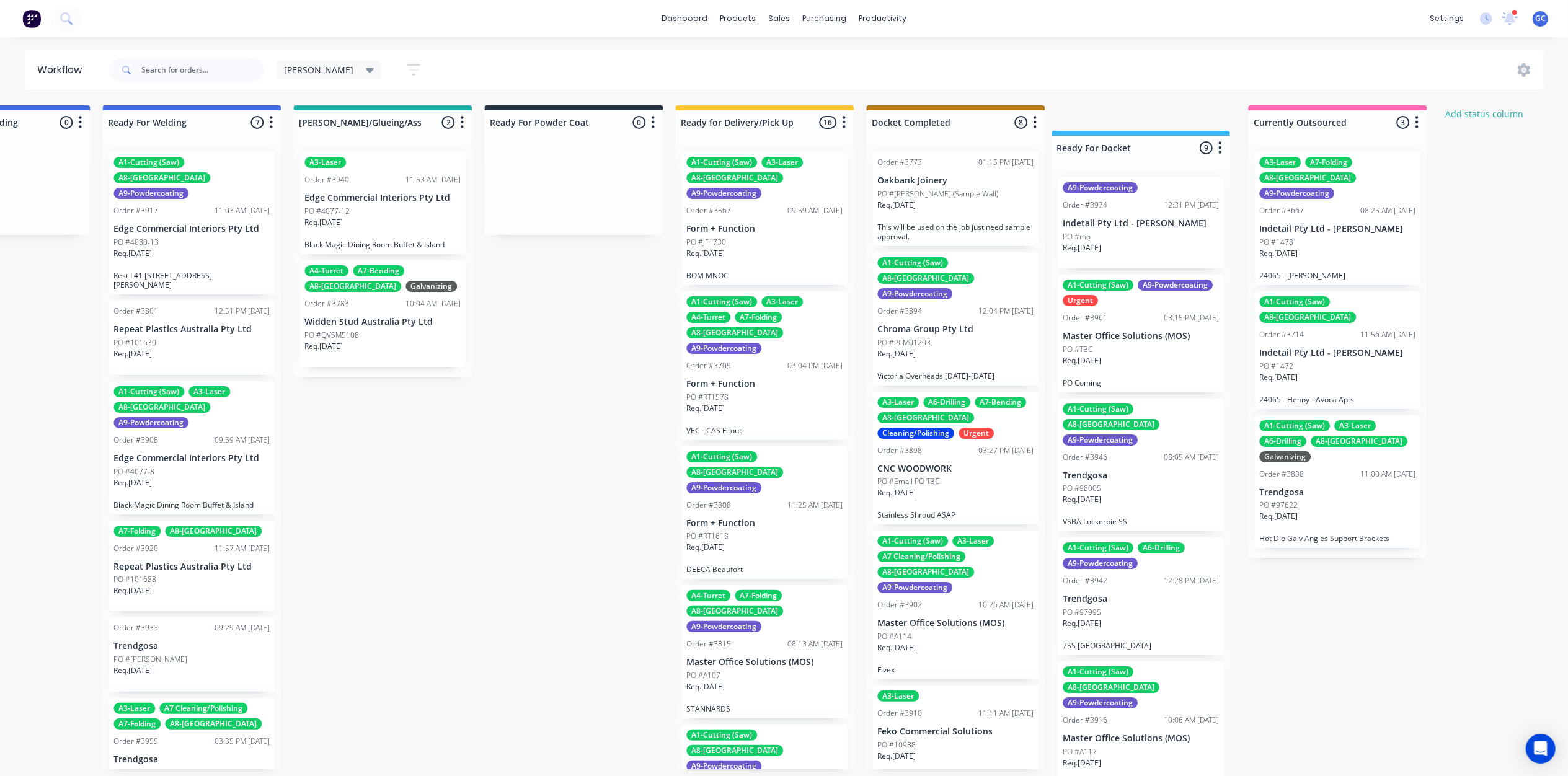
scroll to position [0, 2790]
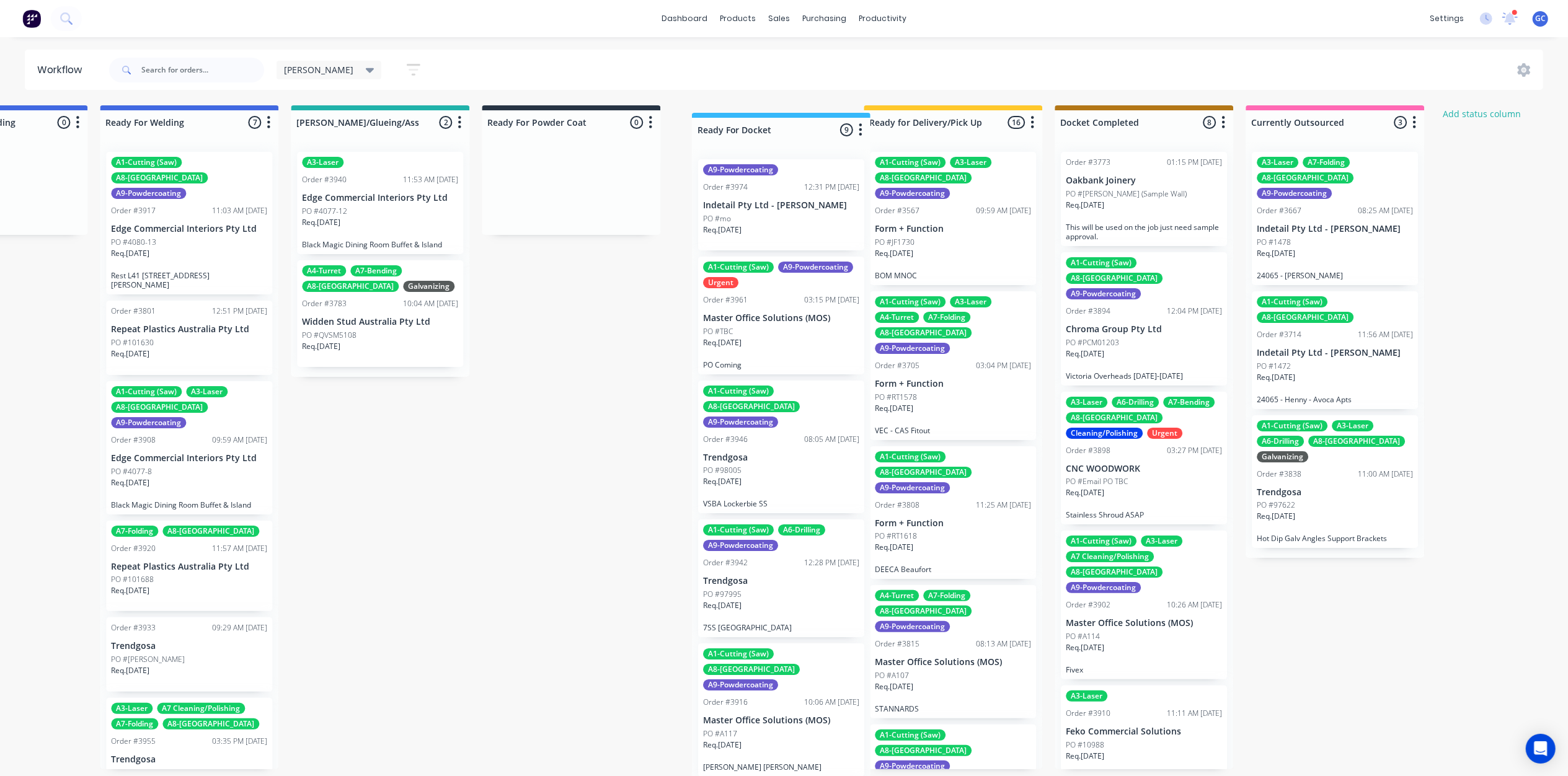
drag, startPoint x: 1399, startPoint y: 116, endPoint x: 821, endPoint y: 126, distance: 578.1
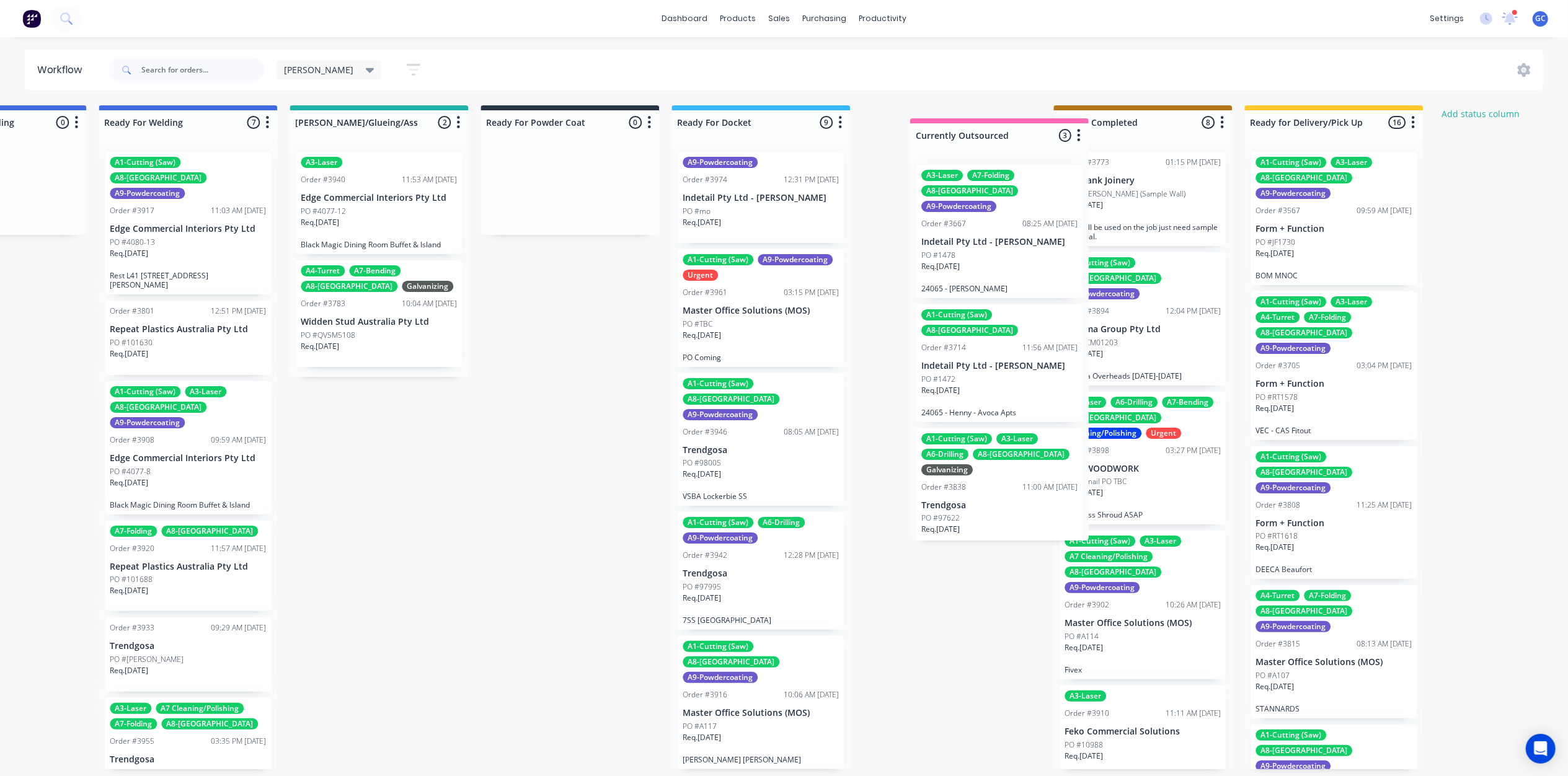
drag, startPoint x: 1184, startPoint y: 122, endPoint x: 1030, endPoint y: 137, distance: 154.7
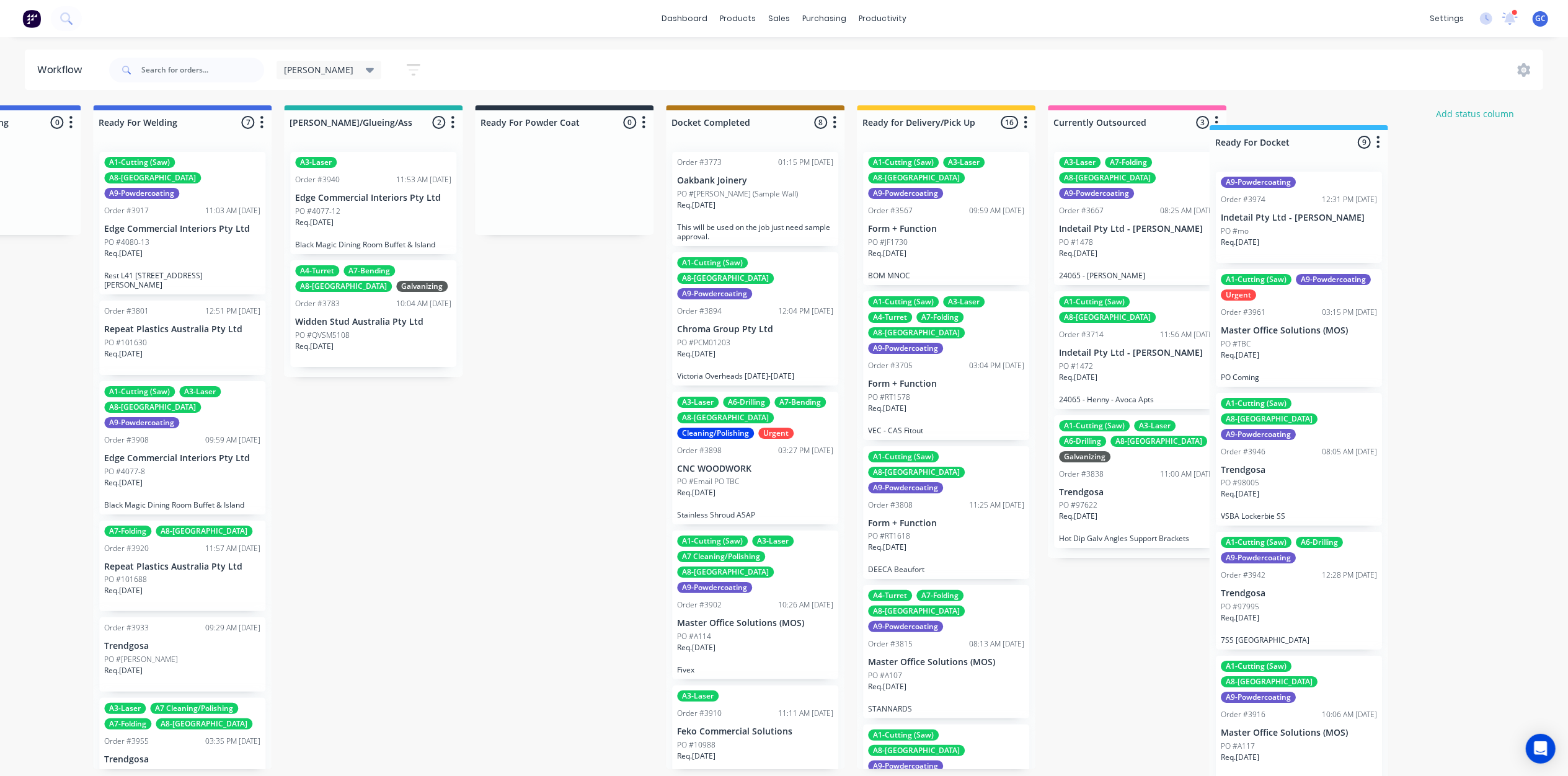
scroll to position [0, 2800]
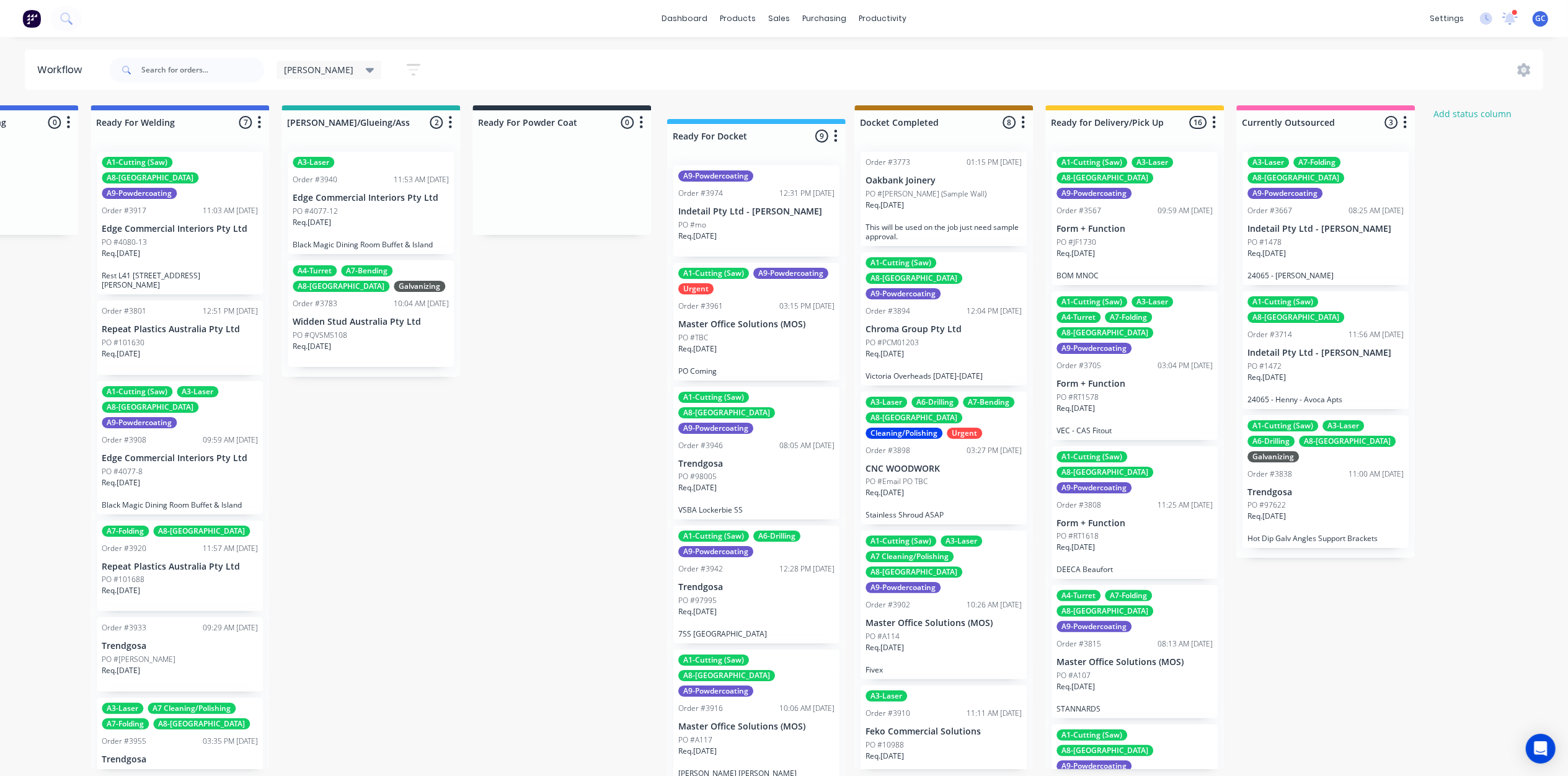
drag, startPoint x: 1381, startPoint y: 122, endPoint x: 786, endPoint y: 132, distance: 595.1
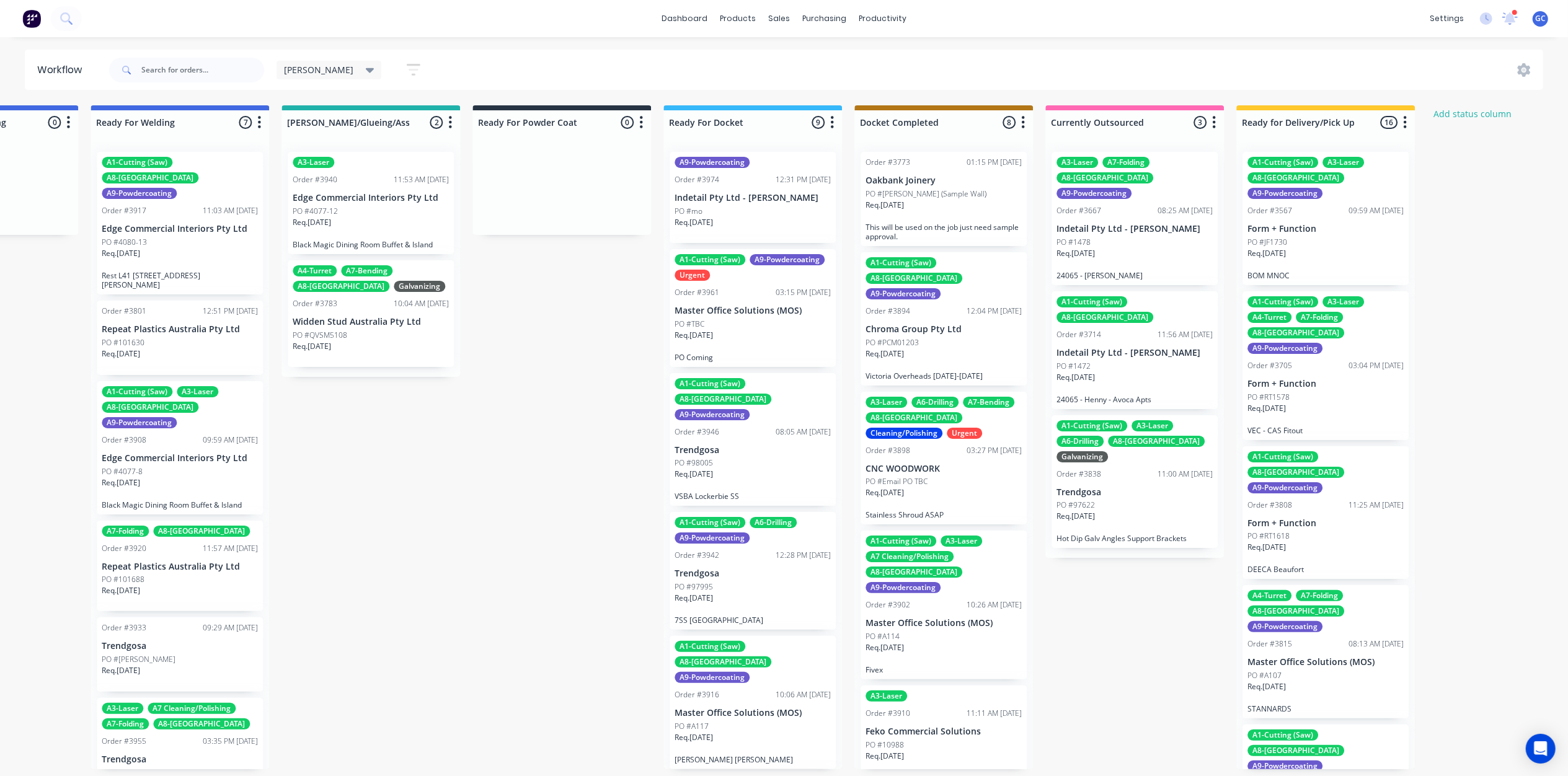
click at [299, 69] on span "[PERSON_NAME]" at bounding box center [318, 69] width 69 height 13
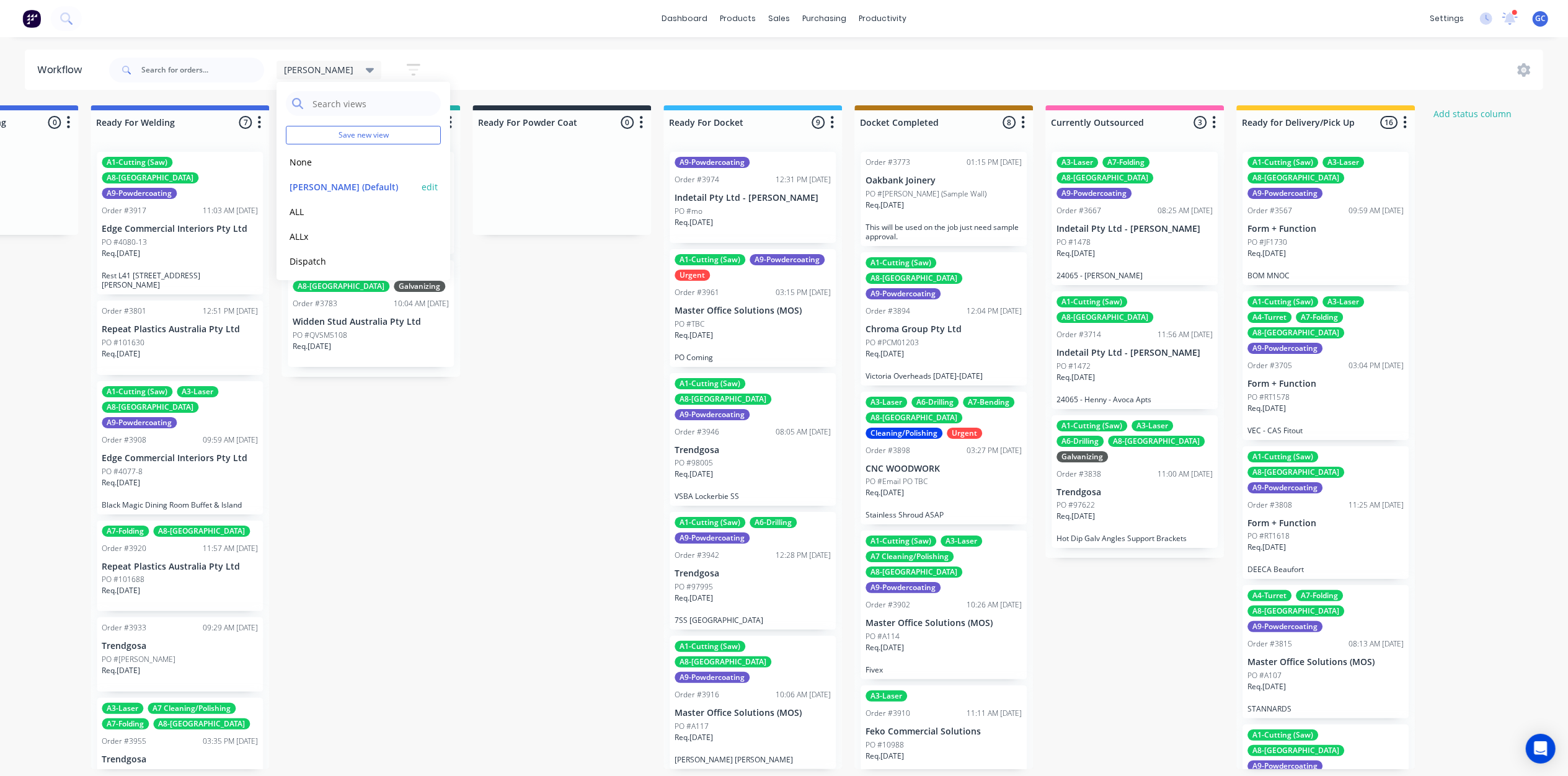
click at [422, 187] on button "edit" at bounding box center [429, 186] width 16 height 13
click at [518, 154] on button "Update" at bounding box center [506, 159] width 74 height 22
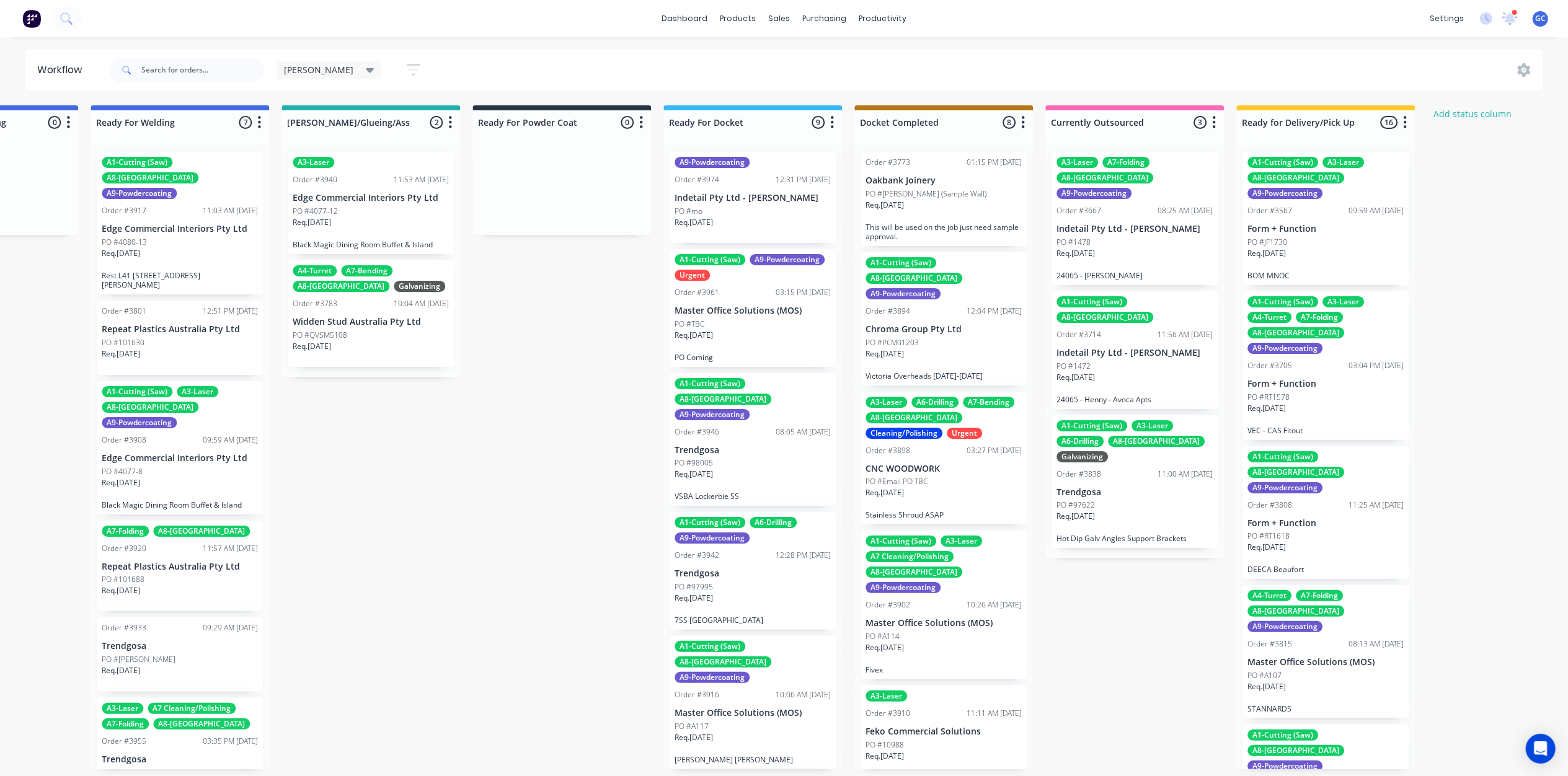
click at [918, 445] on div "A3-Laser A6-Drilling A7-Bending A8-Welding Cleaning/Polishing Urgent Order #389…" at bounding box center [944, 458] width 166 height 133
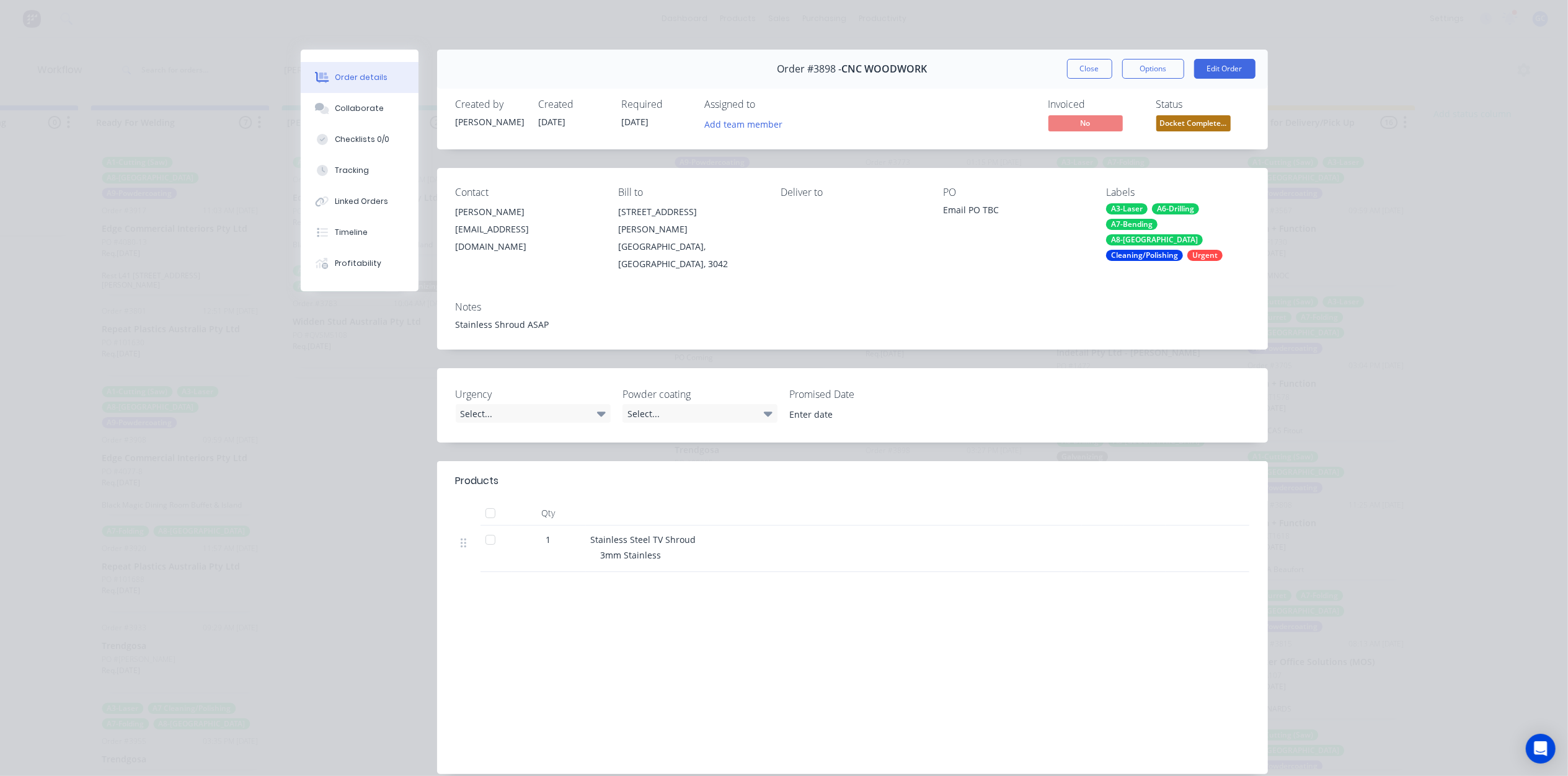
click at [1205, 122] on span "Docket Complete..." at bounding box center [1193, 123] width 74 height 15
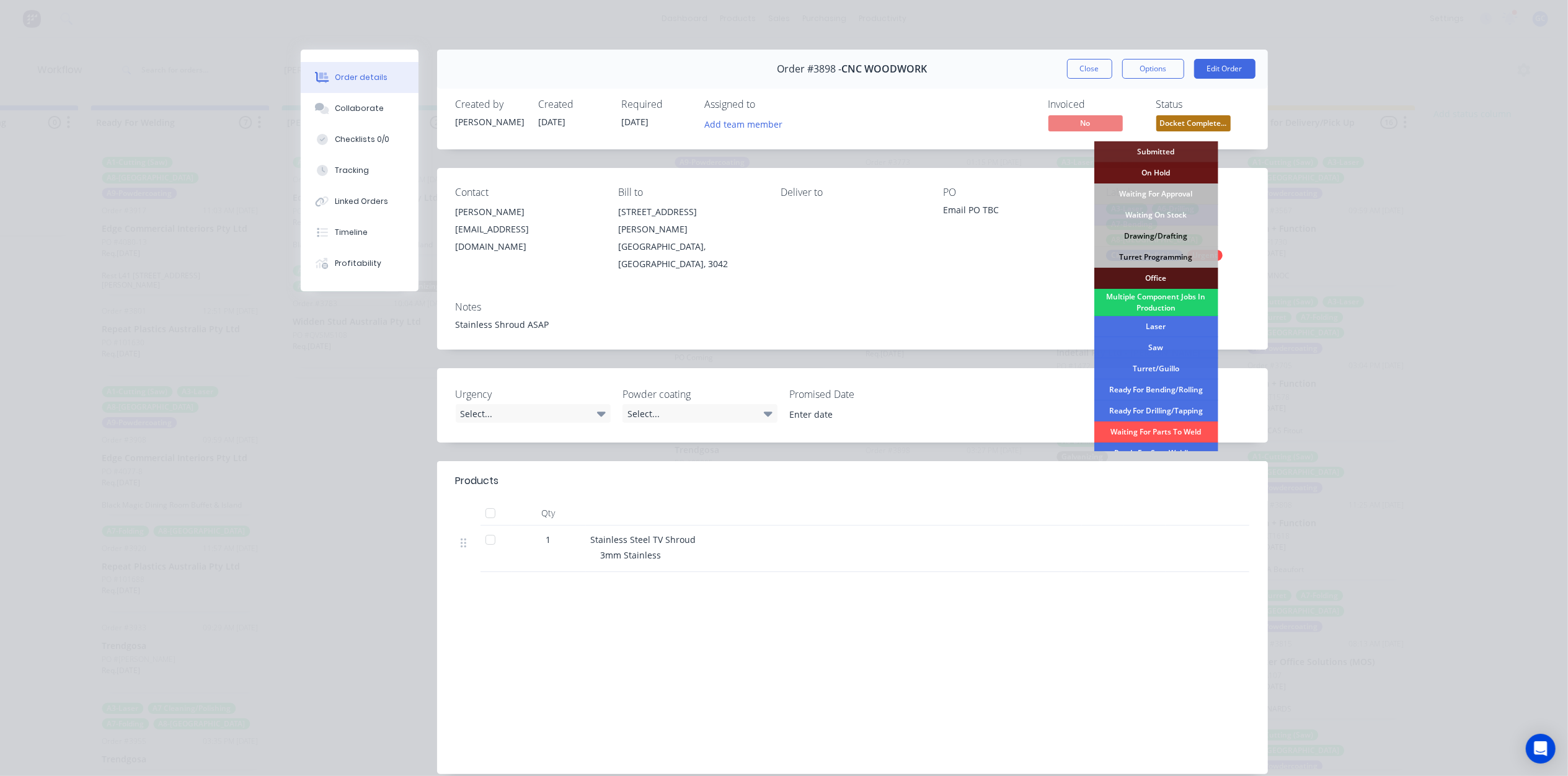
click at [972, 291] on div "Notes Stainless Shroud ASAP" at bounding box center [852, 320] width 830 height 58
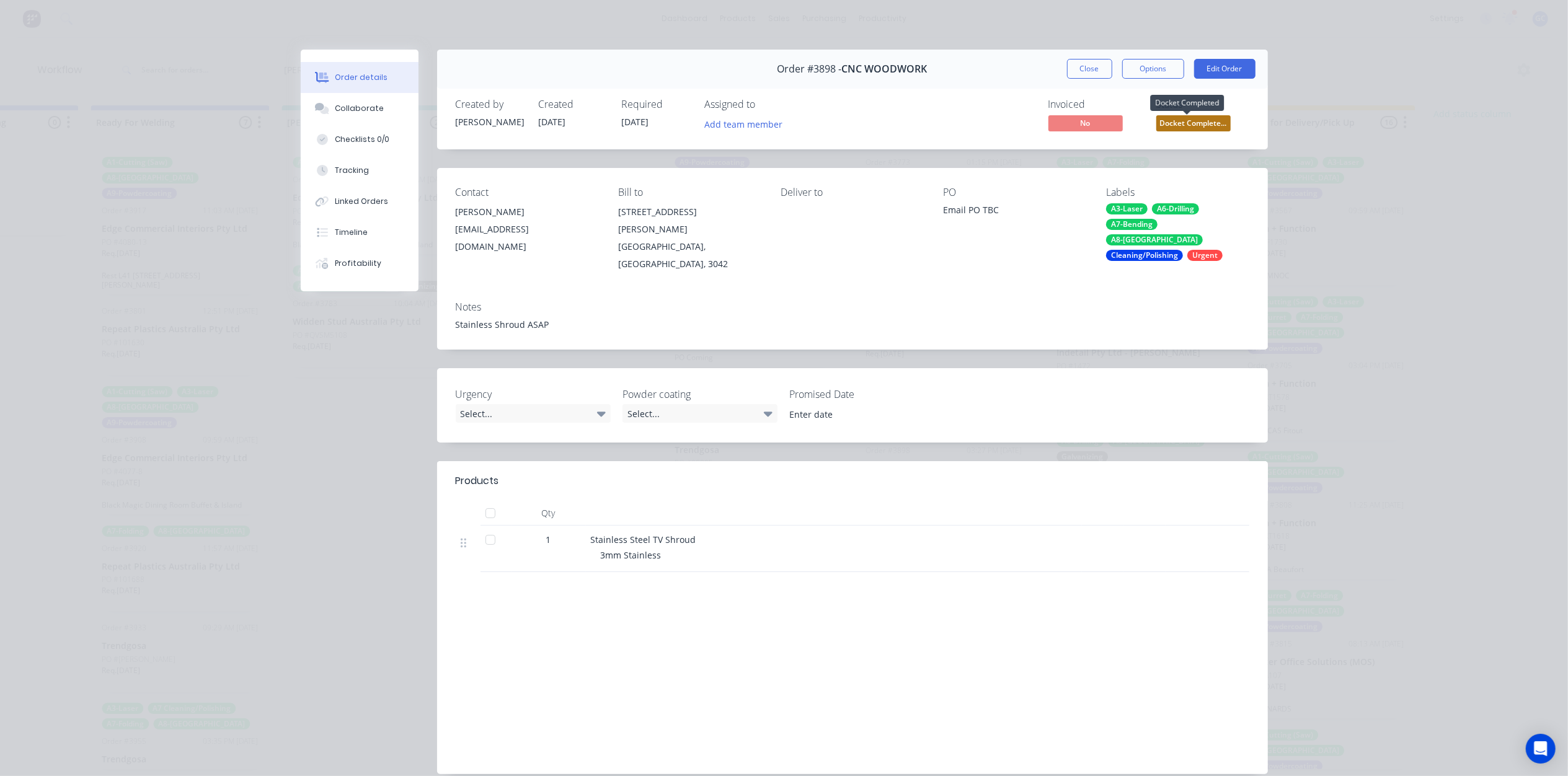
click at [1198, 125] on span "Docket Complete..." at bounding box center [1193, 123] width 74 height 15
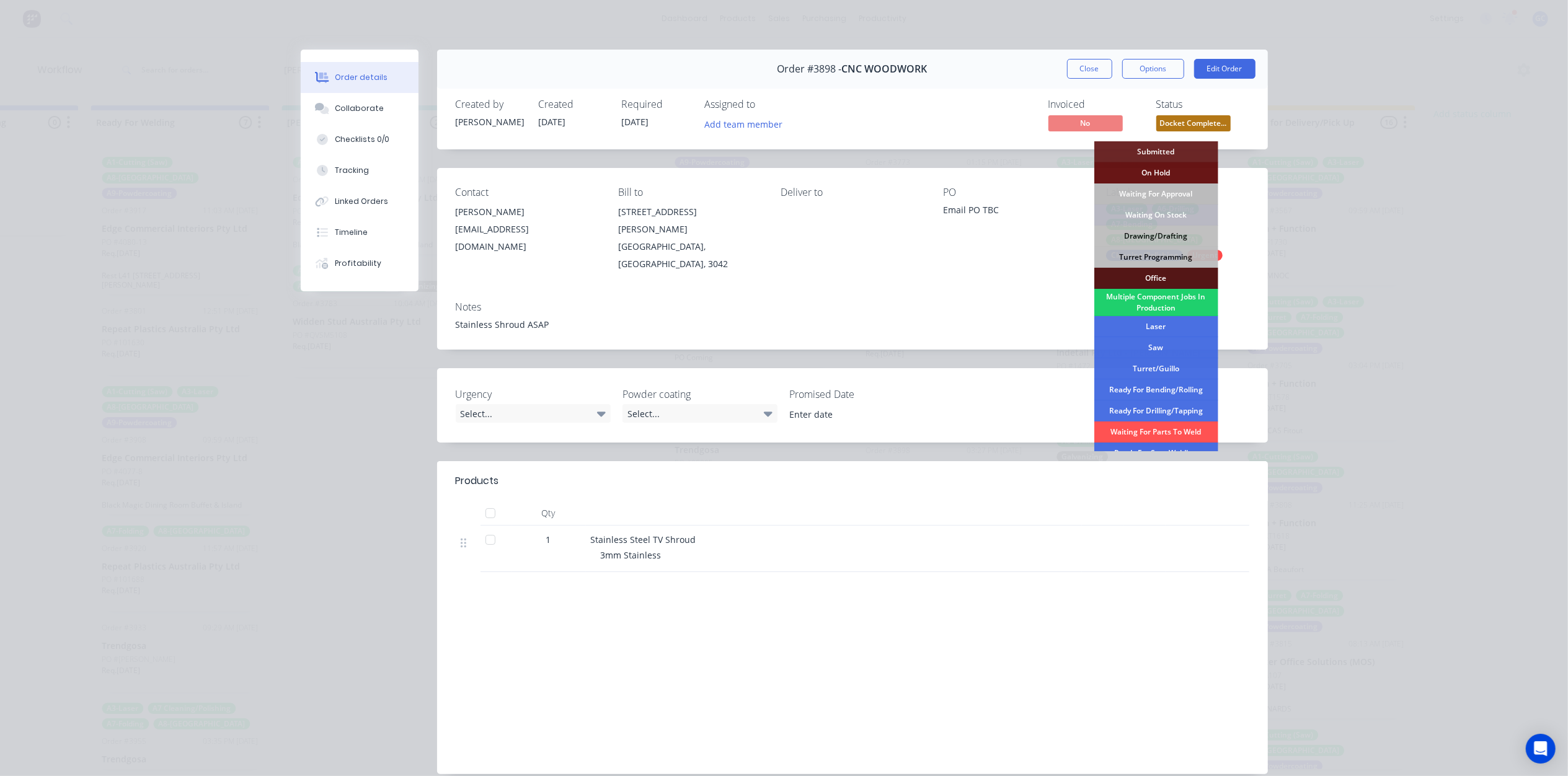
click at [925, 135] on div "Created by [PERSON_NAME] Created [DATE] Required [DATE] Assigned to Add team me…" at bounding box center [852, 116] width 830 height 65
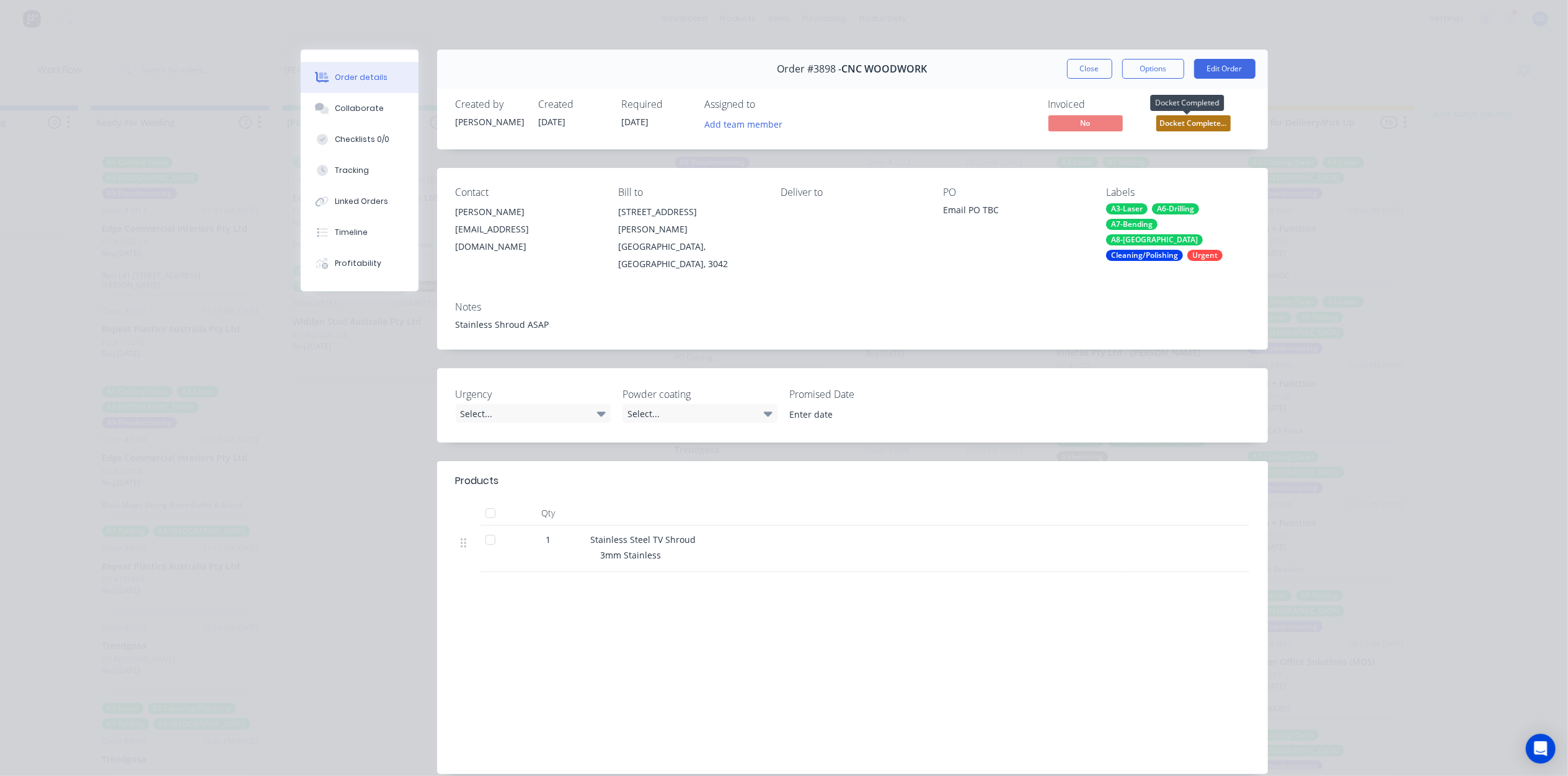
click at [1176, 123] on span "Docket Complete..." at bounding box center [1193, 123] width 74 height 15
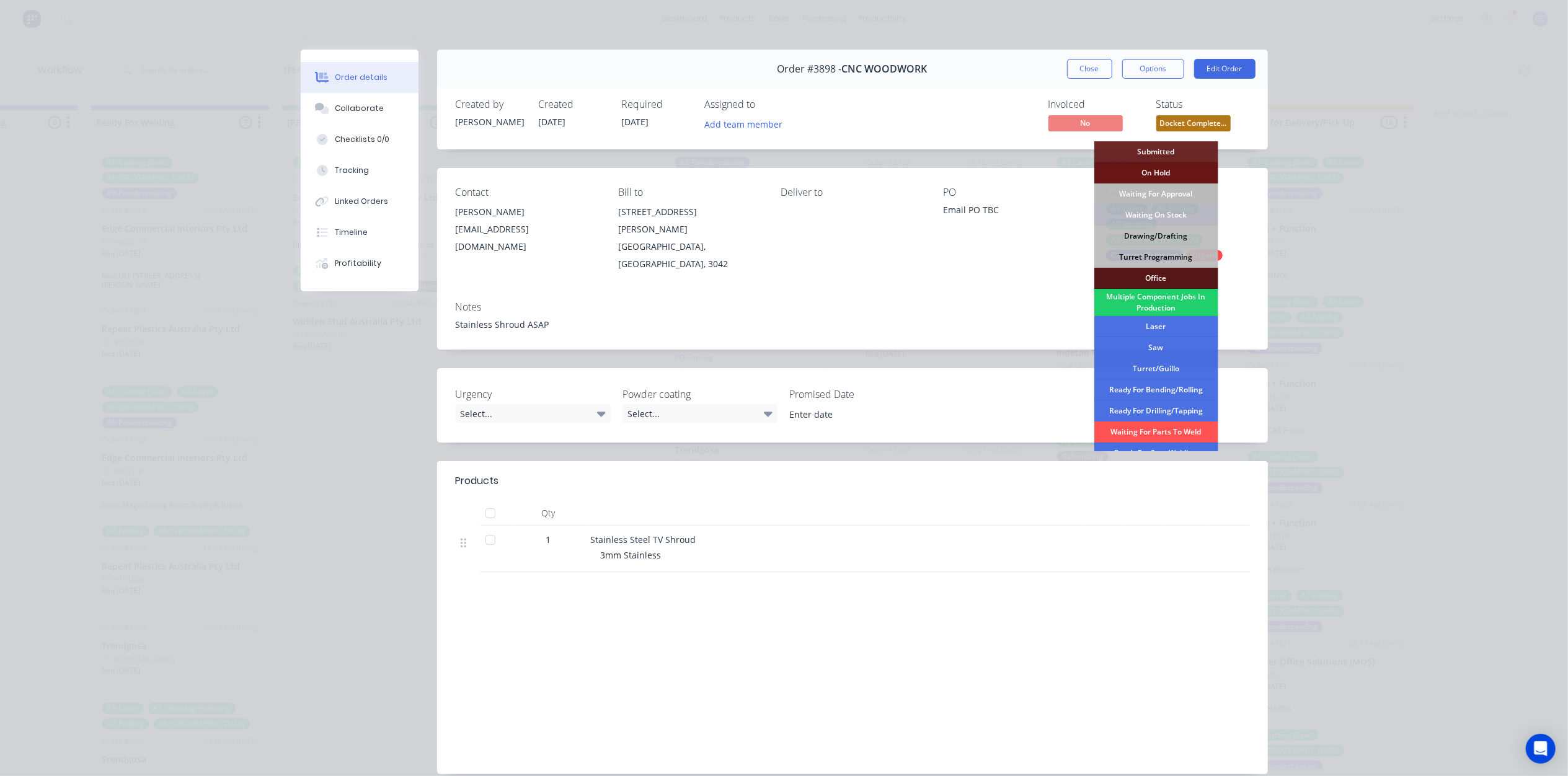
click at [1076, 68] on button "Close" at bounding box center [1089, 69] width 46 height 20
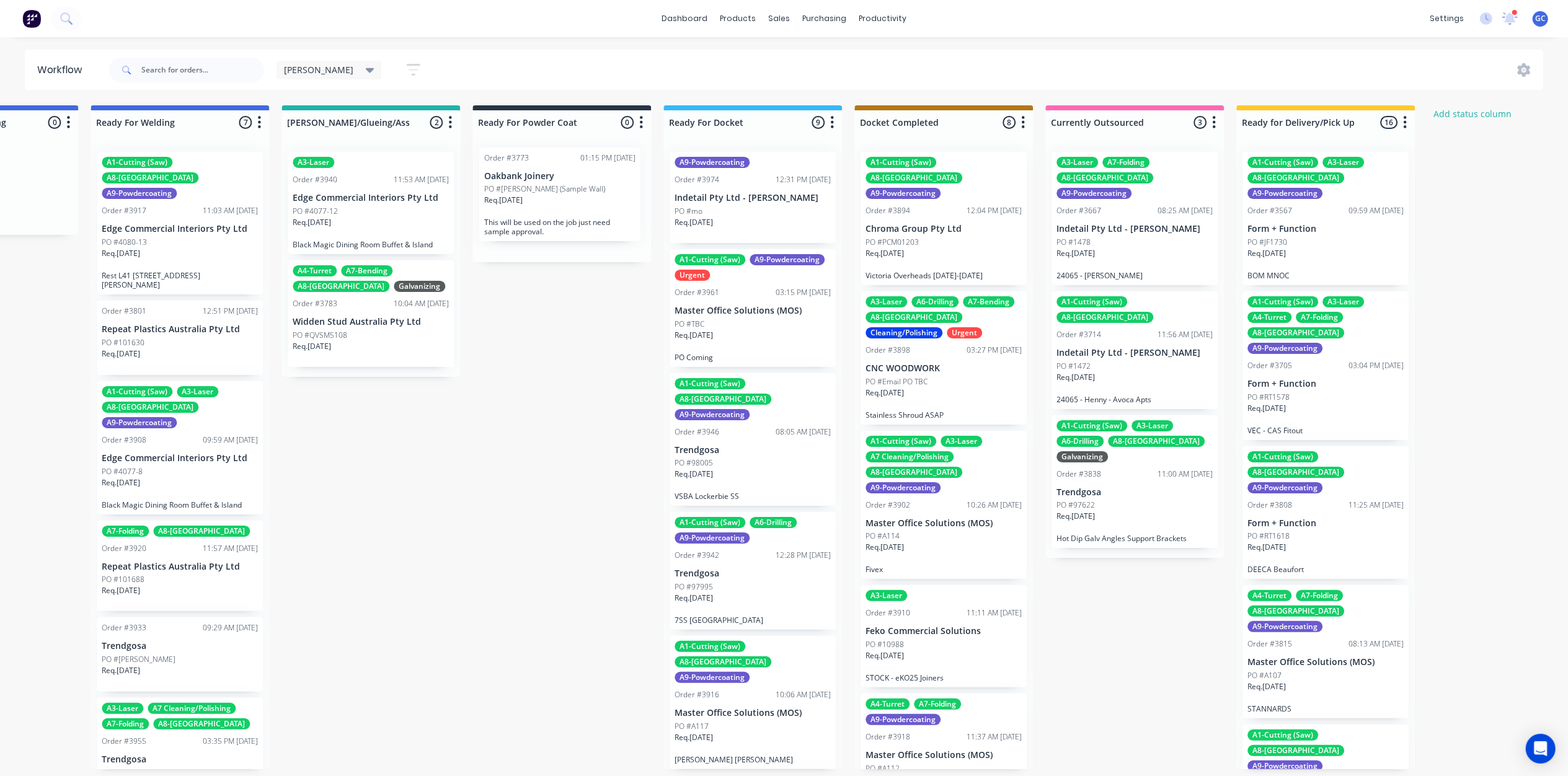
drag, startPoint x: 945, startPoint y: 184, endPoint x: 561, endPoint y: 187, distance: 384.0
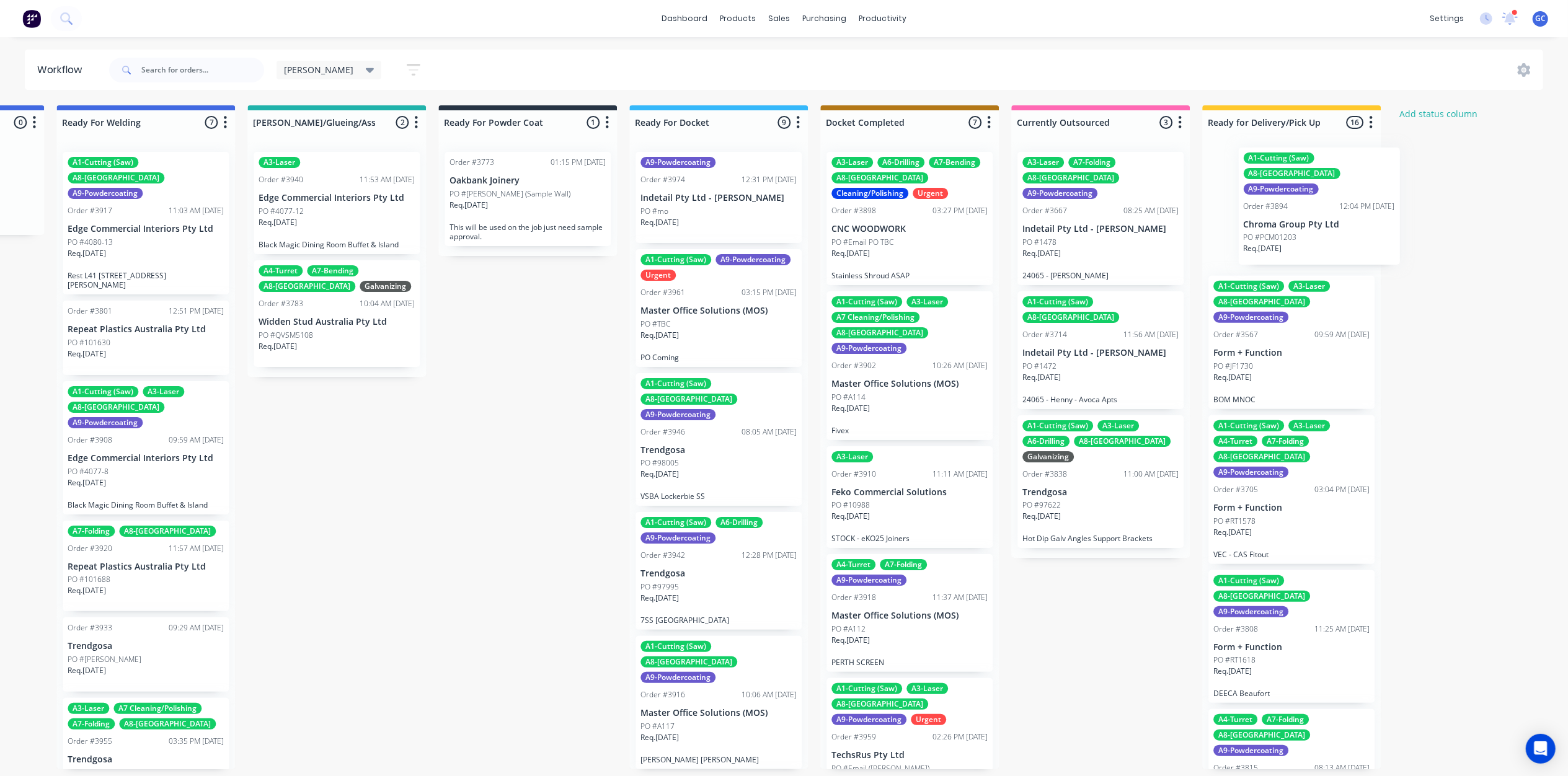
scroll to position [0, 2837]
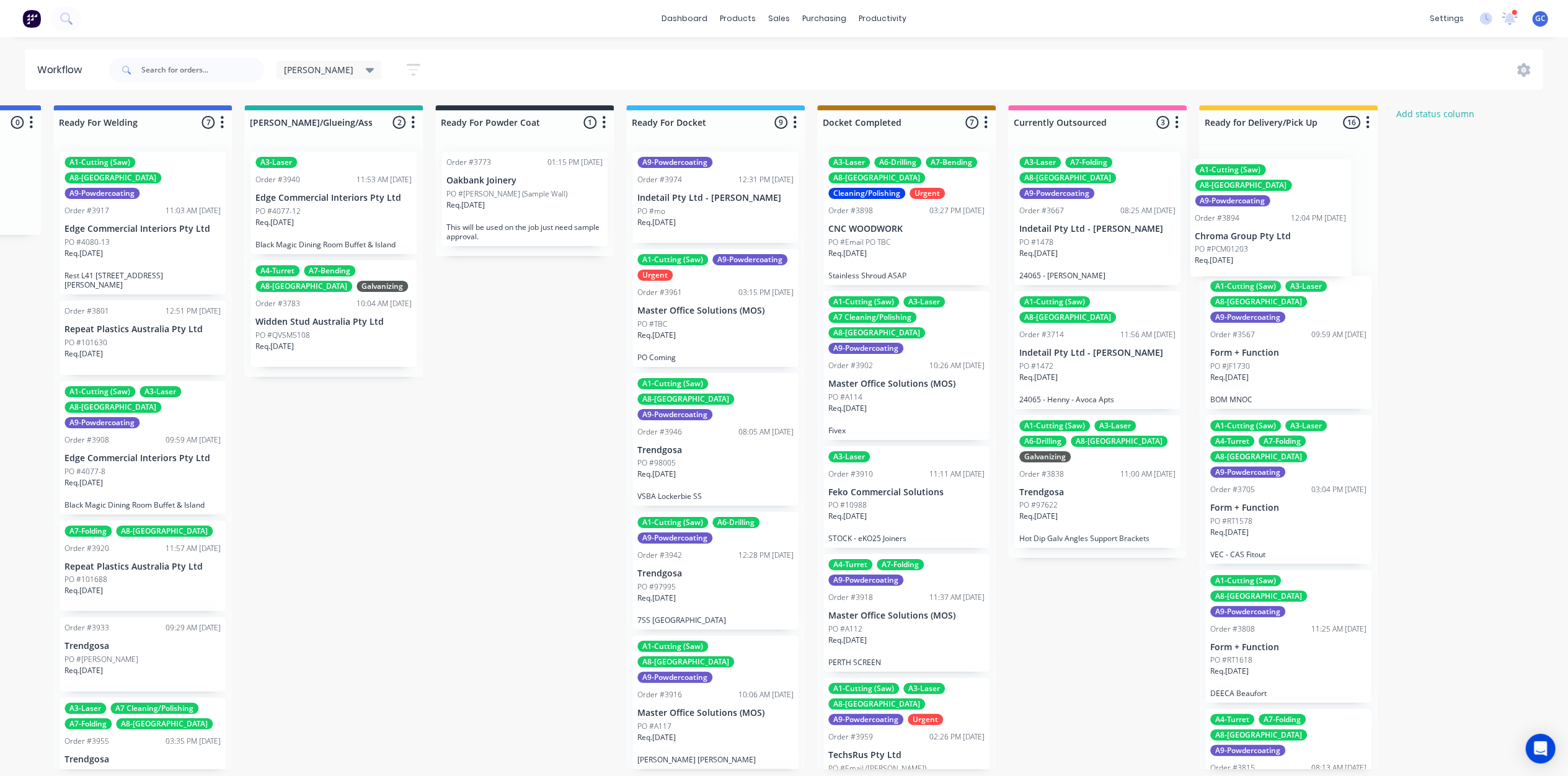
drag, startPoint x: 953, startPoint y: 226, endPoint x: 1287, endPoint y: 233, distance: 334.1
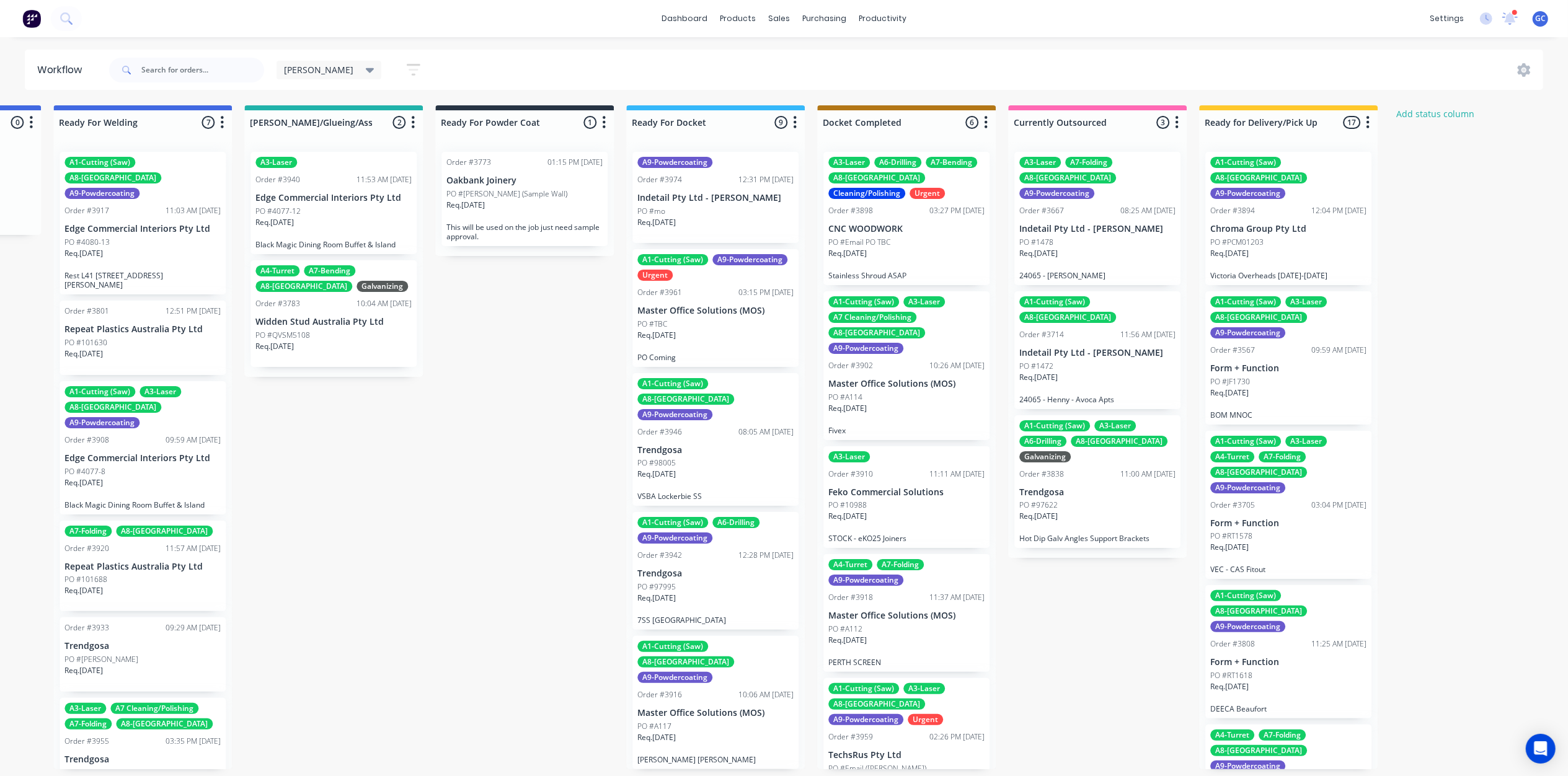
click at [888, 237] on p "PO #Email PO TBC" at bounding box center [859, 242] width 62 height 11
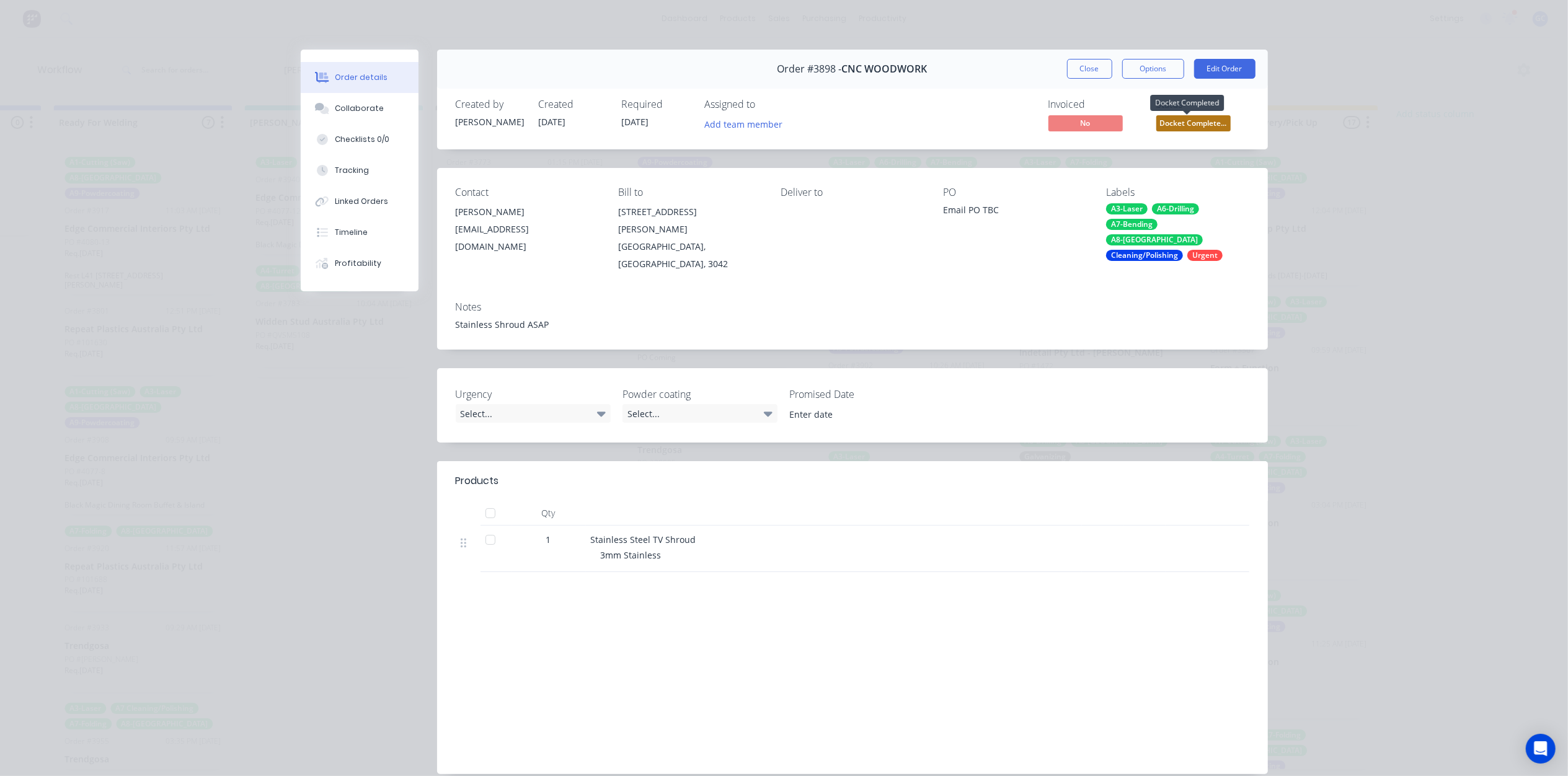
click at [1187, 123] on span "Docket Complete..." at bounding box center [1193, 123] width 74 height 15
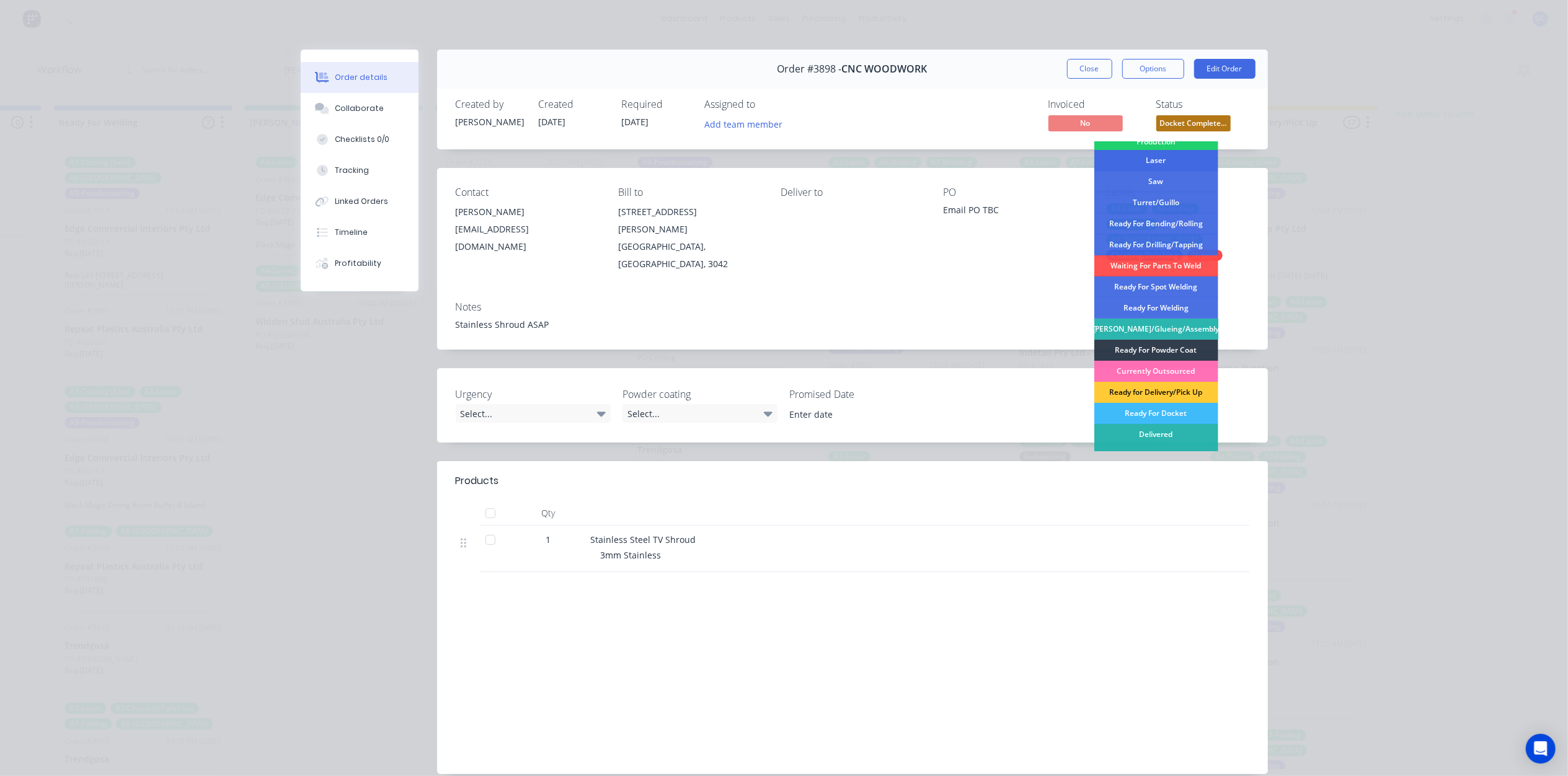
scroll to position [181, 0]
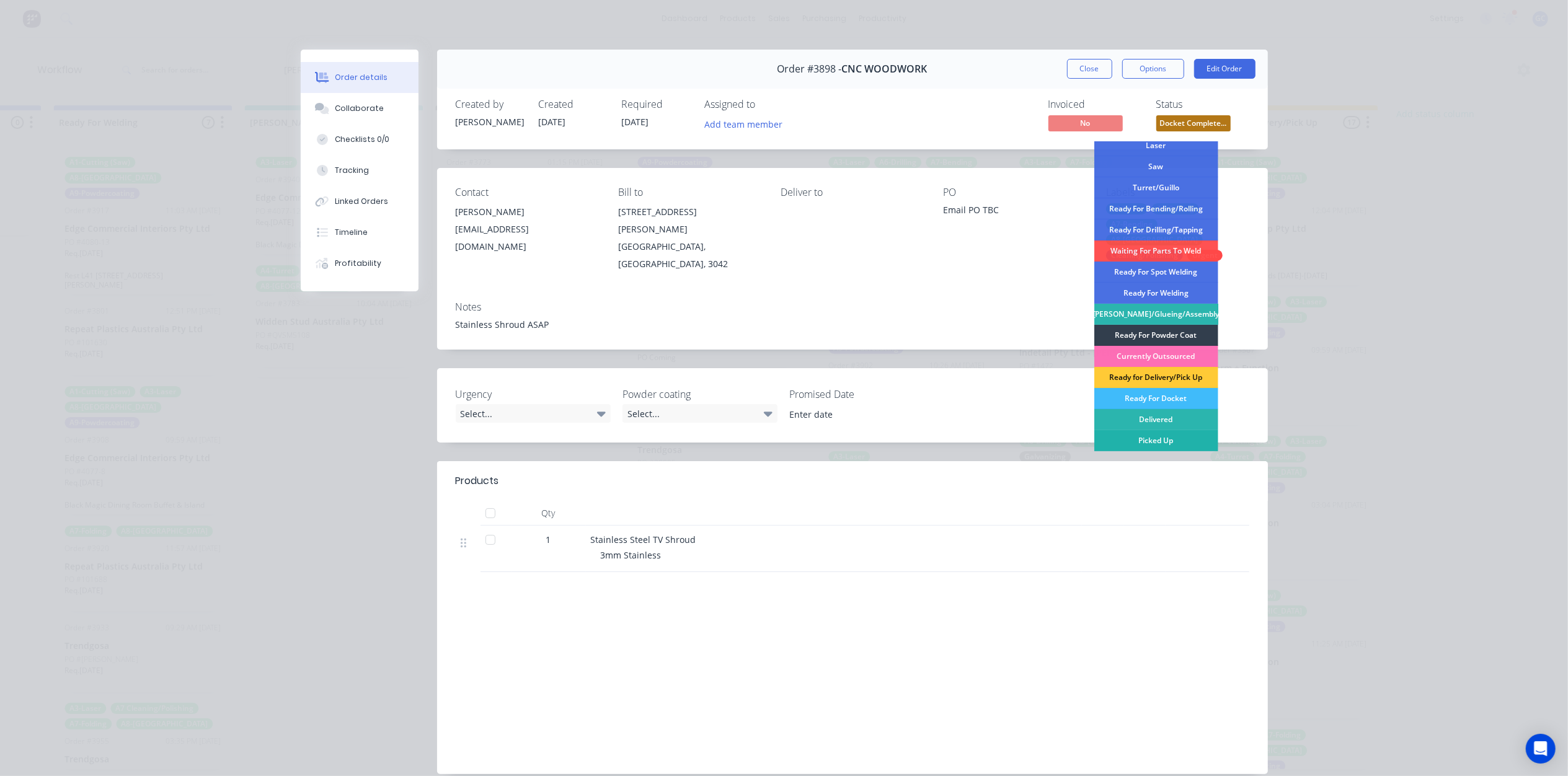
click at [1158, 441] on div "Picked Up" at bounding box center [1155, 440] width 124 height 21
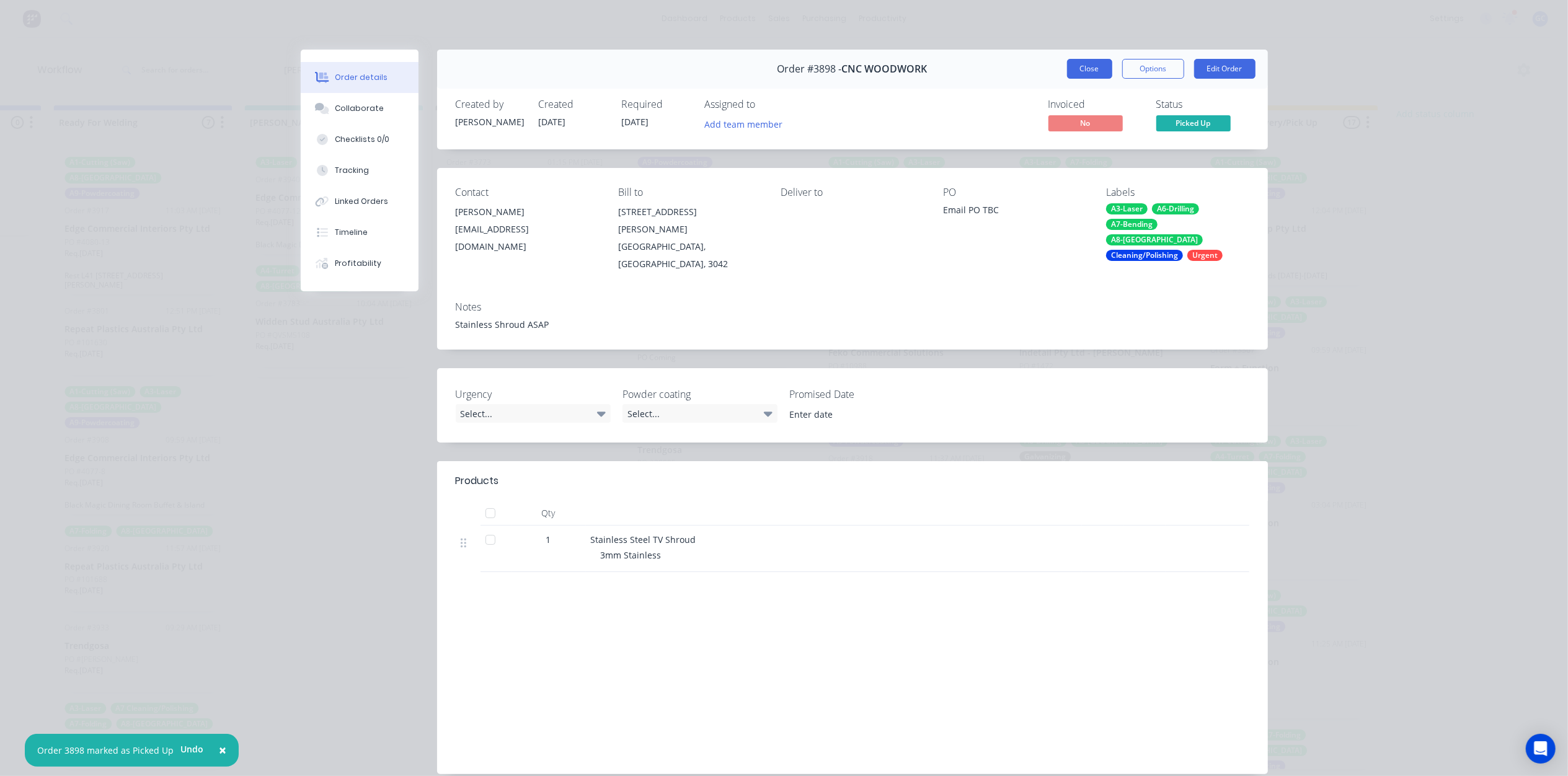
click at [1099, 72] on button "Close" at bounding box center [1089, 69] width 46 height 20
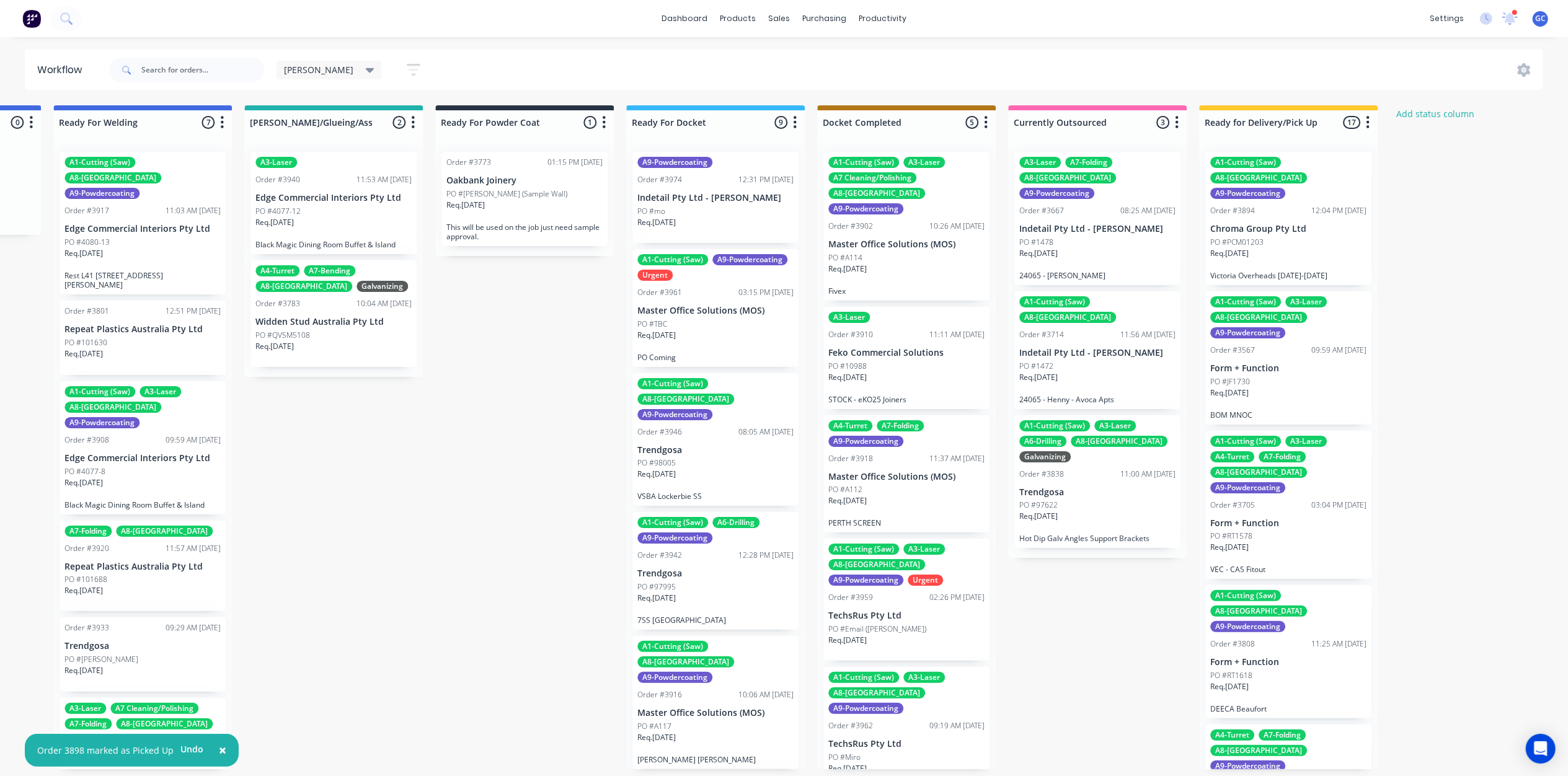
click at [1285, 248] on div "Req. [DATE]" at bounding box center [1288, 258] width 156 height 21
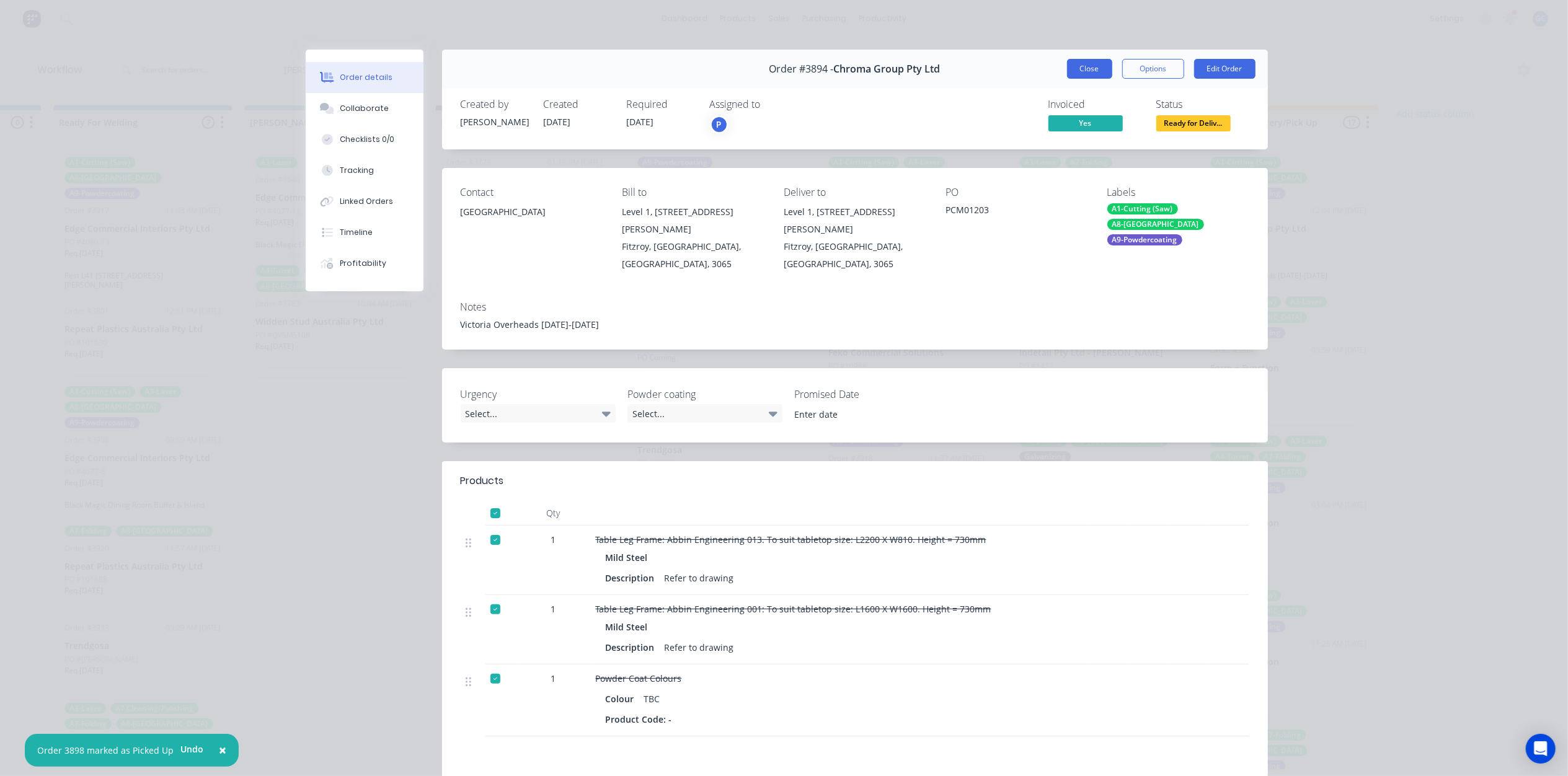
click at [1087, 68] on button "Close" at bounding box center [1089, 69] width 46 height 20
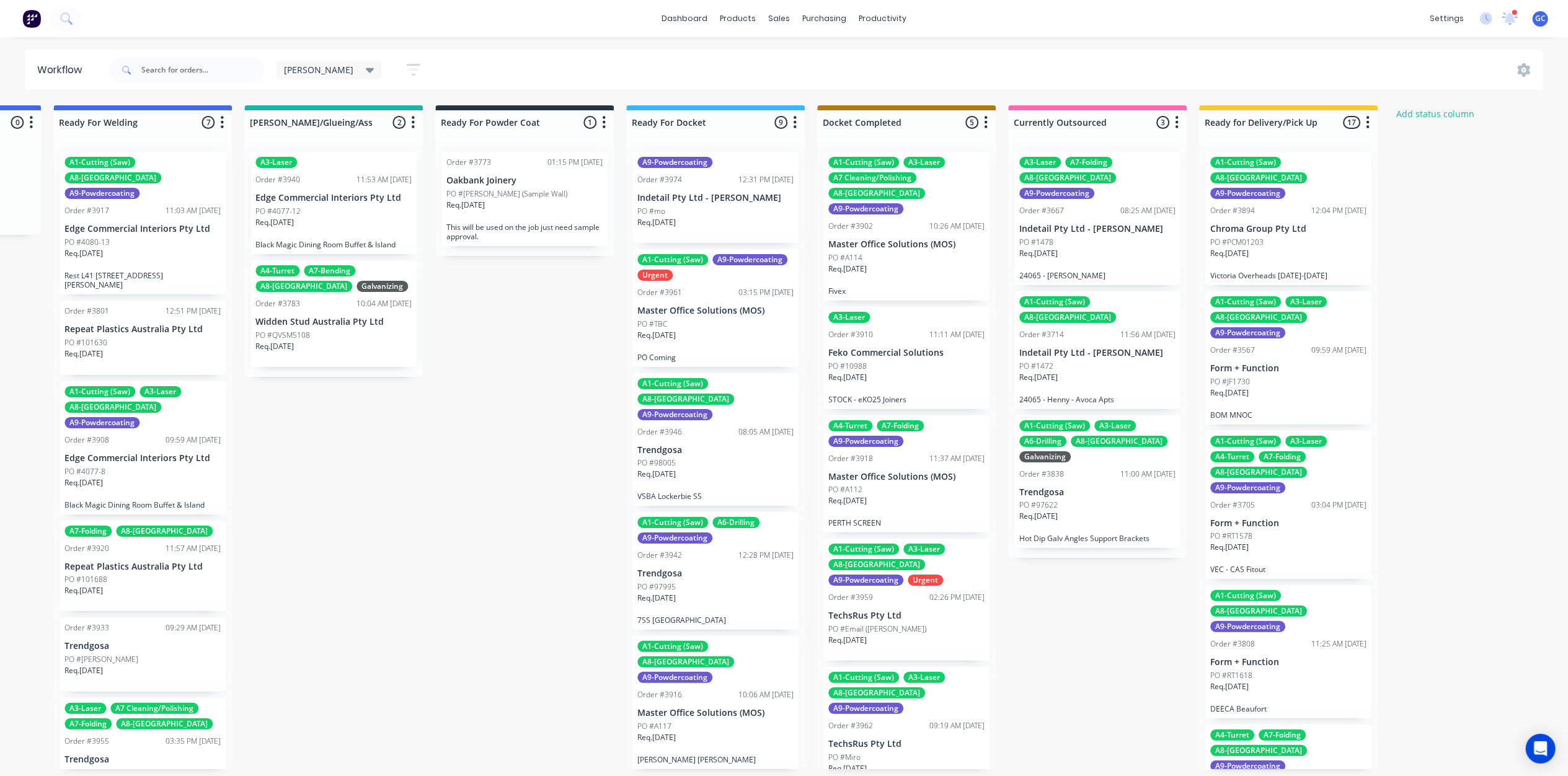
click at [903, 252] on div "PO #A114" at bounding box center [906, 257] width 156 height 11
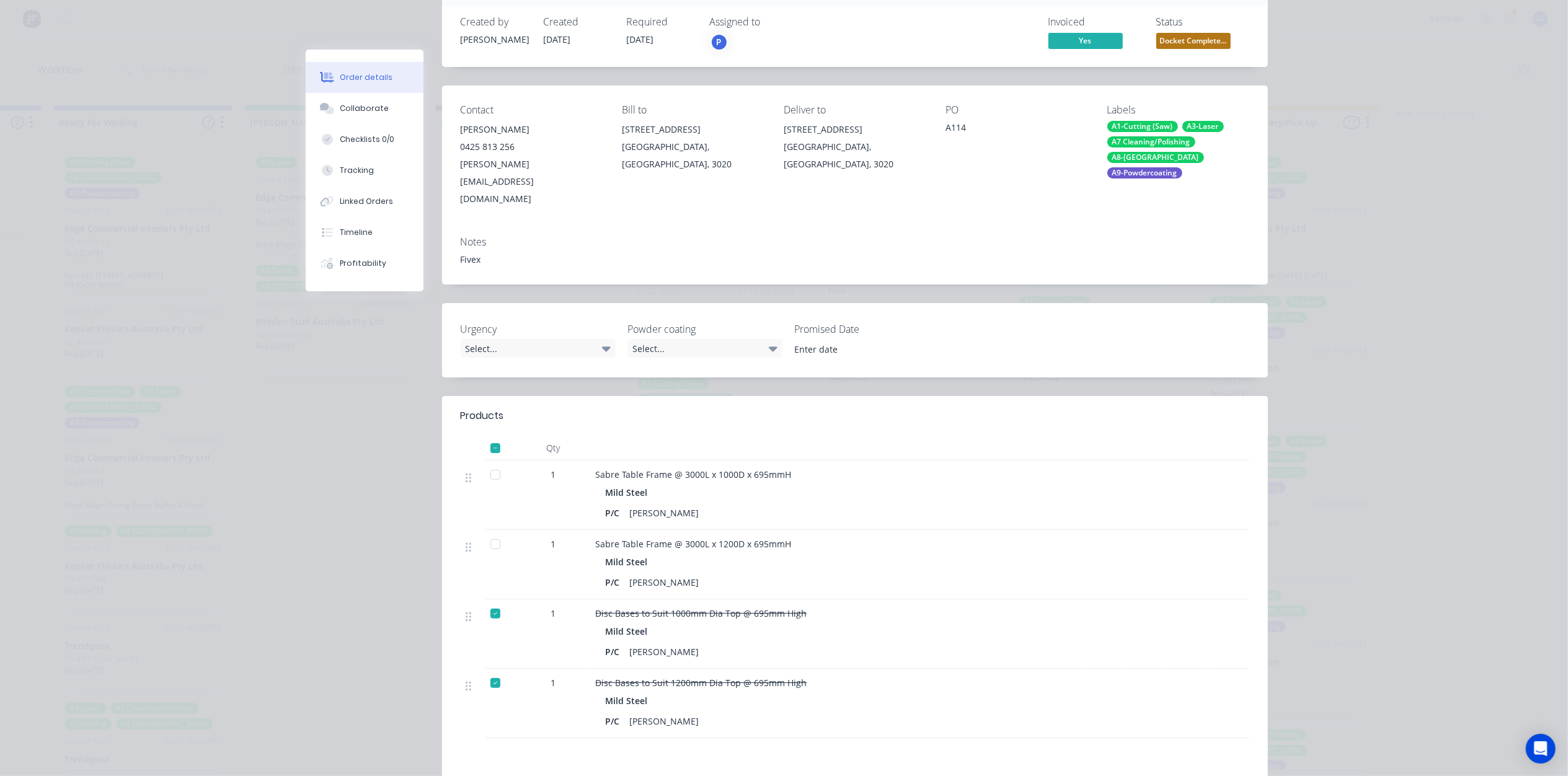
scroll to position [0, 0]
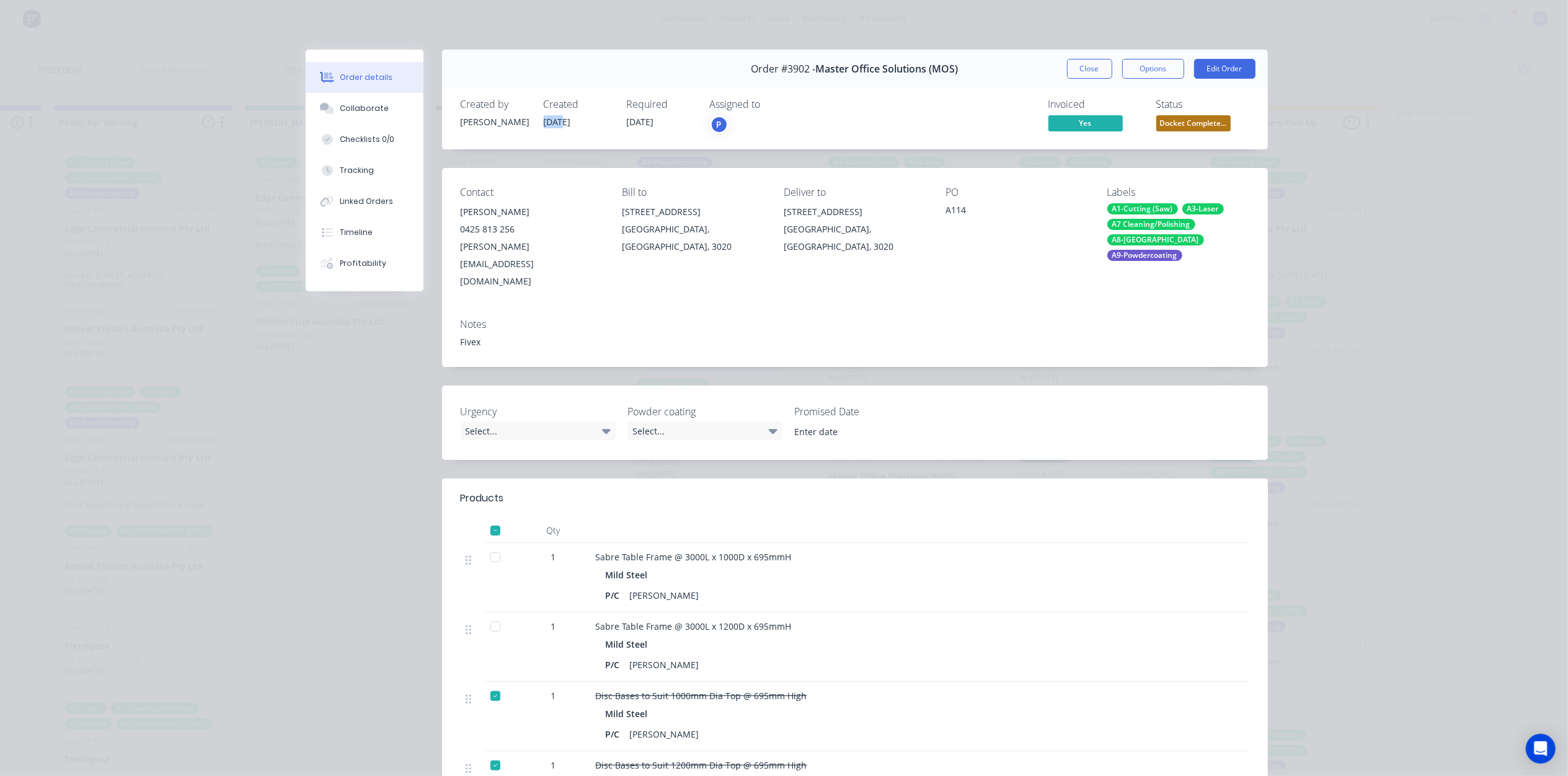
drag, startPoint x: 536, startPoint y: 117, endPoint x: 556, endPoint y: 125, distance: 21.5
click at [556, 125] on div "Created by [PERSON_NAME] Created [DATE] Required [DATE] Assigned to P" at bounding box center [646, 116] width 373 height 36
click at [797, 566] on div "Mild Steel P/C [PERSON_NAME]" at bounding box center [839, 585] width 486 height 39
click at [1087, 72] on button "Close" at bounding box center [1089, 69] width 46 height 20
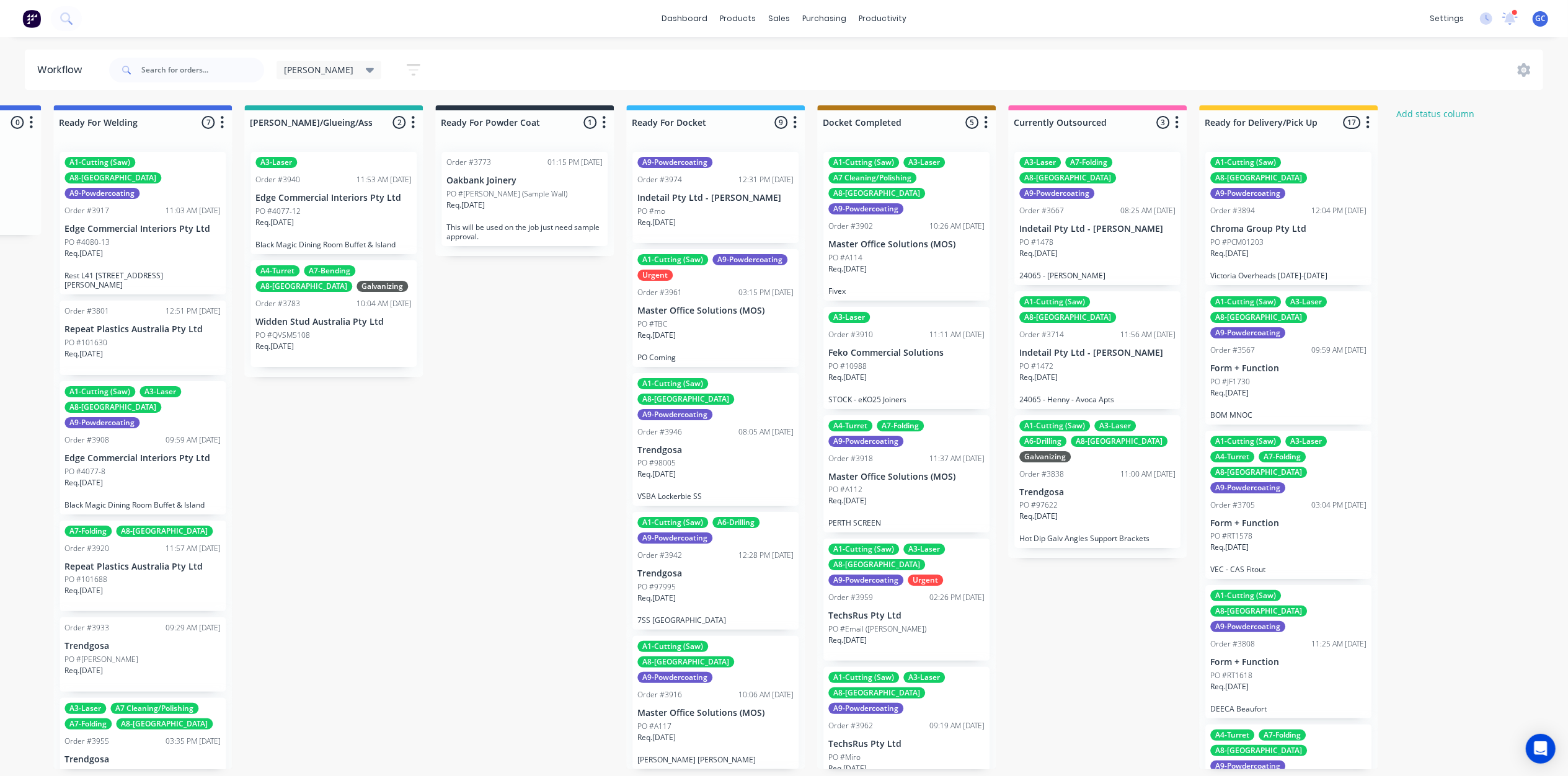
click at [925, 361] on div "PO #10988" at bounding box center [906, 366] width 156 height 11
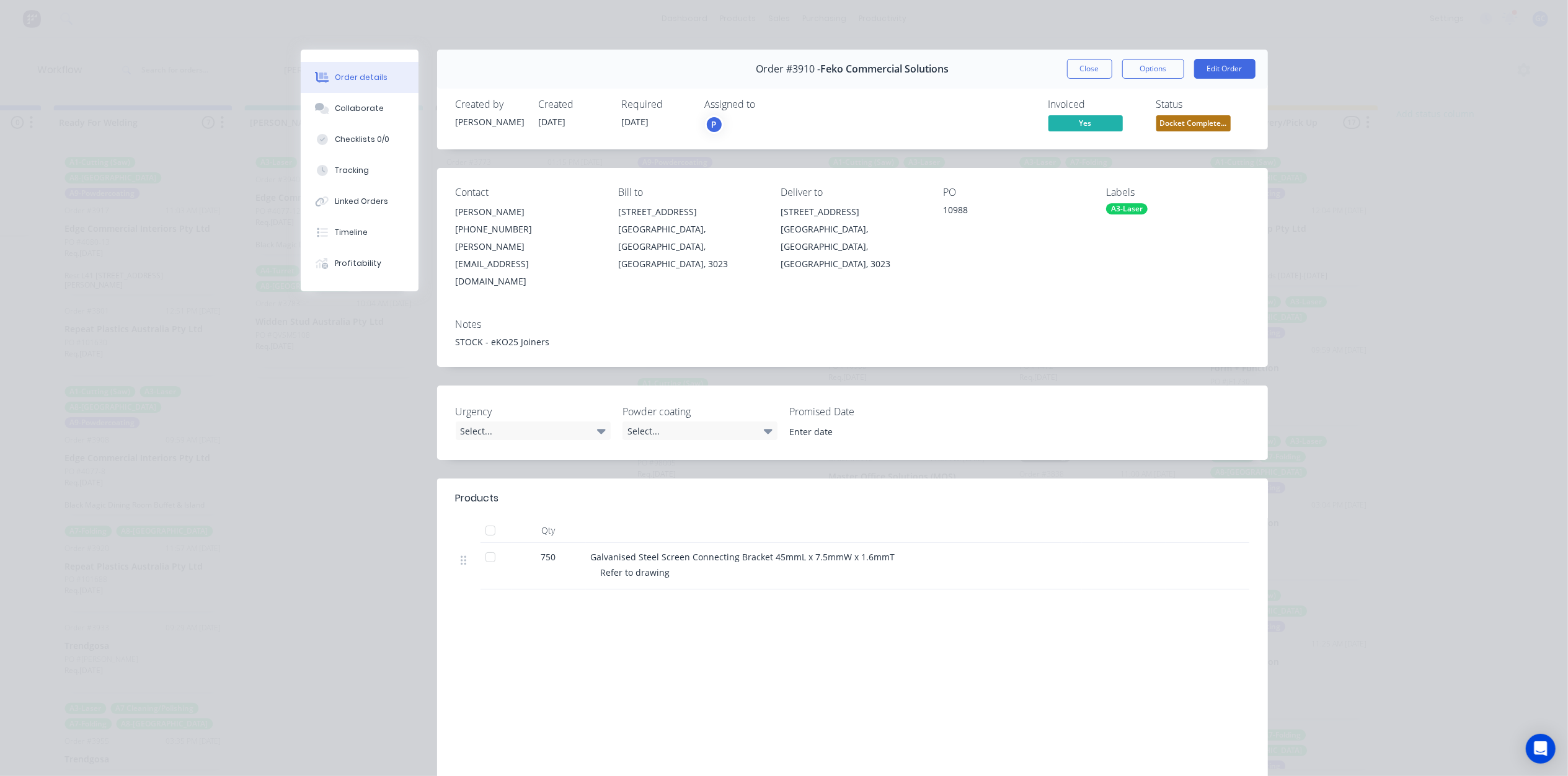
click at [1211, 122] on span "Docket Complete..." at bounding box center [1193, 123] width 74 height 15
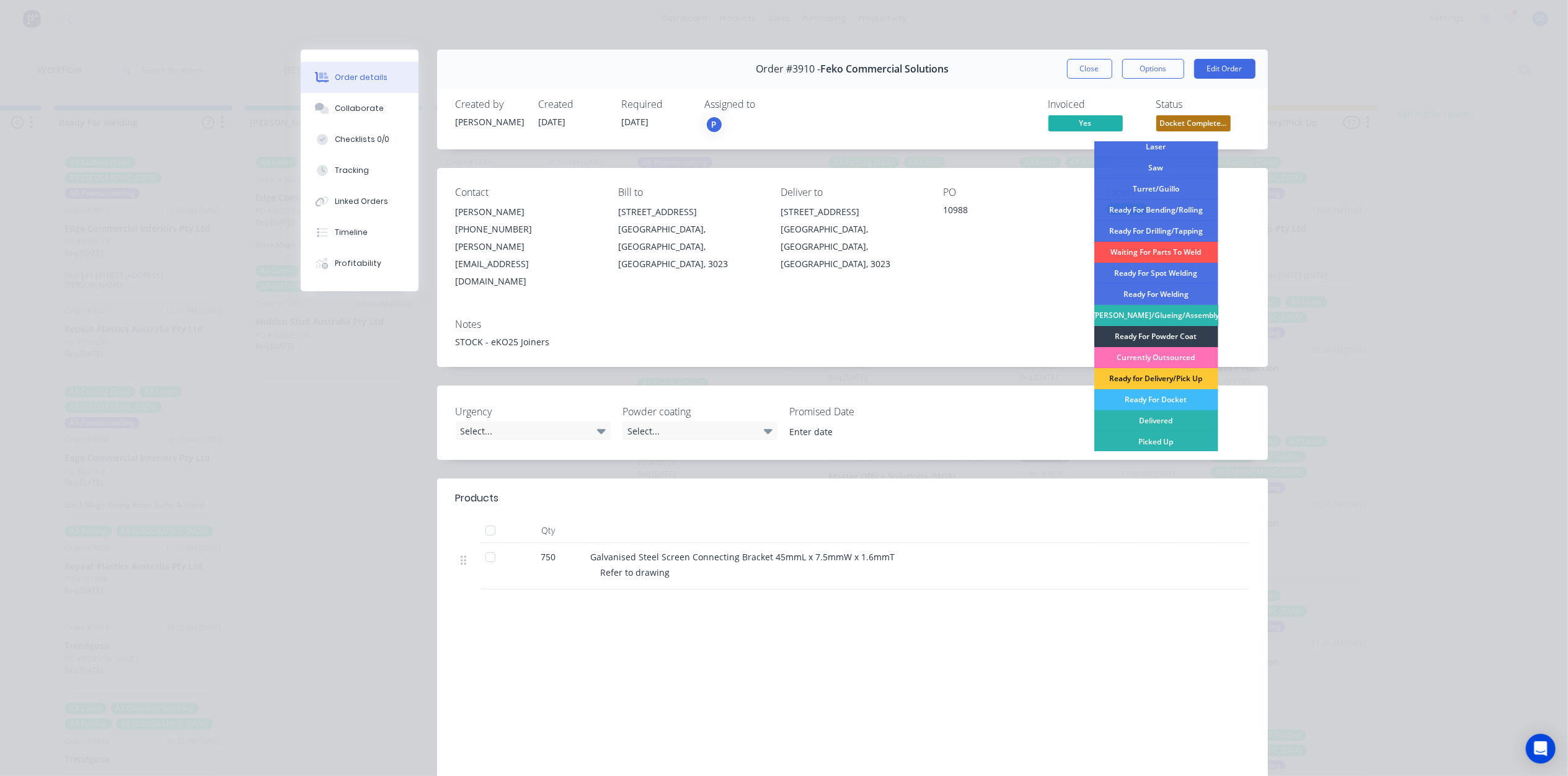
scroll to position [181, 0]
click at [1176, 380] on div "Ready for Delivery/Pick Up" at bounding box center [1155, 377] width 124 height 21
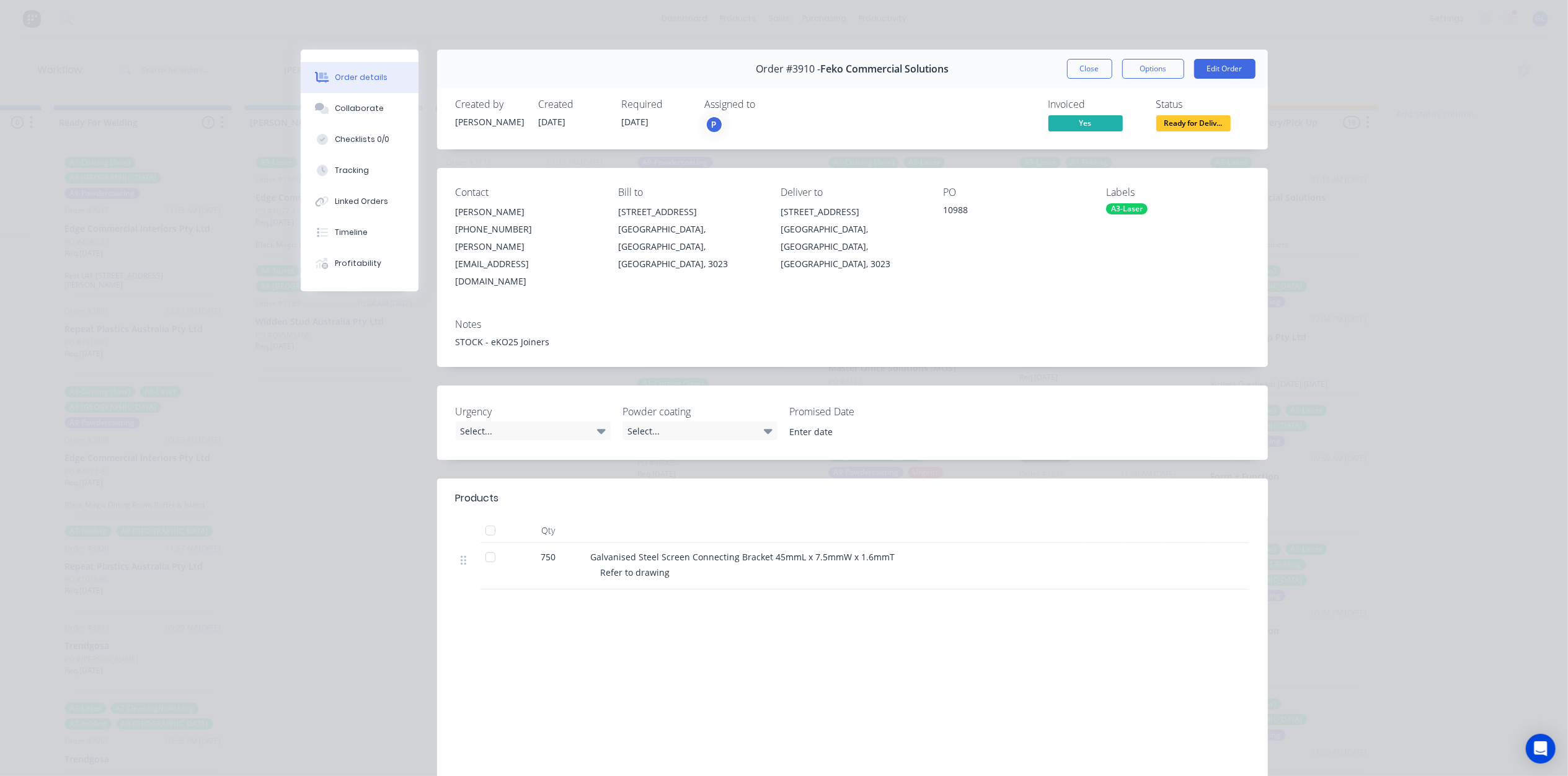
click at [1087, 55] on div "Order #3910 - Feko Commercial Solutions Close Options Edit Order" at bounding box center [852, 68] width 830 height 39
click at [1083, 70] on button "Close" at bounding box center [1089, 69] width 46 height 20
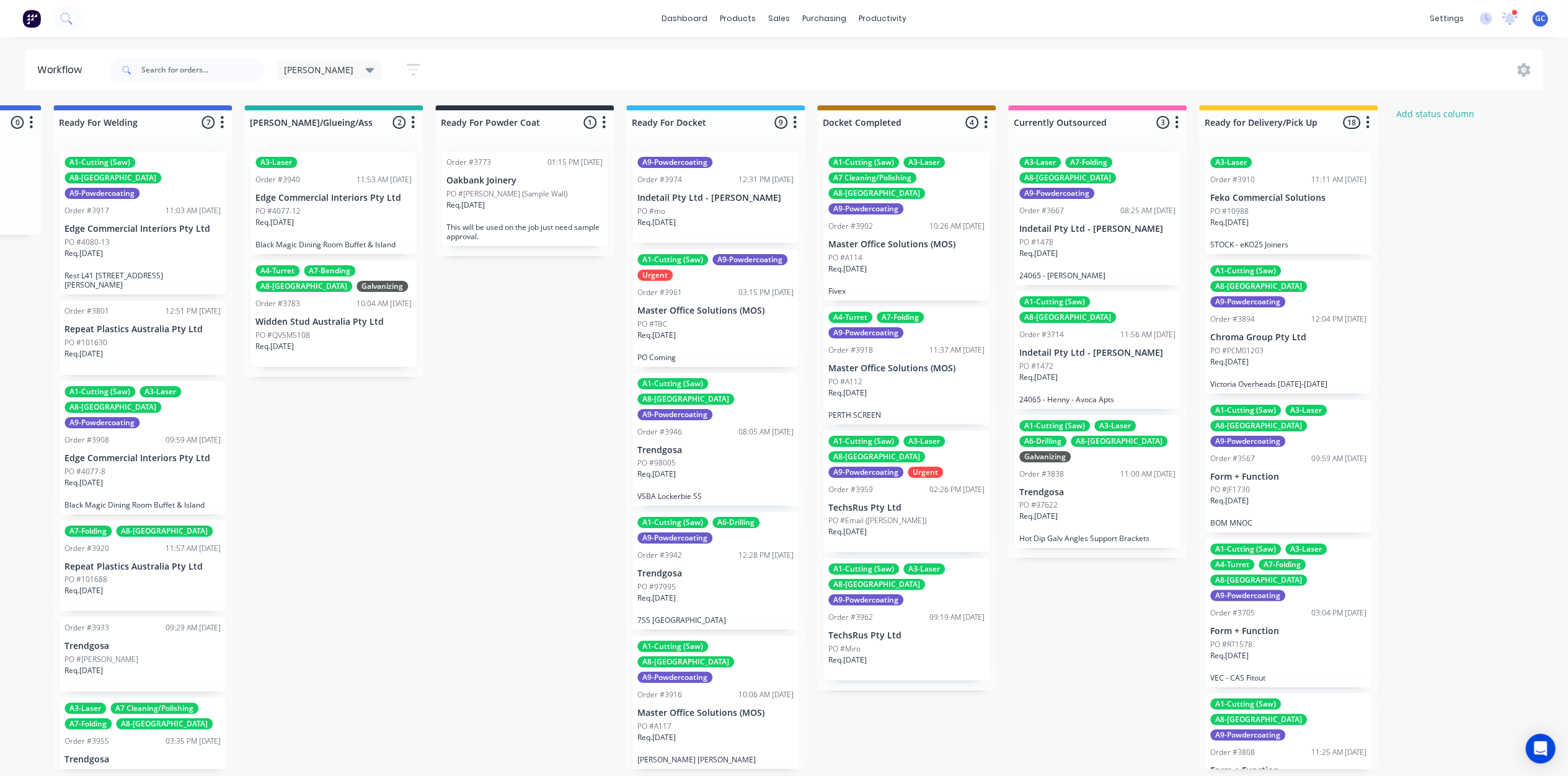
click at [889, 376] on div "PO #A112" at bounding box center [906, 381] width 156 height 11
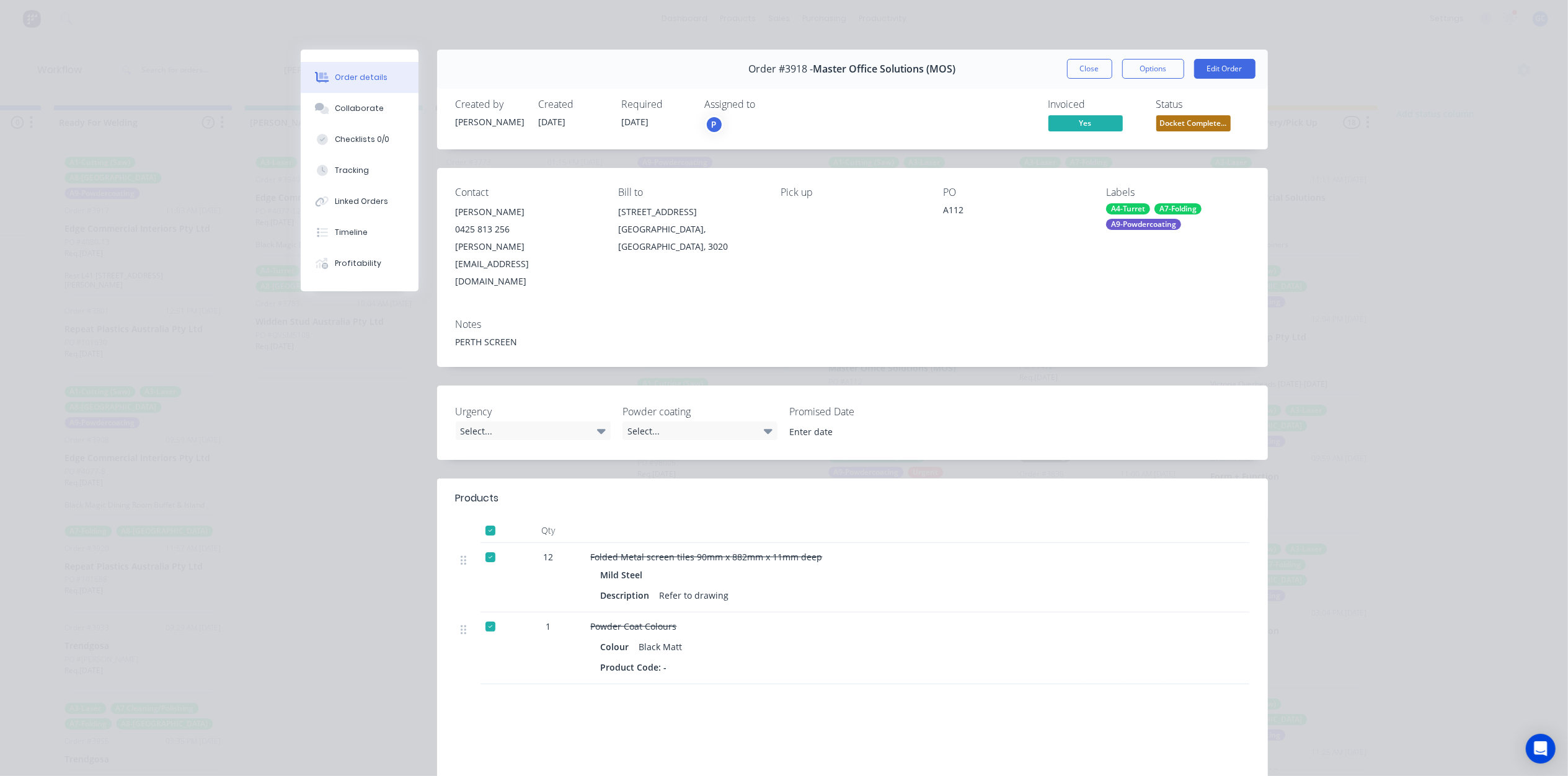
click at [1185, 123] on span "Docket Complete..." at bounding box center [1193, 123] width 74 height 15
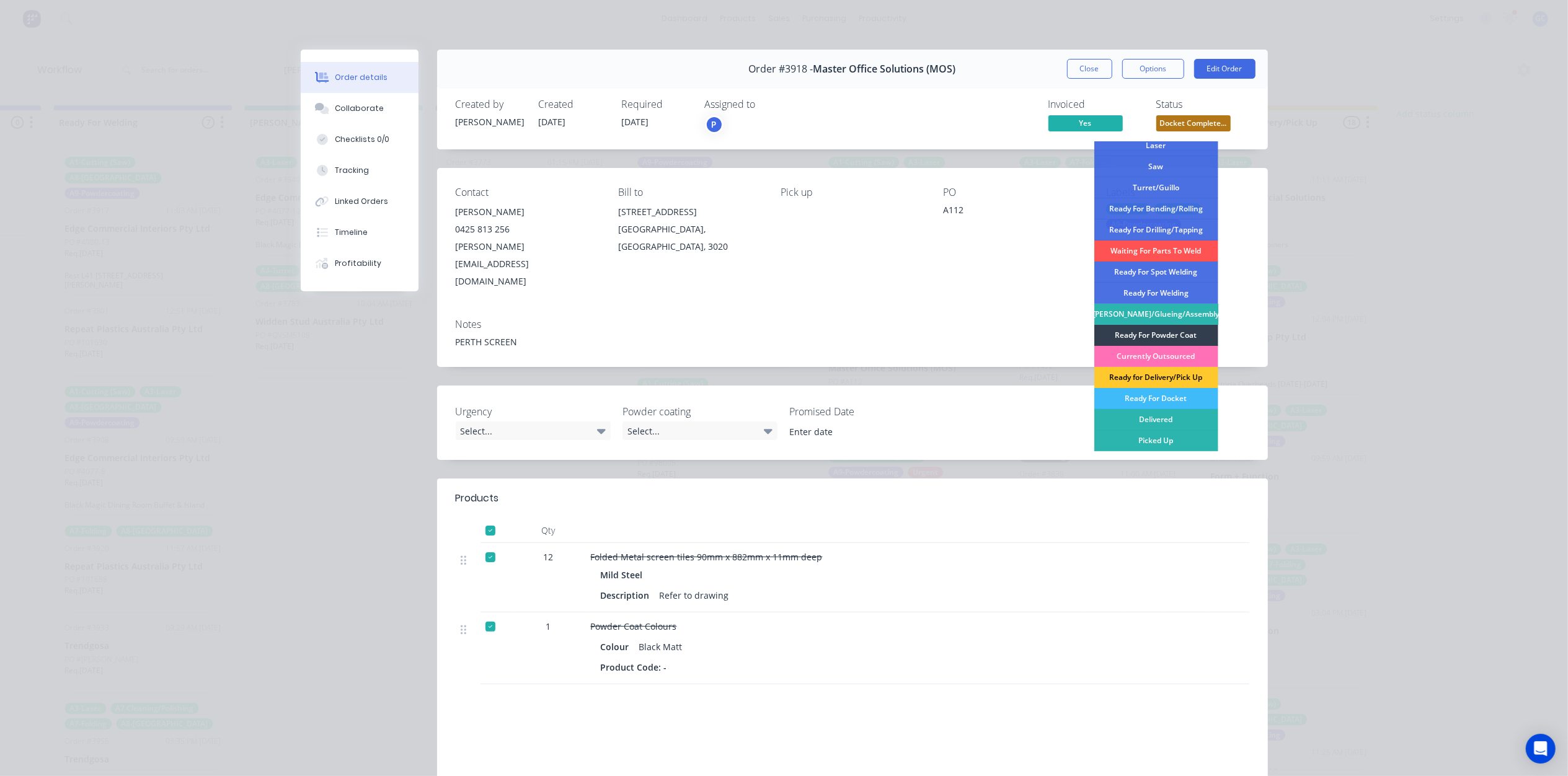
click at [1174, 375] on div "Ready for Delivery/Pick Up" at bounding box center [1155, 377] width 124 height 21
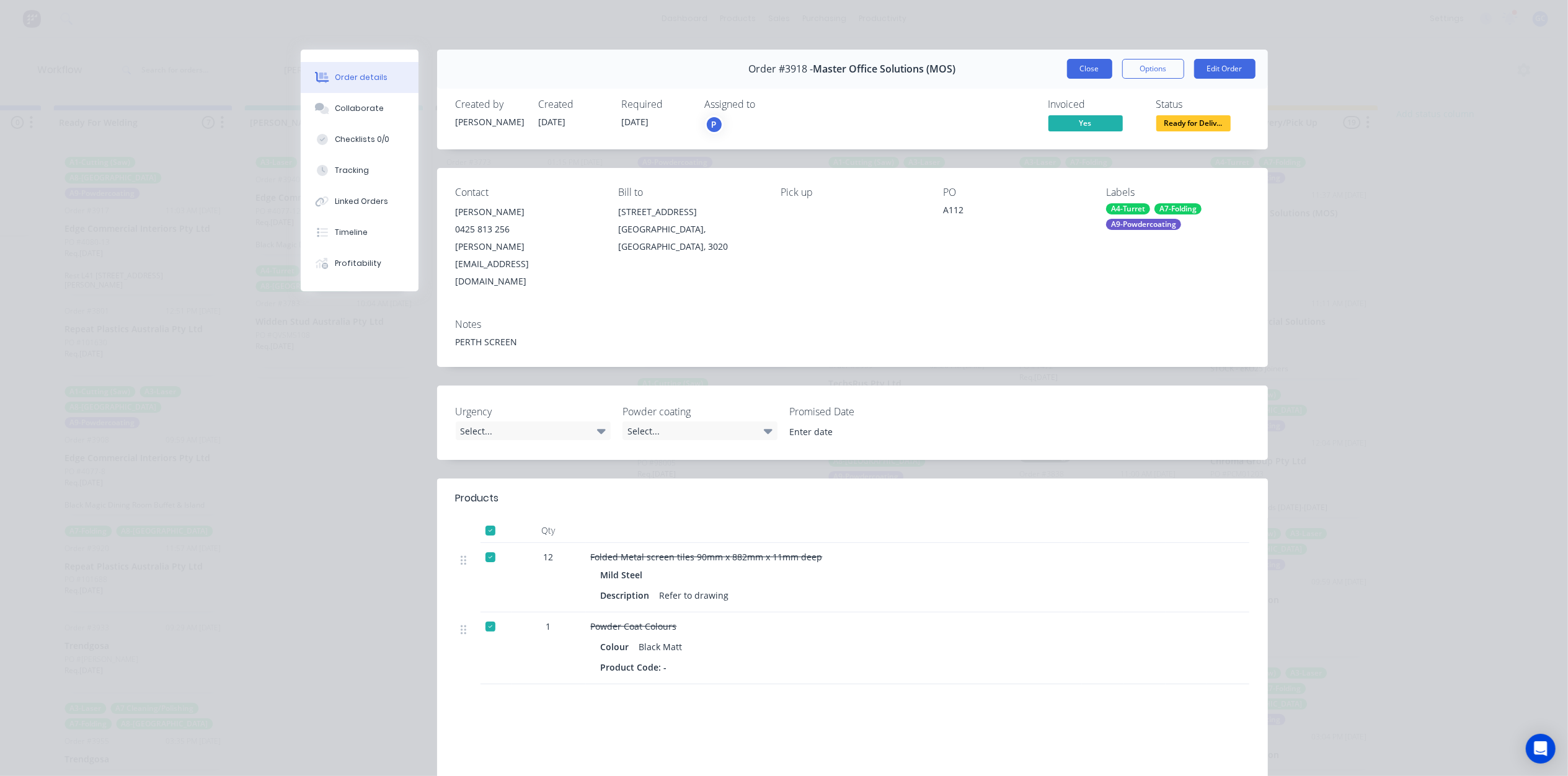
click at [1067, 72] on button "Close" at bounding box center [1089, 69] width 46 height 20
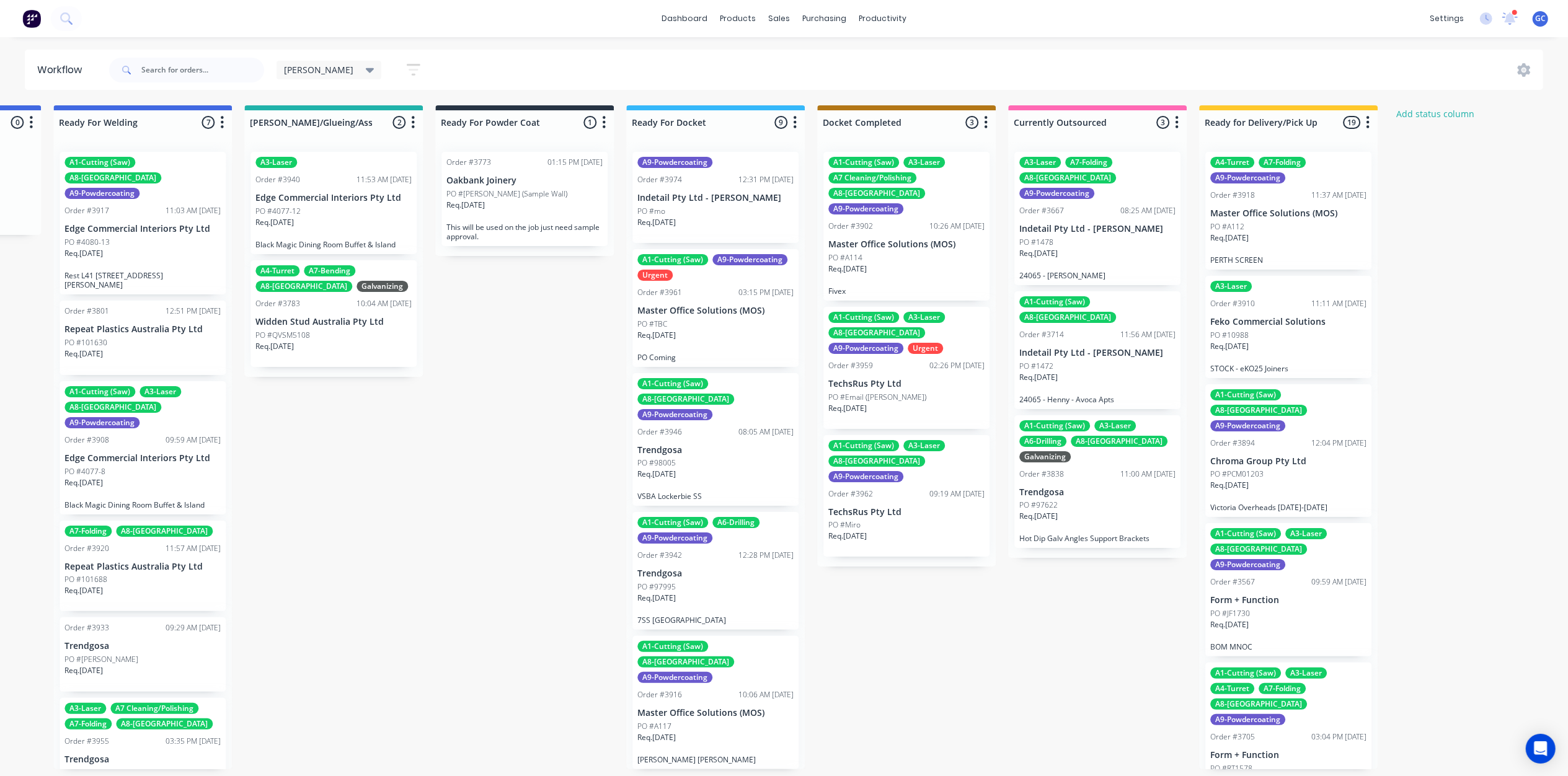
click at [887, 379] on p "TechsRus Pty Ltd" at bounding box center [906, 384] width 156 height 11
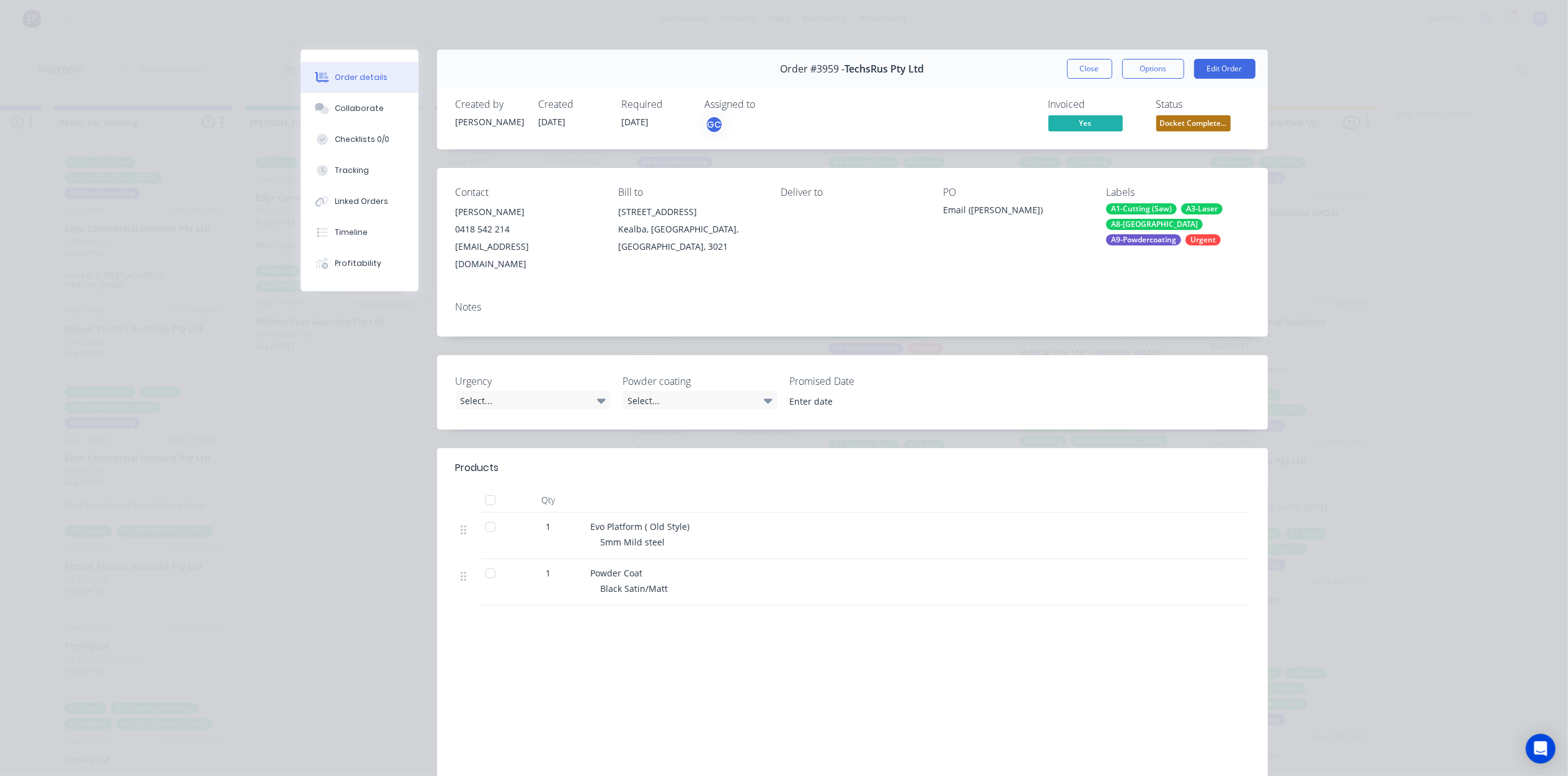
click at [1207, 120] on span "Docket Complete..." at bounding box center [1193, 123] width 74 height 15
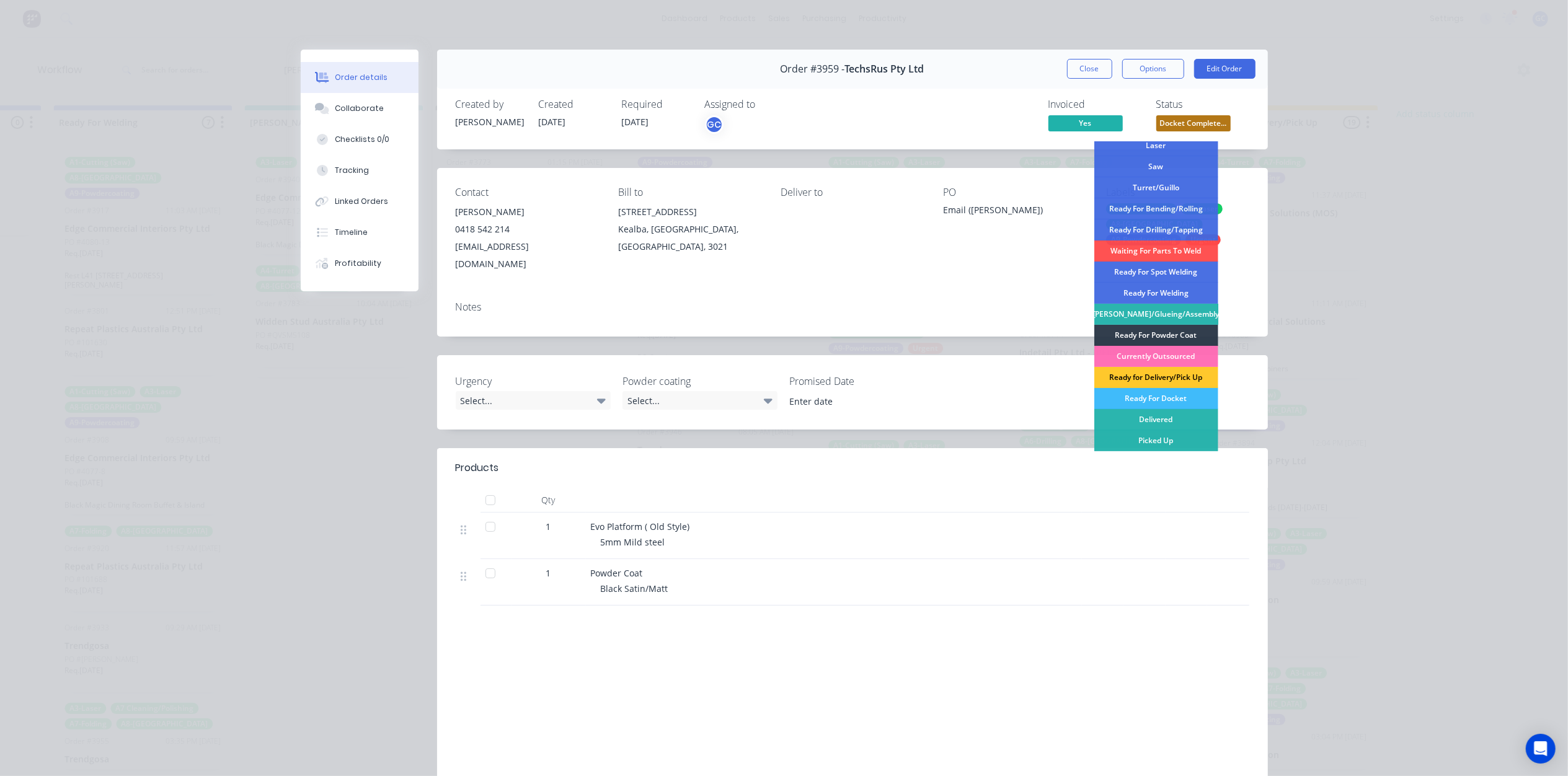
click at [1168, 379] on div "Ready for Delivery/Pick Up" at bounding box center [1155, 377] width 124 height 21
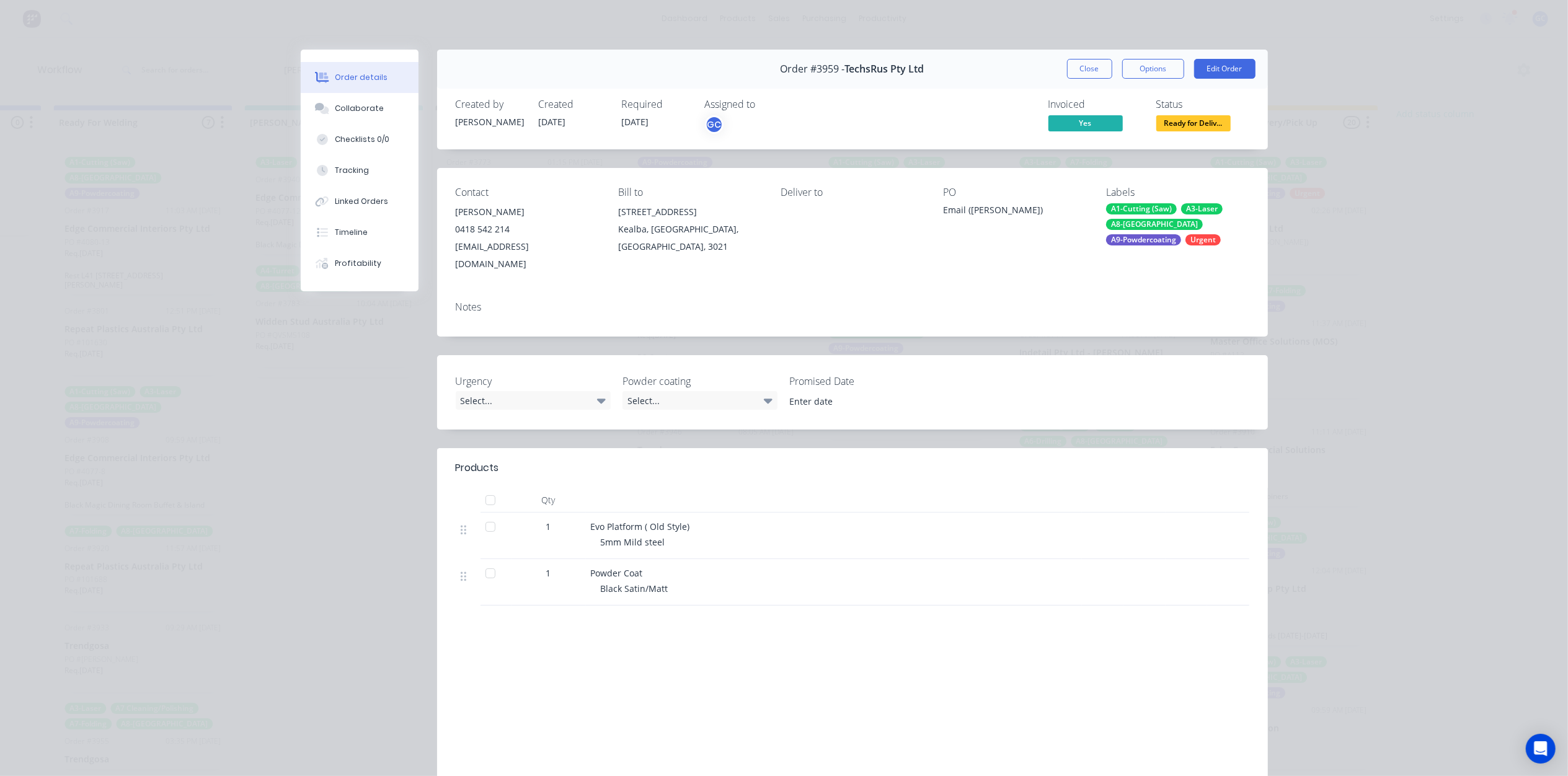
click at [1084, 71] on button "Close" at bounding box center [1089, 69] width 46 height 20
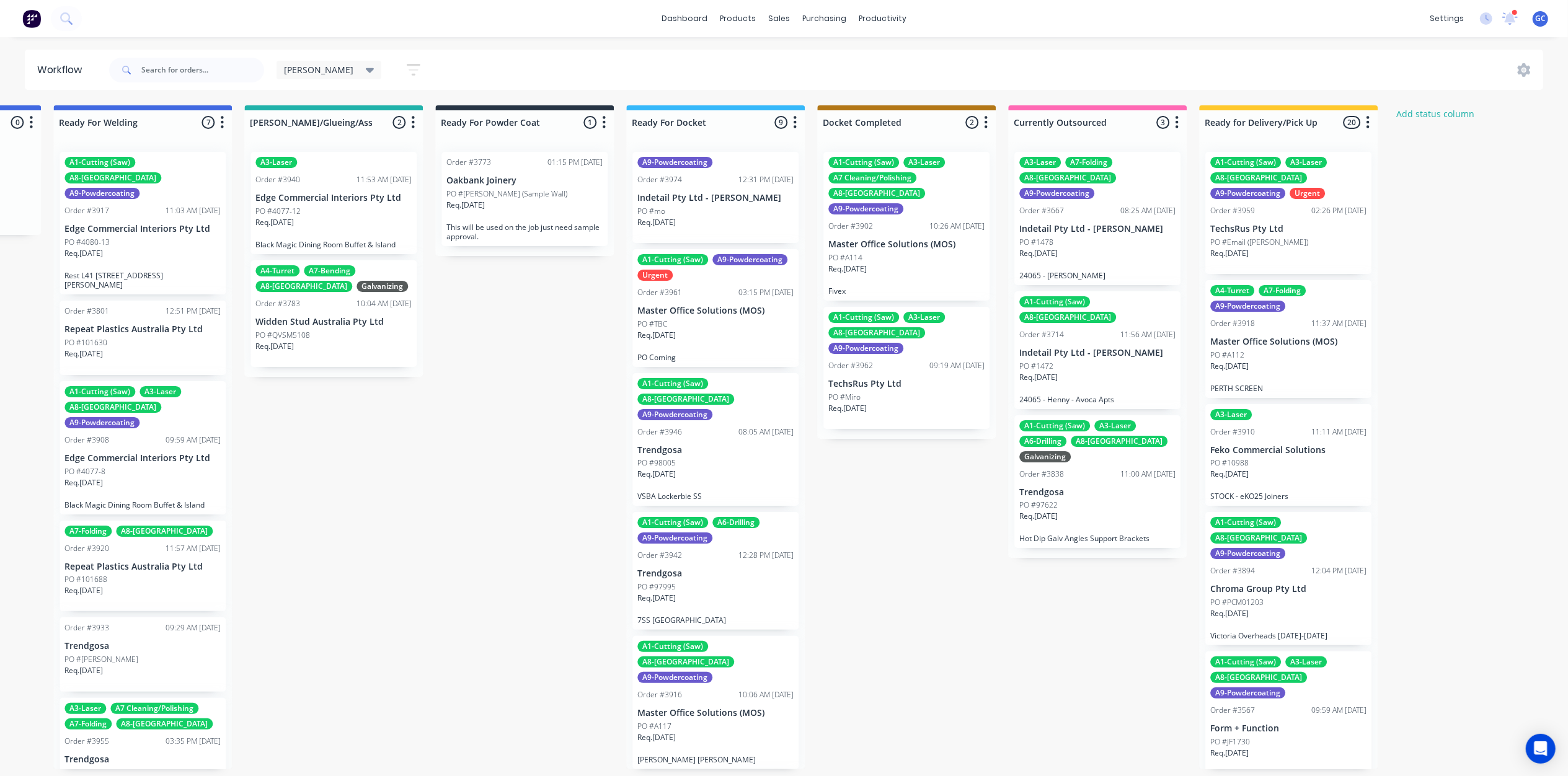
click at [906, 392] on div "PO #Miro" at bounding box center [906, 397] width 156 height 11
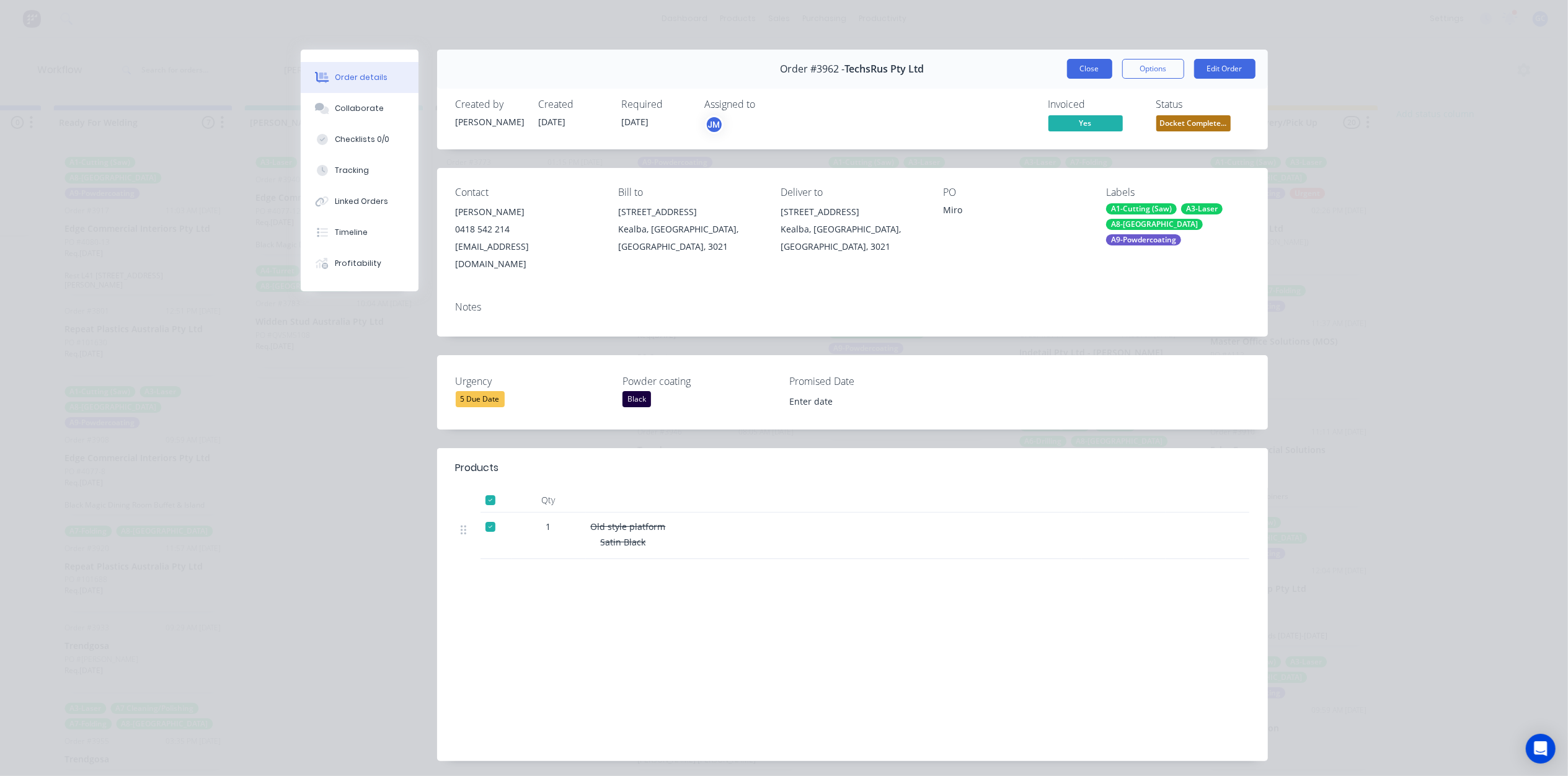
click at [1075, 73] on button "Close" at bounding box center [1089, 69] width 46 height 20
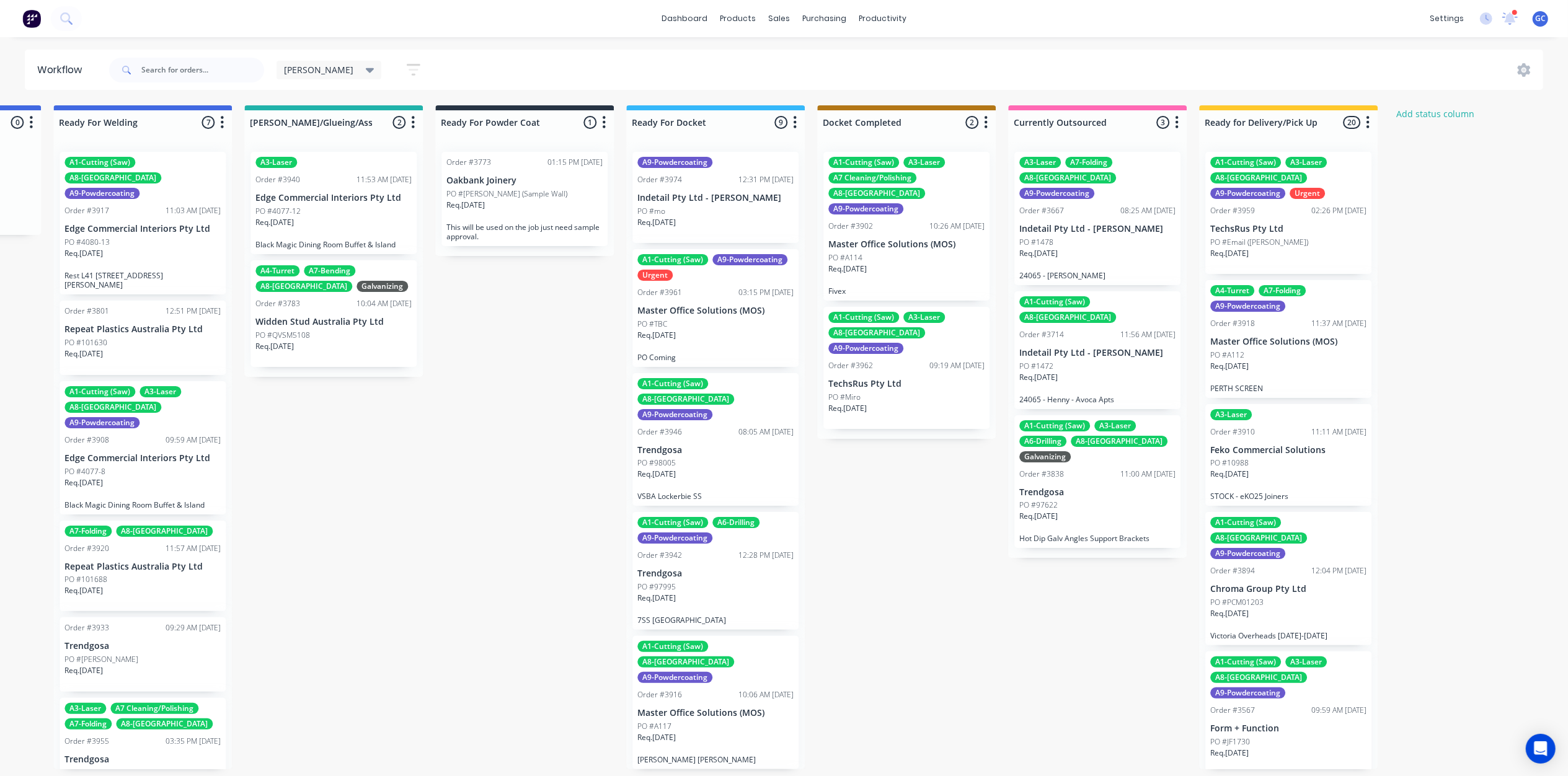
click at [1295, 224] on p "TechsRus Pty Ltd" at bounding box center [1288, 229] width 156 height 11
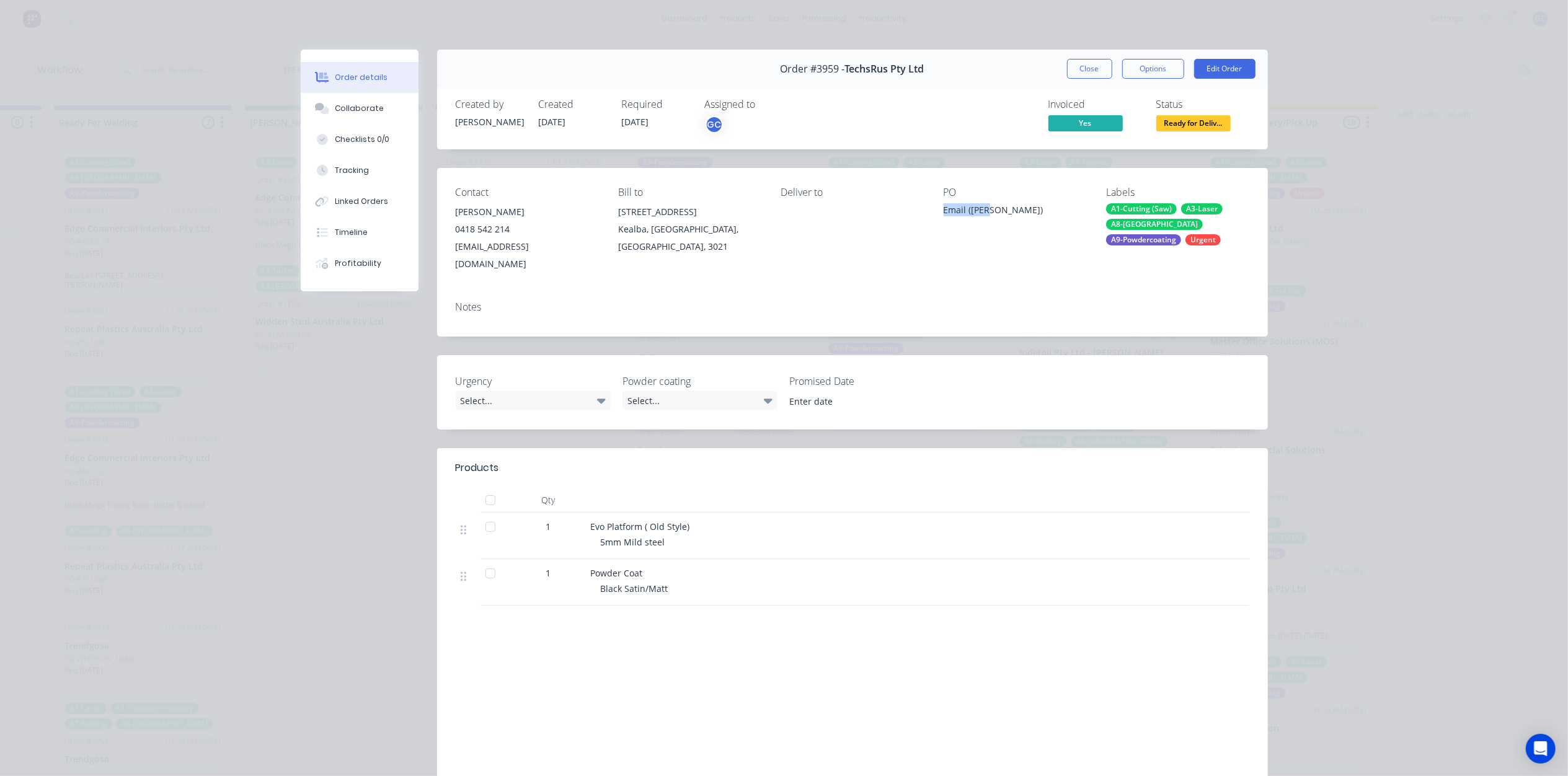
drag, startPoint x: 982, startPoint y: 209, endPoint x: 913, endPoint y: 200, distance: 69.6
click at [914, 203] on div "Contact [PERSON_NAME] [PHONE_NUMBER] [EMAIL_ADDRESS][DOMAIN_NAME] Bill to [STRE…" at bounding box center [852, 229] width 830 height 123
click at [1085, 65] on button "Close" at bounding box center [1089, 69] width 46 height 20
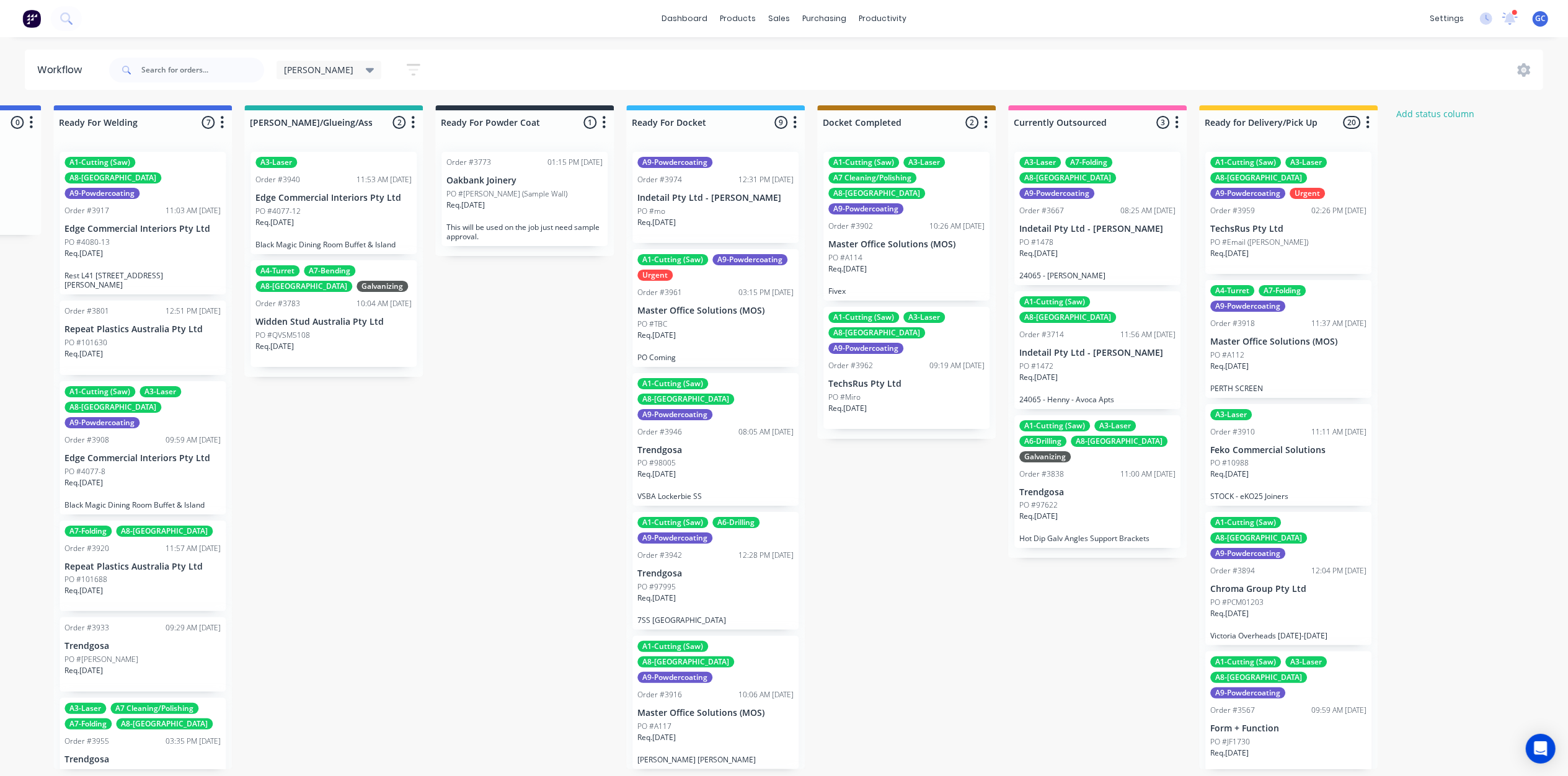
click at [914, 360] on div "Order #3962 09:19 AM [DATE]" at bounding box center [906, 365] width 156 height 11
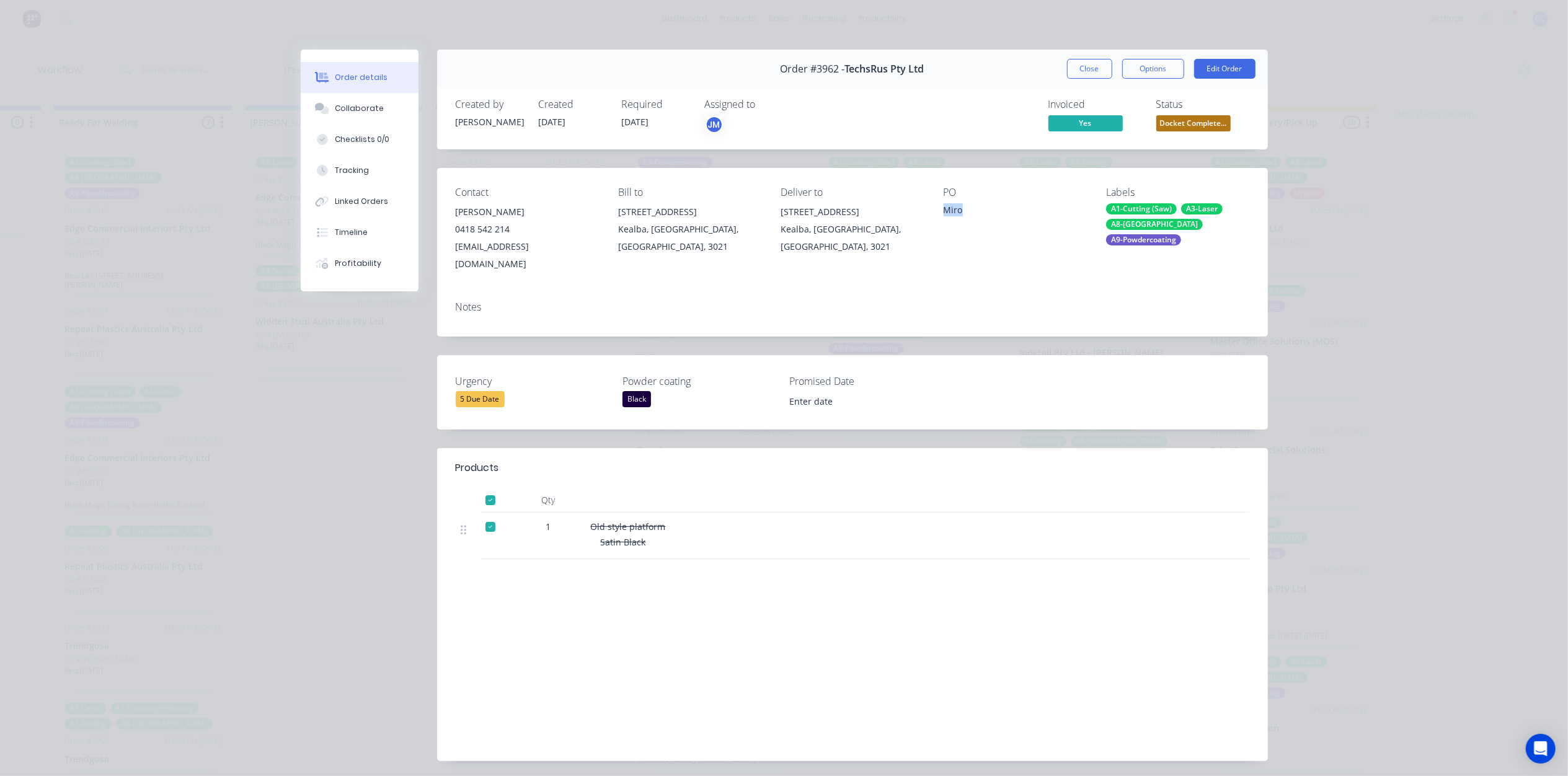
drag, startPoint x: 959, startPoint y: 203, endPoint x: 940, endPoint y: 201, distance: 19.1
click at [944, 201] on div "PO Miro" at bounding box center [1015, 229] width 143 height 86
click at [921, 257] on div "Contact [PERSON_NAME] [PHONE_NUMBER] [EMAIL_ADDRESS][DOMAIN_NAME] Bill to [STRE…" at bounding box center [852, 229] width 830 height 123
click at [1081, 72] on button "Close" at bounding box center [1089, 69] width 46 height 20
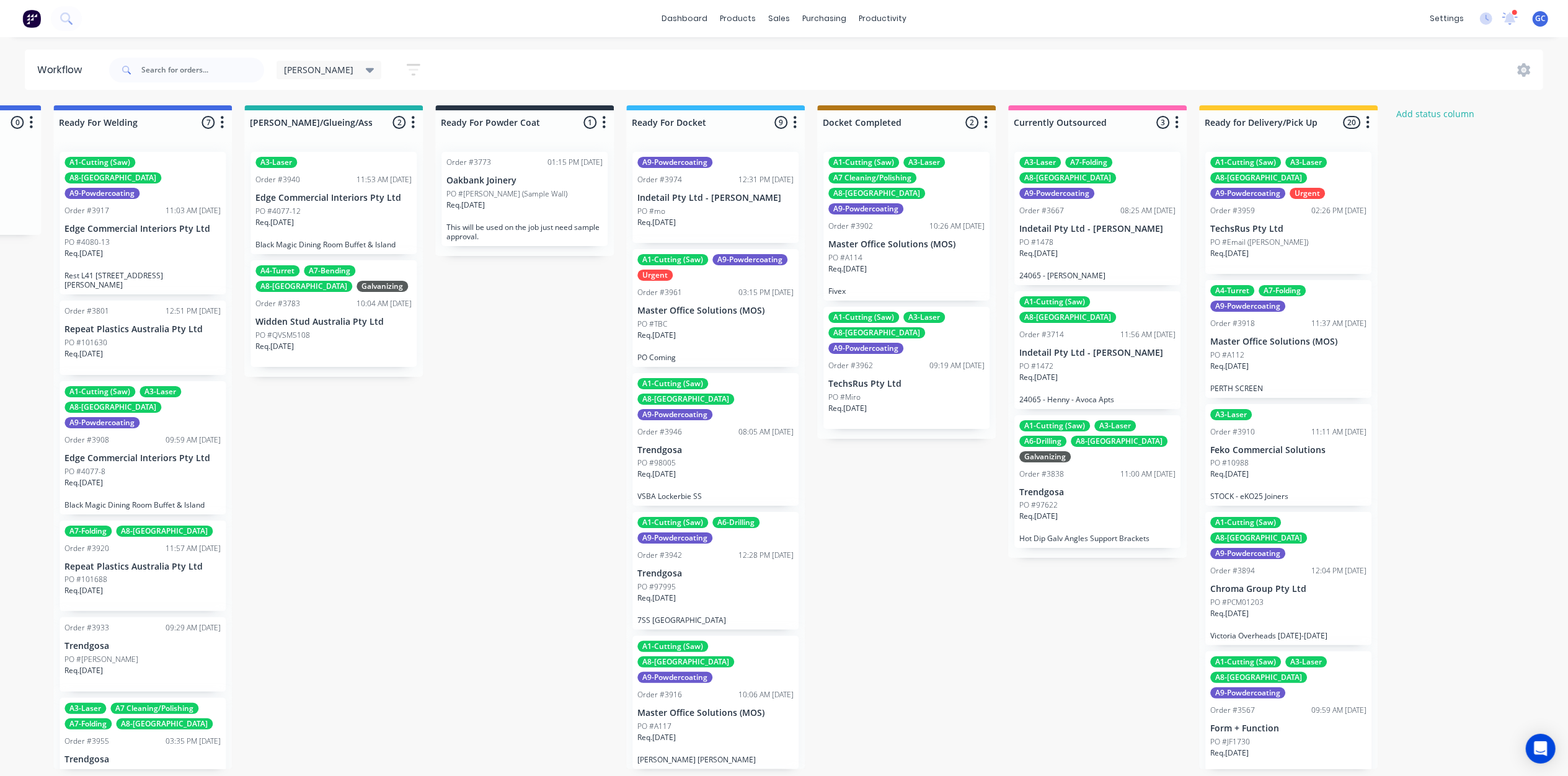
click at [1265, 217] on div "A1-Cutting (Saw) A3-Laser A8-Welding A9-Powdercoating Urgent Order #3959 02:26 …" at bounding box center [1288, 213] width 166 height 122
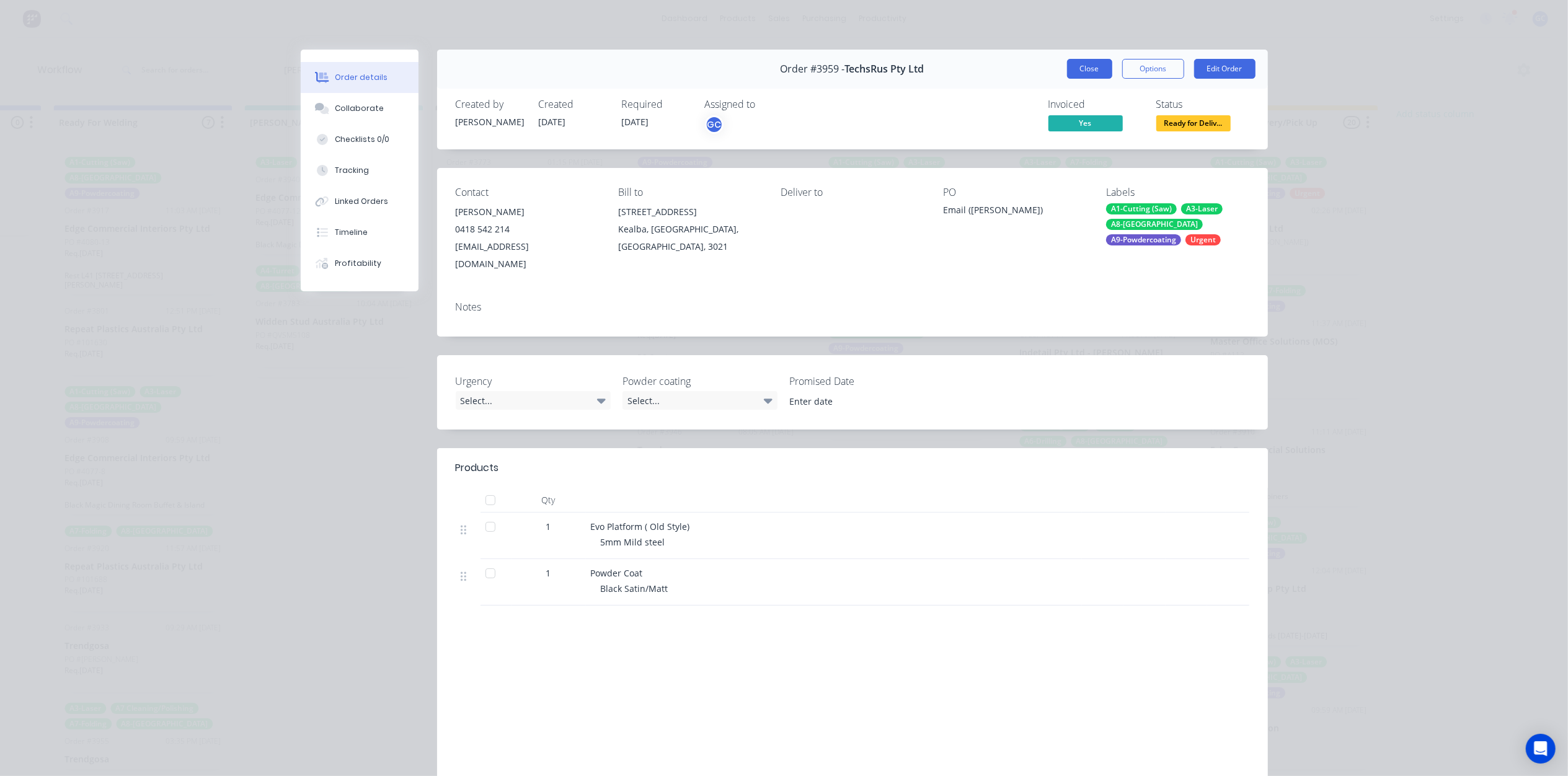
click at [1070, 67] on button "Close" at bounding box center [1089, 69] width 46 height 20
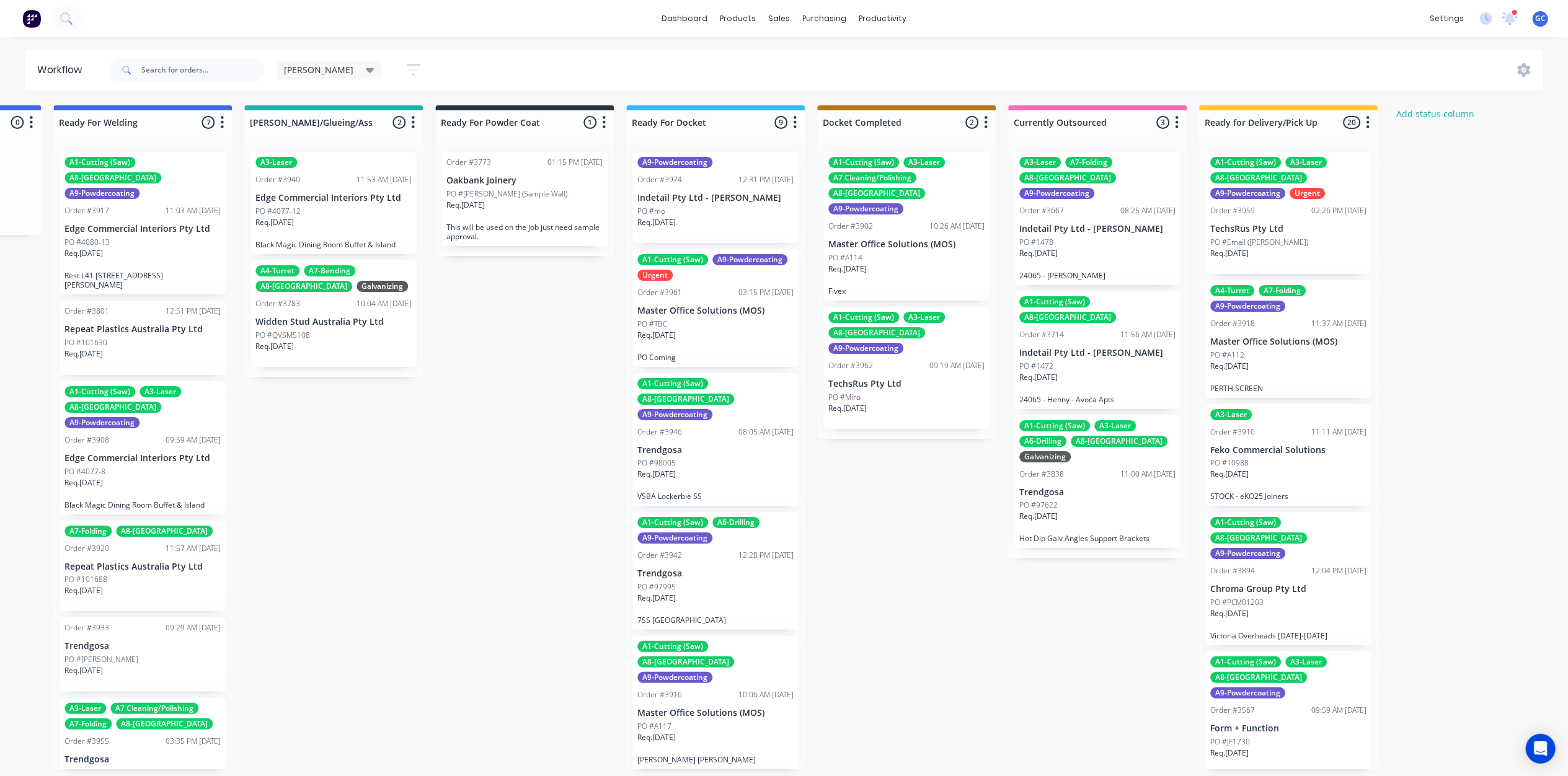
click at [903, 392] on div "PO #Miro" at bounding box center [906, 397] width 156 height 11
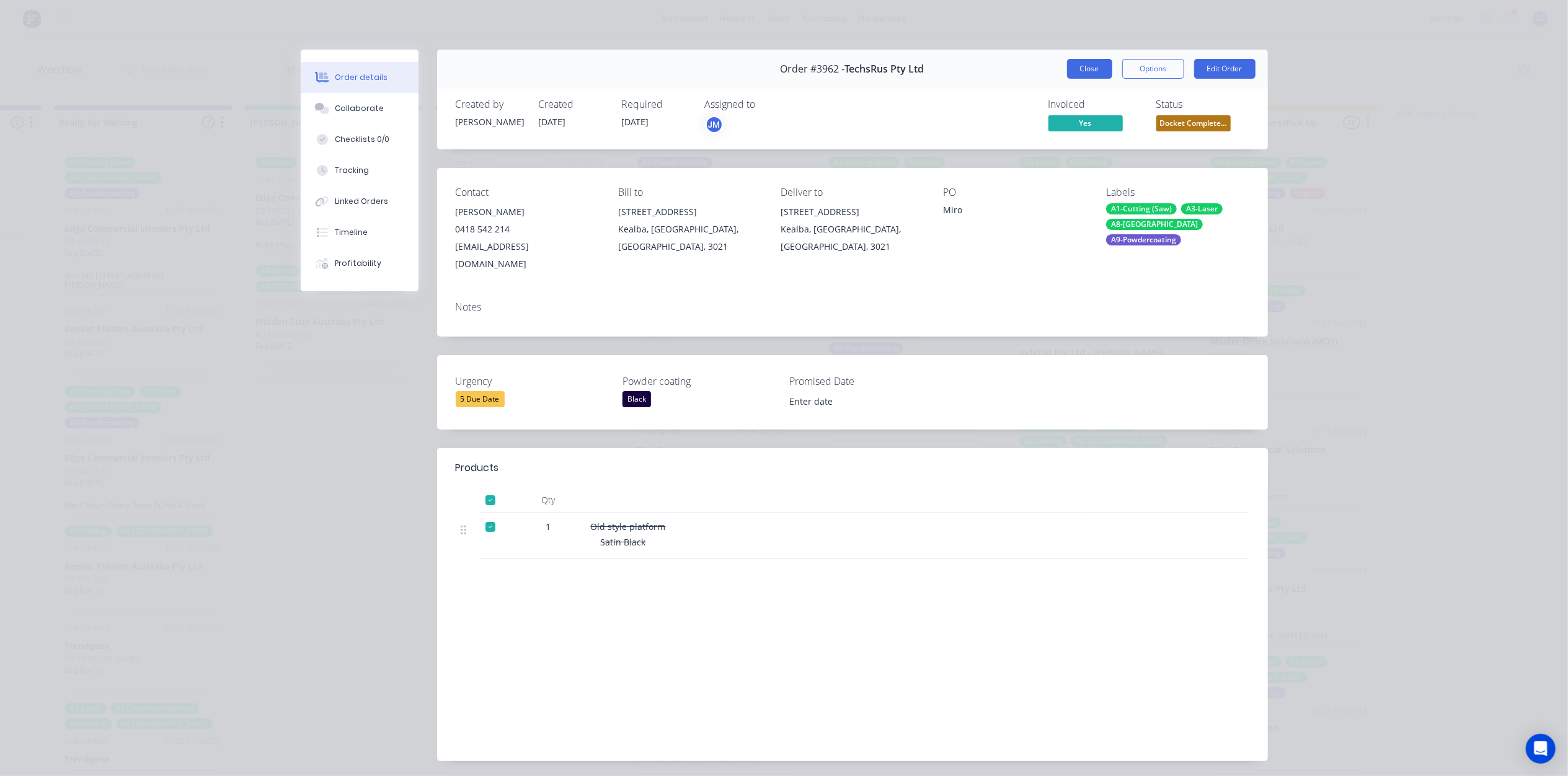
click at [1095, 68] on button "Close" at bounding box center [1089, 69] width 46 height 20
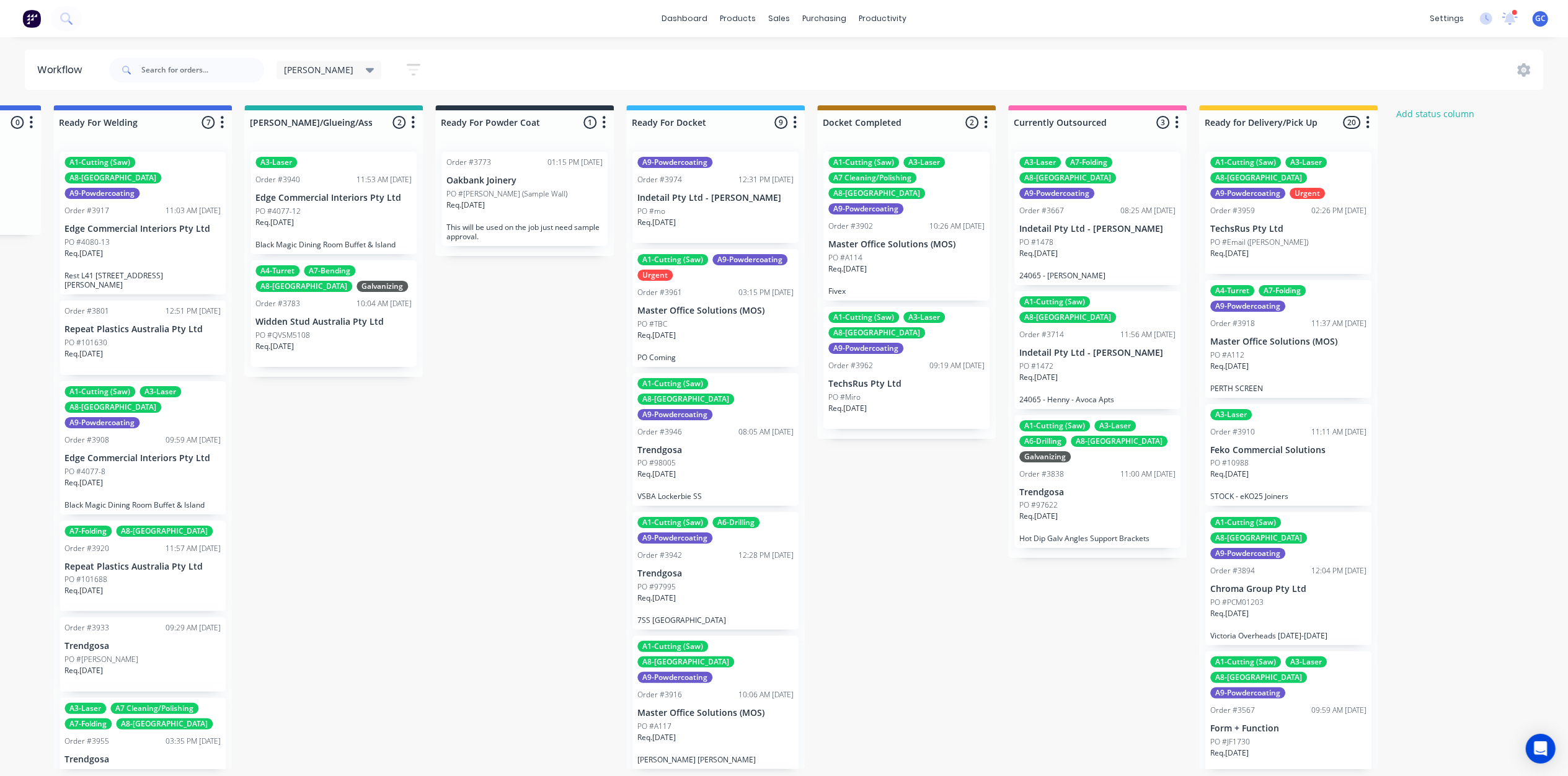
click at [1254, 208] on div "Order #3959 02:26 PM [DATE]" at bounding box center [1288, 210] width 156 height 11
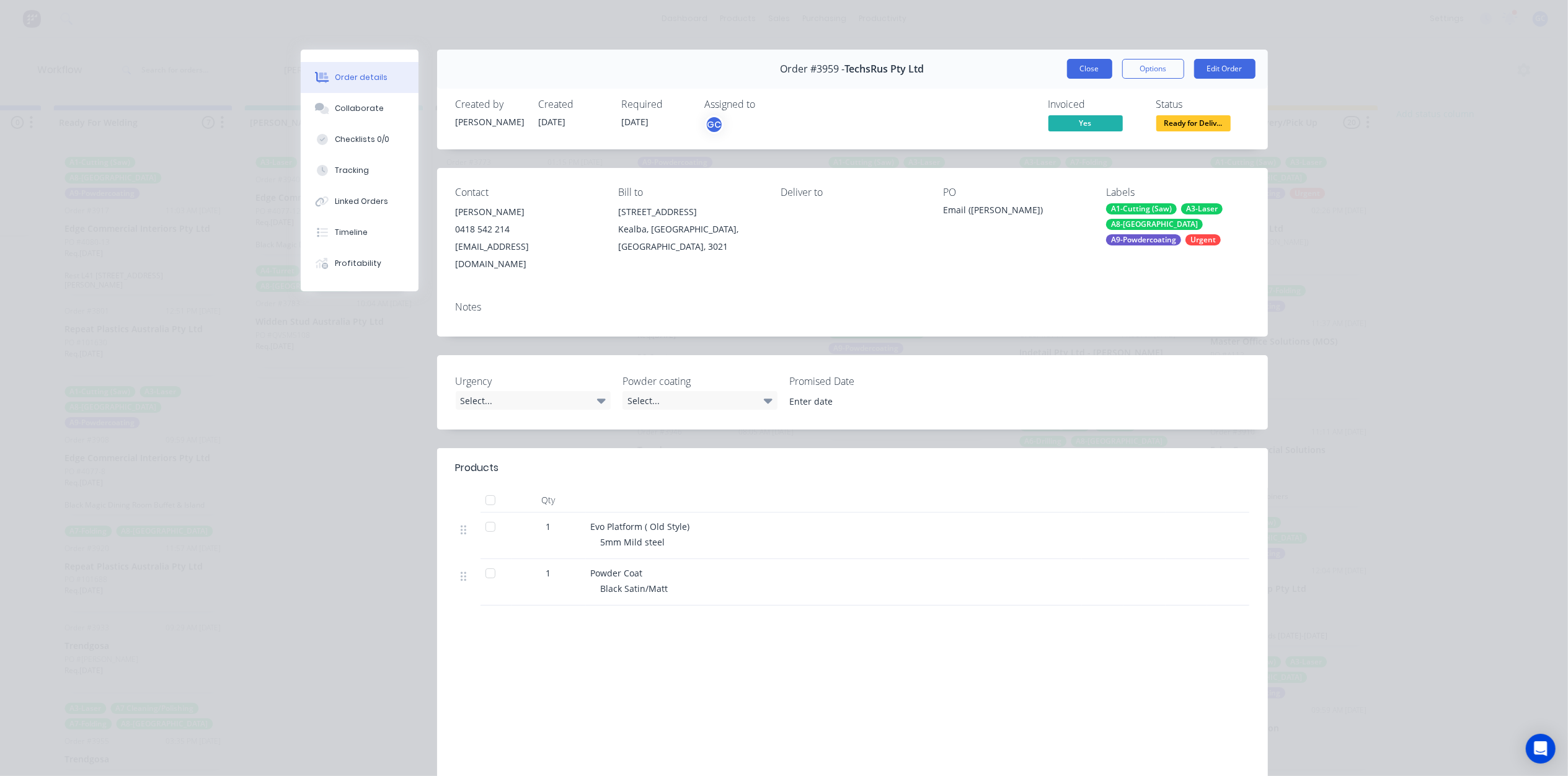
click at [1086, 71] on button "Close" at bounding box center [1089, 69] width 46 height 20
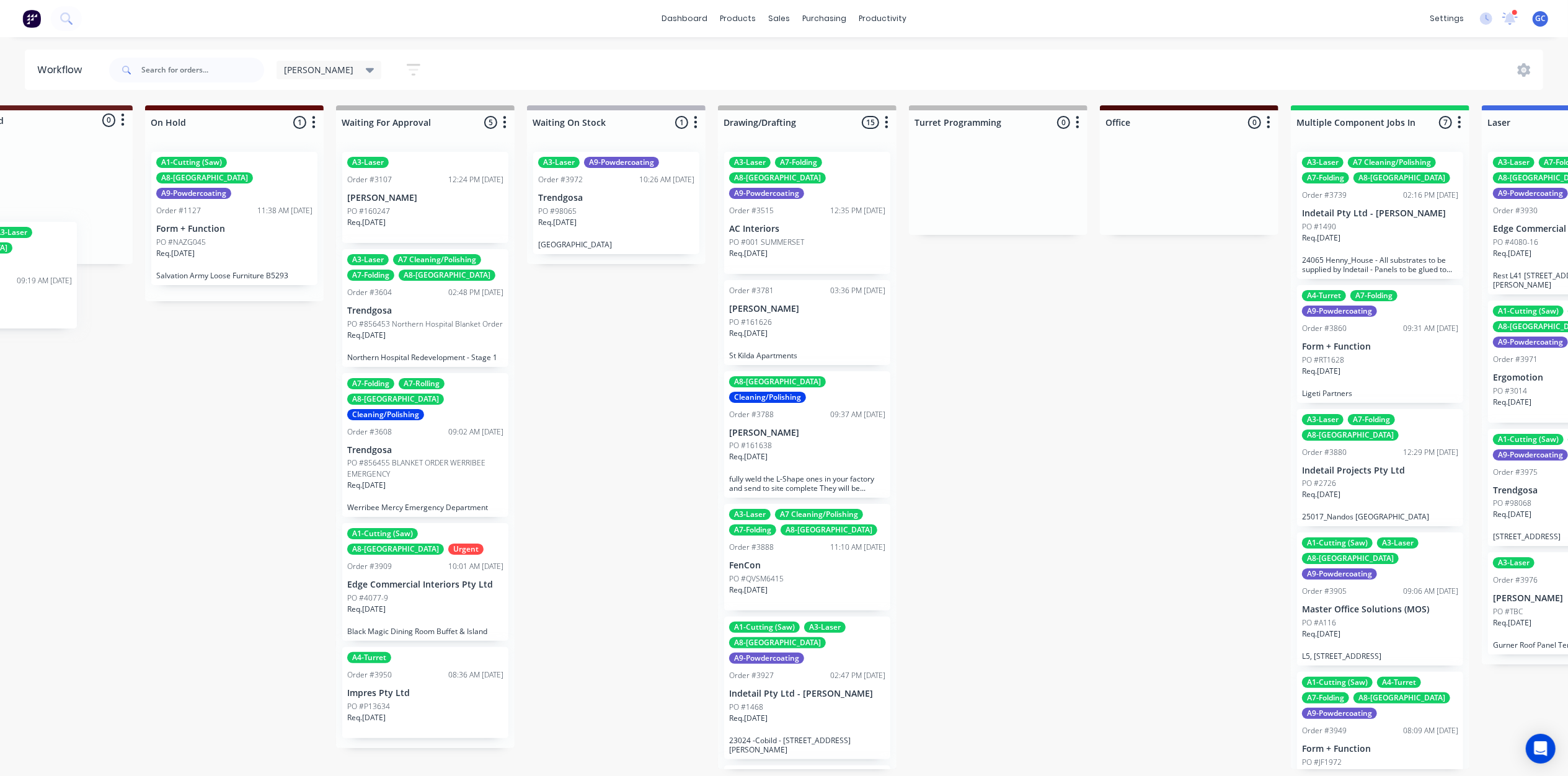
scroll to position [0, 0]
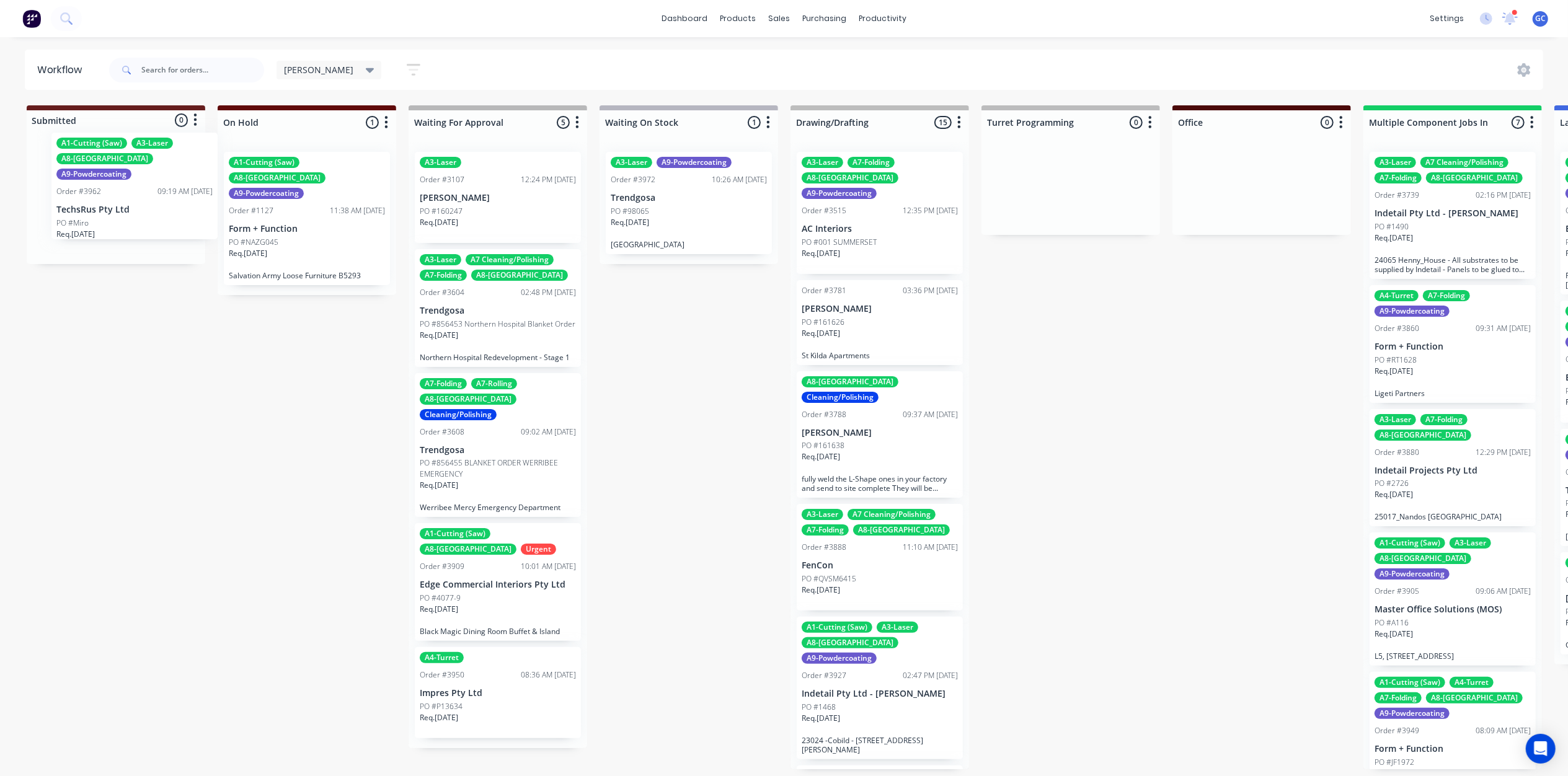
drag, startPoint x: 923, startPoint y: 351, endPoint x: 137, endPoint y: 194, distance: 801.5
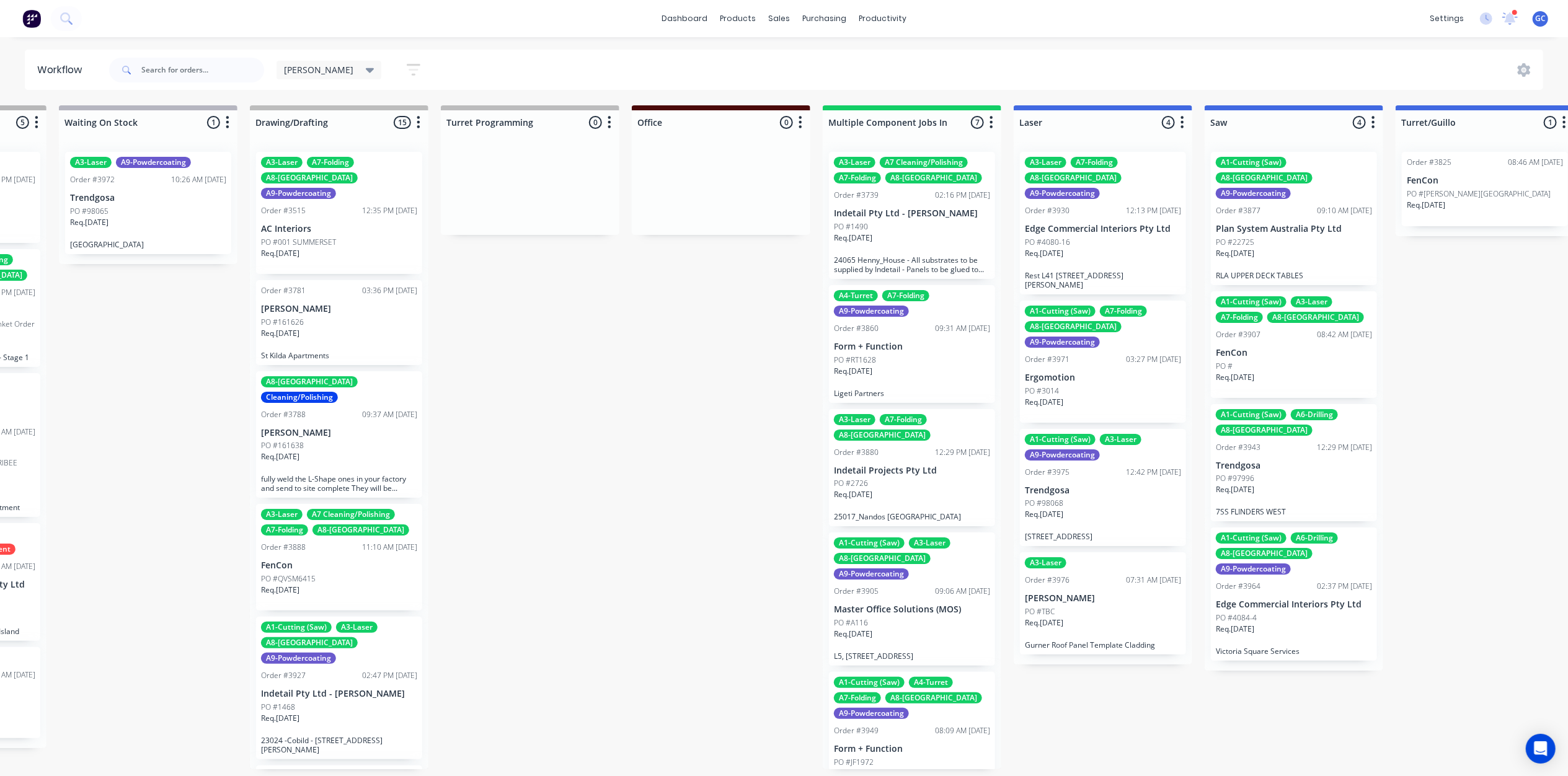
scroll to position [0, 2837]
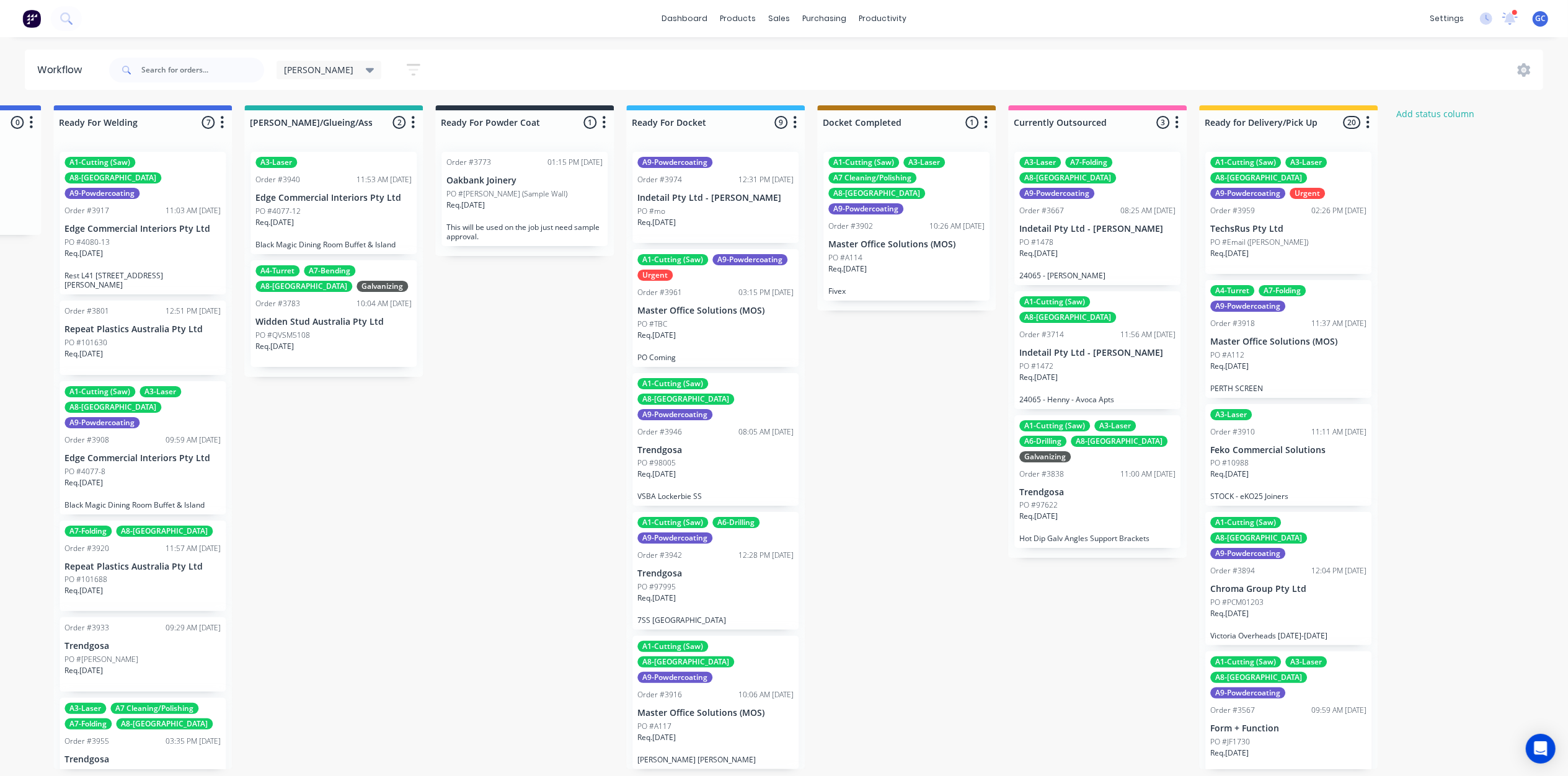
click at [1289, 201] on div "A1-Cutting (Saw) A3-Laser A8-Welding A9-Powdercoating Urgent Order #3959 02:26 …" at bounding box center [1288, 213] width 166 height 122
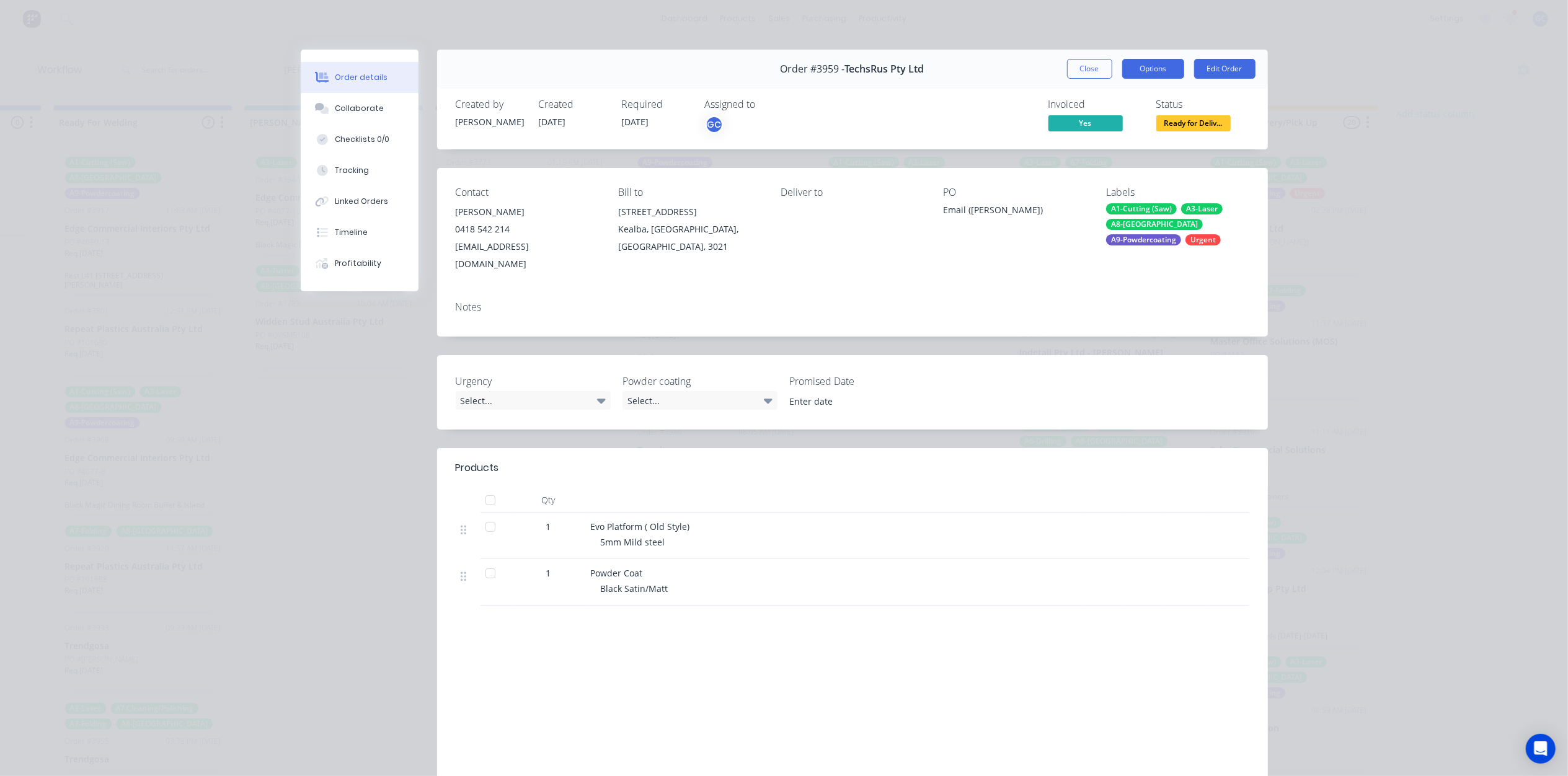
click at [1140, 72] on button "Options" at bounding box center [1153, 69] width 62 height 20
click at [935, 82] on div "Order #3959 - TechsRus Pty Ltd Close Options PRINT Work Order Delivery Docket E…" at bounding box center [852, 68] width 830 height 39
click at [1214, 130] on span "Ready for Deliv..." at bounding box center [1193, 123] width 74 height 15
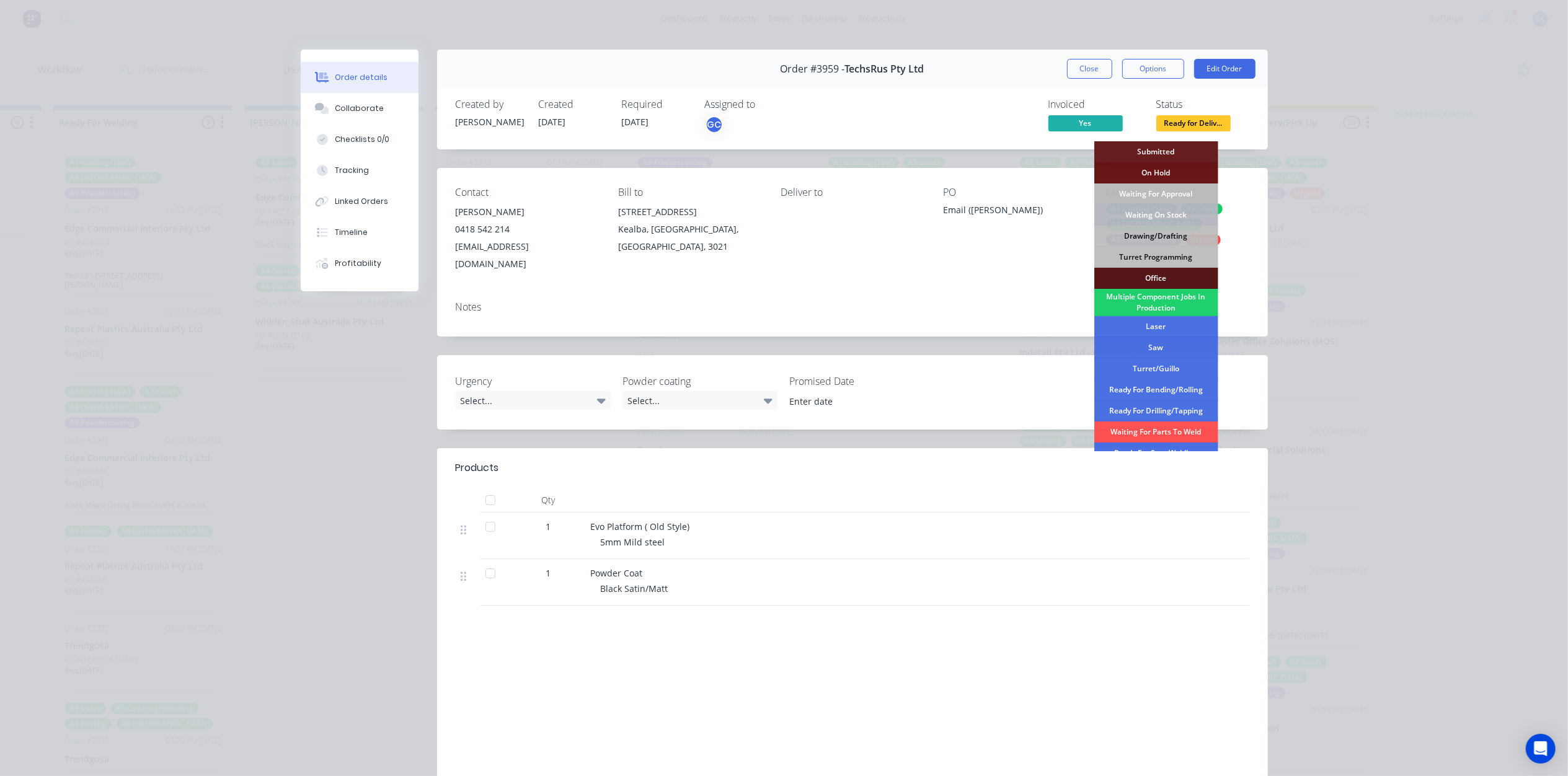
click at [1190, 153] on div "Submitted" at bounding box center [1155, 152] width 124 height 21
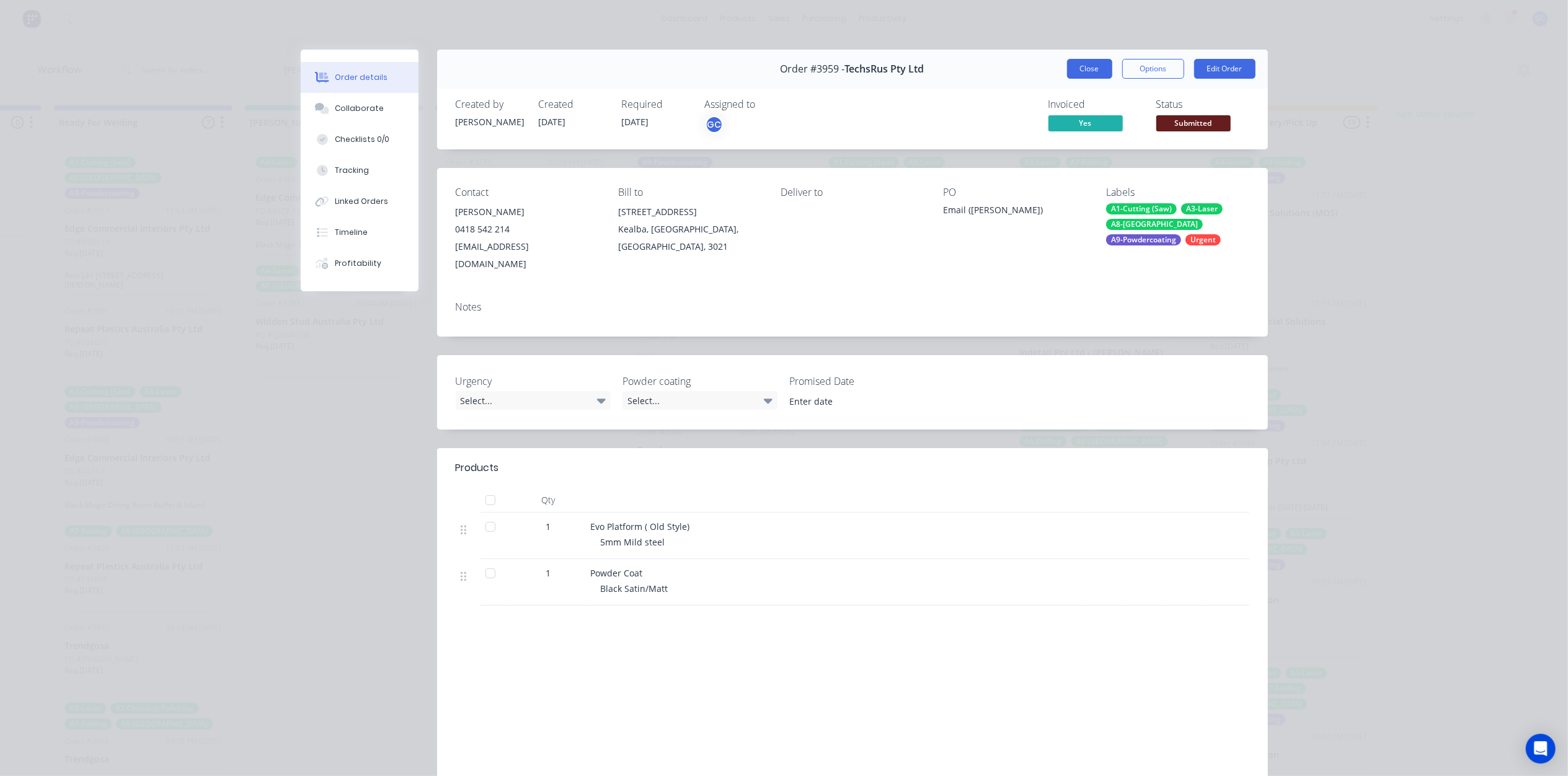
click at [1086, 67] on button "Close" at bounding box center [1089, 69] width 46 height 20
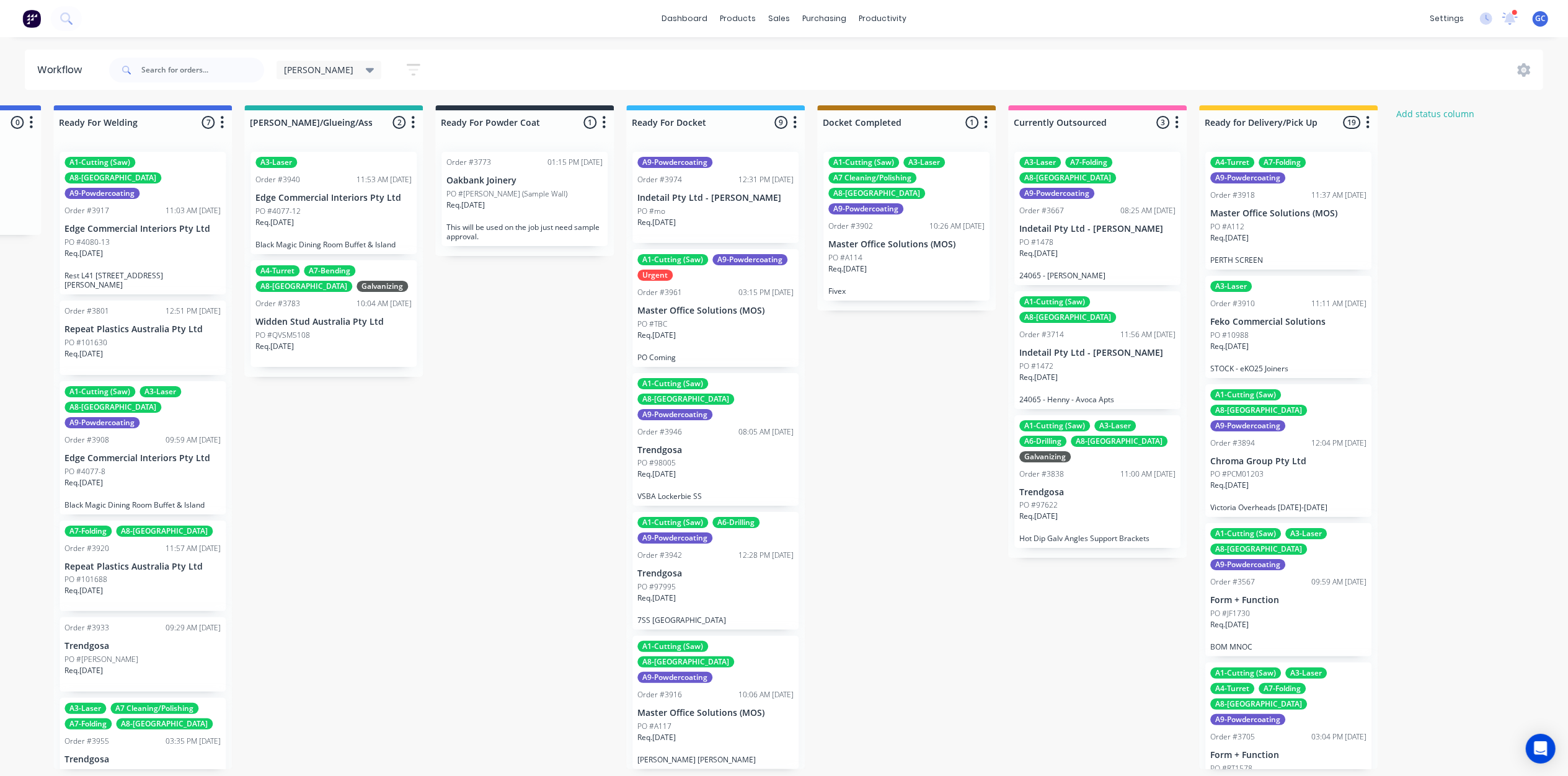
click at [895, 263] on div "Req. [DATE]" at bounding box center [906, 274] width 156 height 21
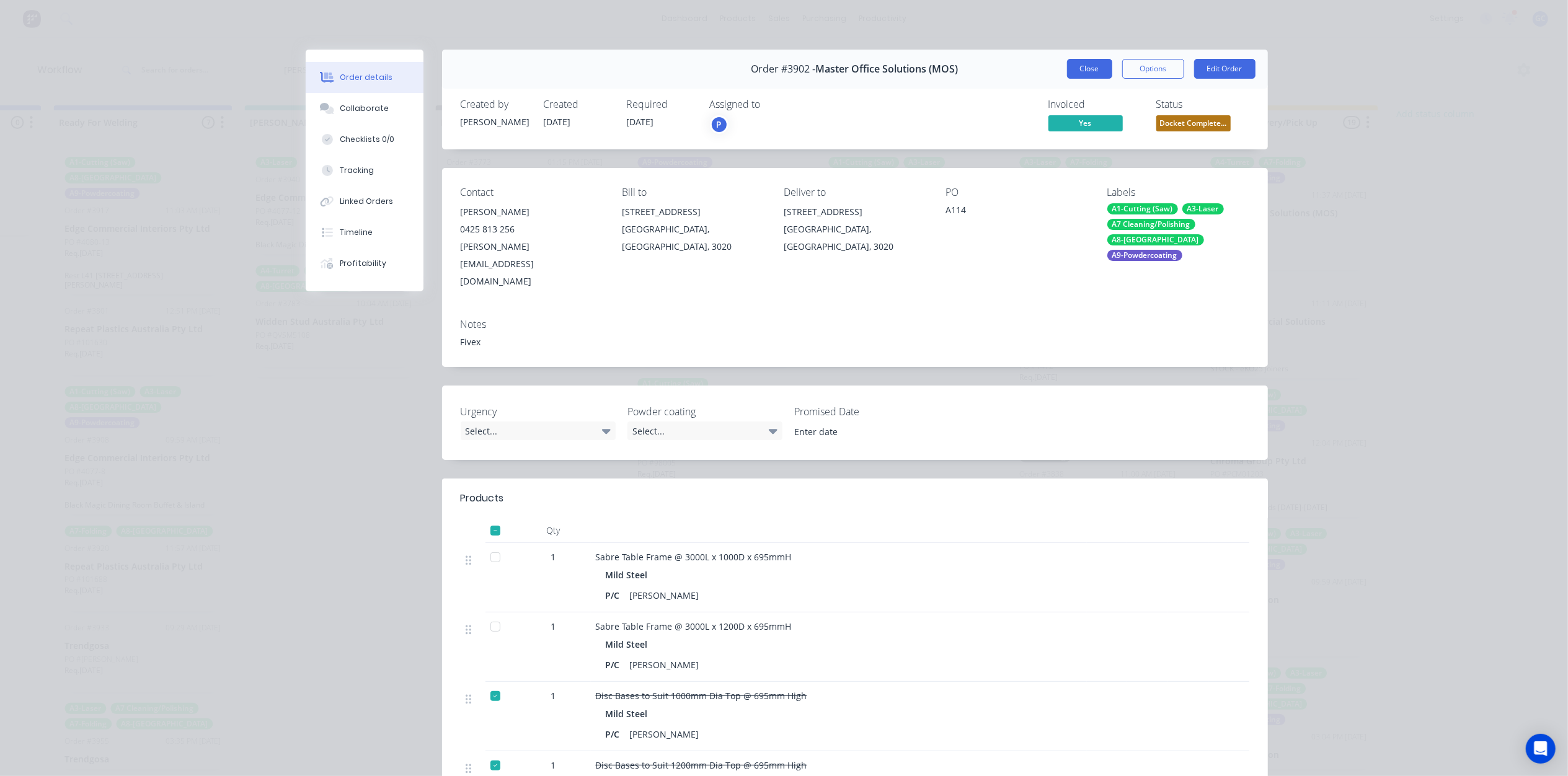
click at [1073, 65] on button "Close" at bounding box center [1089, 69] width 46 height 20
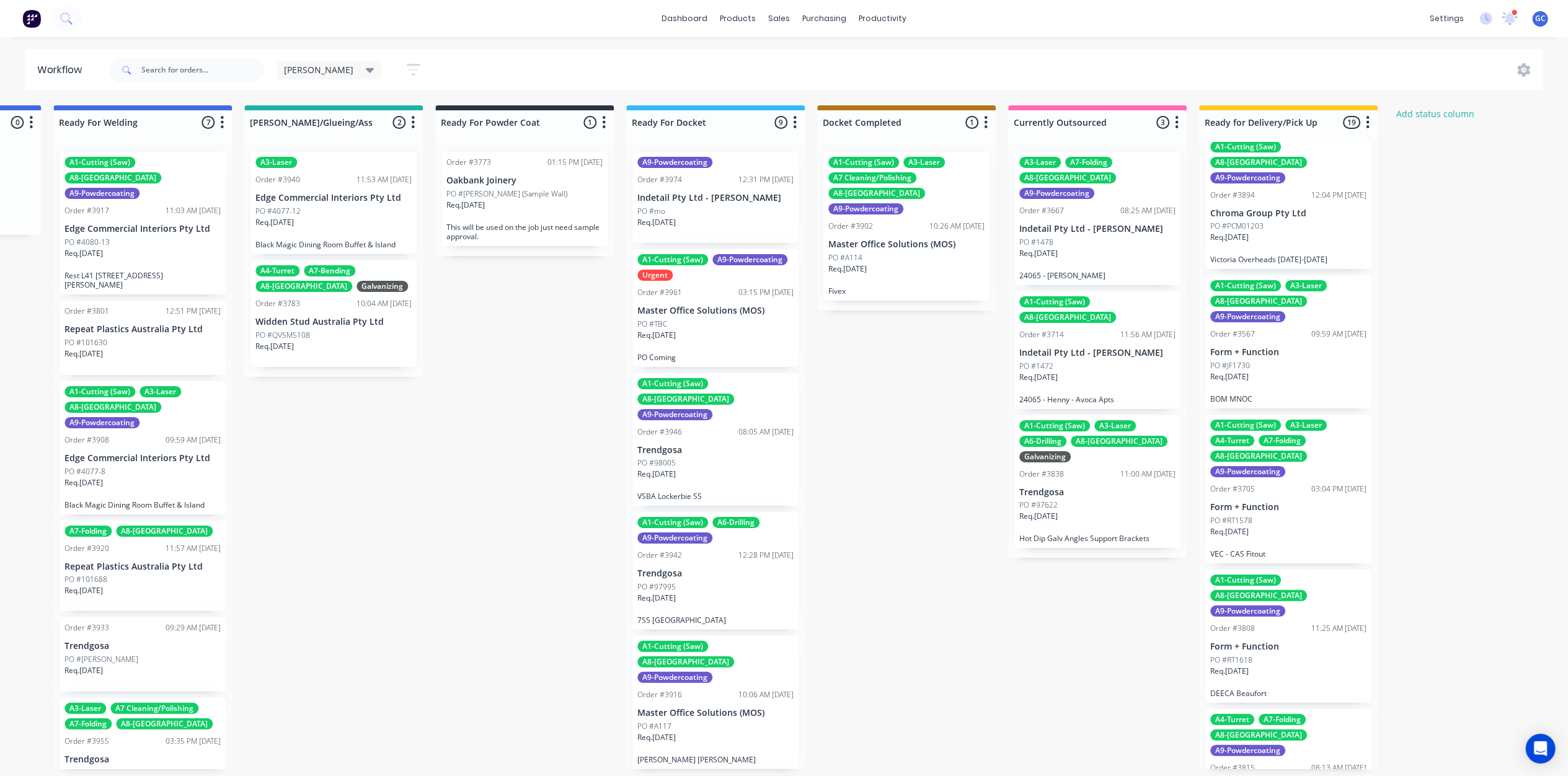
scroll to position [330, 0]
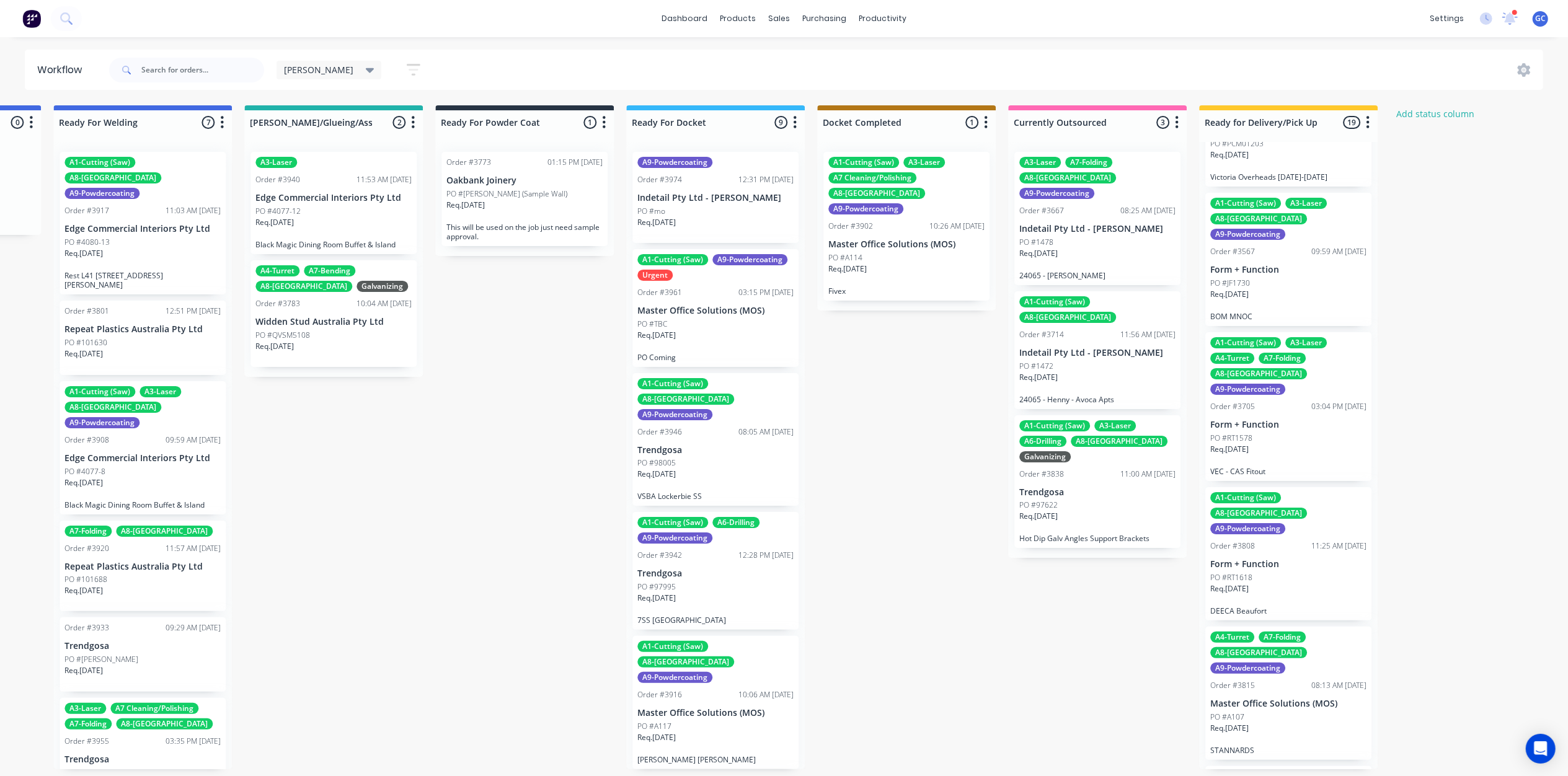
click at [1301, 289] on div "Req. [DATE]" at bounding box center [1288, 299] width 156 height 21
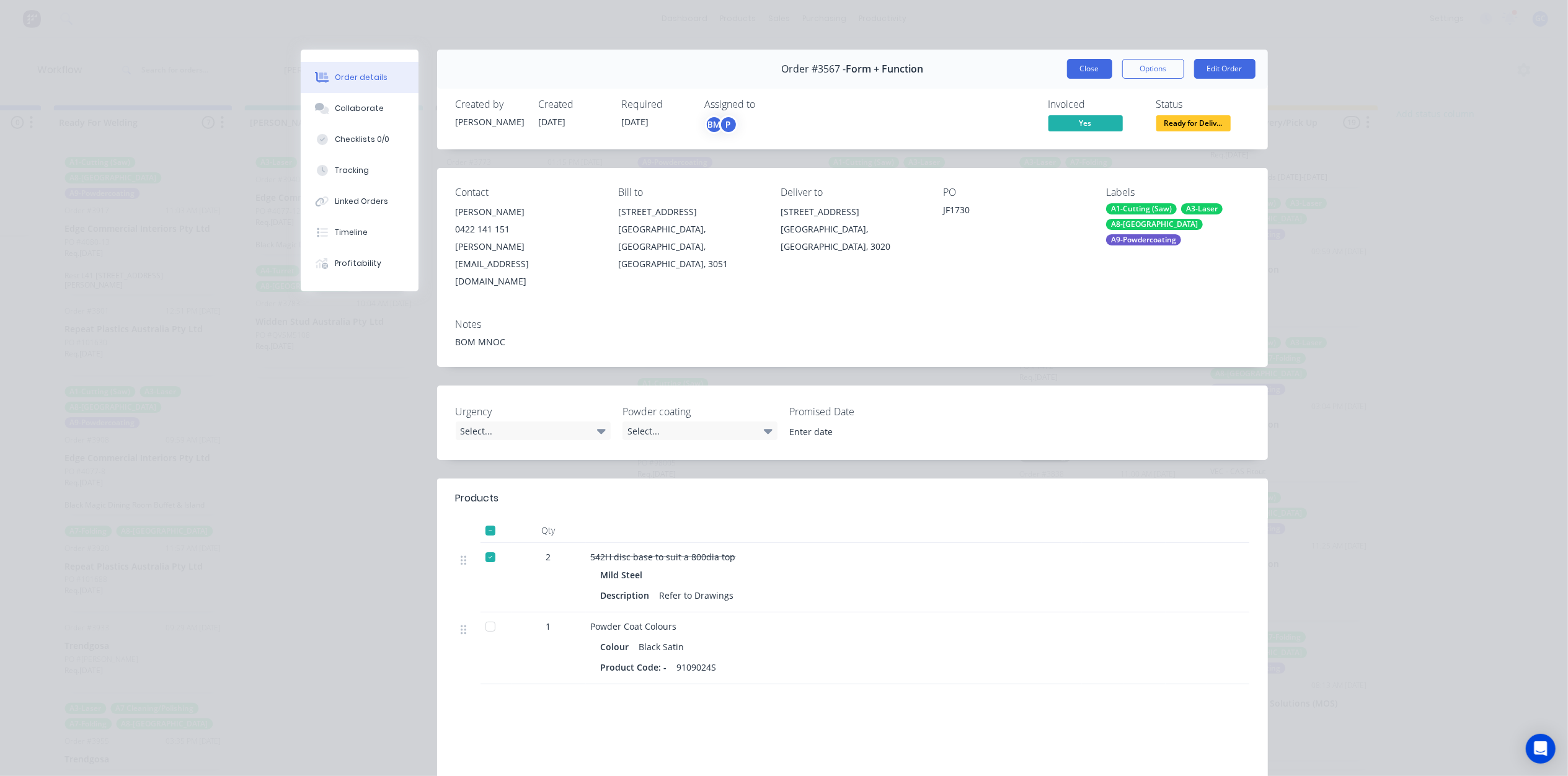
click at [1086, 67] on button "Close" at bounding box center [1089, 69] width 46 height 20
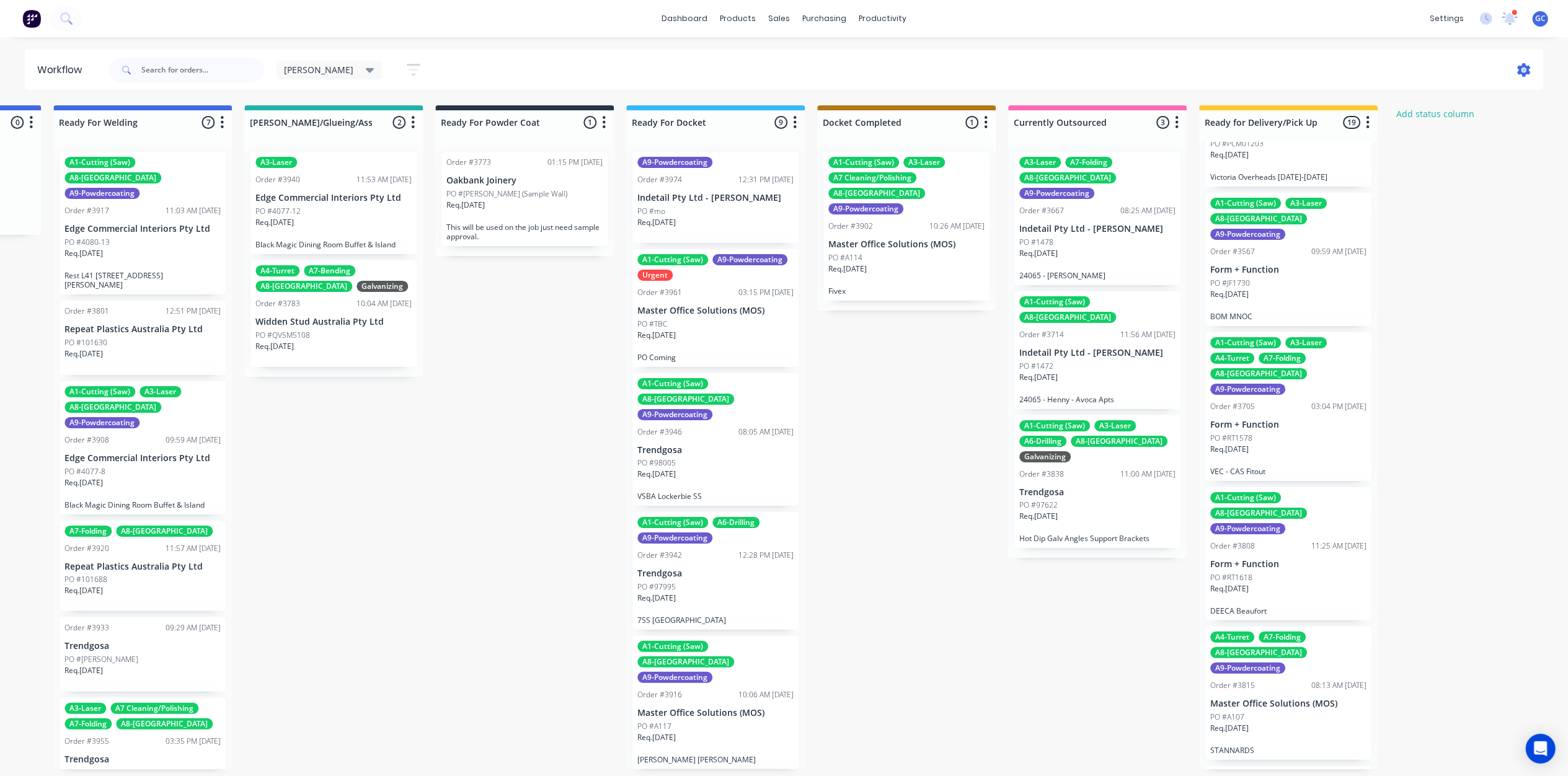
click at [1517, 67] on icon at bounding box center [1524, 70] width 14 height 14
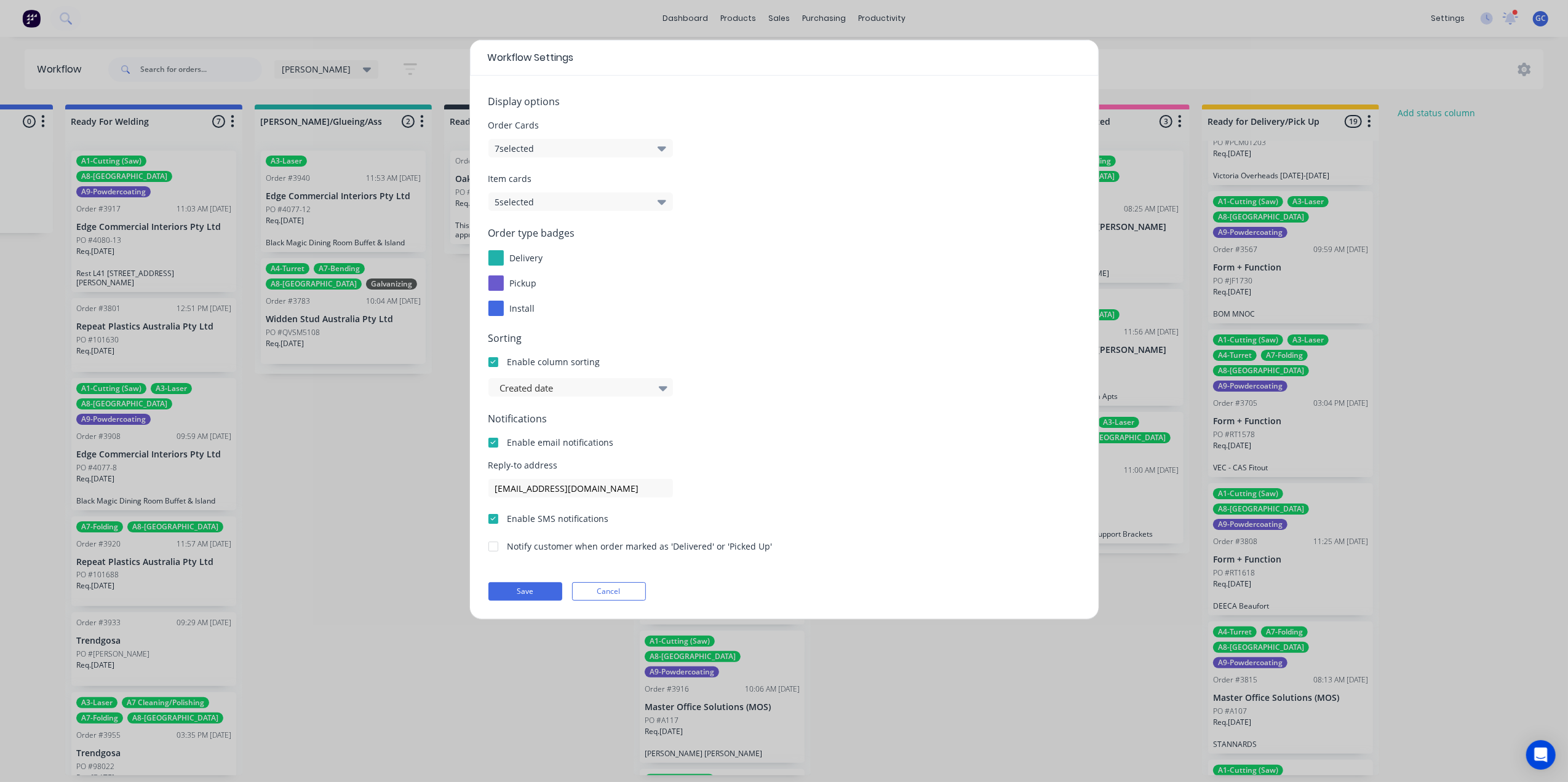
click at [1475, 269] on div "Workflow Settings Display options Order Cards 7 selected Item cards 5 selected …" at bounding box center [784, 391] width 1568 height 782
click at [1504, 212] on div "Workflow Settings Display options Order Cards 7 selected Item cards 5 selected …" at bounding box center [784, 391] width 1568 height 782
click at [1367, 115] on div "Workflow Settings Display options Order Cards 7 selected Item cards 5 selected …" at bounding box center [784, 391] width 1568 height 782
click at [1418, 338] on div "Workflow Settings Display options Order Cards 7 selected Item cards 5 selected …" at bounding box center [784, 391] width 1568 height 782
click at [617, 591] on button "Cancel" at bounding box center [609, 591] width 74 height 18
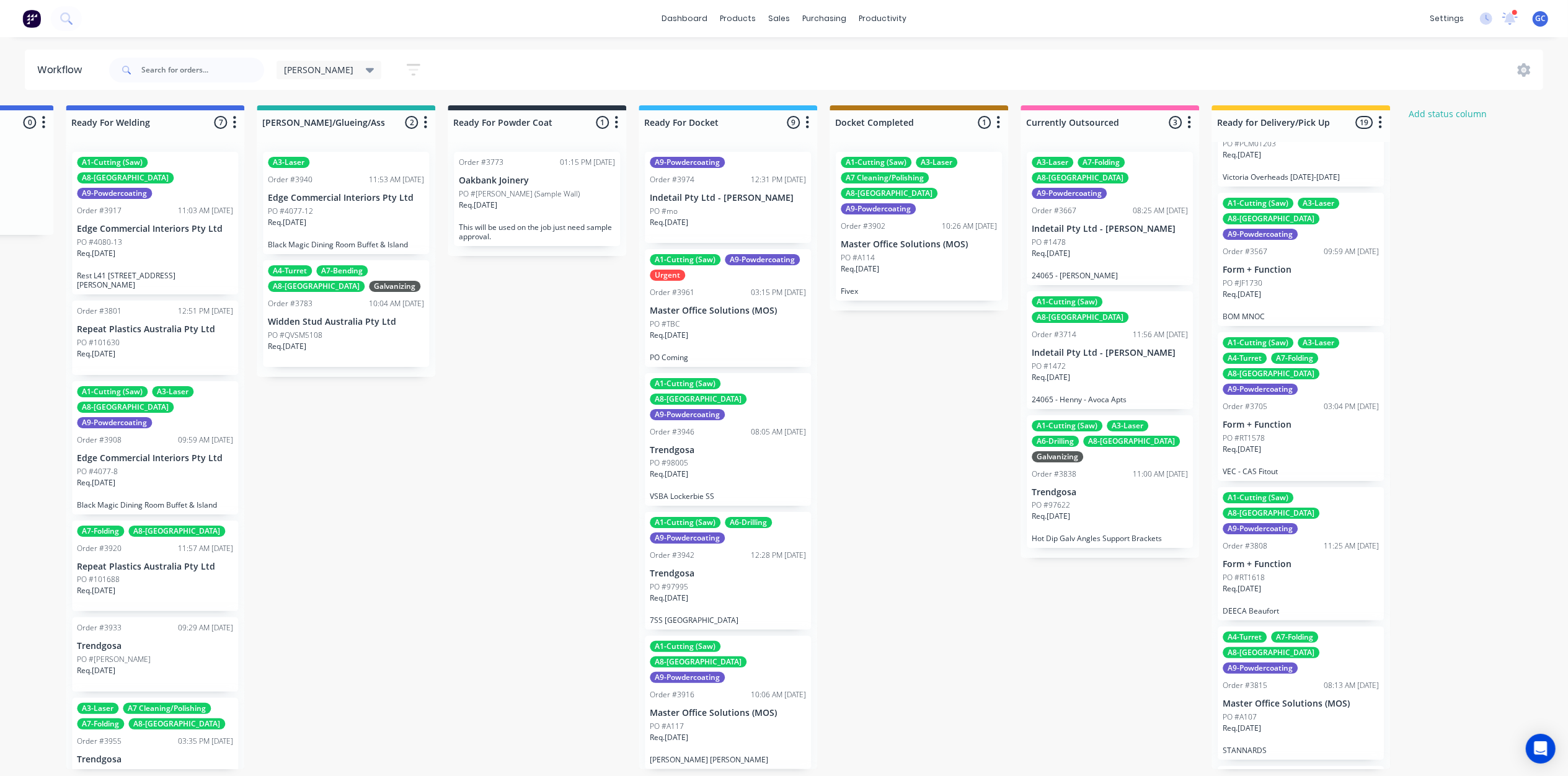
click at [1383, 128] on button "button" at bounding box center [1380, 123] width 15 height 15
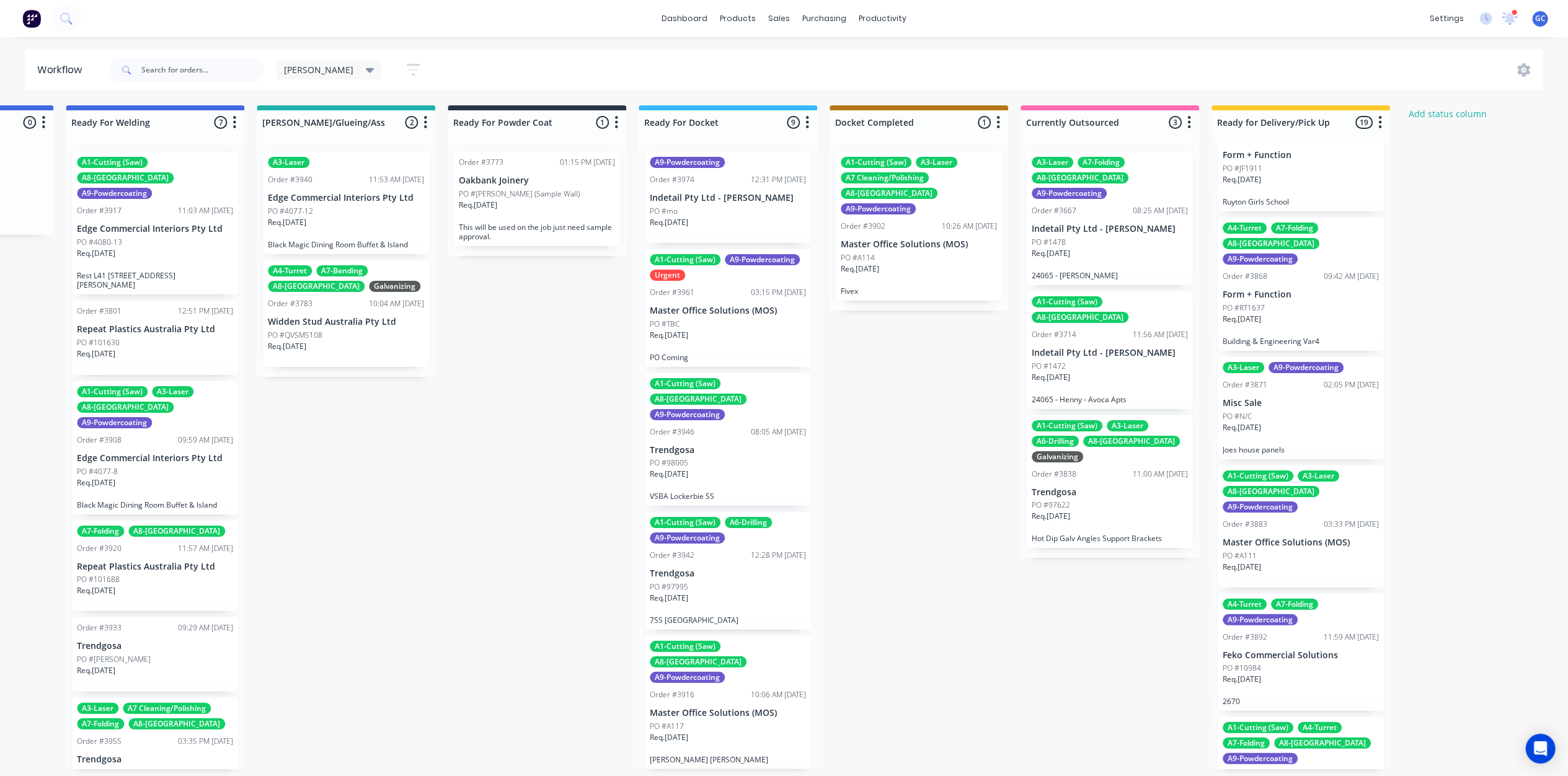
scroll to position [1645, 0]
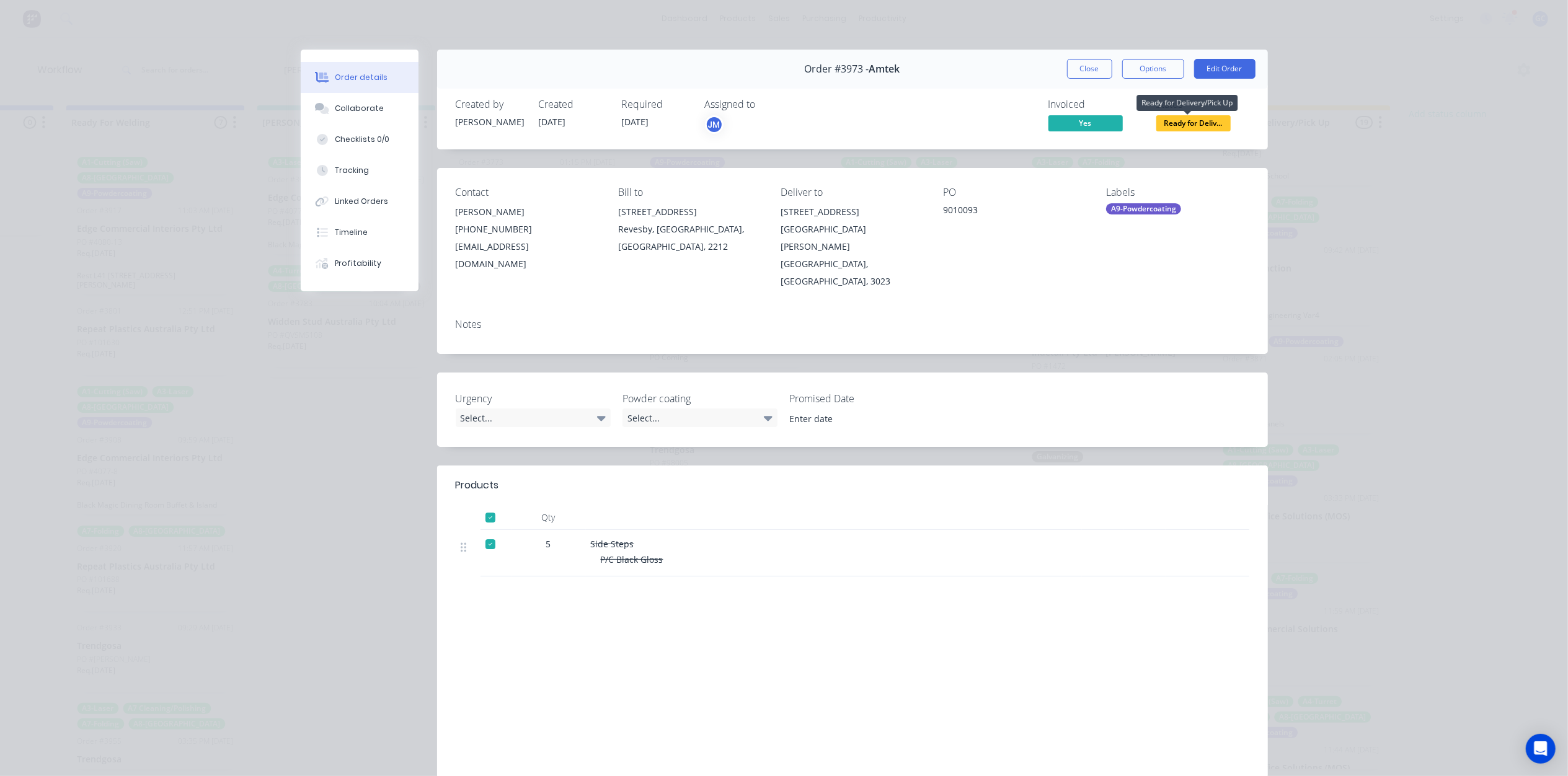
click at [1199, 119] on span "Ready for Deliv..." at bounding box center [1193, 123] width 74 height 15
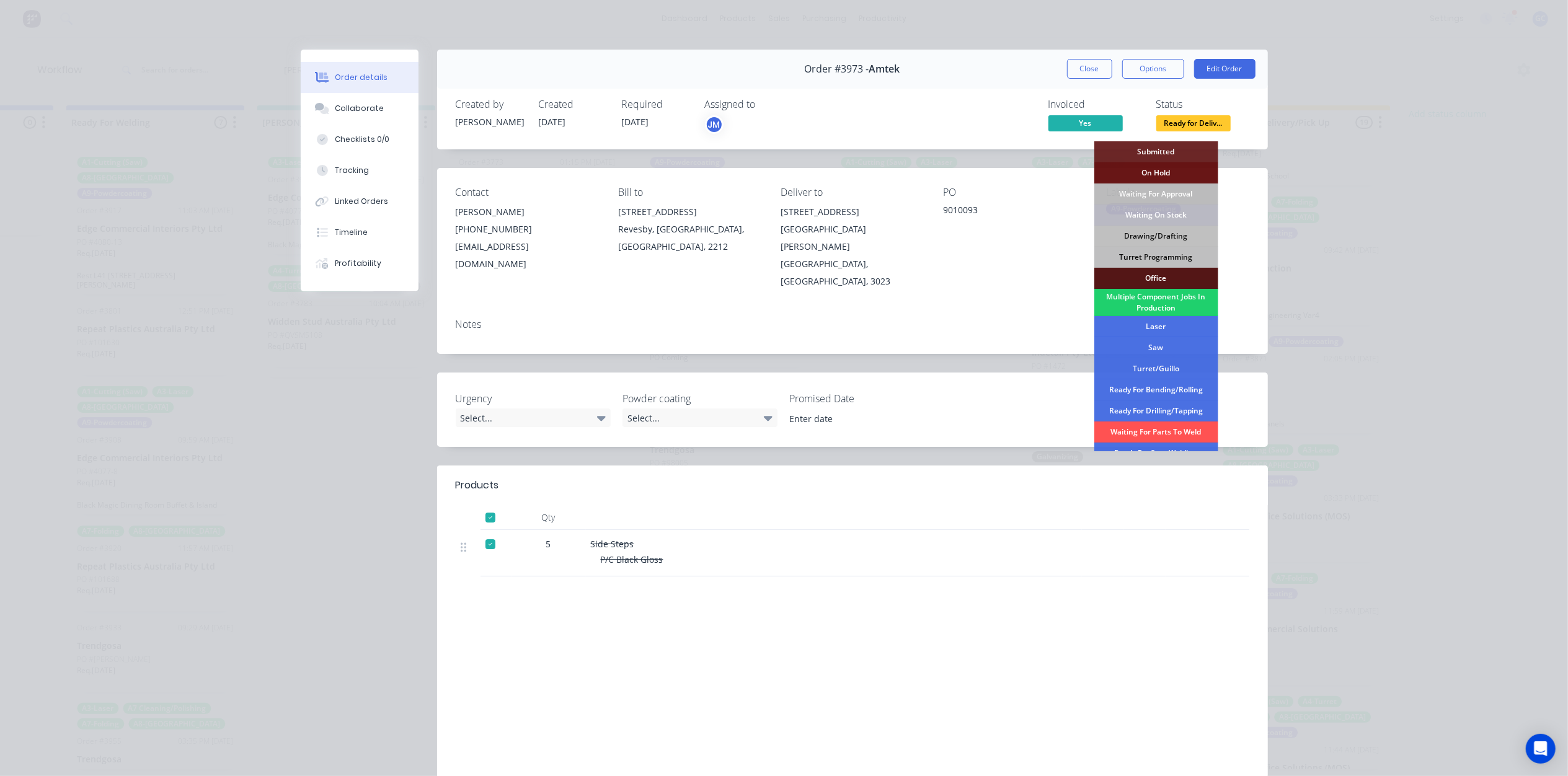
click at [816, 539] on div "Side Steps P/C Black Gloss" at bounding box center [833, 553] width 496 height 46
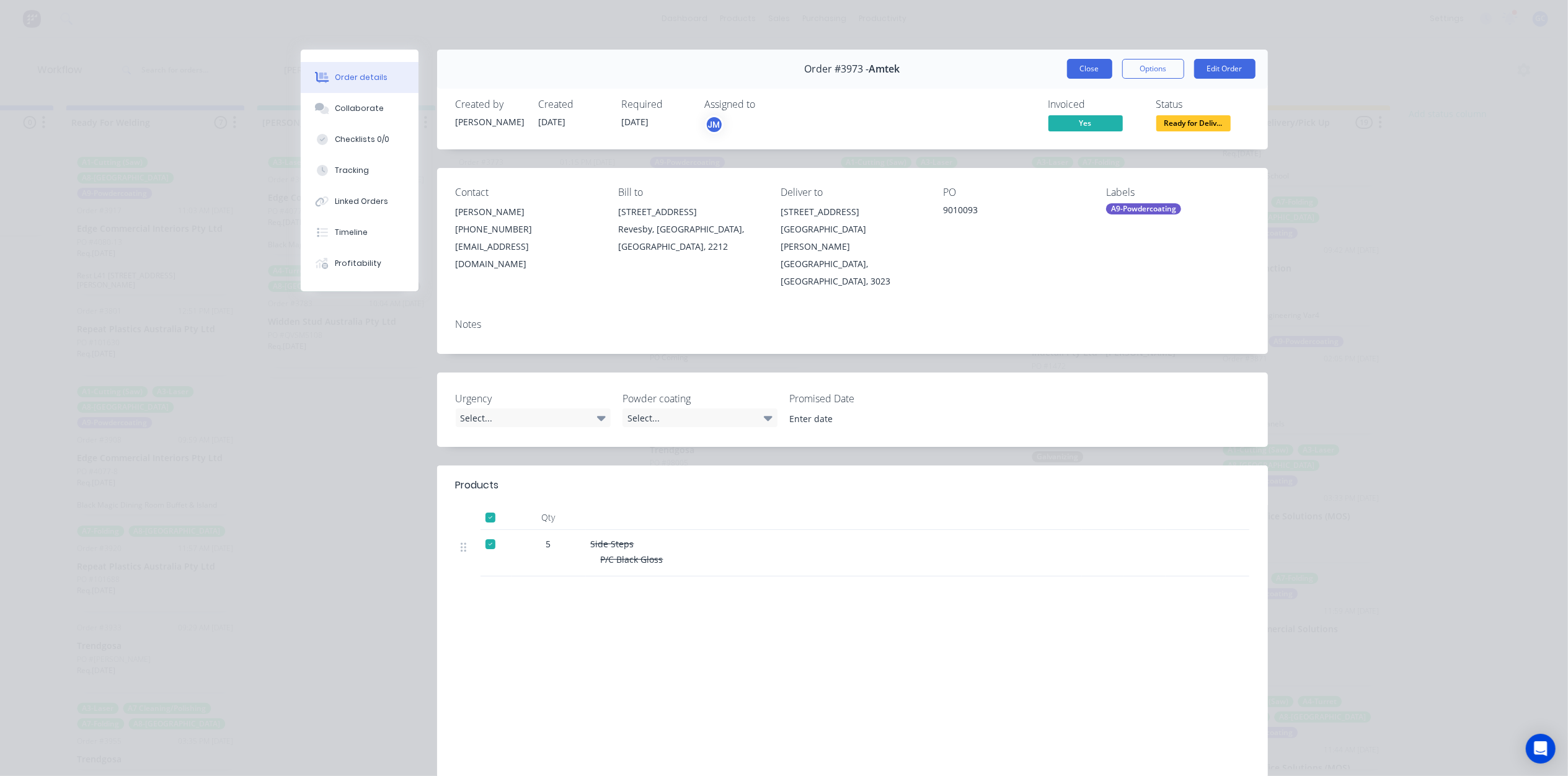
click at [1081, 70] on button "Close" at bounding box center [1089, 69] width 46 height 20
